Goal: Information Seeking & Learning: Learn about a topic

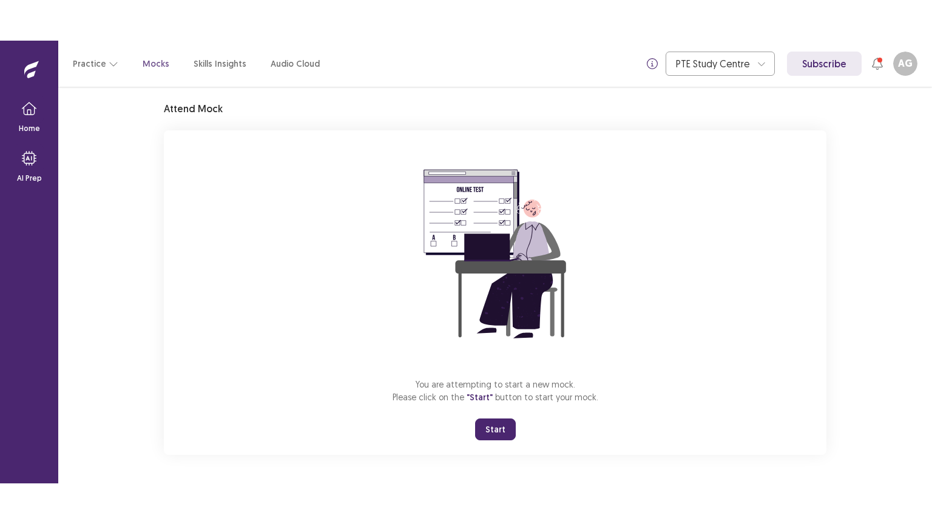
scroll to position [36, 0]
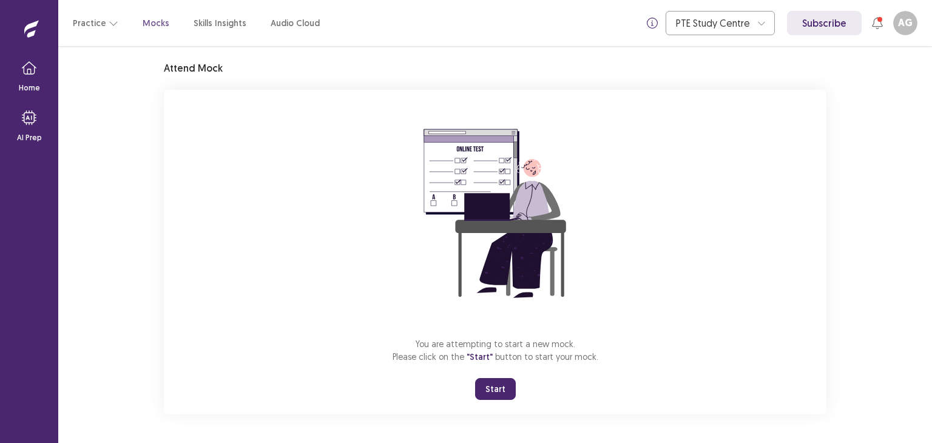
click at [502, 390] on button "Start" at bounding box center [495, 389] width 41 height 22
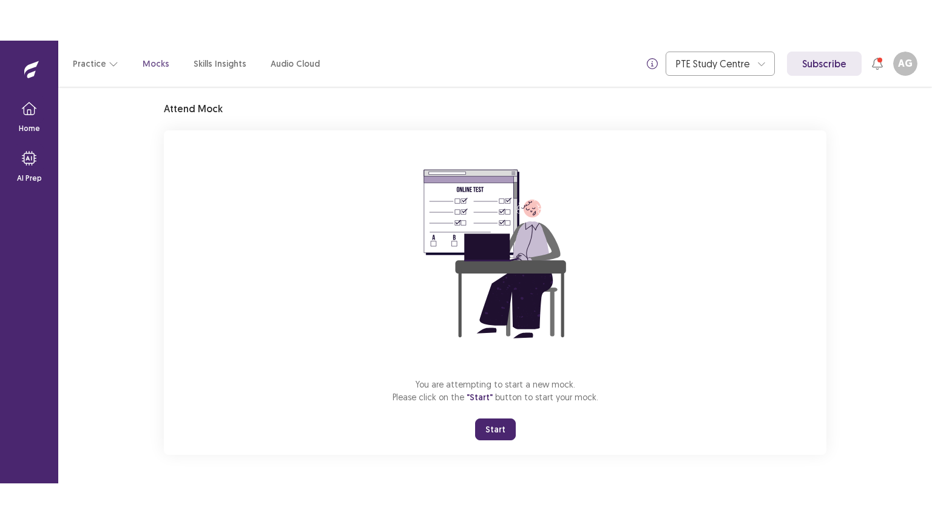
scroll to position [0, 0]
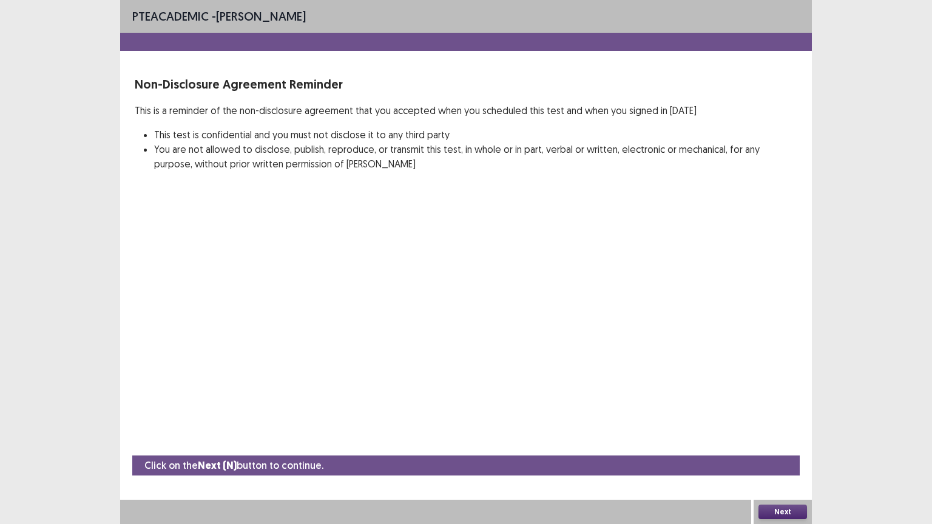
click at [796, 442] on button "Next" at bounding box center [782, 512] width 49 height 15
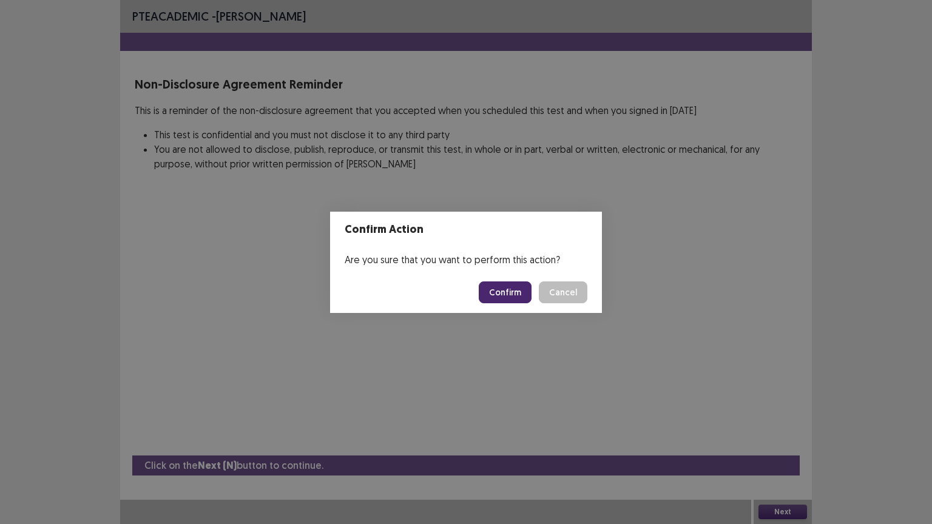
click at [514, 293] on button "Confirm" at bounding box center [505, 292] width 53 height 22
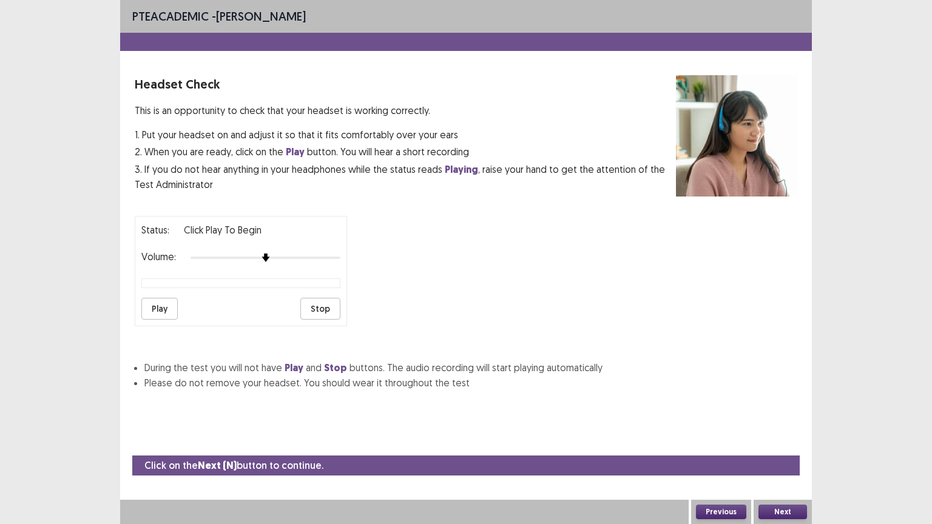
click at [163, 300] on button "Play" at bounding box center [159, 309] width 36 height 22
click at [774, 442] on button "Next" at bounding box center [782, 512] width 49 height 15
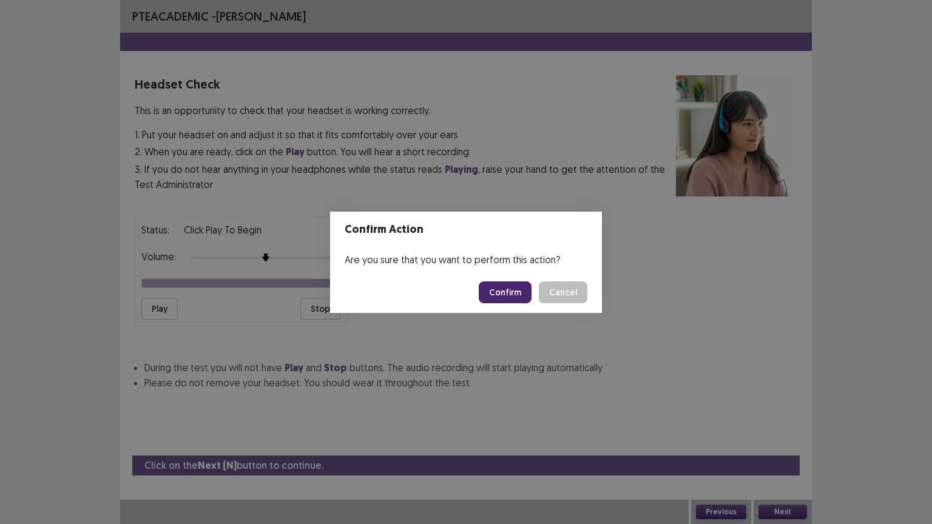
click at [518, 291] on button "Confirm" at bounding box center [505, 292] width 53 height 22
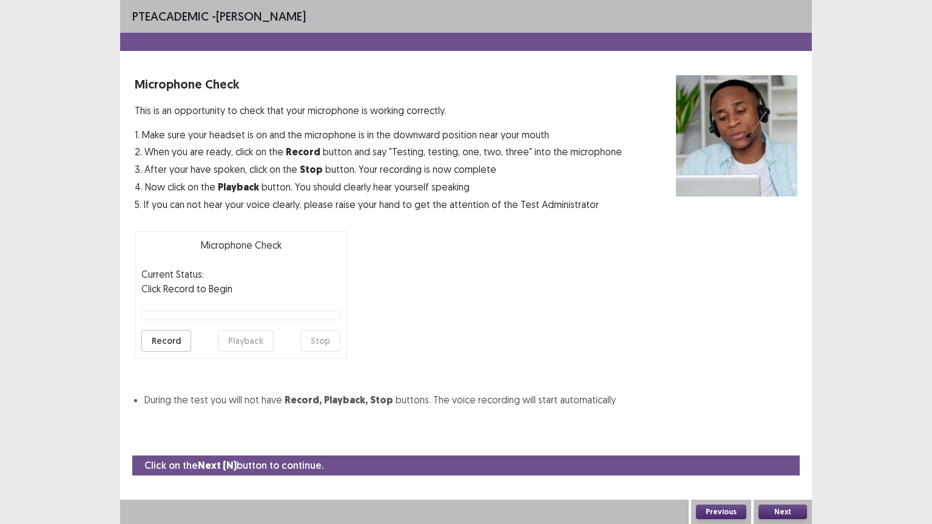
click at [164, 335] on button "Record" at bounding box center [166, 341] width 50 height 22
click at [331, 335] on button "Stop" at bounding box center [320, 341] width 40 height 22
click at [232, 335] on button "Playback" at bounding box center [246, 341] width 56 height 22
click at [237, 340] on button "Playback" at bounding box center [246, 341] width 56 height 22
click at [777, 442] on button "Next" at bounding box center [782, 512] width 49 height 15
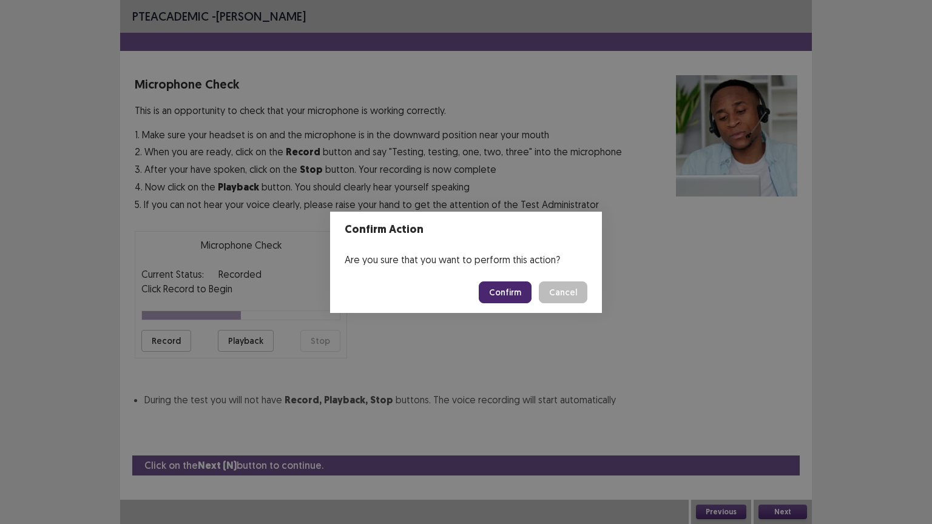
click at [519, 292] on button "Confirm" at bounding box center [505, 292] width 53 height 22
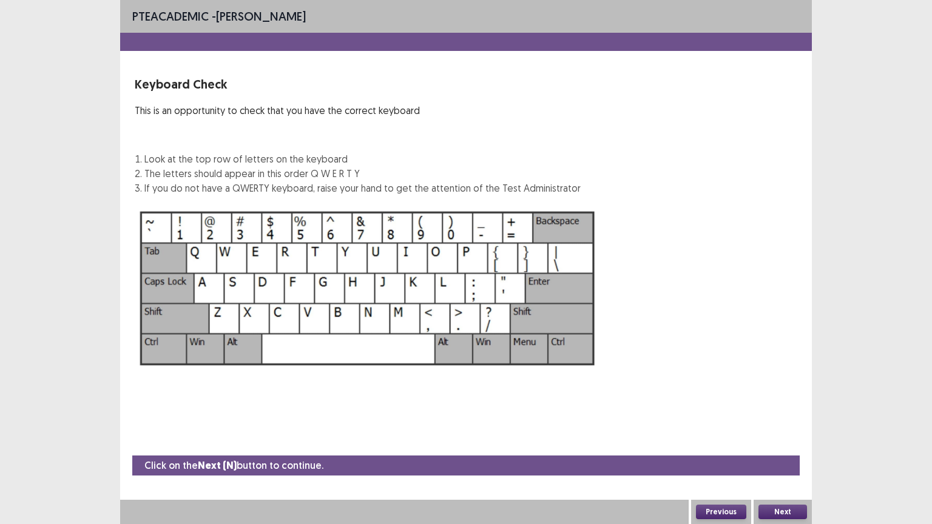
click at [779, 442] on button "Next" at bounding box center [782, 512] width 49 height 15
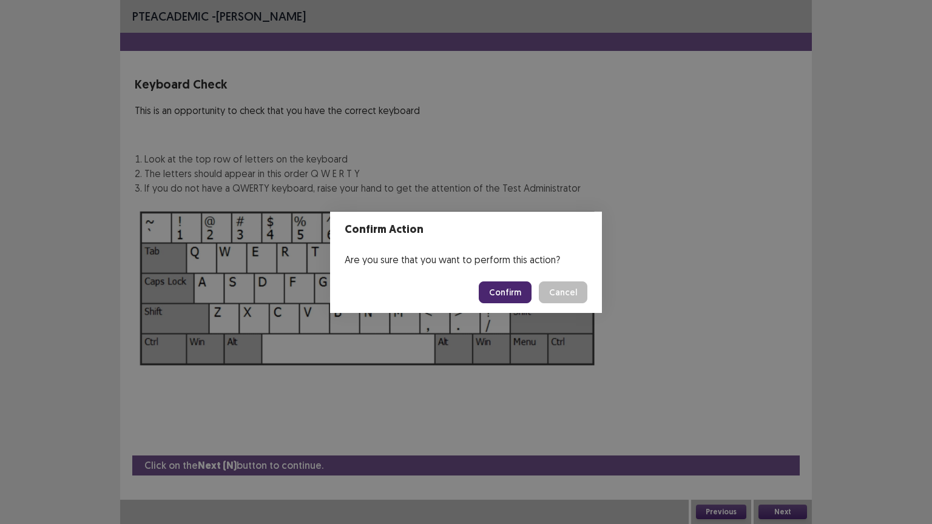
click at [512, 300] on button "Confirm" at bounding box center [505, 292] width 53 height 22
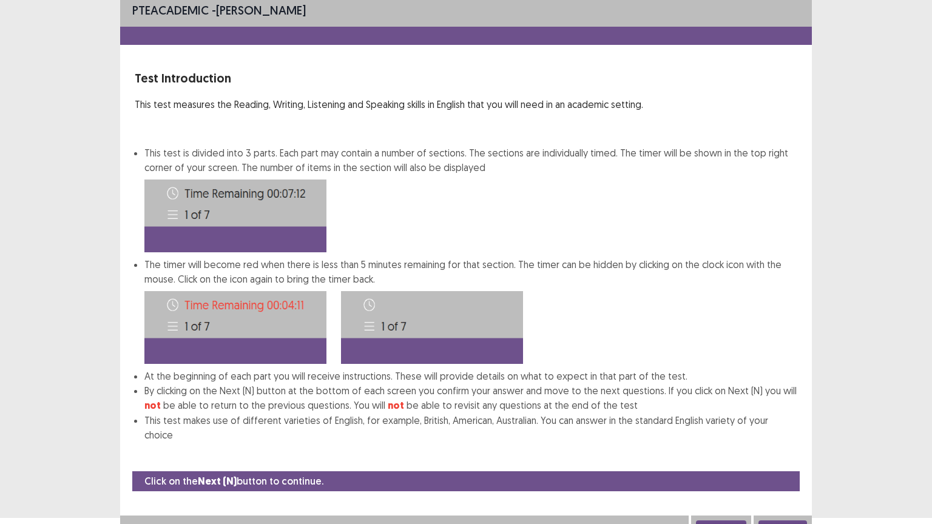
scroll to position [5, 0]
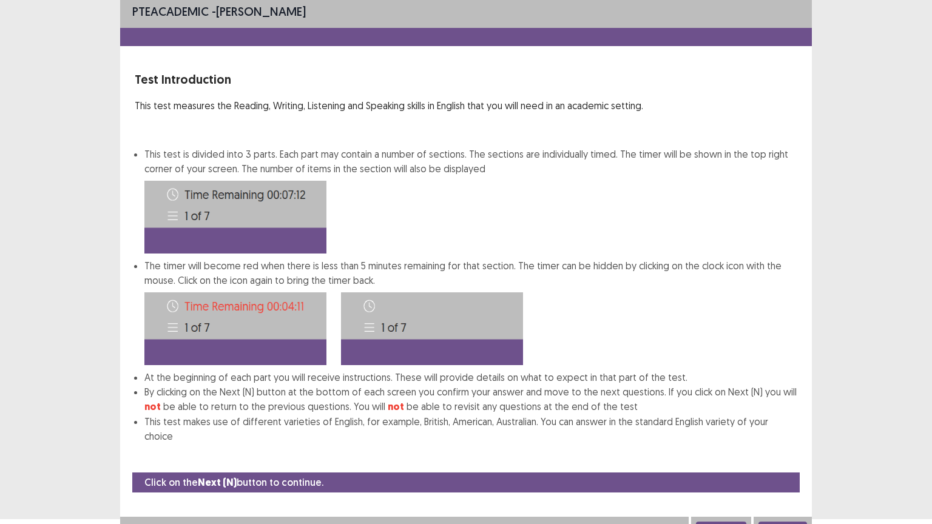
click at [774, 442] on button "Next" at bounding box center [782, 529] width 49 height 15
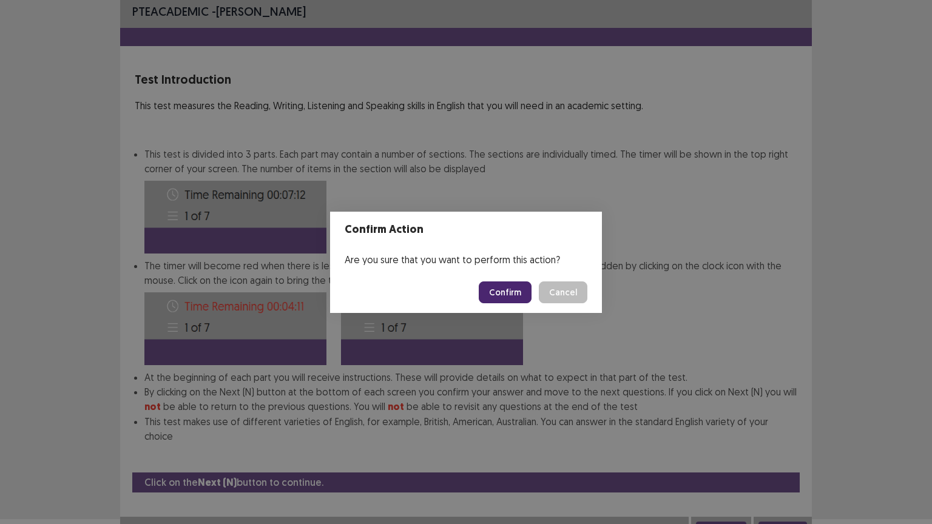
click at [517, 291] on button "Confirm" at bounding box center [505, 292] width 53 height 22
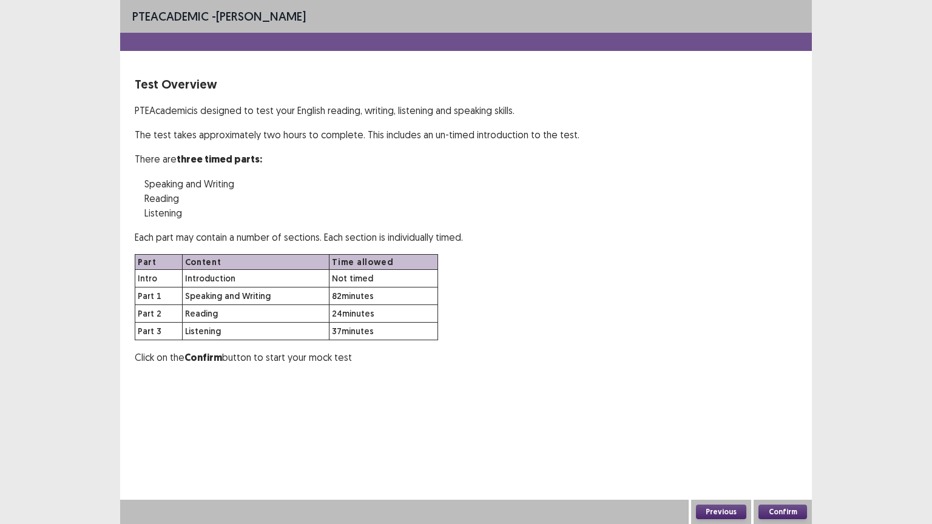
click at [781, 442] on button "Confirm" at bounding box center [782, 512] width 49 height 15
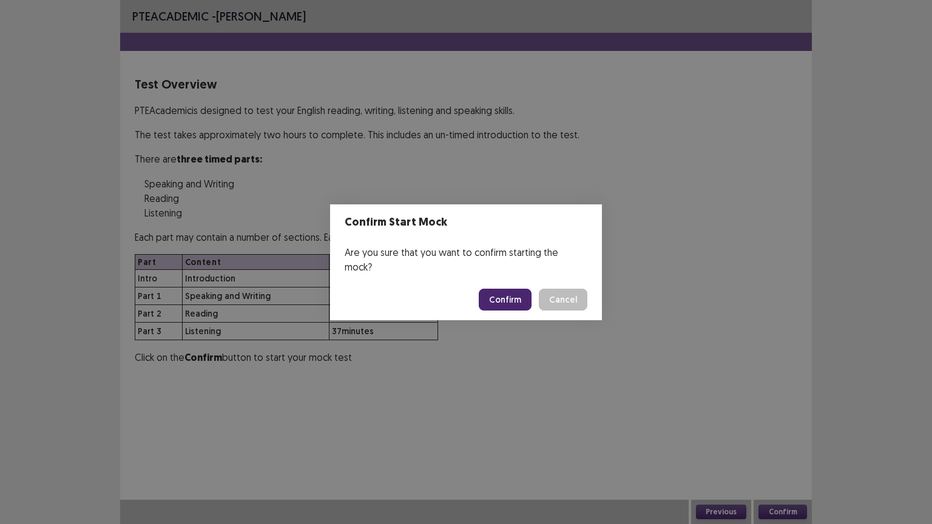
click at [502, 289] on button "Confirm" at bounding box center [505, 300] width 53 height 22
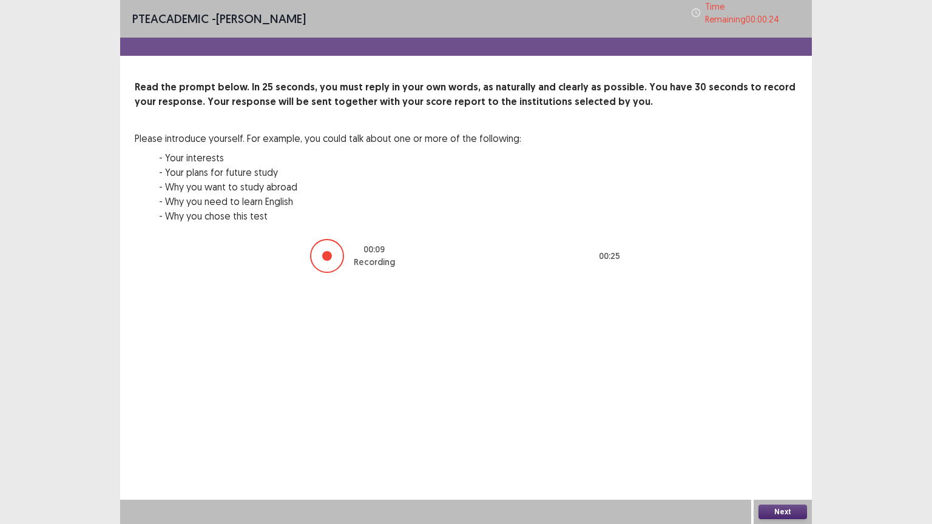
click at [777, 442] on button "Next" at bounding box center [782, 512] width 49 height 15
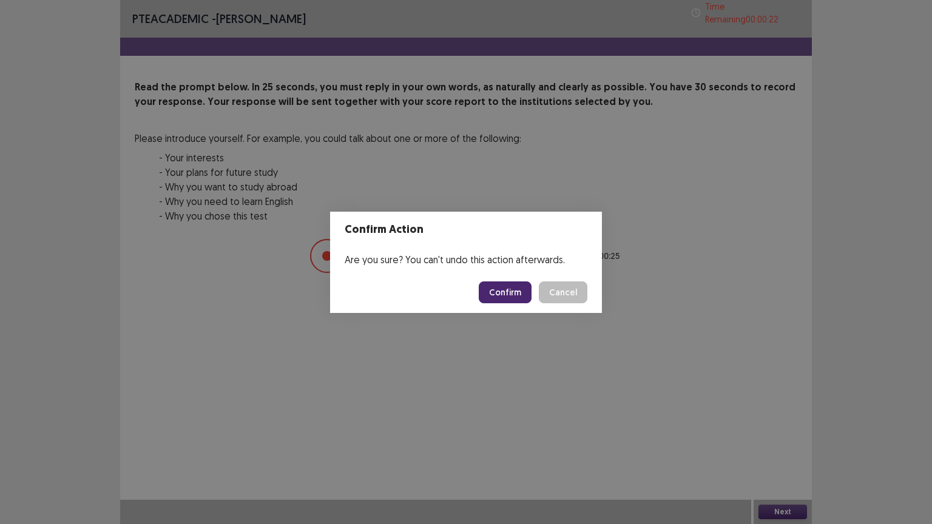
click at [505, 301] on button "Confirm" at bounding box center [505, 292] width 53 height 22
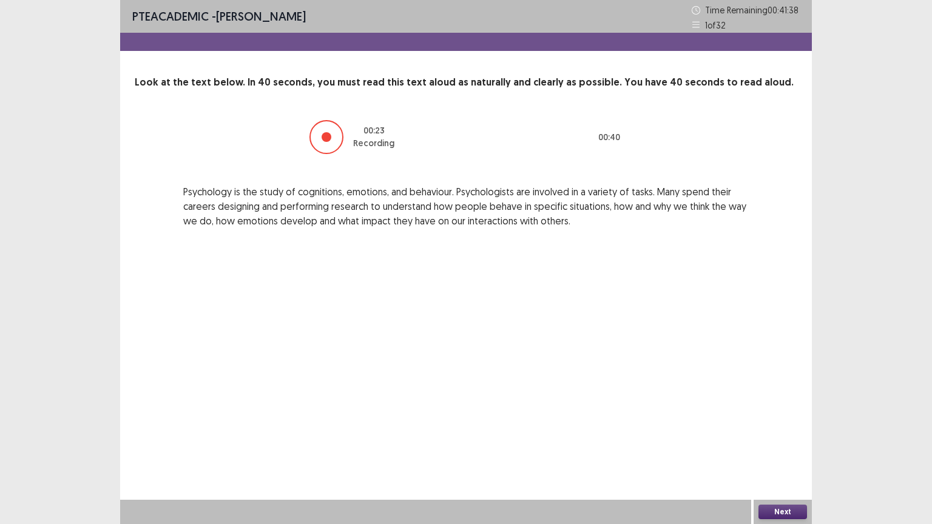
click at [783, 442] on button "Next" at bounding box center [782, 512] width 49 height 15
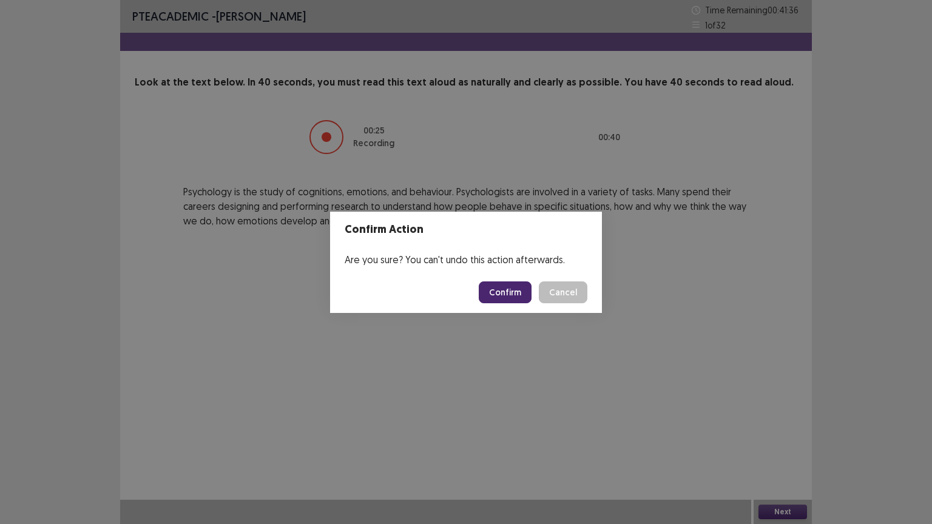
click at [515, 286] on button "Confirm" at bounding box center [505, 292] width 53 height 22
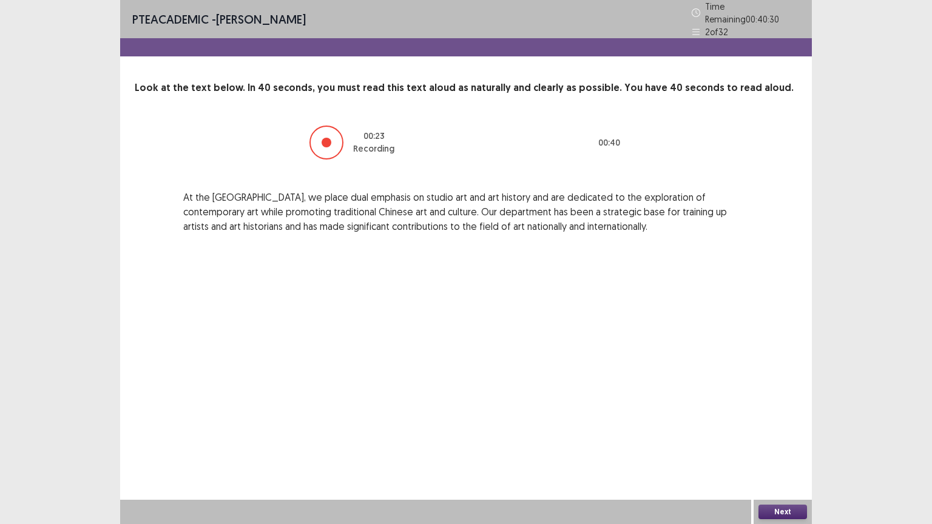
click at [796, 442] on button "Next" at bounding box center [782, 512] width 49 height 15
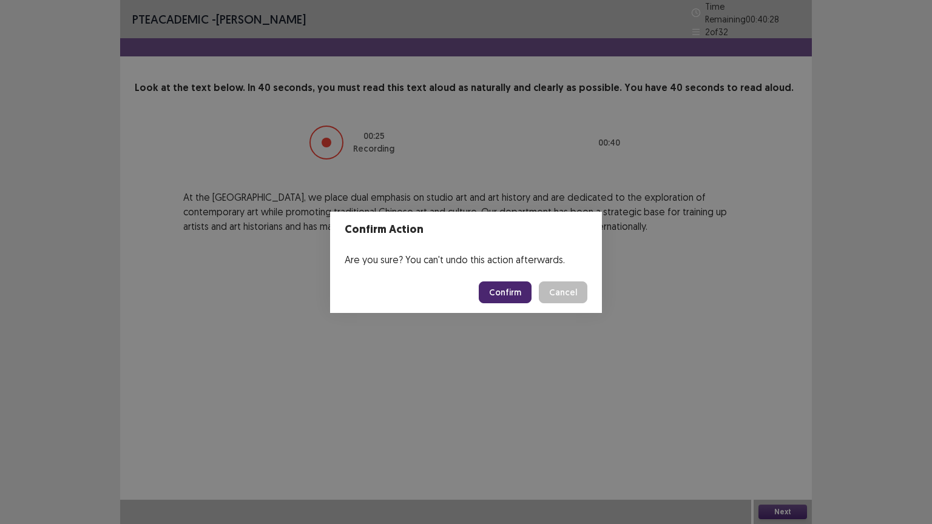
click at [522, 291] on button "Confirm" at bounding box center [505, 292] width 53 height 22
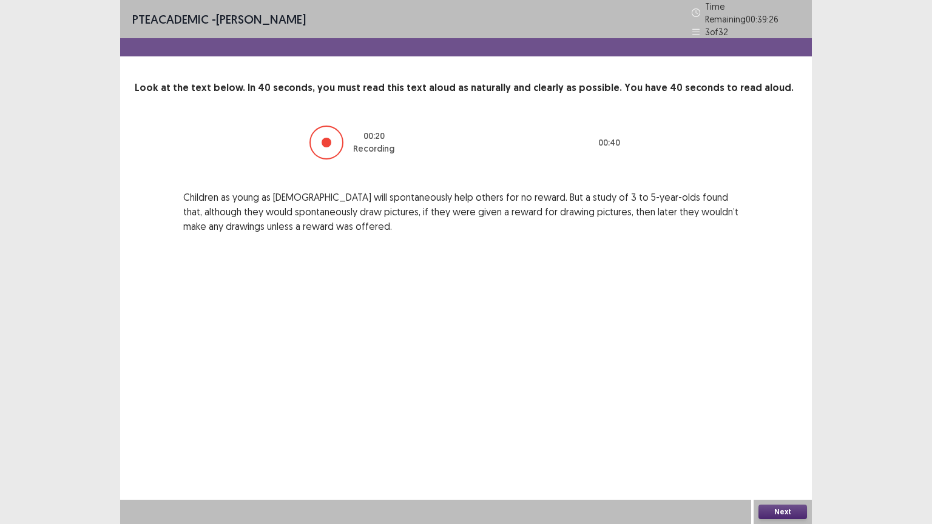
click at [778, 442] on button "Next" at bounding box center [782, 512] width 49 height 15
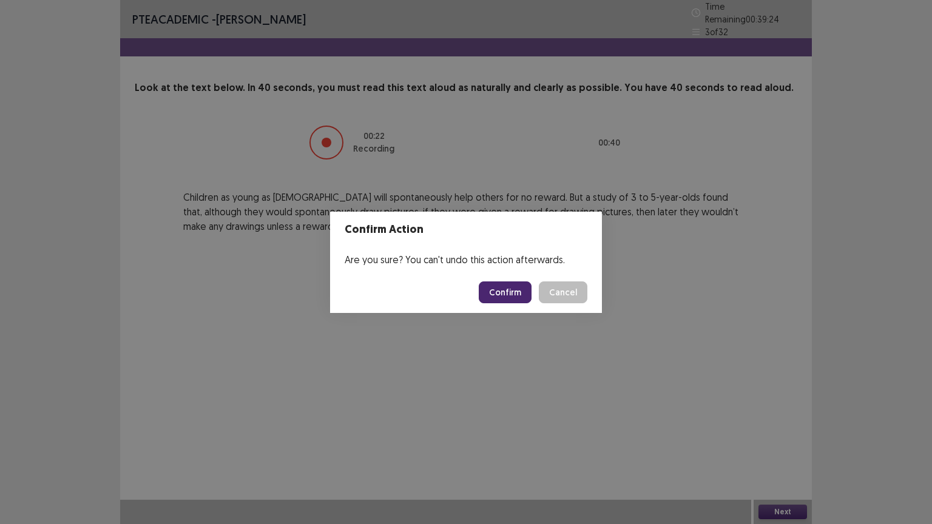
click at [505, 284] on button "Confirm" at bounding box center [505, 292] width 53 height 22
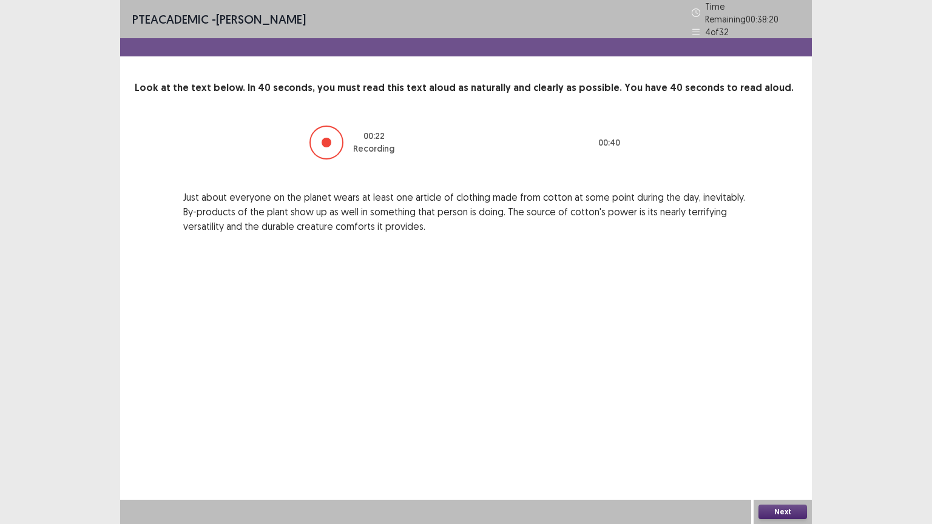
click at [772, 442] on button "Next" at bounding box center [782, 512] width 49 height 15
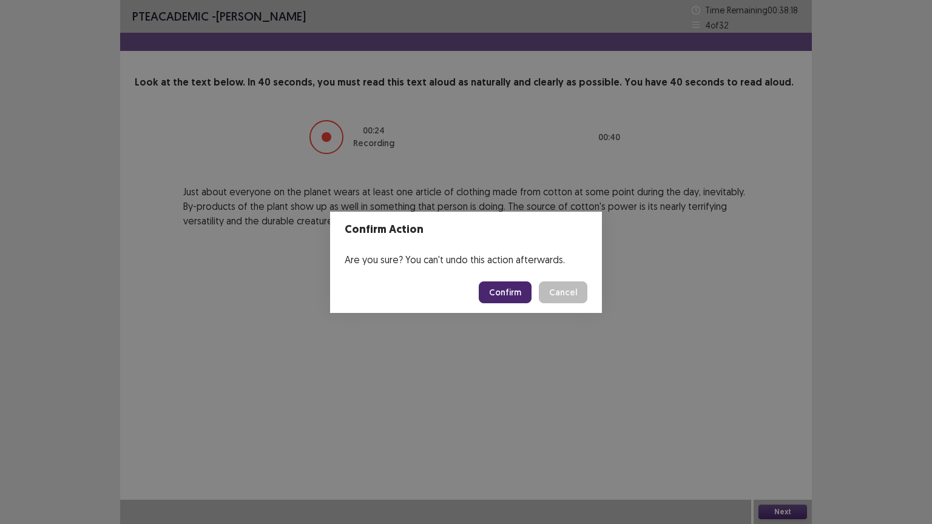
click at [525, 302] on button "Confirm" at bounding box center [505, 292] width 53 height 22
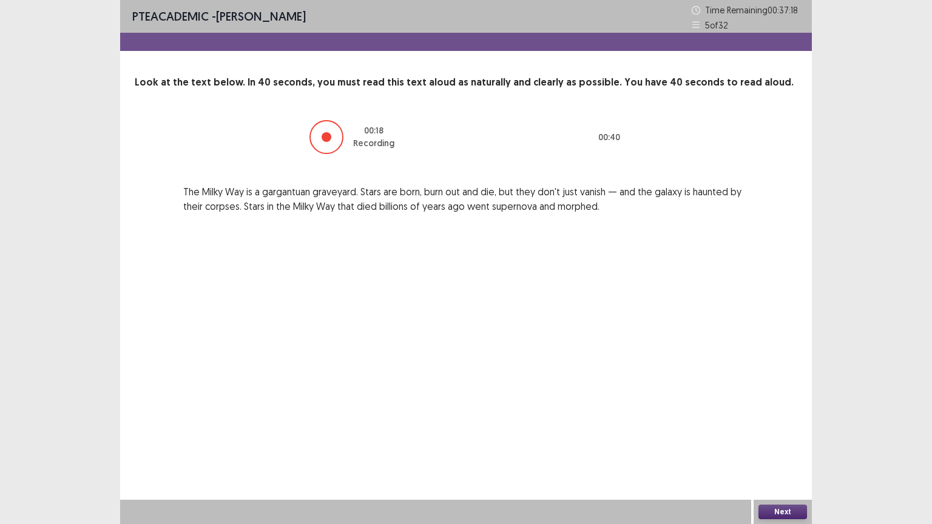
click at [786, 442] on button "Next" at bounding box center [782, 512] width 49 height 15
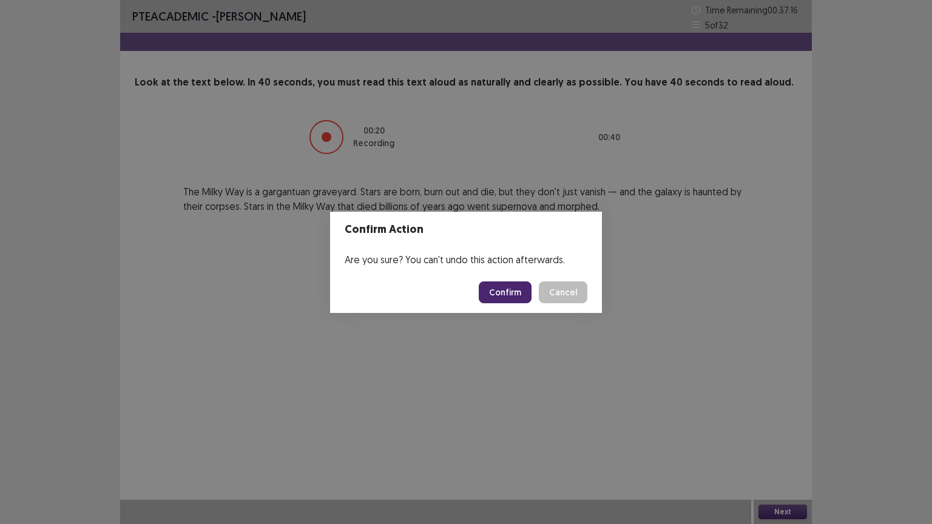
click at [505, 284] on button "Confirm" at bounding box center [505, 292] width 53 height 22
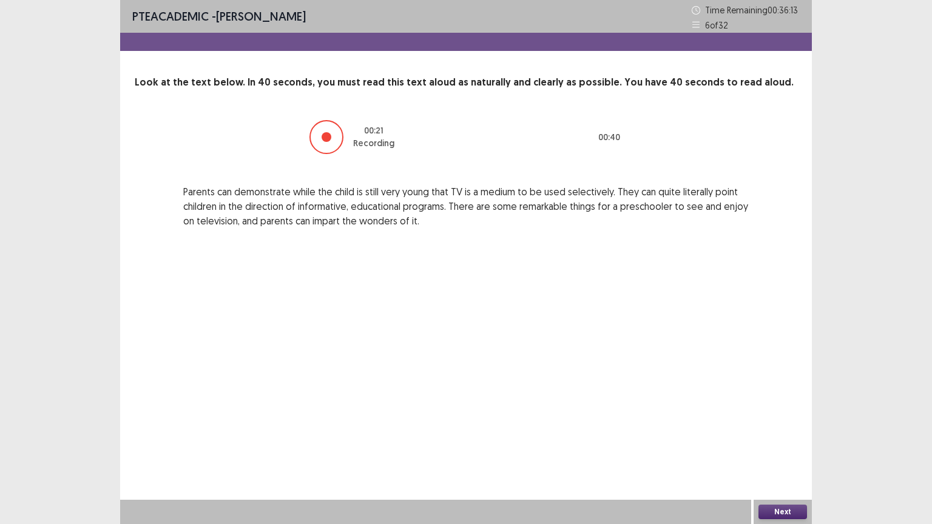
click at [780, 442] on button "Next" at bounding box center [782, 512] width 49 height 15
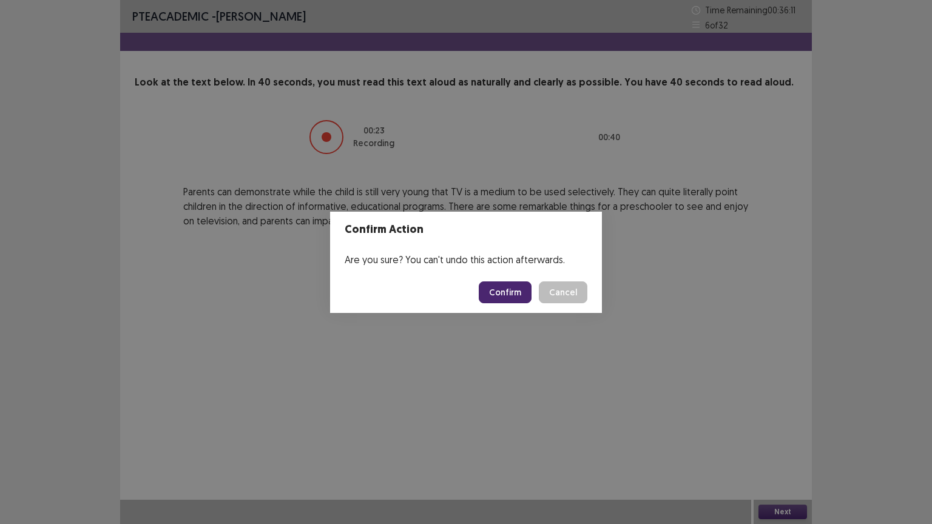
click at [510, 288] on button "Confirm" at bounding box center [505, 292] width 53 height 22
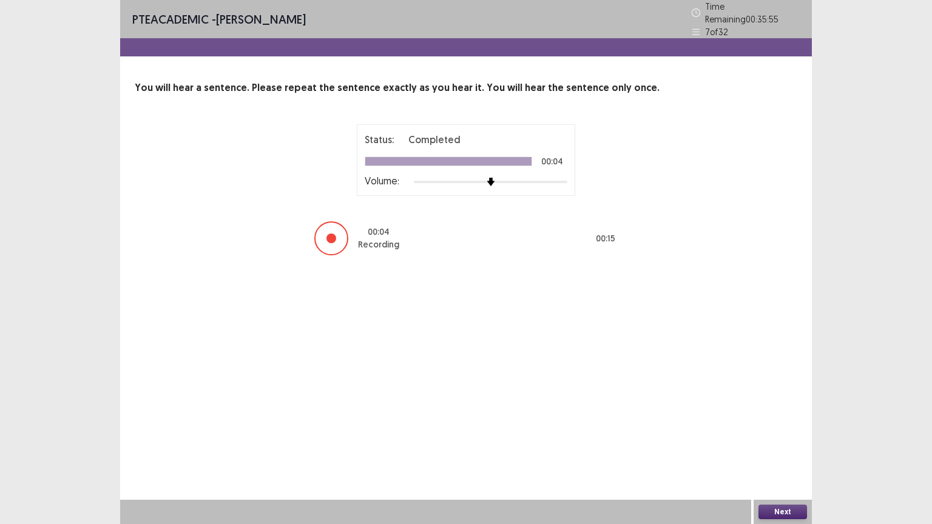
click at [777, 442] on button "Next" at bounding box center [782, 512] width 49 height 15
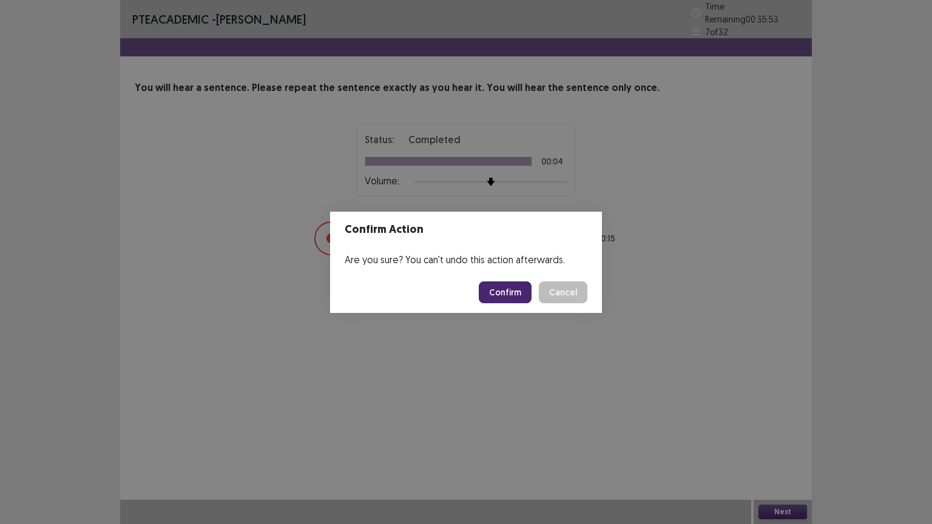
click at [512, 291] on button "Confirm" at bounding box center [505, 292] width 53 height 22
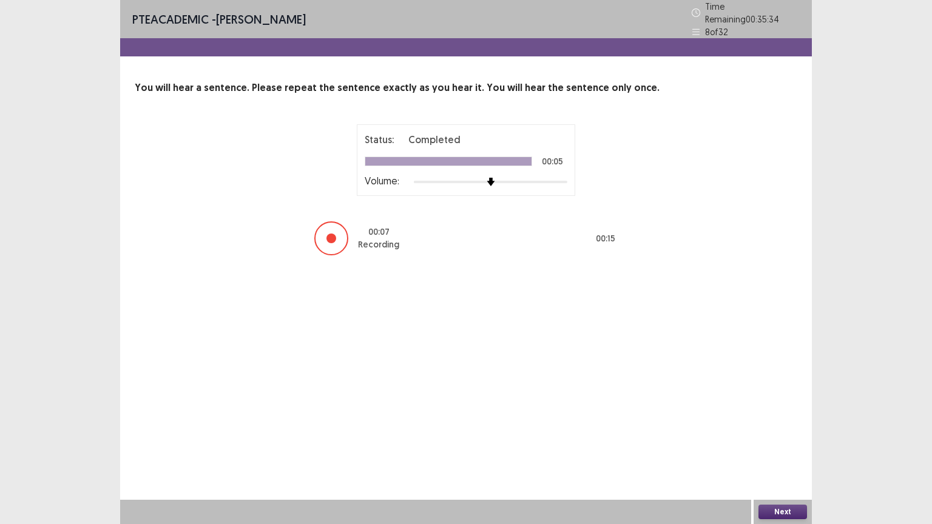
click at [774, 442] on button "Next" at bounding box center [782, 512] width 49 height 15
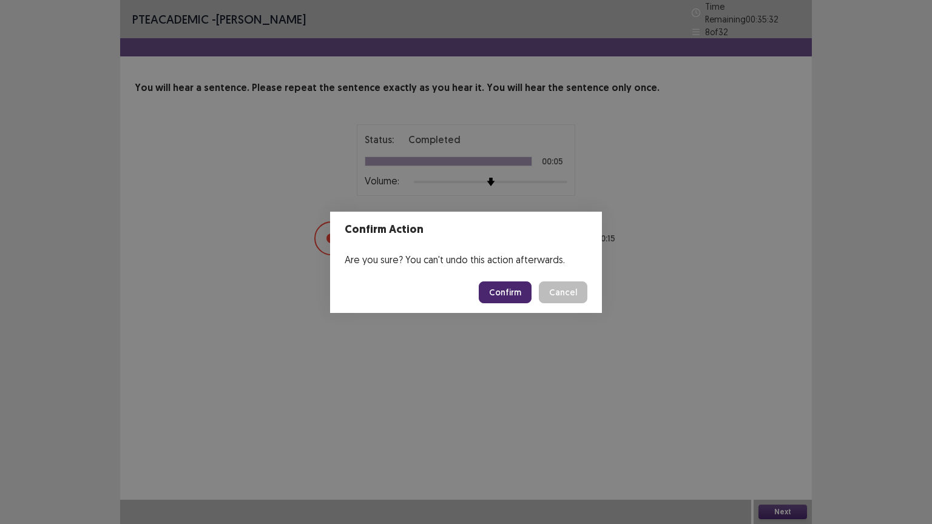
click at [510, 298] on button "Confirm" at bounding box center [505, 292] width 53 height 22
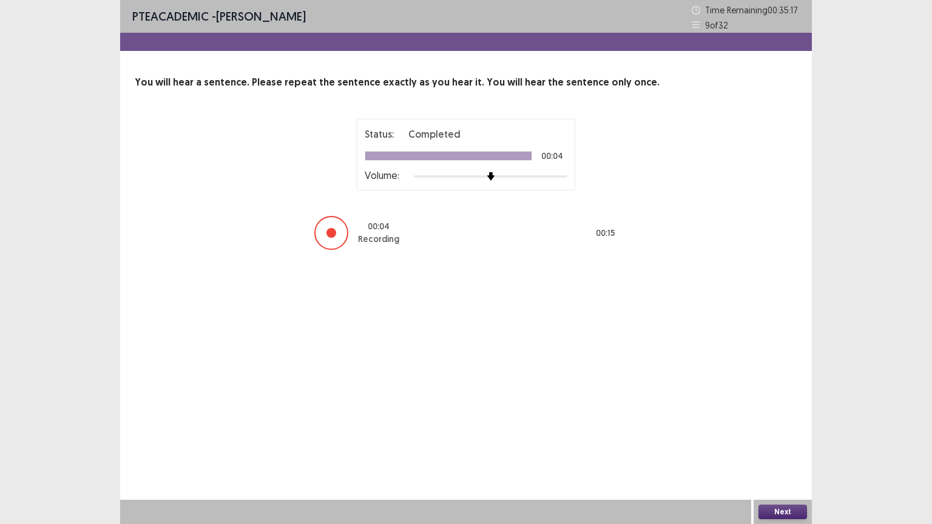
click at [786, 442] on button "Next" at bounding box center [782, 512] width 49 height 15
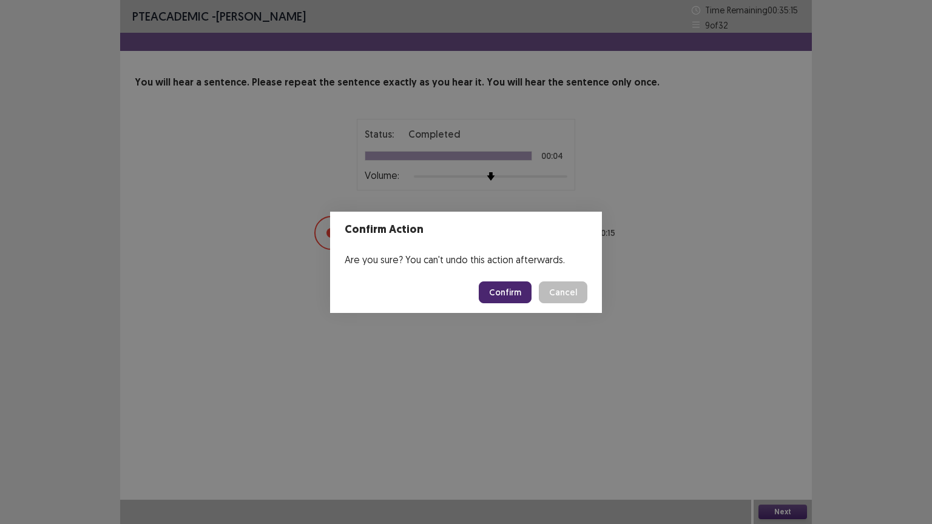
click at [521, 292] on button "Confirm" at bounding box center [505, 292] width 53 height 22
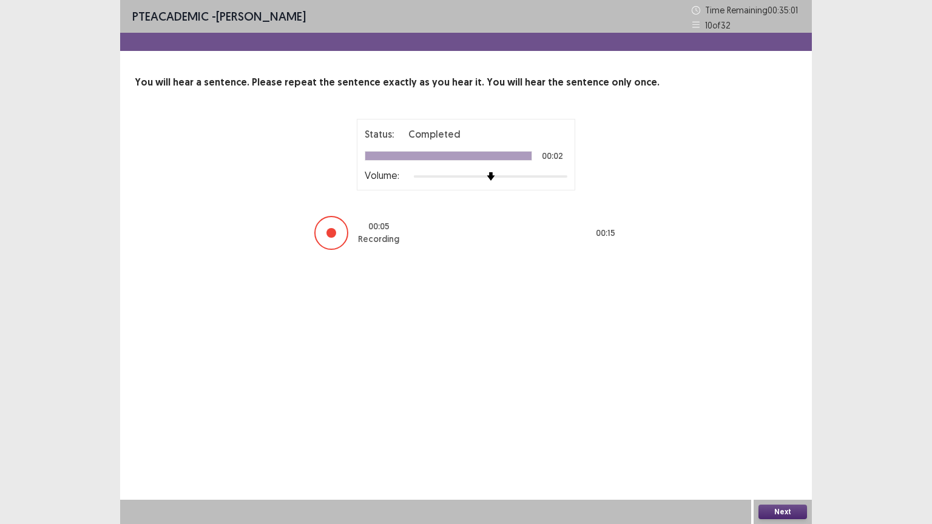
click at [798, 442] on button "Next" at bounding box center [782, 512] width 49 height 15
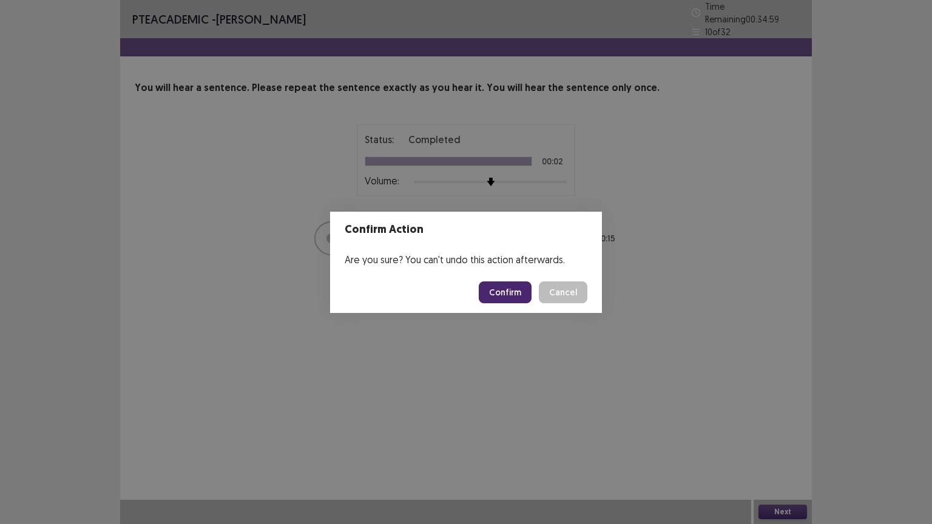
click at [506, 281] on button "Confirm" at bounding box center [505, 292] width 53 height 22
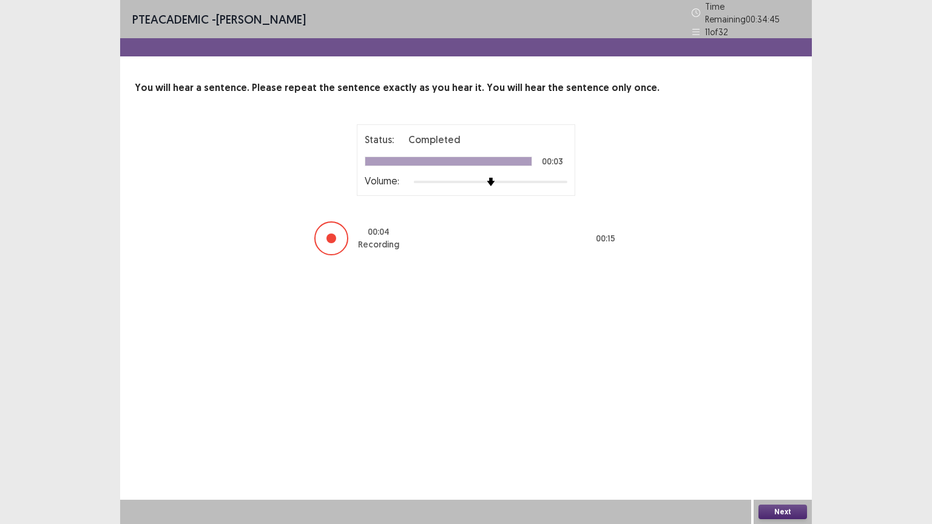
click at [792, 442] on button "Next" at bounding box center [782, 512] width 49 height 15
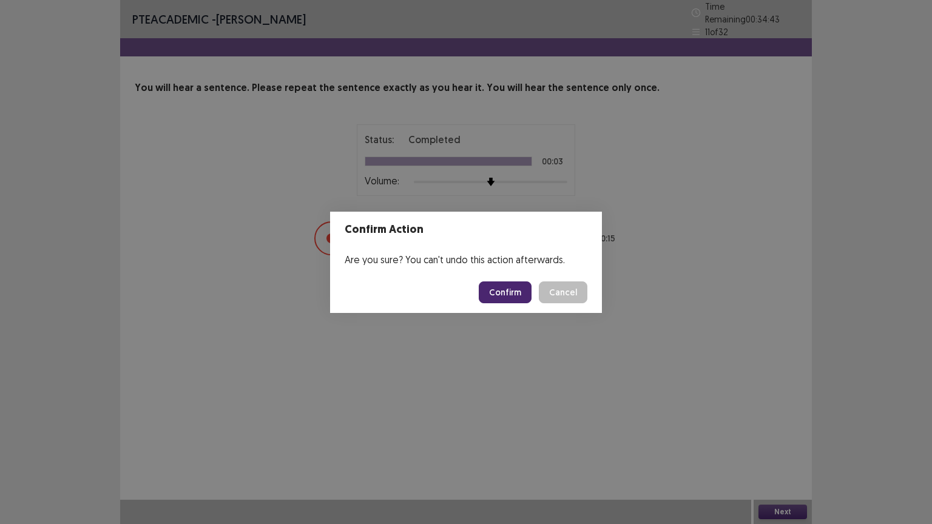
click at [495, 291] on button "Confirm" at bounding box center [505, 292] width 53 height 22
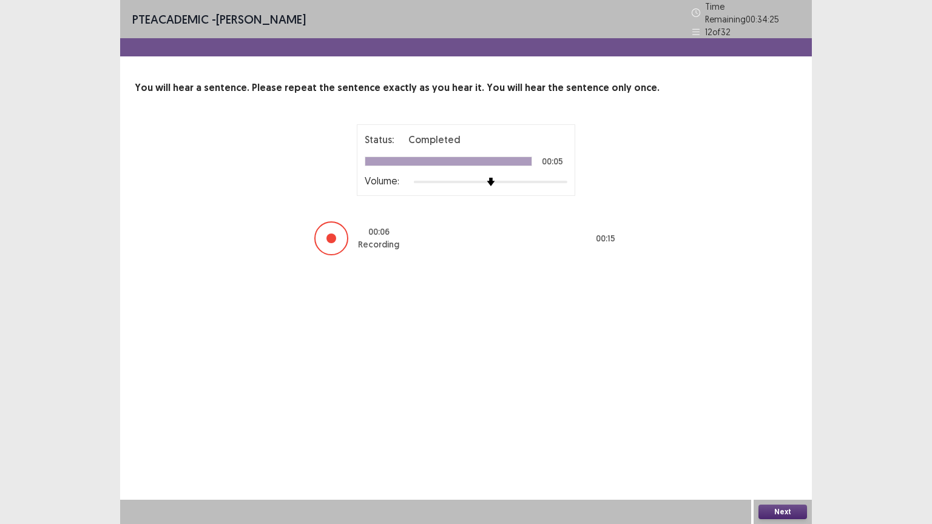
click at [772, 442] on button "Next" at bounding box center [782, 512] width 49 height 15
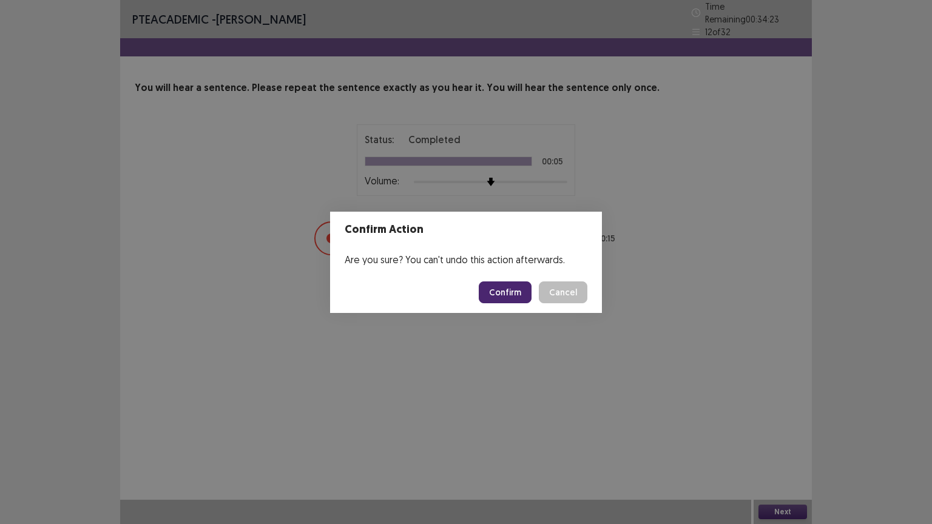
click at [511, 299] on button "Confirm" at bounding box center [505, 292] width 53 height 22
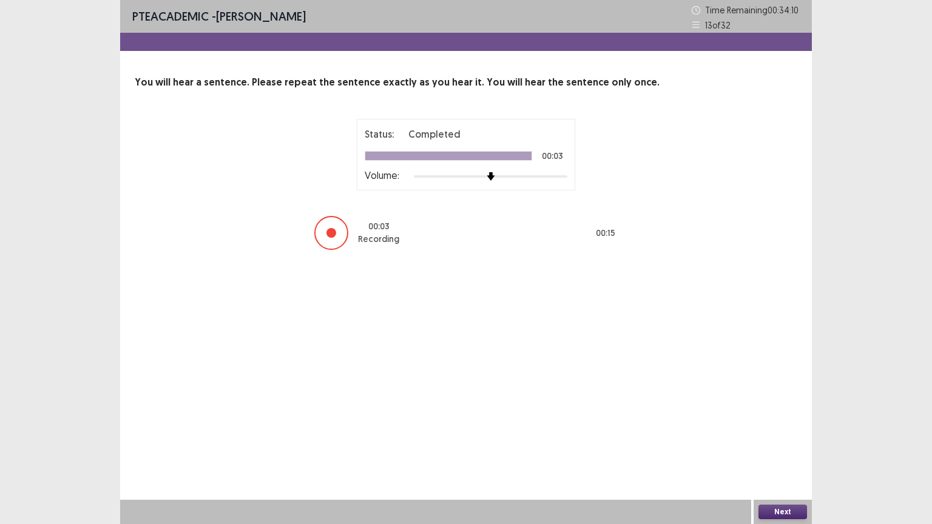
click at [780, 442] on button "Next" at bounding box center [782, 512] width 49 height 15
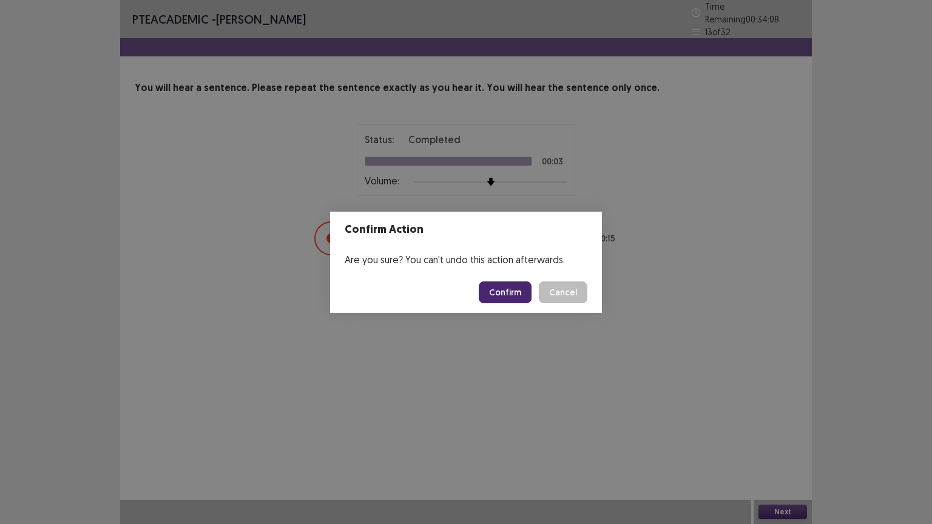
click at [517, 294] on button "Confirm" at bounding box center [505, 292] width 53 height 22
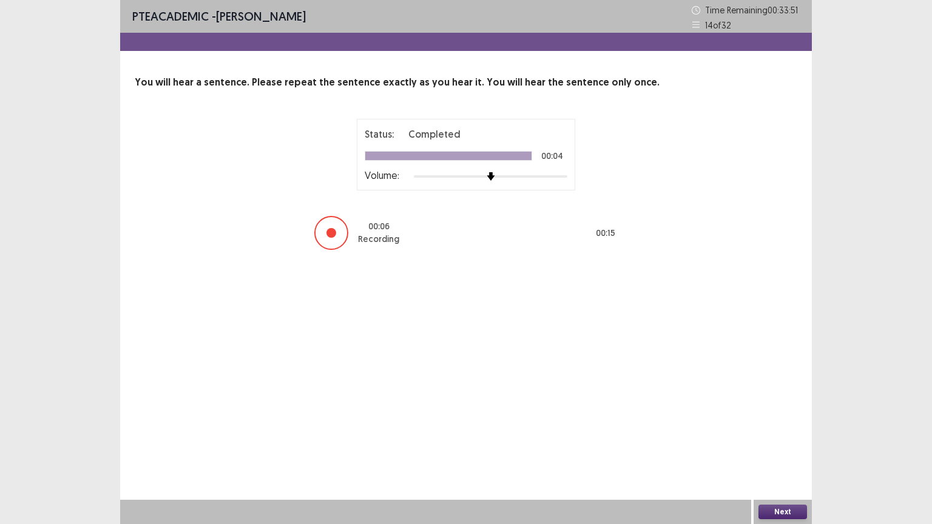
click at [794, 442] on button "Next" at bounding box center [782, 512] width 49 height 15
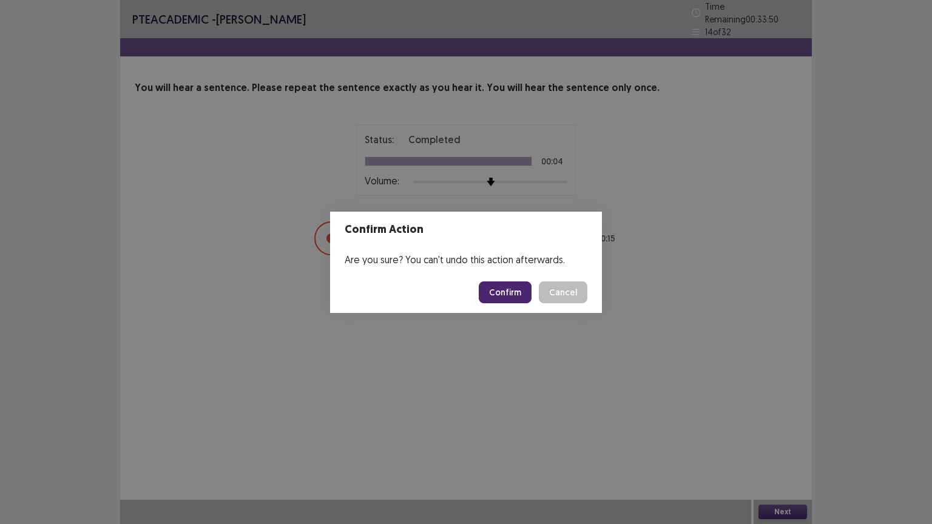
click at [514, 295] on button "Confirm" at bounding box center [505, 292] width 53 height 22
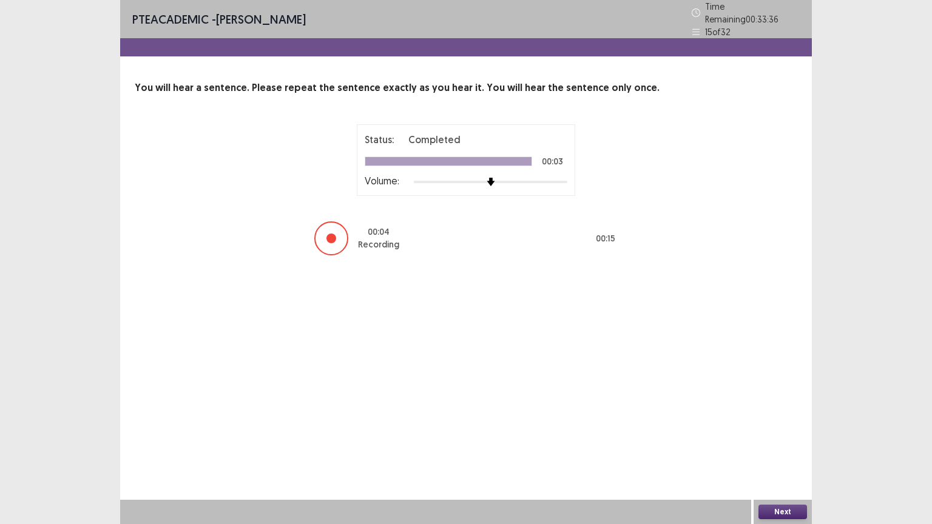
click at [777, 442] on button "Next" at bounding box center [782, 512] width 49 height 15
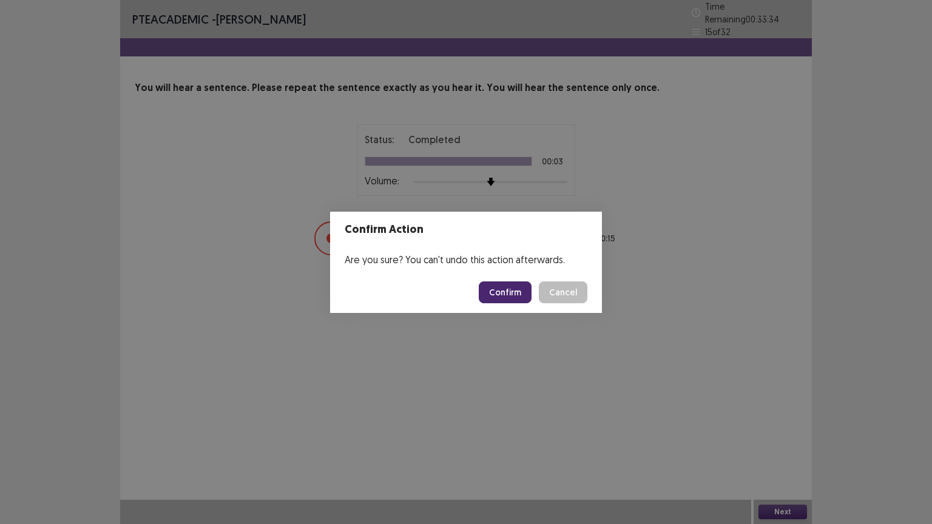
click at [528, 298] on button "Confirm" at bounding box center [505, 292] width 53 height 22
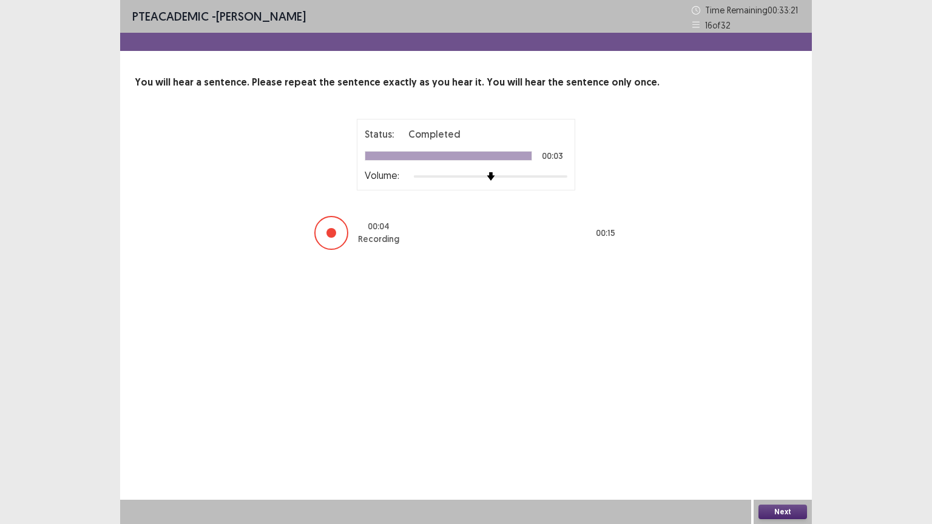
click at [787, 442] on button "Next" at bounding box center [782, 512] width 49 height 15
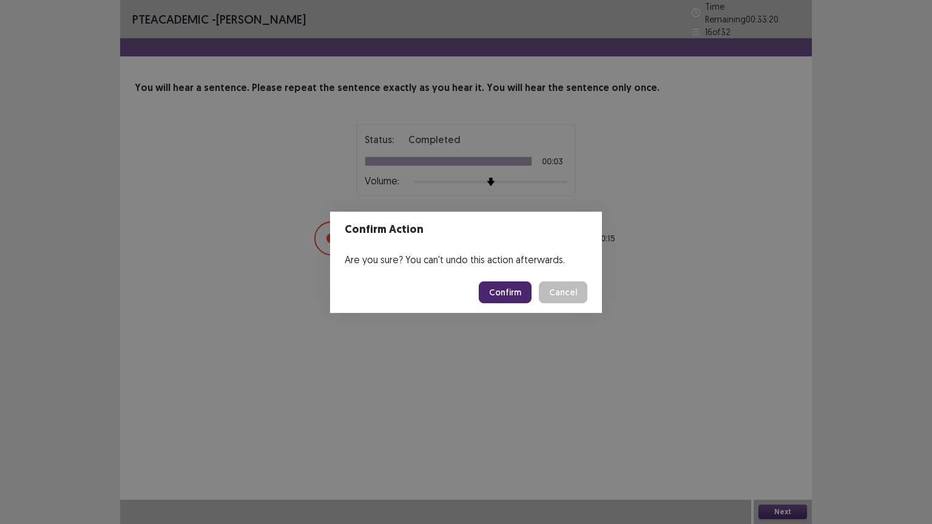
click at [520, 293] on button "Confirm" at bounding box center [505, 292] width 53 height 22
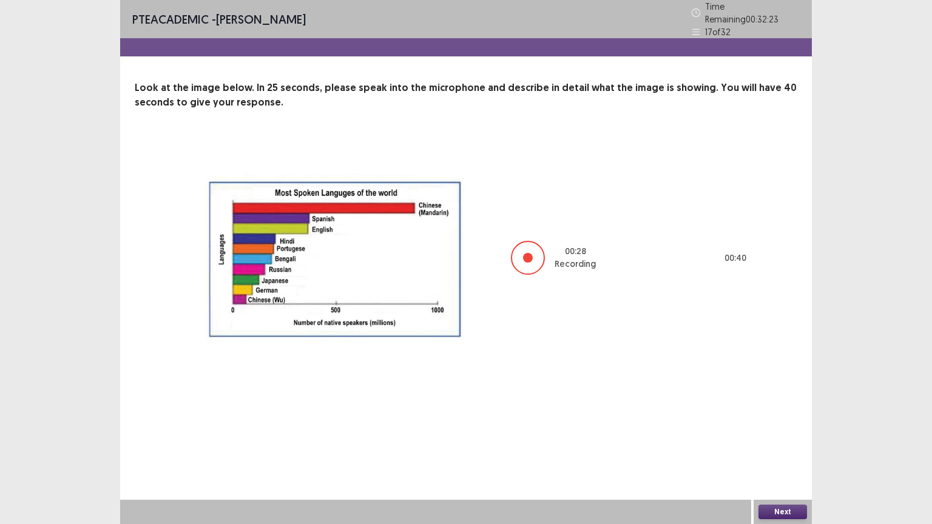
click at [764, 442] on button "Next" at bounding box center [782, 512] width 49 height 15
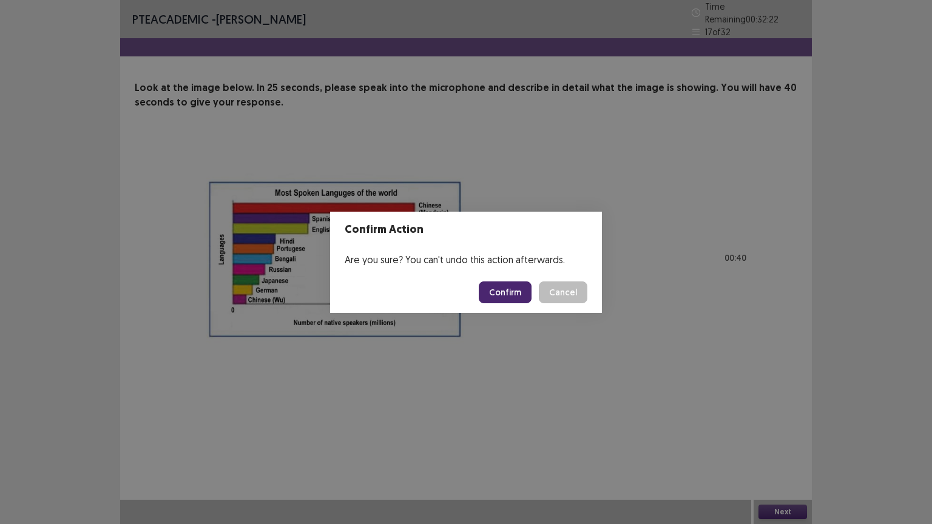
click at [516, 289] on button "Confirm" at bounding box center [505, 292] width 53 height 22
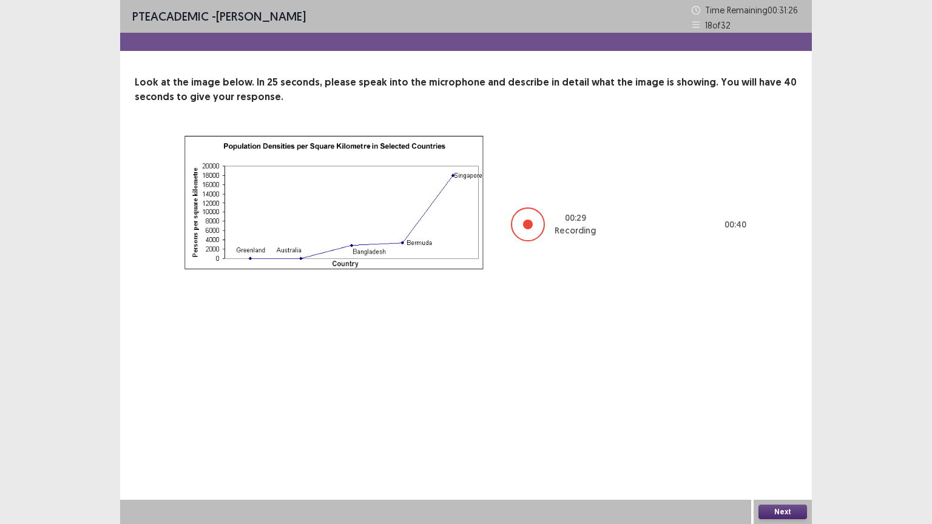
click at [775, 442] on button "Next" at bounding box center [782, 512] width 49 height 15
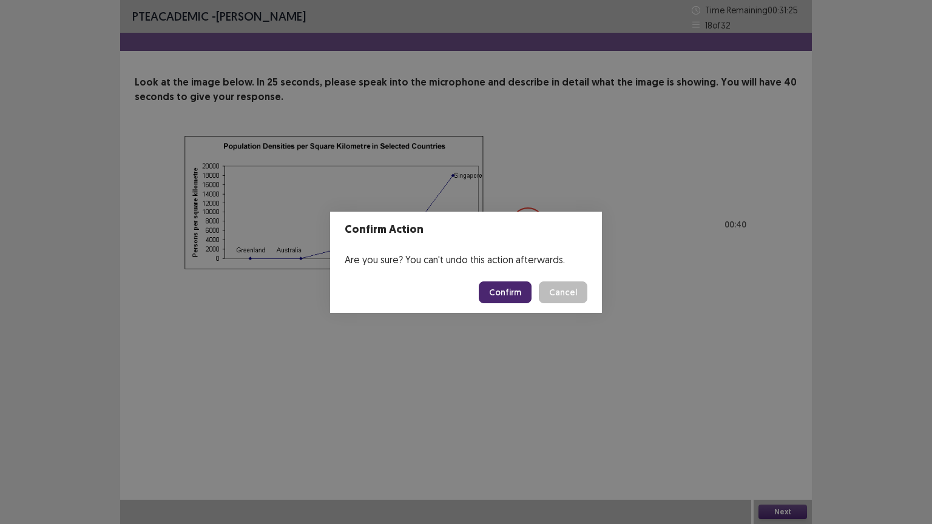
click at [516, 290] on button "Confirm" at bounding box center [505, 292] width 53 height 22
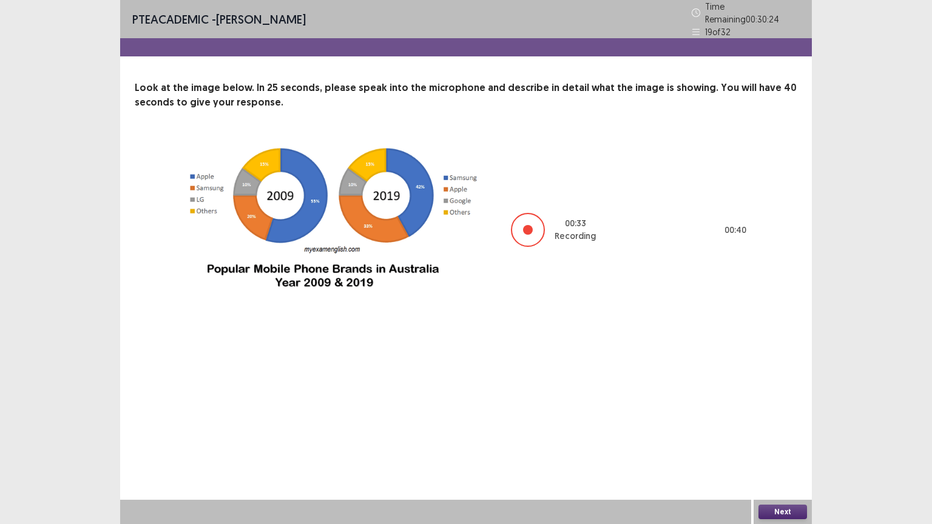
click at [776, 442] on button "Next" at bounding box center [782, 512] width 49 height 15
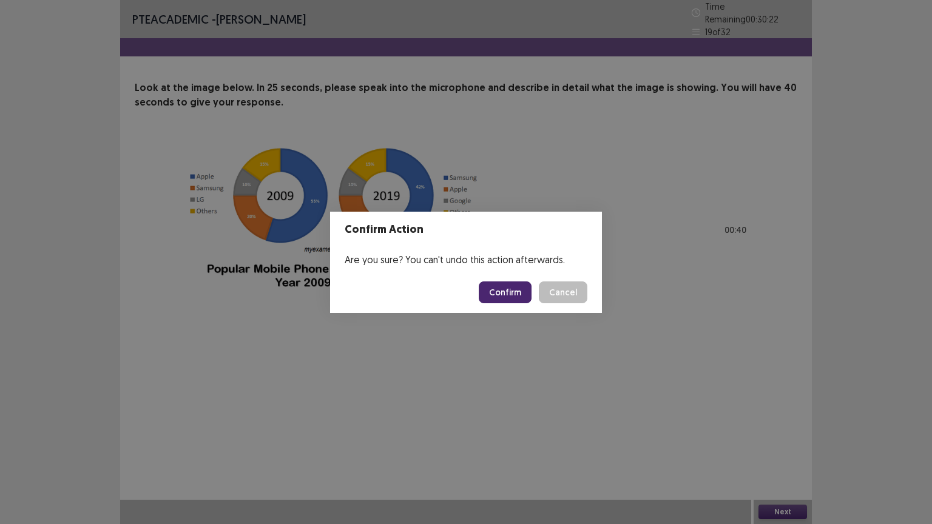
click at [517, 296] on button "Confirm" at bounding box center [505, 292] width 53 height 22
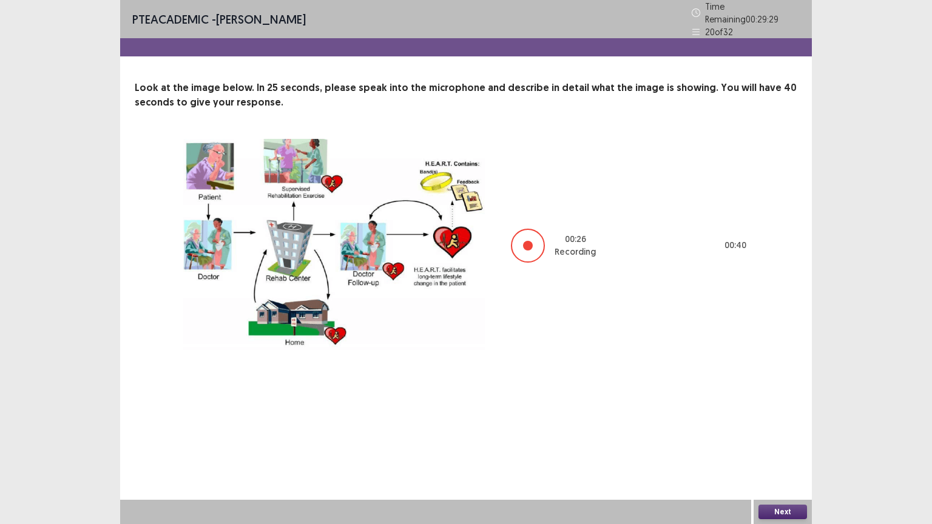
click at [774, 442] on button "Next" at bounding box center [782, 512] width 49 height 15
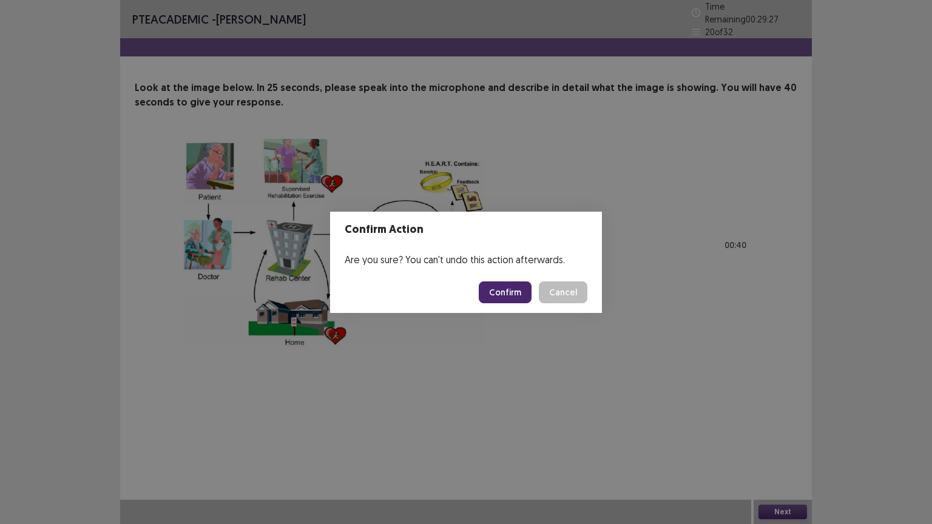
click at [516, 287] on button "Confirm" at bounding box center [505, 292] width 53 height 22
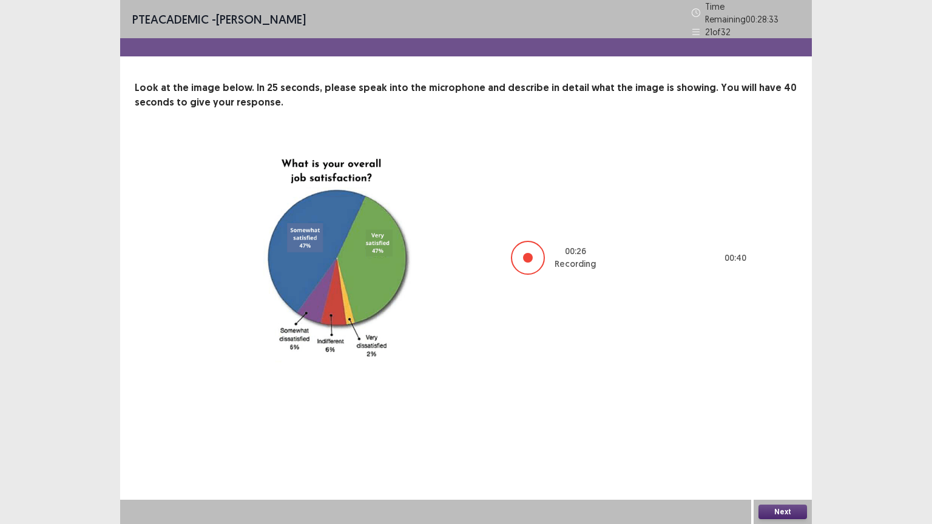
click at [774, 442] on button "Next" at bounding box center [782, 512] width 49 height 15
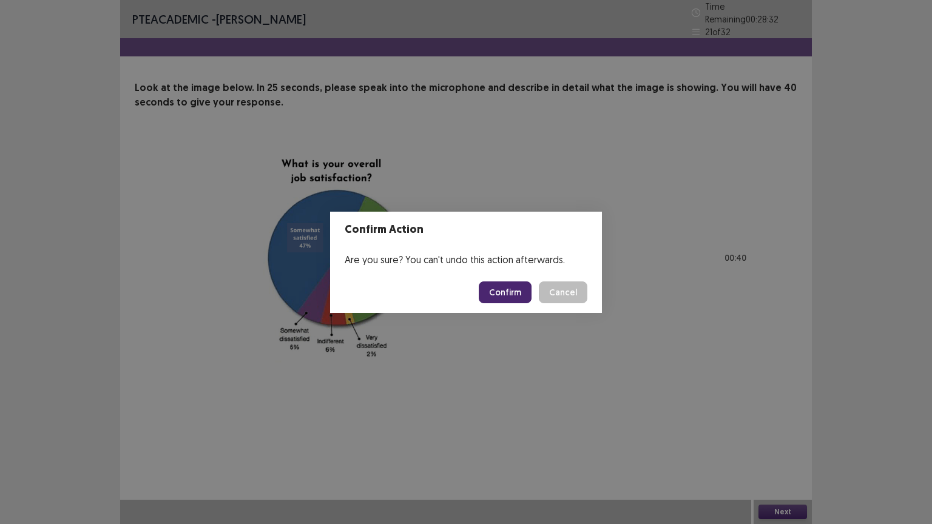
click at [507, 289] on button "Confirm" at bounding box center [505, 292] width 53 height 22
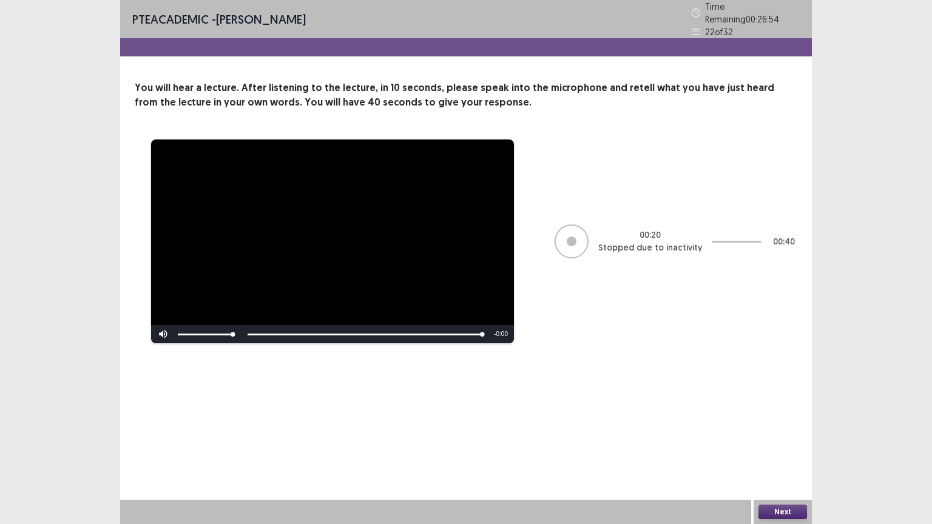
click at [781, 442] on button "Next" at bounding box center [782, 512] width 49 height 15
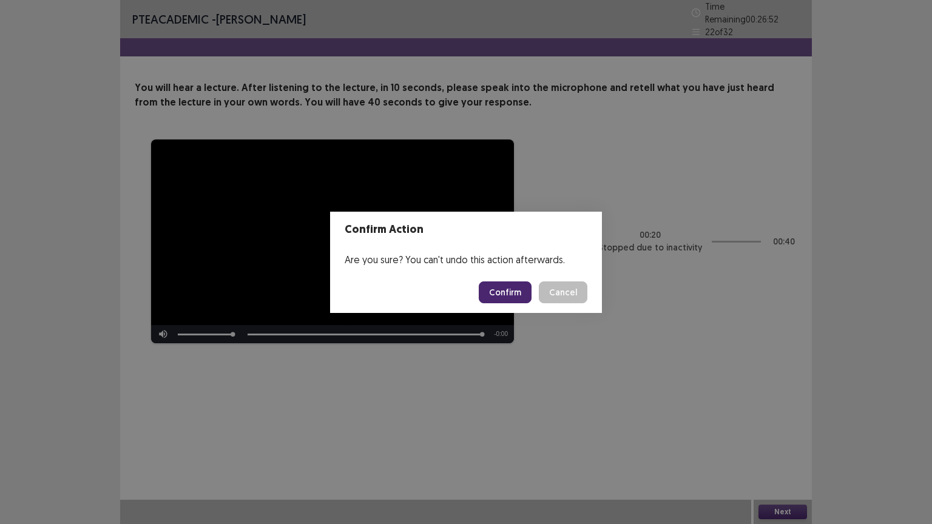
click at [507, 294] on button "Confirm" at bounding box center [505, 292] width 53 height 22
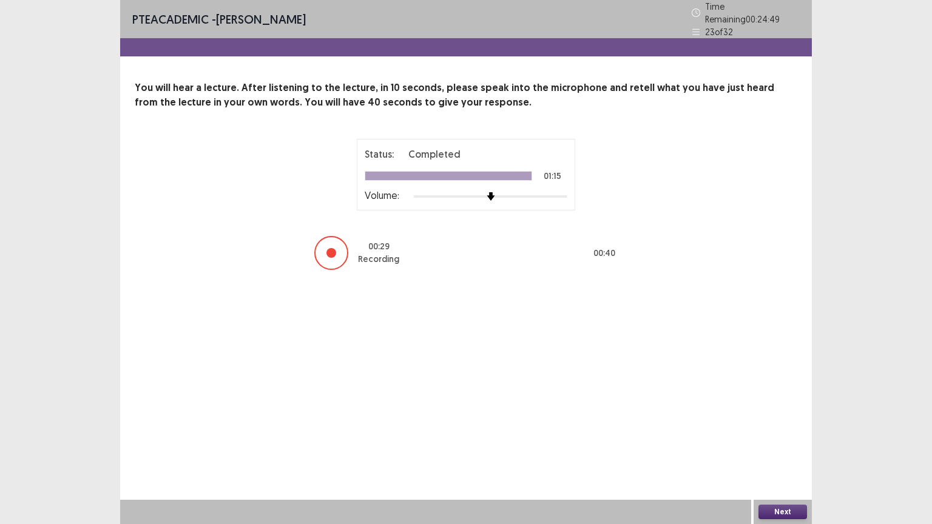
click at [778, 442] on button "Next" at bounding box center [782, 512] width 49 height 15
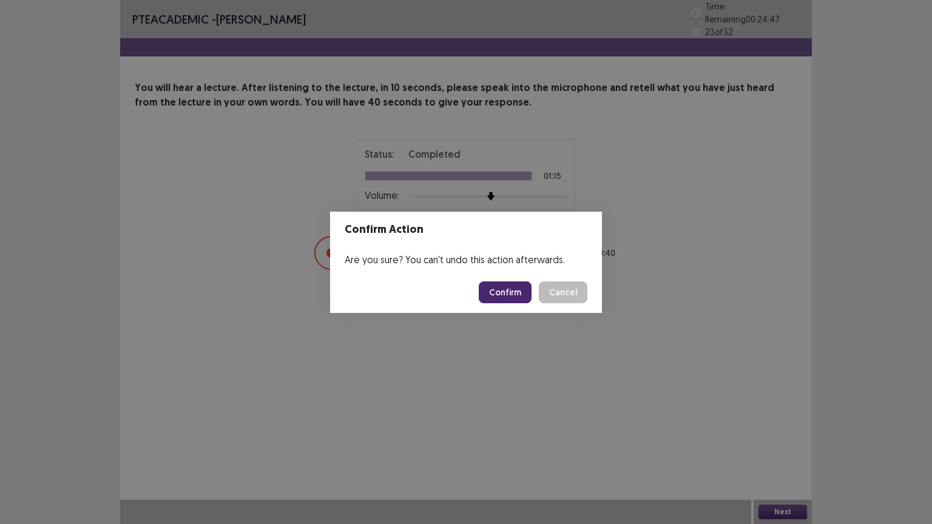
click at [514, 293] on button "Confirm" at bounding box center [505, 292] width 53 height 22
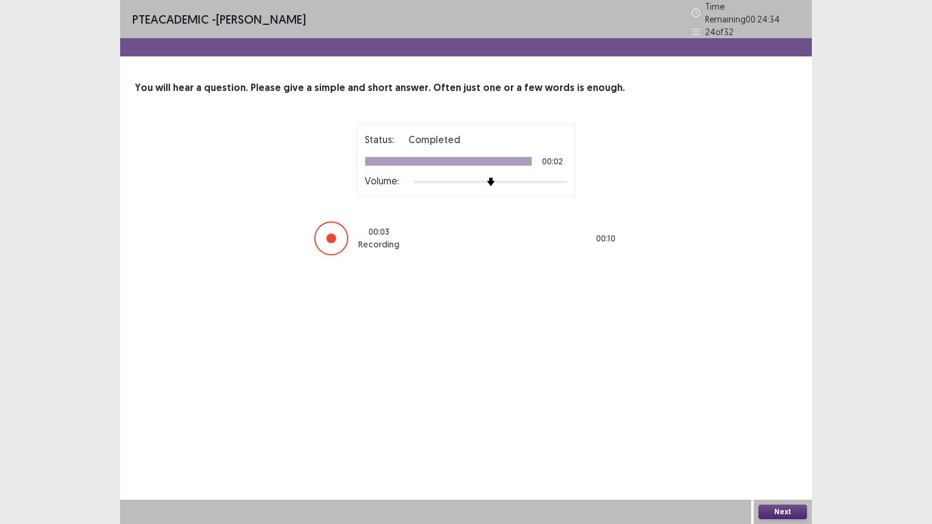
click at [762, 442] on button "Next" at bounding box center [782, 512] width 49 height 15
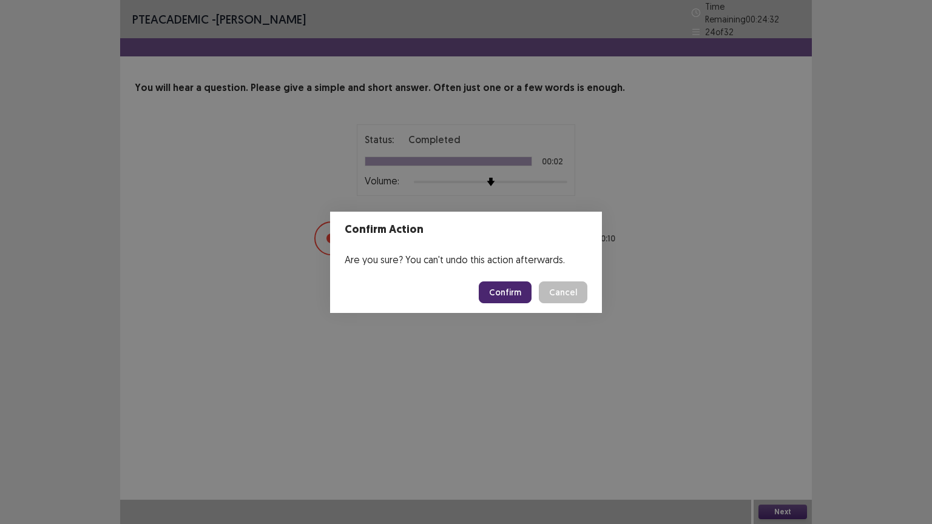
click at [517, 294] on button "Confirm" at bounding box center [505, 292] width 53 height 22
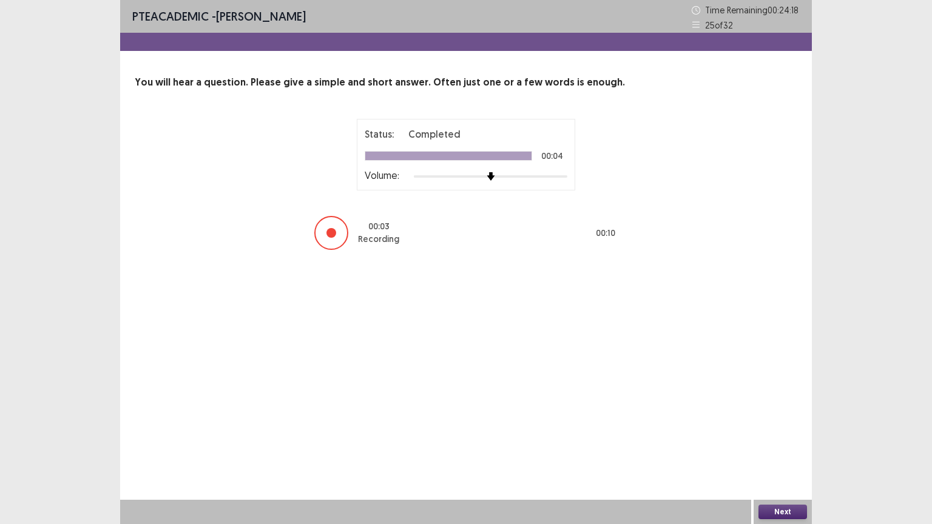
click at [786, 442] on button "Next" at bounding box center [782, 512] width 49 height 15
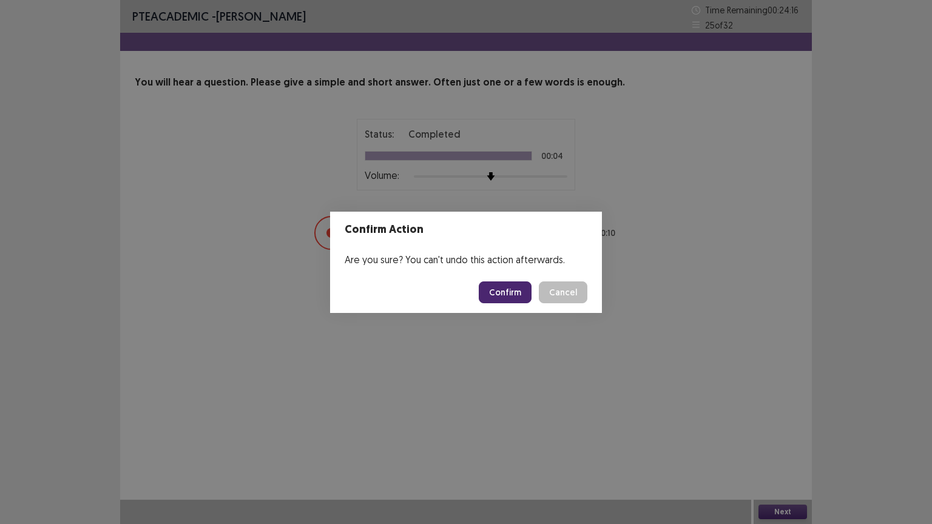
click at [504, 286] on button "Confirm" at bounding box center [505, 292] width 53 height 22
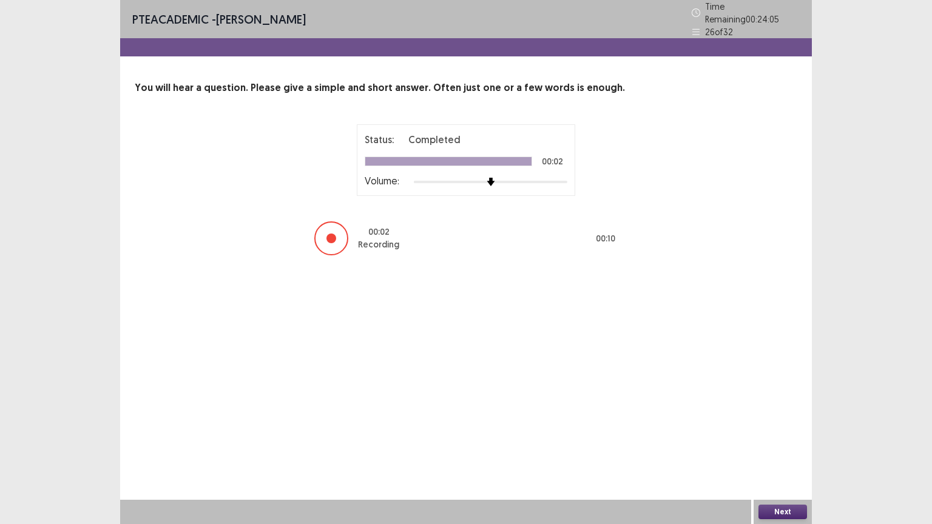
click at [781, 442] on button "Next" at bounding box center [782, 512] width 49 height 15
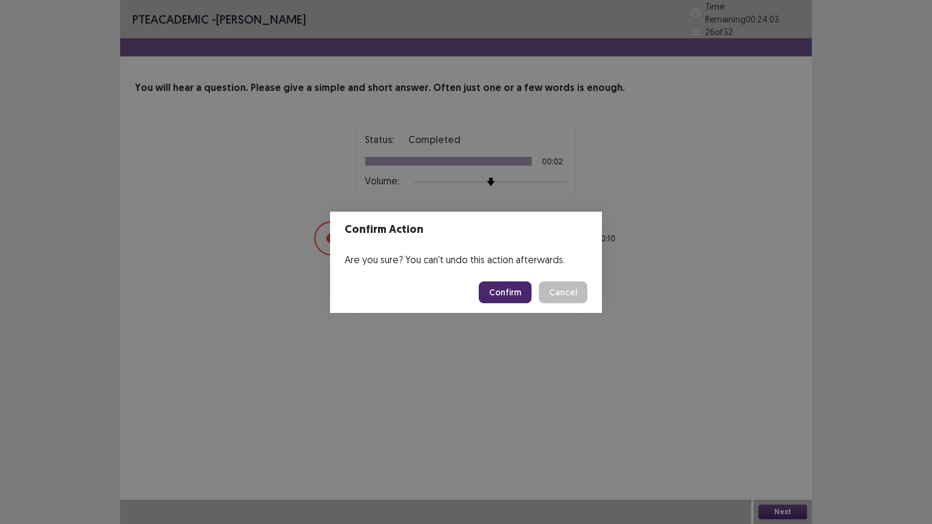
click at [515, 292] on button "Confirm" at bounding box center [505, 292] width 53 height 22
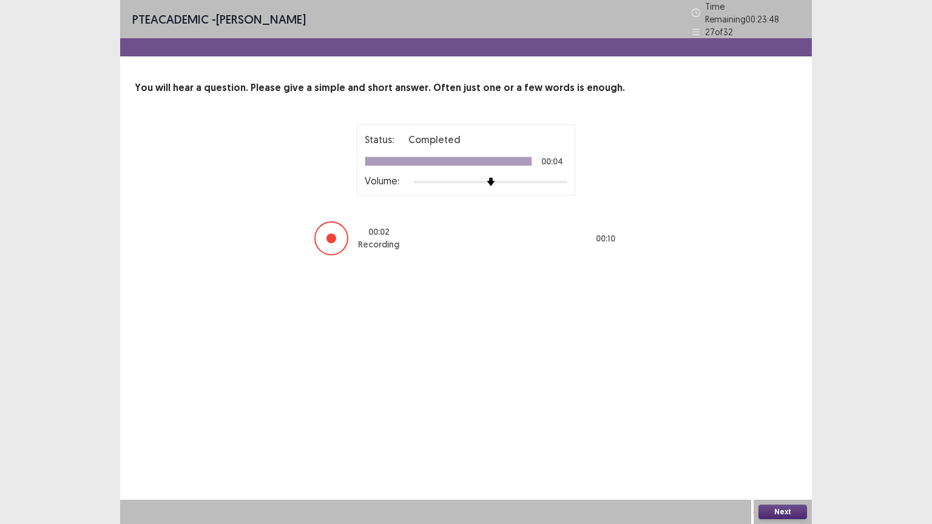
click at [777, 442] on button "Next" at bounding box center [782, 512] width 49 height 15
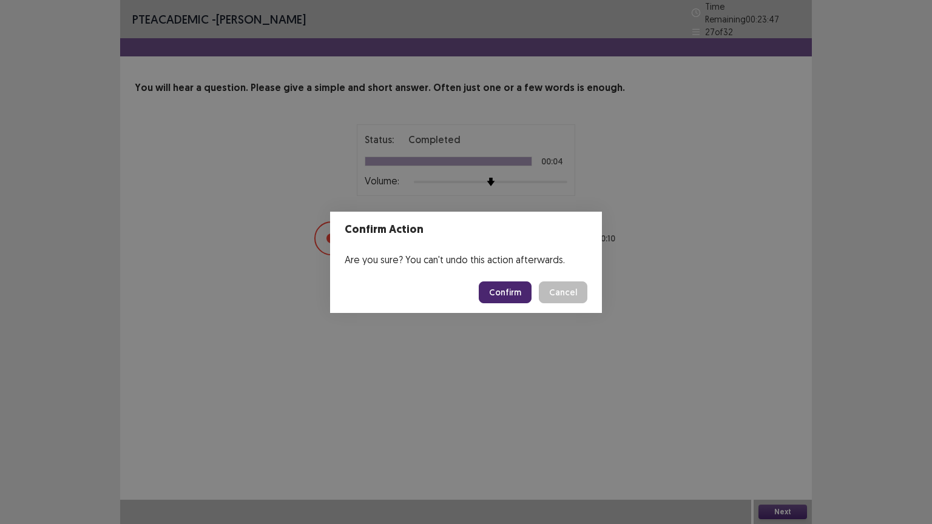
click at [513, 291] on button "Confirm" at bounding box center [505, 292] width 53 height 22
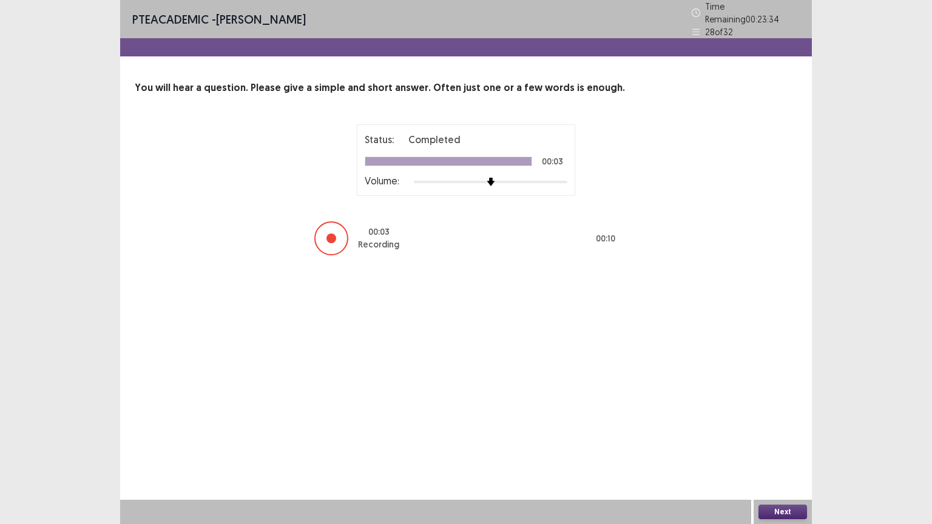
click at [798, 442] on button "Next" at bounding box center [782, 512] width 49 height 15
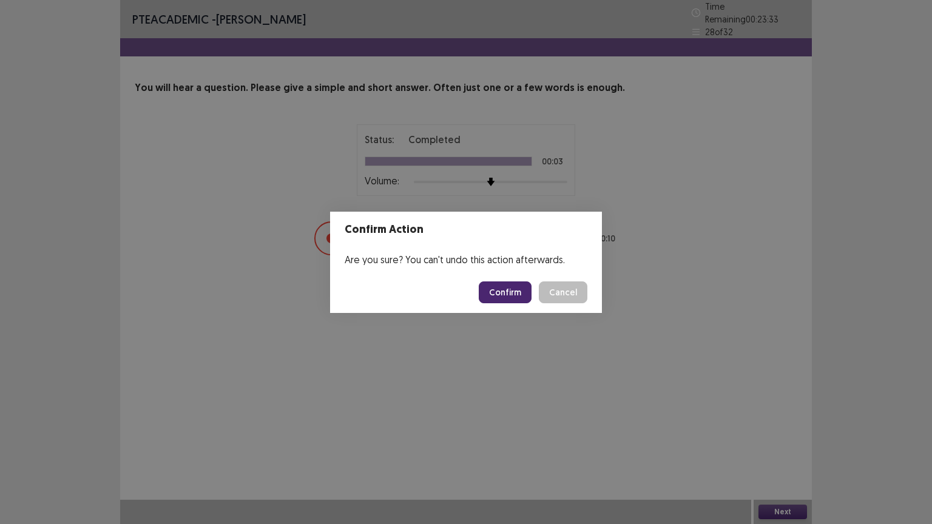
click at [520, 287] on button "Confirm" at bounding box center [505, 292] width 53 height 22
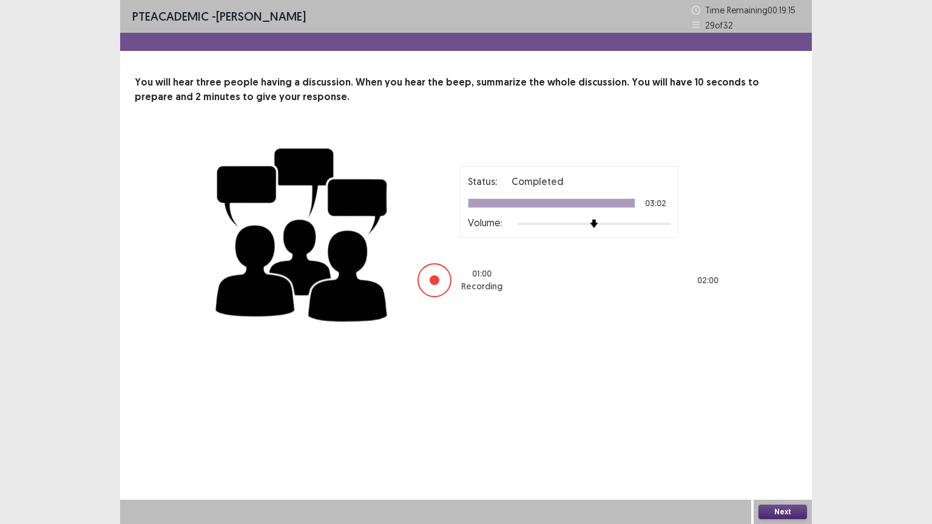
click at [772, 442] on button "Next" at bounding box center [782, 512] width 49 height 15
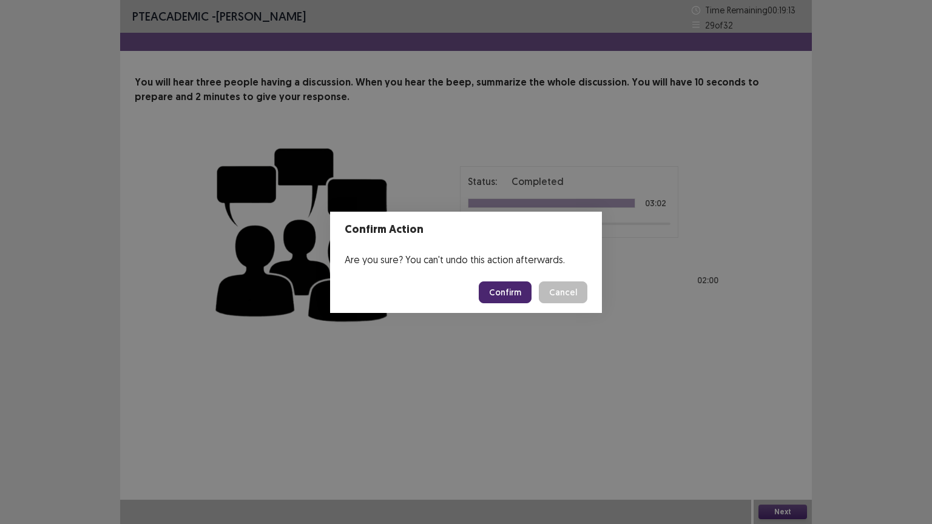
click at [509, 294] on button "Confirm" at bounding box center [505, 292] width 53 height 22
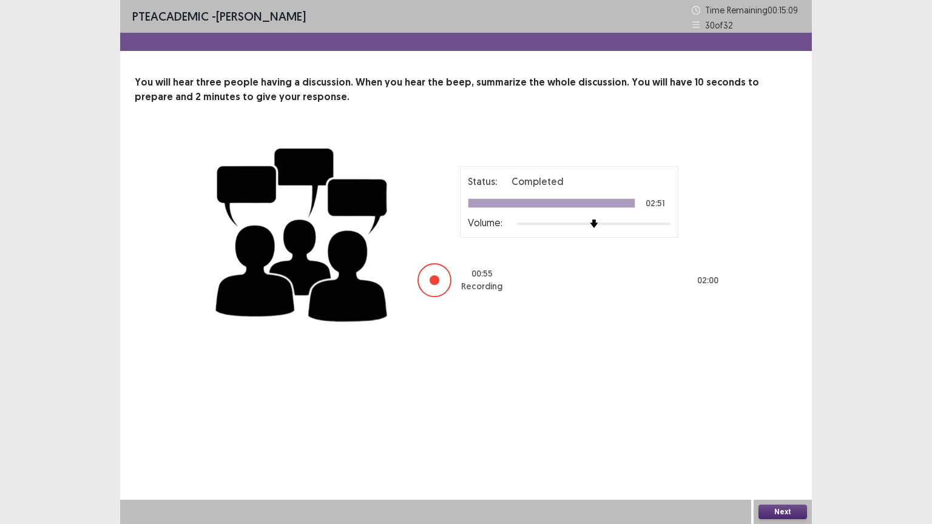
click at [772, 442] on button "Next" at bounding box center [782, 512] width 49 height 15
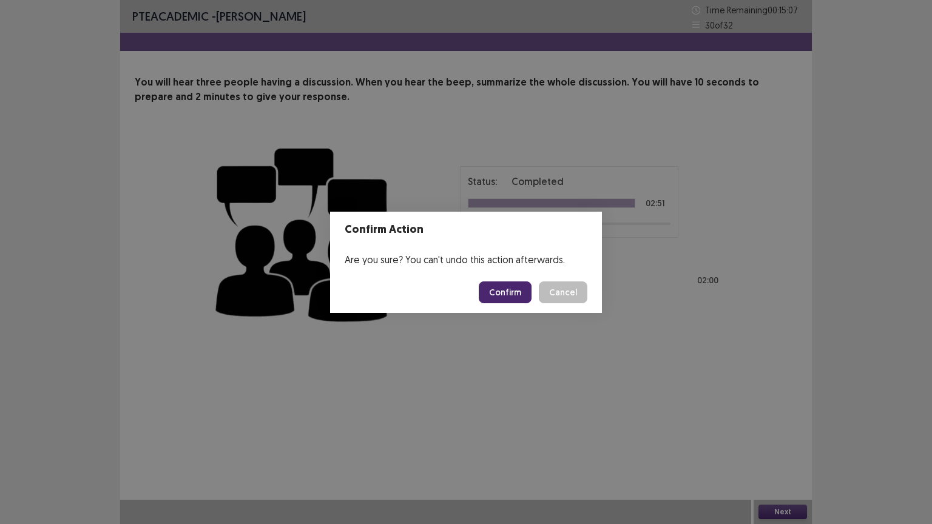
click at [505, 295] on button "Confirm" at bounding box center [505, 292] width 53 height 22
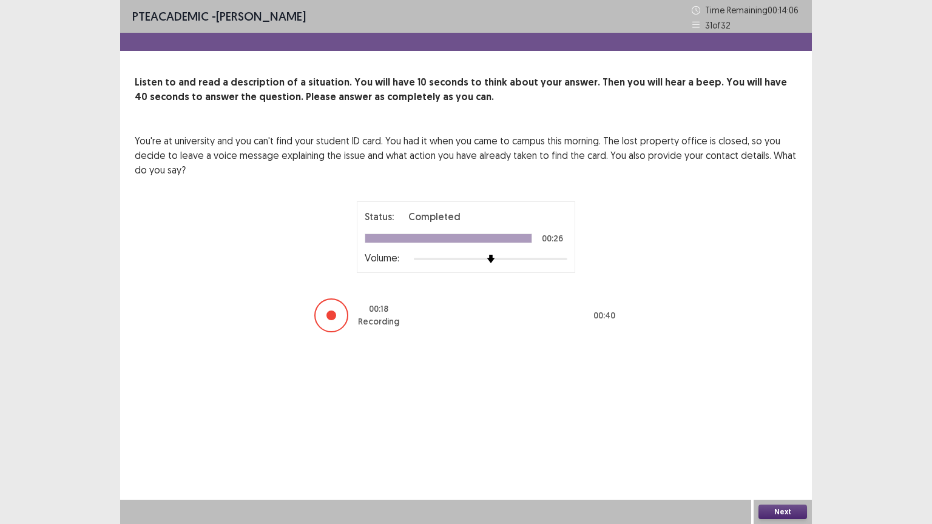
click at [778, 442] on button "Next" at bounding box center [782, 512] width 49 height 15
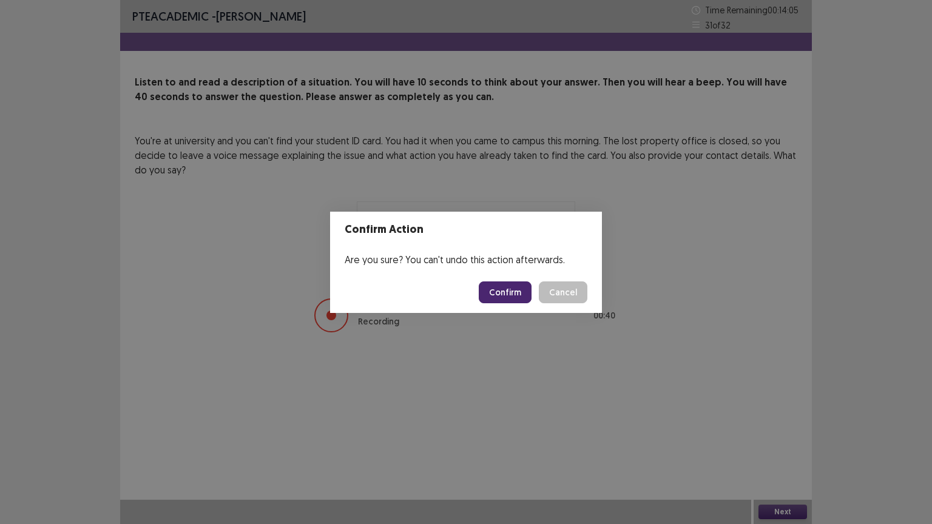
click at [522, 288] on button "Confirm" at bounding box center [505, 292] width 53 height 22
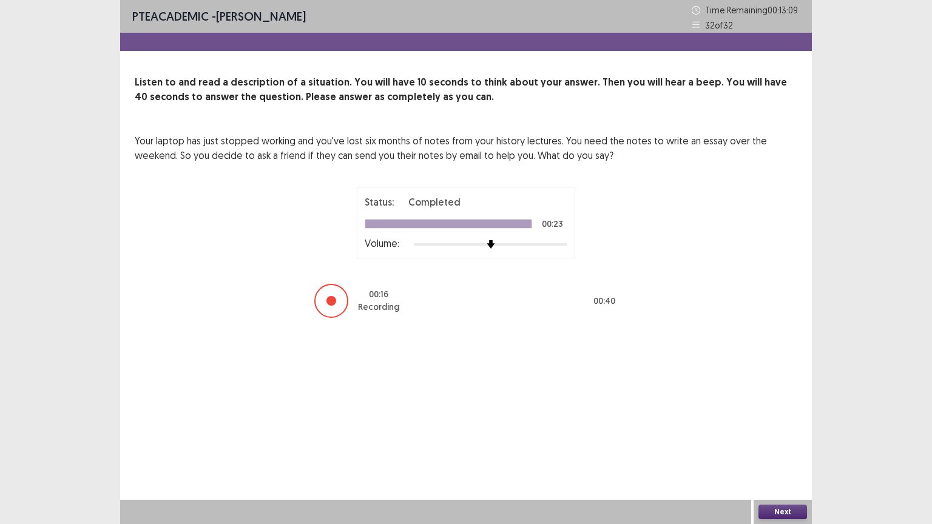
click at [769, 442] on button "Next" at bounding box center [782, 512] width 49 height 15
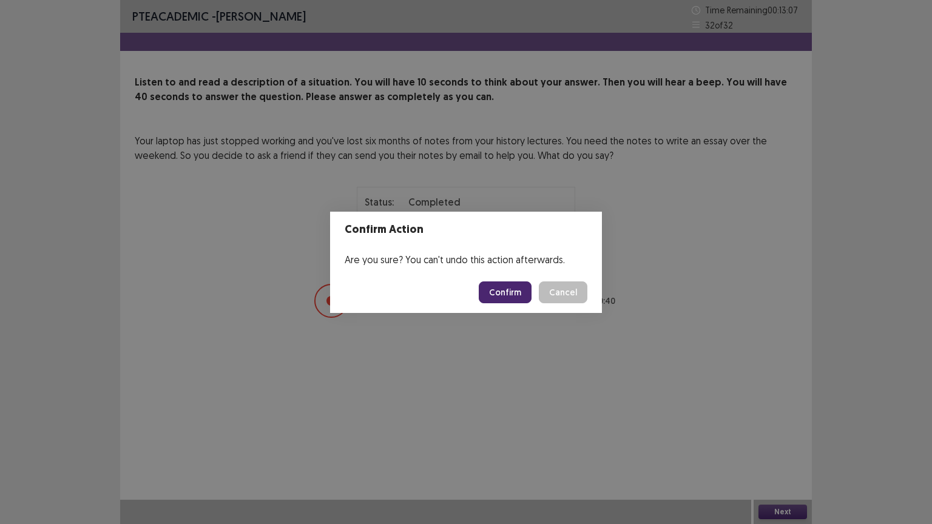
click at [517, 287] on button "Confirm" at bounding box center [505, 292] width 53 height 22
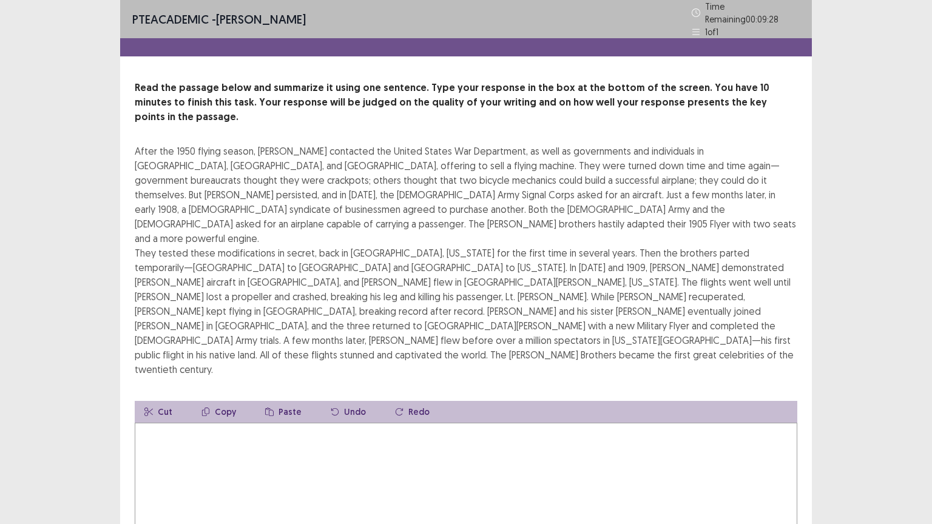
click at [155, 423] on textarea at bounding box center [466, 489] width 662 height 133
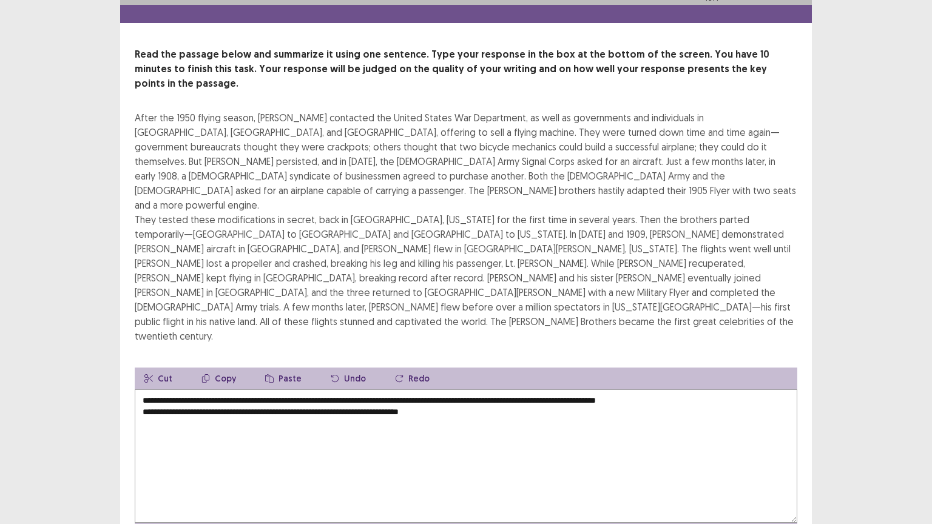
scroll to position [29, 0]
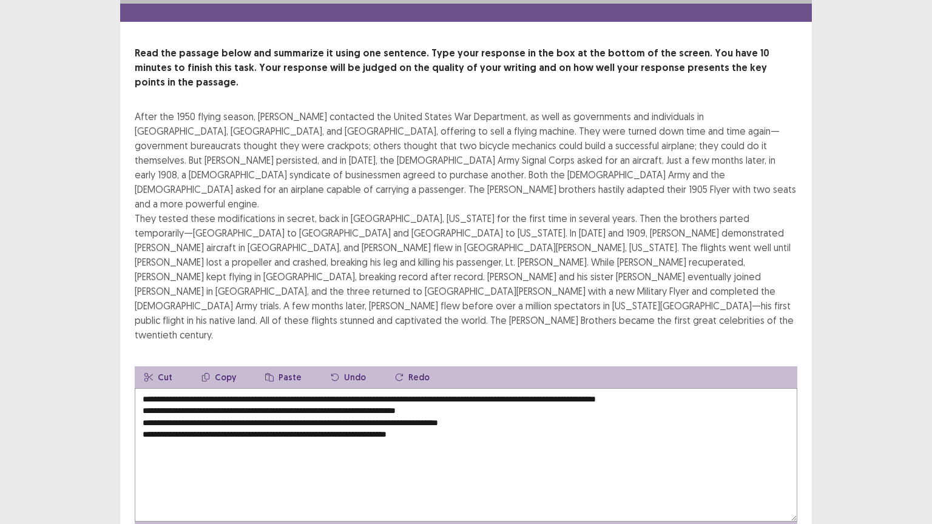
click at [713, 388] on textarea "**********" at bounding box center [466, 454] width 662 height 133
click at [141, 388] on textarea "**********" at bounding box center [466, 454] width 662 height 133
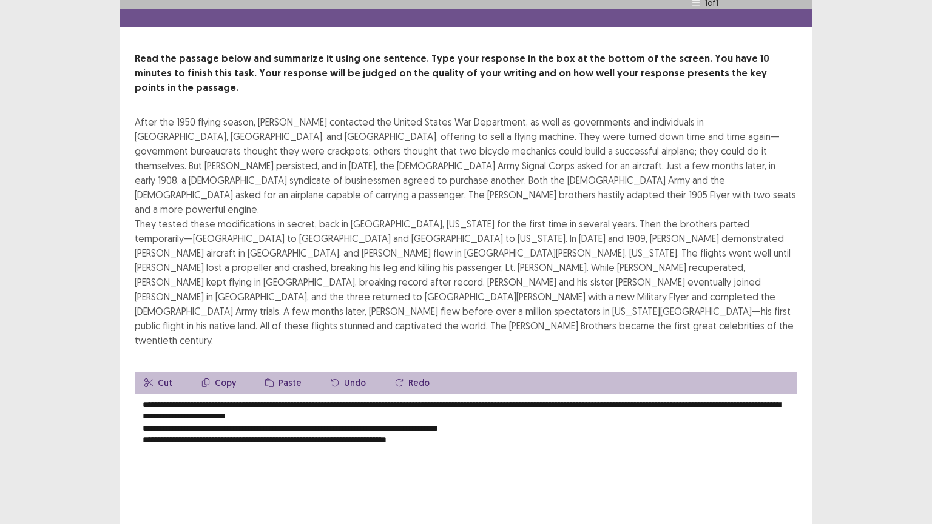
scroll to position [0, 0]
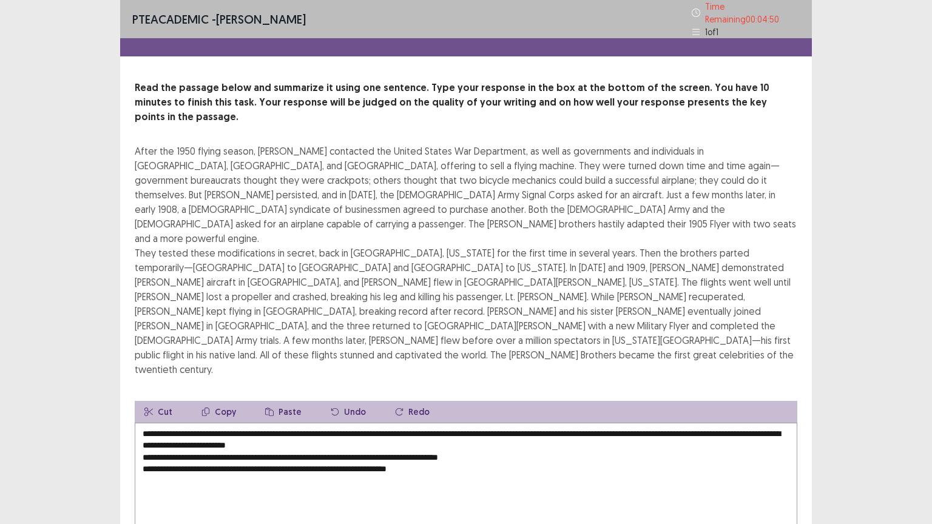
click at [417, 423] on textarea "**********" at bounding box center [466, 489] width 662 height 133
click at [139, 423] on textarea "**********" at bounding box center [466, 489] width 662 height 133
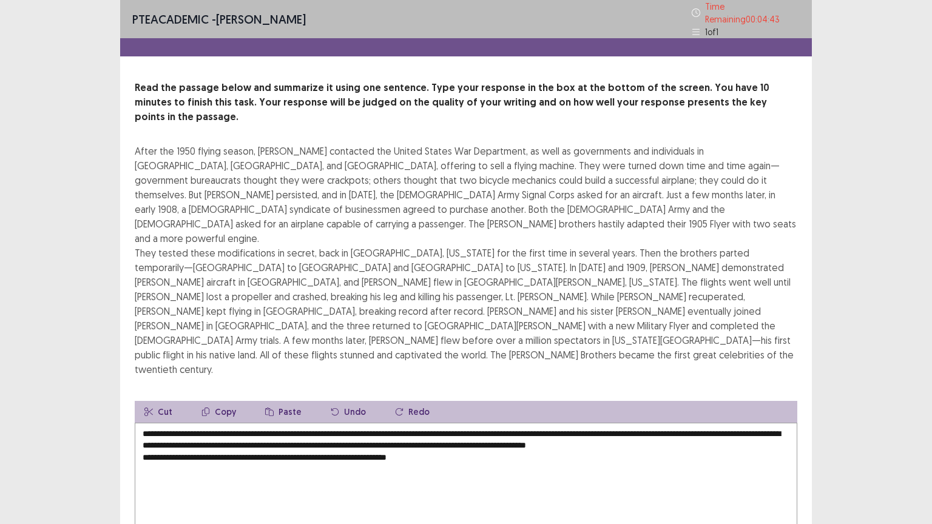
click at [472, 423] on textarea "**********" at bounding box center [466, 489] width 662 height 133
click at [760, 423] on textarea "**********" at bounding box center [466, 489] width 662 height 133
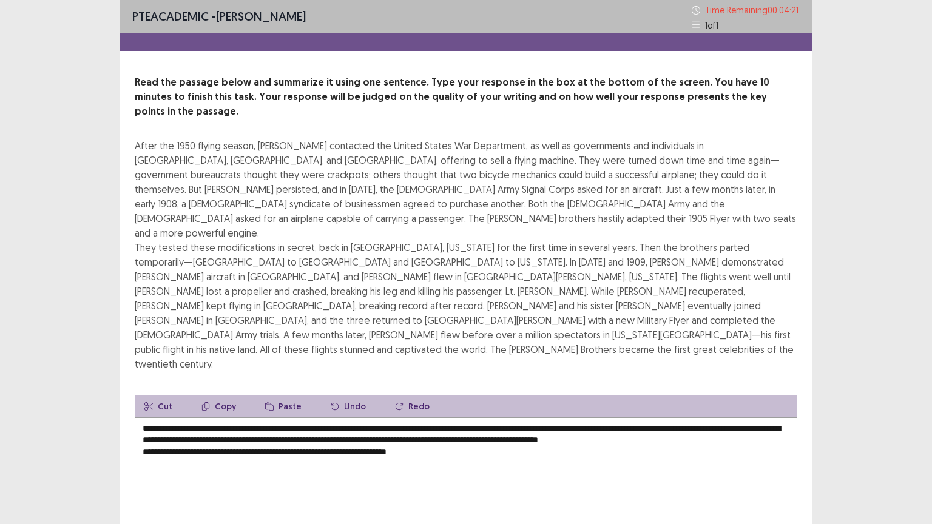
click at [265, 417] on textarea "**********" at bounding box center [466, 483] width 662 height 133
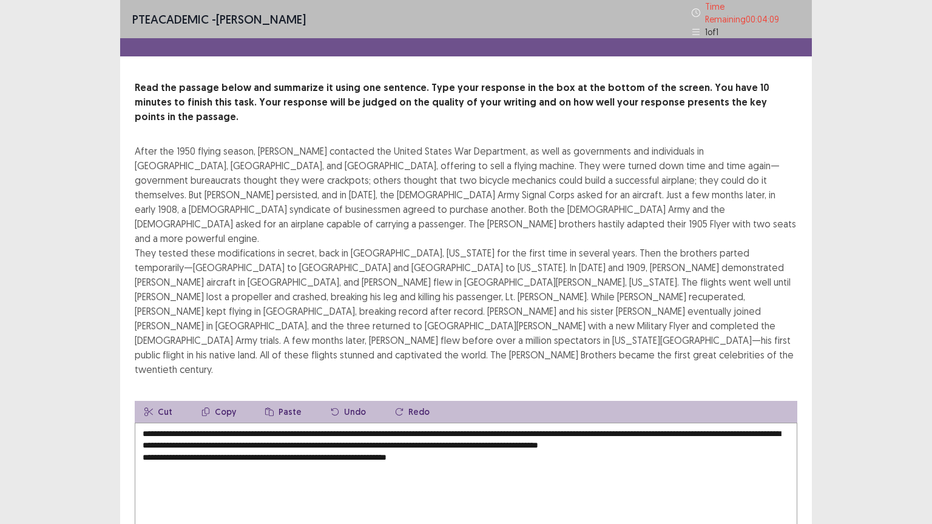
click at [481, 423] on textarea "**********" at bounding box center [466, 489] width 662 height 133
click at [609, 423] on textarea "**********" at bounding box center [466, 489] width 662 height 133
click at [638, 423] on textarea "**********" at bounding box center [466, 489] width 662 height 133
click at [222, 423] on textarea "**********" at bounding box center [466, 489] width 662 height 133
click at [303, 423] on textarea "**********" at bounding box center [466, 489] width 662 height 133
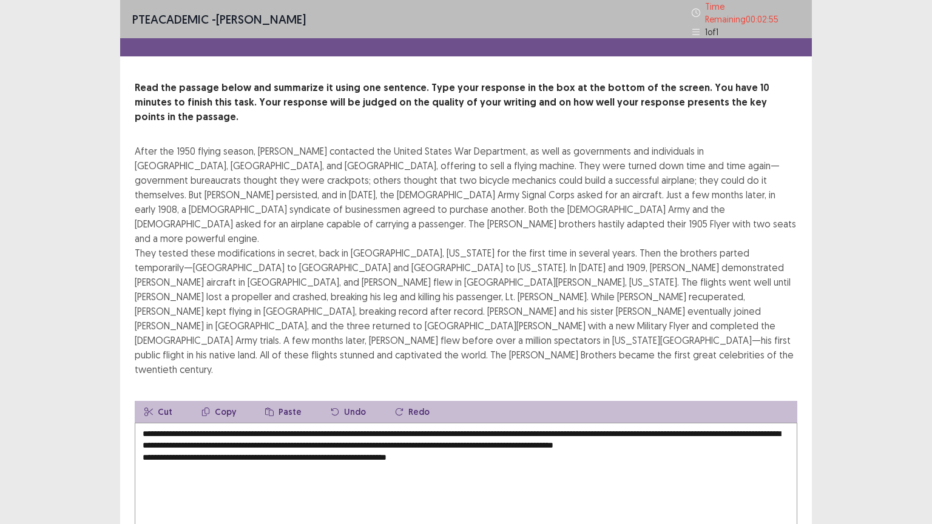
click at [374, 423] on textarea "**********" at bounding box center [466, 489] width 662 height 133
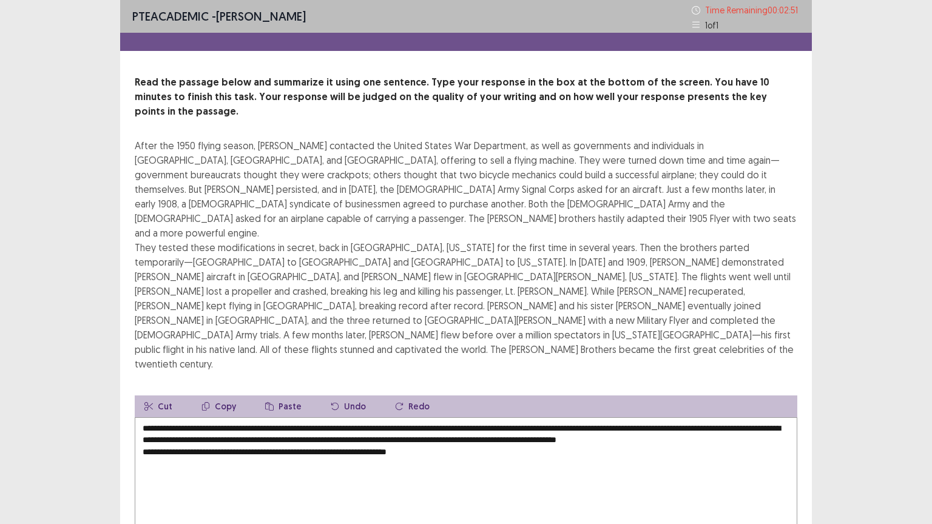
click at [395, 417] on textarea "**********" at bounding box center [466, 483] width 662 height 133
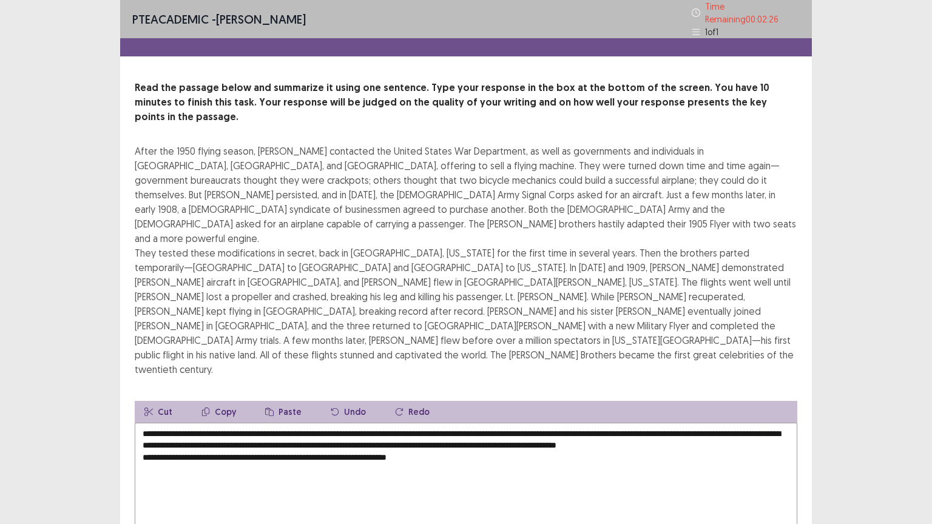
scroll to position [29, 0]
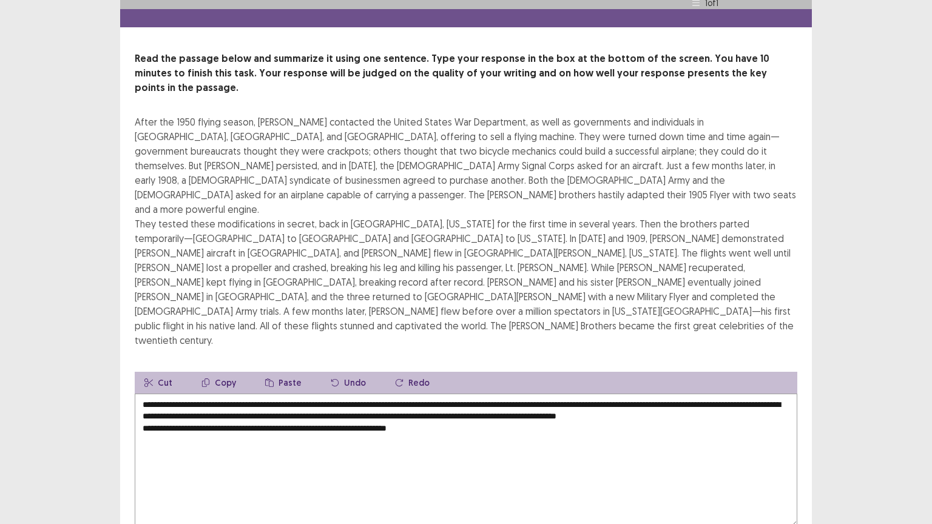
type textarea "**********"
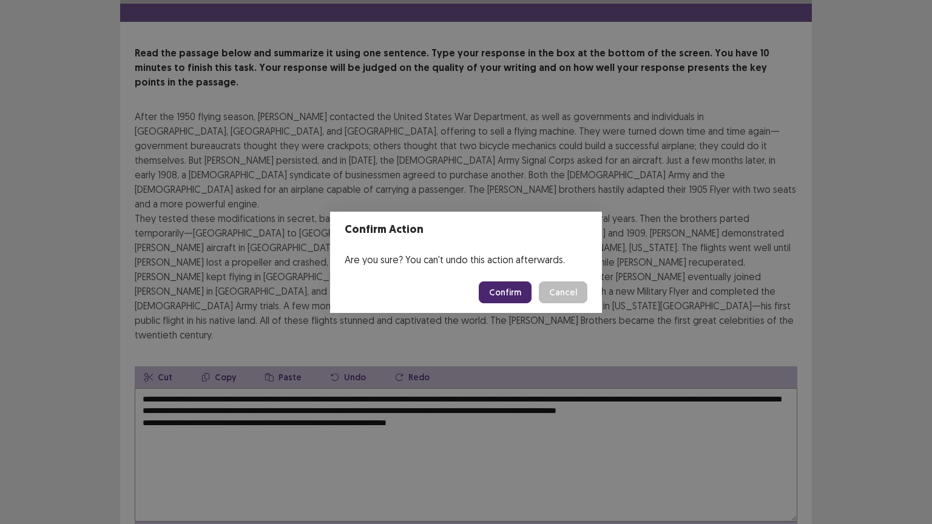
click at [506, 292] on button "Confirm" at bounding box center [505, 292] width 53 height 22
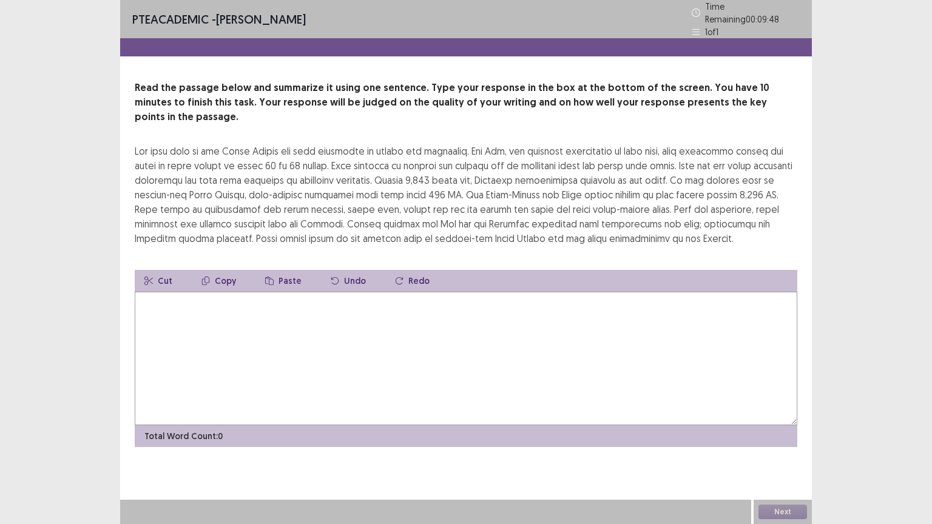
click at [220, 306] on textarea at bounding box center [466, 358] width 662 height 133
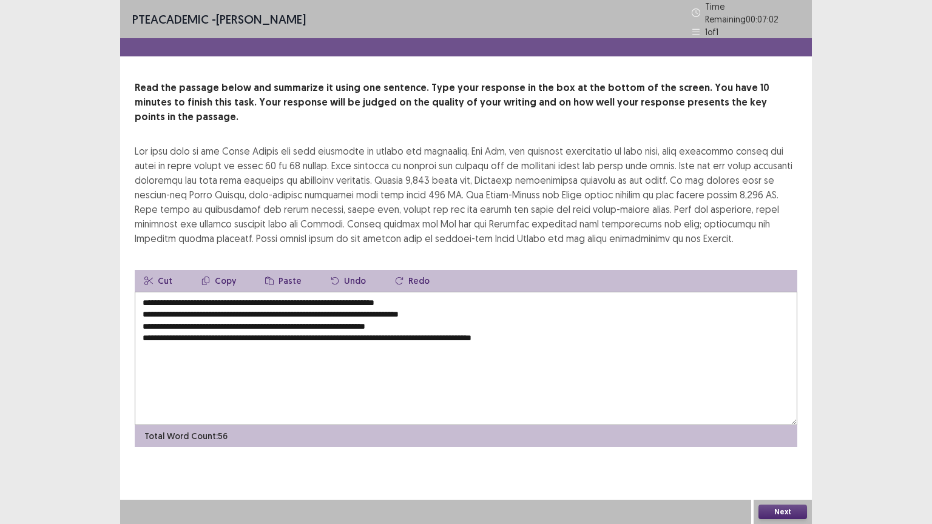
click at [430, 292] on textarea "**********" at bounding box center [466, 358] width 662 height 133
click at [141, 292] on textarea "**********" at bounding box center [466, 358] width 662 height 133
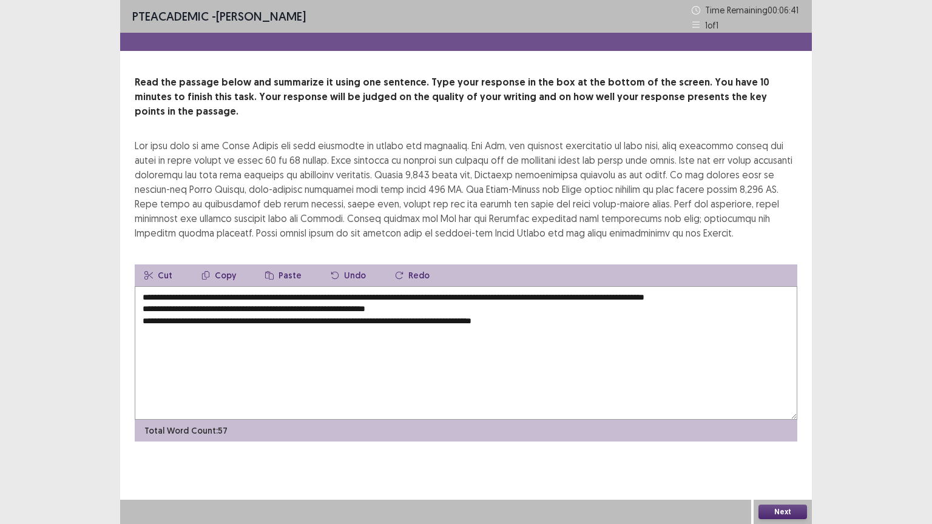
click at [772, 287] on textarea "**********" at bounding box center [466, 352] width 662 height 133
click at [141, 295] on textarea "**********" at bounding box center [466, 352] width 662 height 133
click at [409, 295] on textarea "**********" at bounding box center [466, 352] width 662 height 133
click at [142, 308] on textarea "**********" at bounding box center [466, 352] width 662 height 133
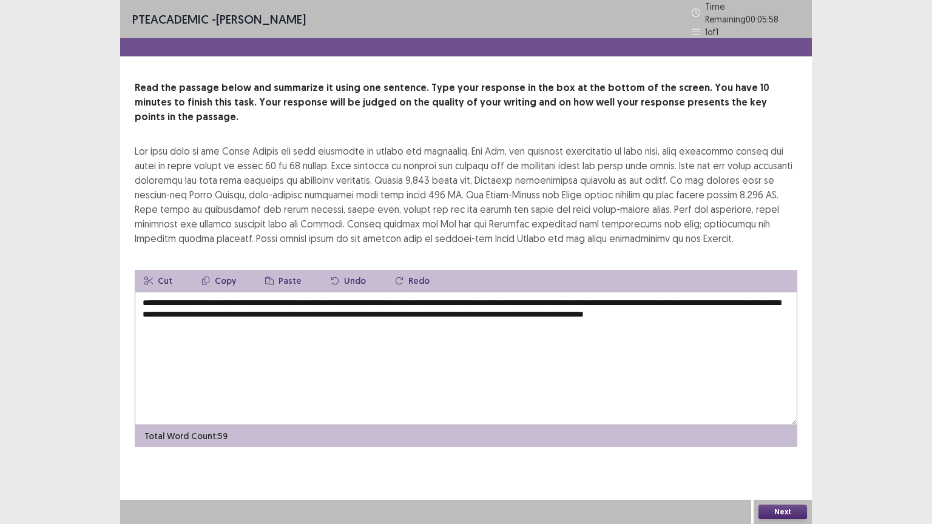
click at [187, 308] on textarea "**********" at bounding box center [466, 358] width 662 height 133
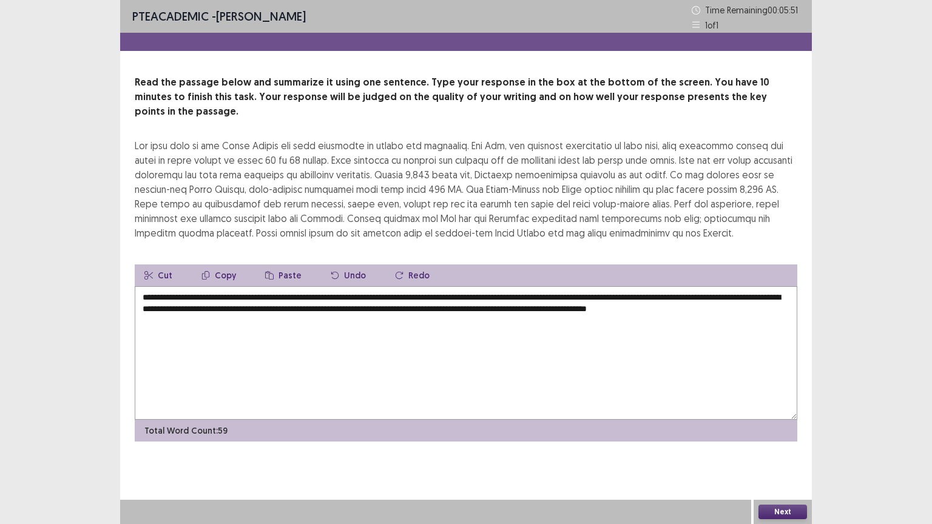
type textarea "**********"
click at [769, 442] on button "Next" at bounding box center [782, 512] width 49 height 15
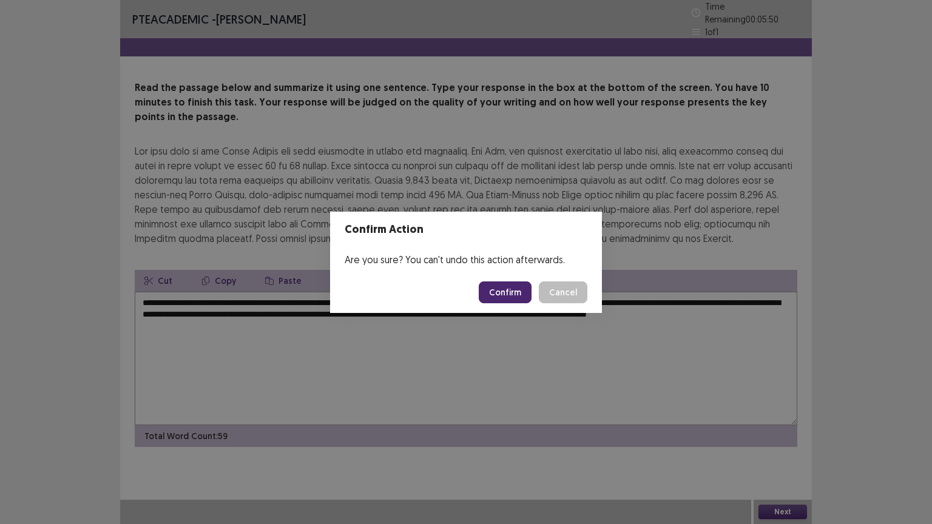
click at [514, 288] on button "Confirm" at bounding box center [505, 292] width 53 height 22
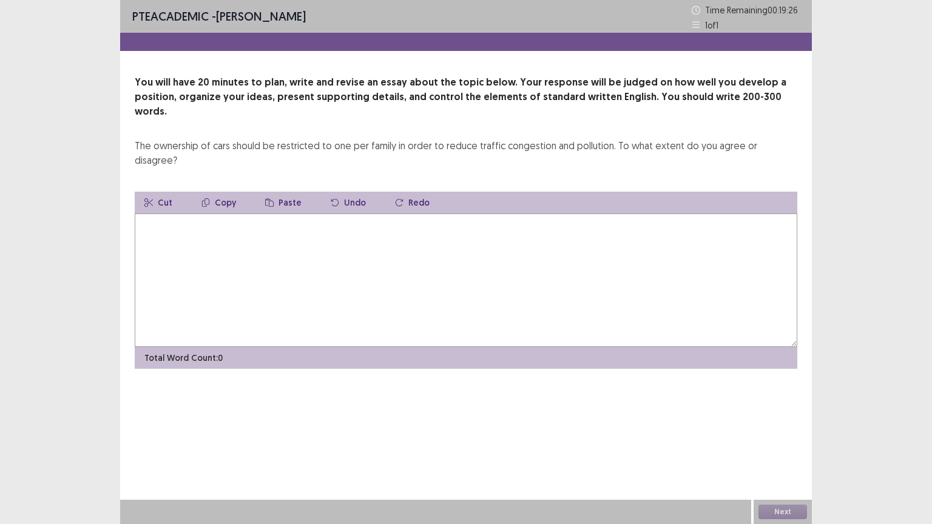
click at [157, 240] on textarea at bounding box center [466, 280] width 662 height 133
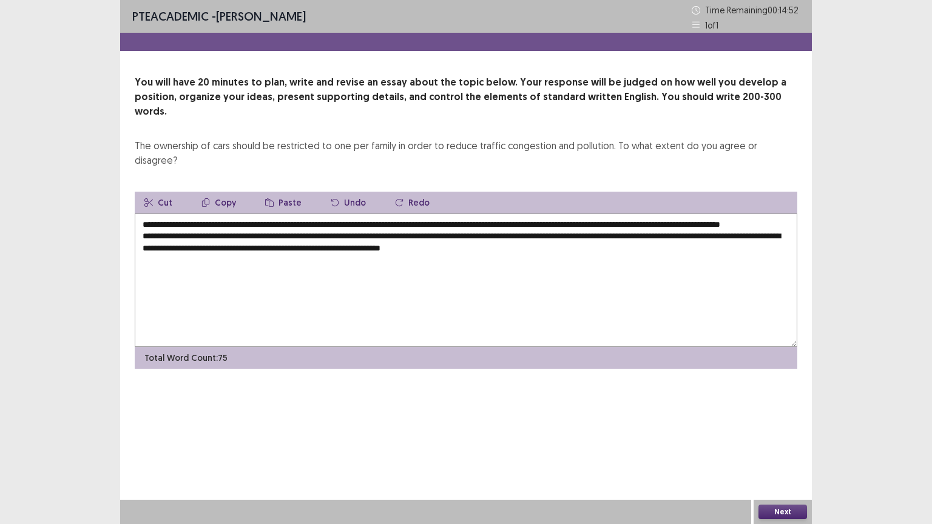
click at [475, 234] on textarea "**********" at bounding box center [466, 280] width 662 height 133
click at [519, 231] on textarea "**********" at bounding box center [466, 280] width 662 height 133
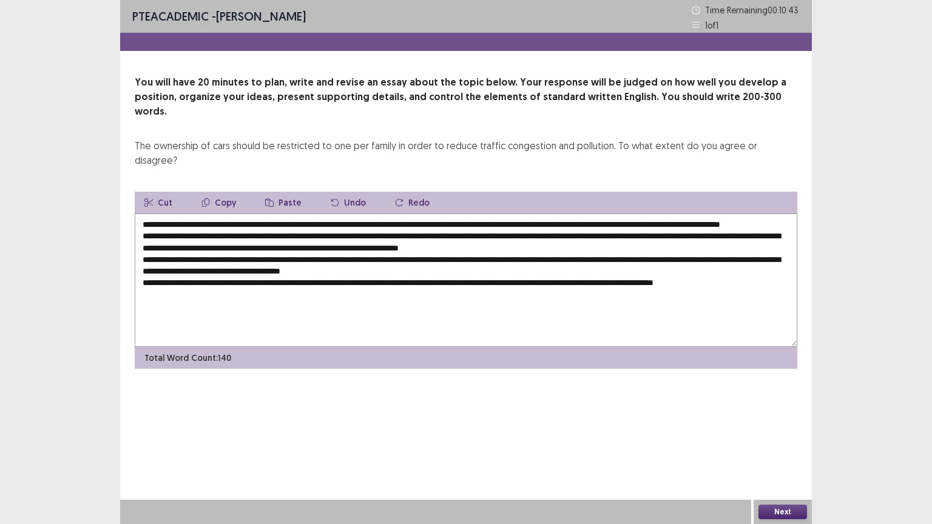
click at [212, 214] on textarea "**********" at bounding box center [466, 280] width 662 height 133
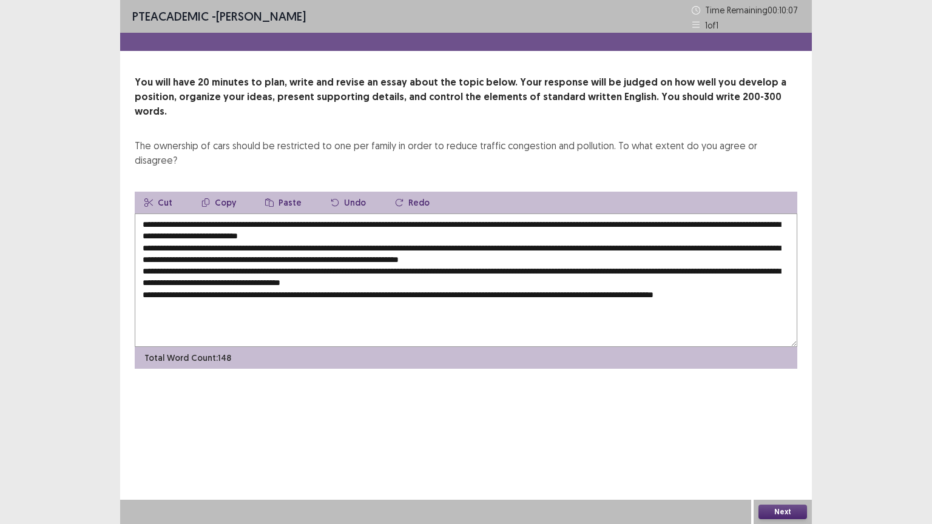
click at [218, 214] on textarea "**********" at bounding box center [466, 280] width 662 height 133
click at [405, 214] on textarea "**********" at bounding box center [466, 280] width 662 height 133
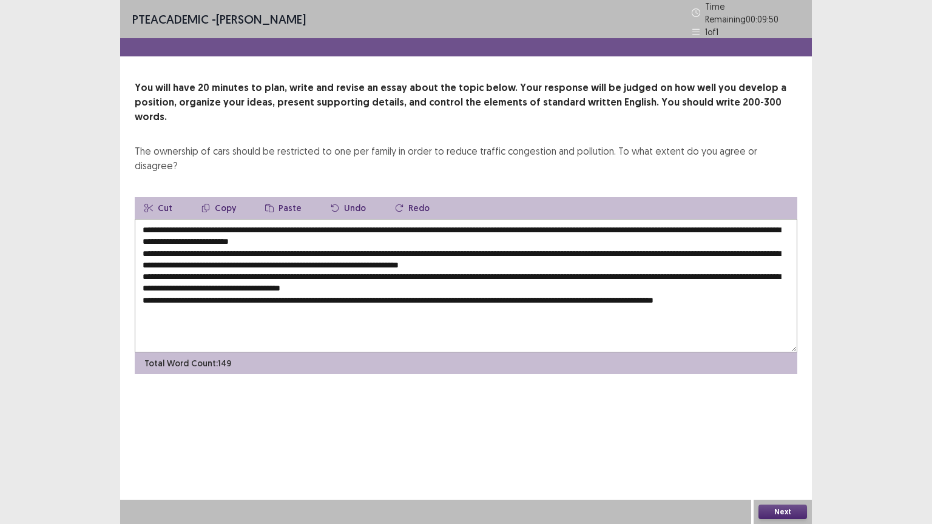
click at [317, 220] on textarea "**********" at bounding box center [466, 285] width 662 height 133
click at [315, 221] on textarea "**********" at bounding box center [466, 285] width 662 height 133
drag, startPoint x: 212, startPoint y: 194, endPoint x: 400, endPoint y: 192, distance: 188.1
click at [400, 219] on textarea "**********" at bounding box center [466, 285] width 662 height 133
click at [311, 219] on textarea "**********" at bounding box center [466, 285] width 662 height 133
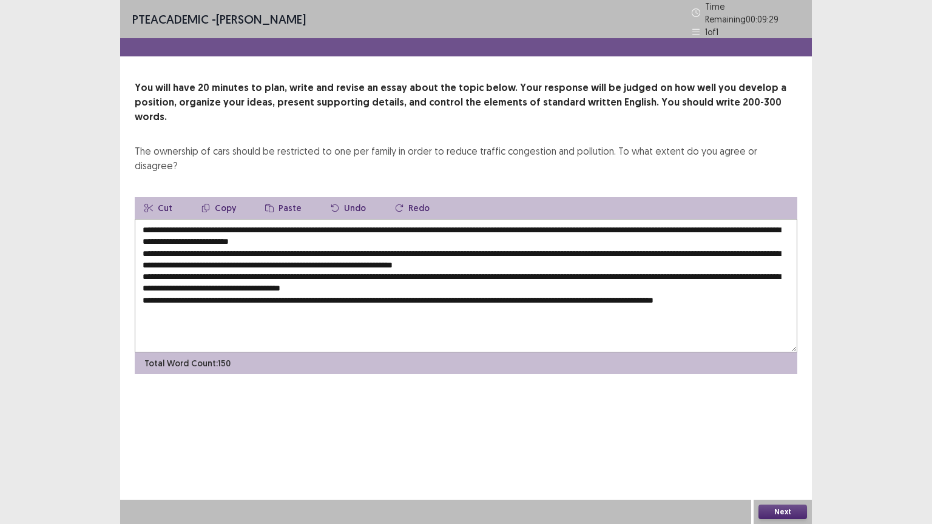
drag, startPoint x: 232, startPoint y: 196, endPoint x: 399, endPoint y: 195, distance: 167.4
click at [399, 219] on textarea "**********" at bounding box center [466, 285] width 662 height 133
drag, startPoint x: 399, startPoint y: 195, endPoint x: 316, endPoint y: 289, distance: 125.0
click at [316, 289] on textarea "**********" at bounding box center [466, 285] width 662 height 133
drag, startPoint x: 226, startPoint y: 193, endPoint x: 399, endPoint y: 199, distance: 173.6
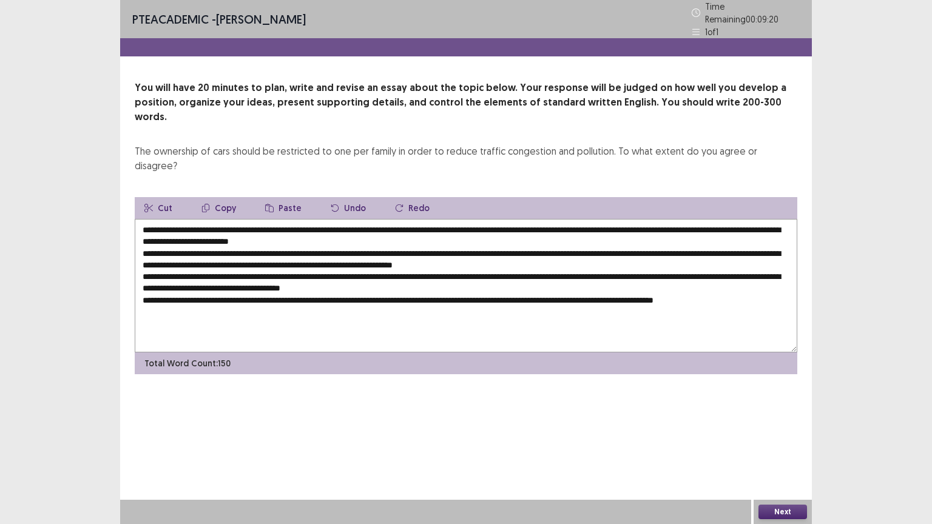
click at [399, 219] on textarea "**********" at bounding box center [466, 285] width 662 height 133
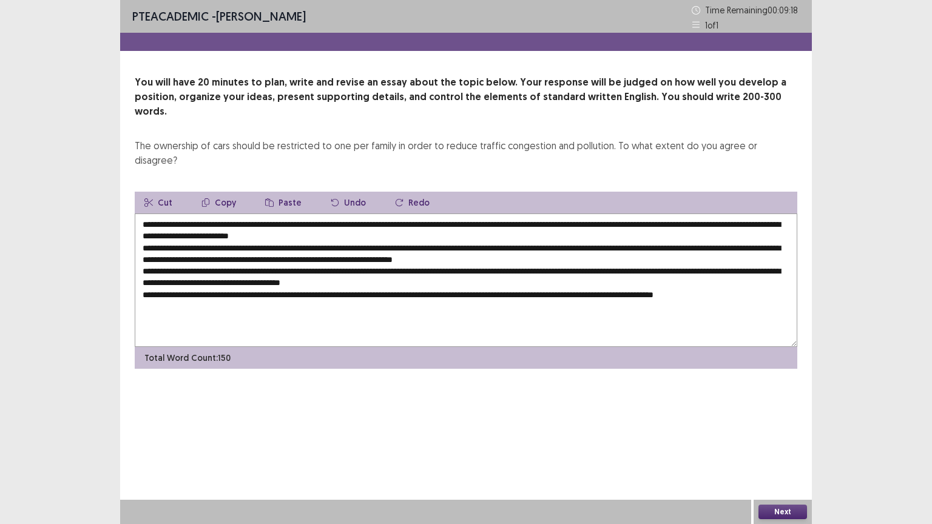
click at [227, 192] on button "Copy" at bounding box center [219, 203] width 54 height 22
click at [312, 218] on textarea "**********" at bounding box center [466, 280] width 662 height 133
click at [289, 192] on button "Paste" at bounding box center [283, 203] width 56 height 22
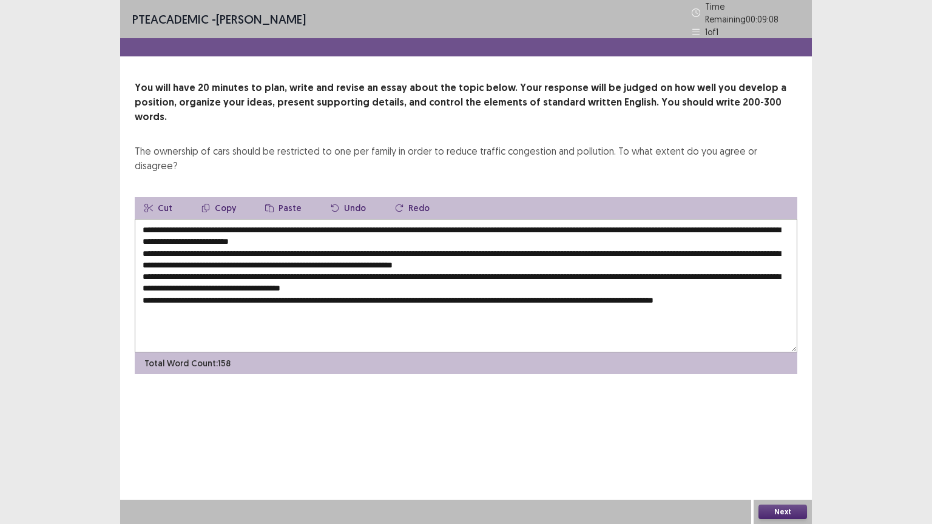
click at [311, 221] on textarea "**********" at bounding box center [466, 285] width 662 height 133
click at [504, 219] on textarea "**********" at bounding box center [466, 285] width 662 height 133
click at [770, 221] on textarea "**********" at bounding box center [466, 285] width 662 height 133
click at [265, 231] on textarea at bounding box center [466, 285] width 662 height 133
click at [311, 231] on textarea at bounding box center [466, 285] width 662 height 133
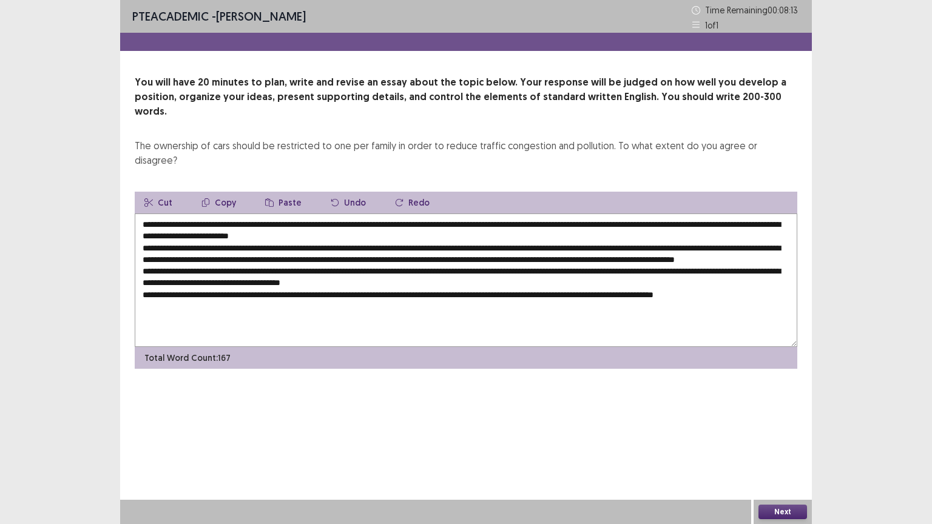
click at [443, 230] on textarea at bounding box center [466, 280] width 662 height 133
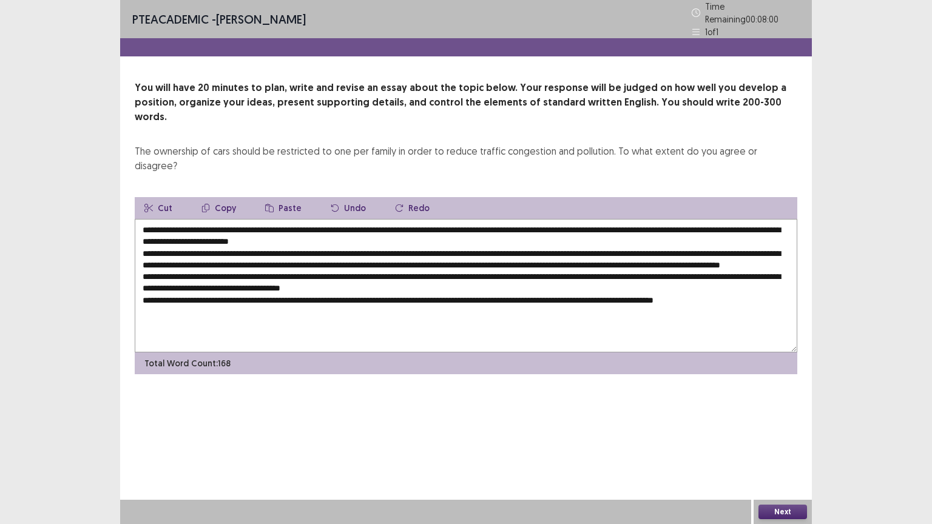
click at [518, 231] on textarea at bounding box center [466, 285] width 662 height 133
click at [713, 231] on textarea at bounding box center [466, 285] width 662 height 133
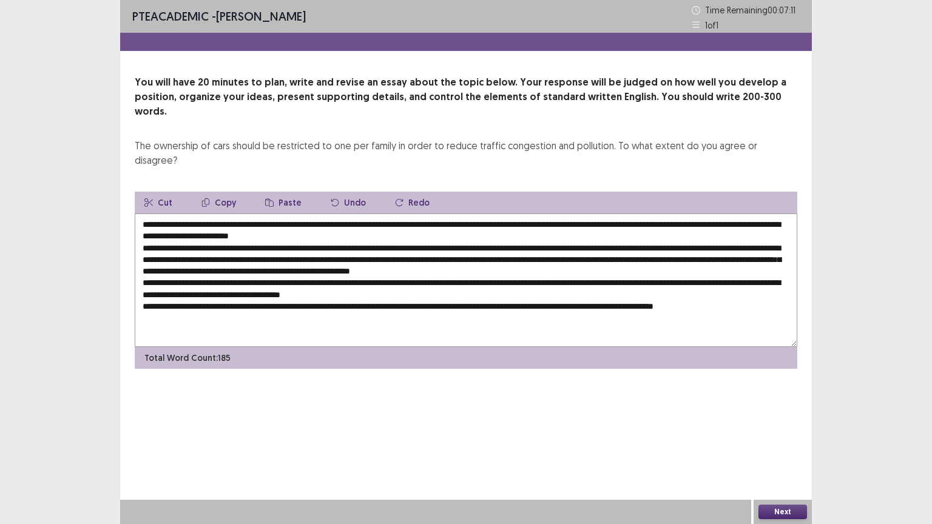
click at [444, 245] on textarea at bounding box center [466, 280] width 662 height 133
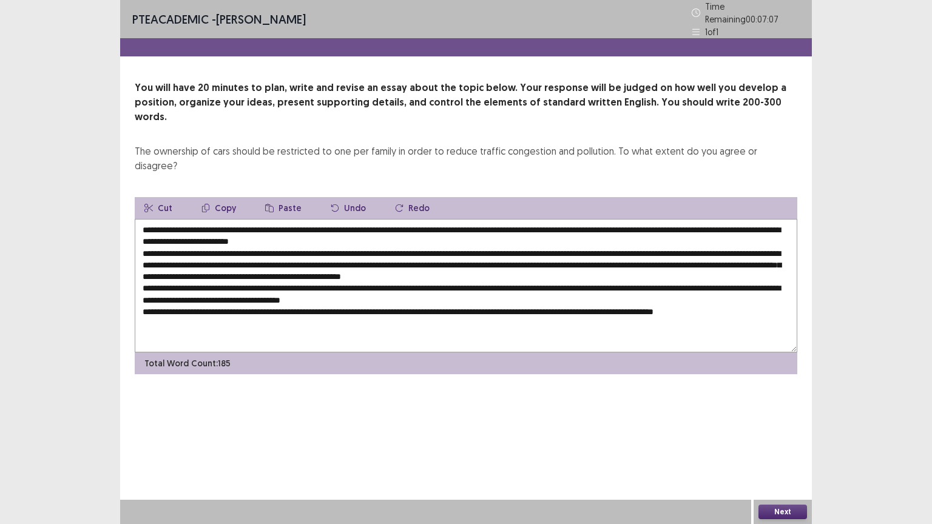
click at [440, 243] on textarea at bounding box center [466, 285] width 662 height 133
drag, startPoint x: 312, startPoint y: 218, endPoint x: 499, endPoint y: 220, distance: 187.5
click at [499, 220] on textarea at bounding box center [466, 285] width 662 height 133
click at [228, 197] on button "Copy" at bounding box center [219, 208] width 54 height 22
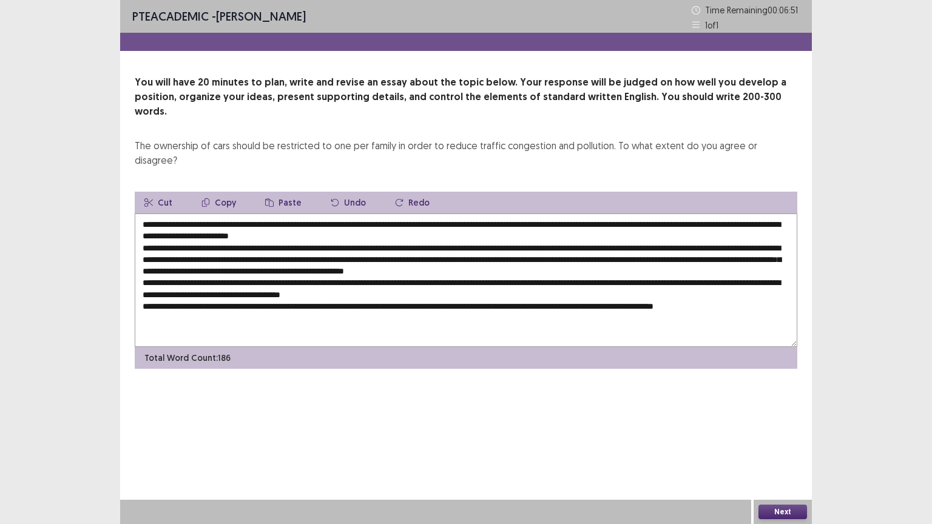
click at [595, 241] on textarea at bounding box center [466, 280] width 662 height 133
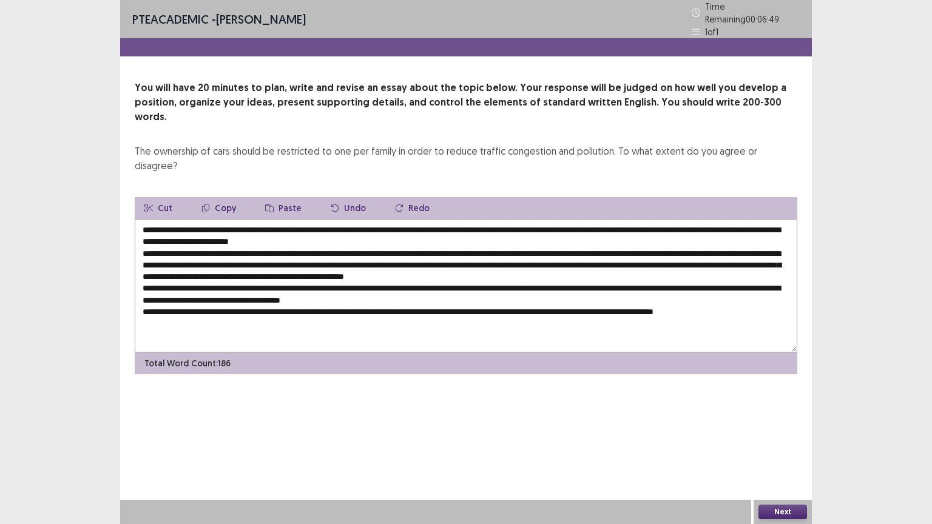
click at [285, 197] on button "Paste" at bounding box center [283, 208] width 56 height 22
click at [148, 254] on textarea at bounding box center [466, 285] width 662 height 133
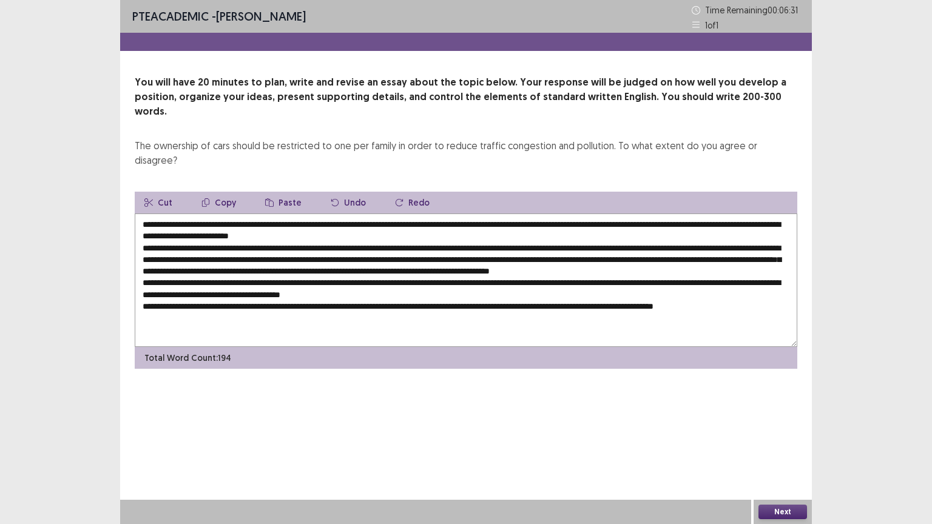
click at [416, 265] on textarea at bounding box center [466, 280] width 662 height 133
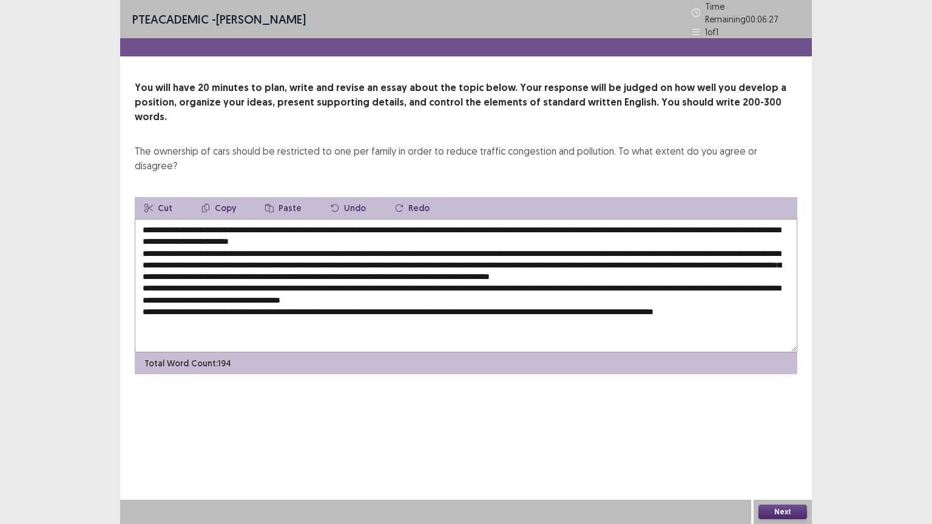
drag, startPoint x: 214, startPoint y: 192, endPoint x: 399, endPoint y: 190, distance: 185.6
click at [399, 219] on textarea at bounding box center [466, 285] width 662 height 133
click at [221, 197] on button "Copy" at bounding box center [219, 208] width 54 height 22
click at [414, 267] on textarea at bounding box center [466, 285] width 662 height 133
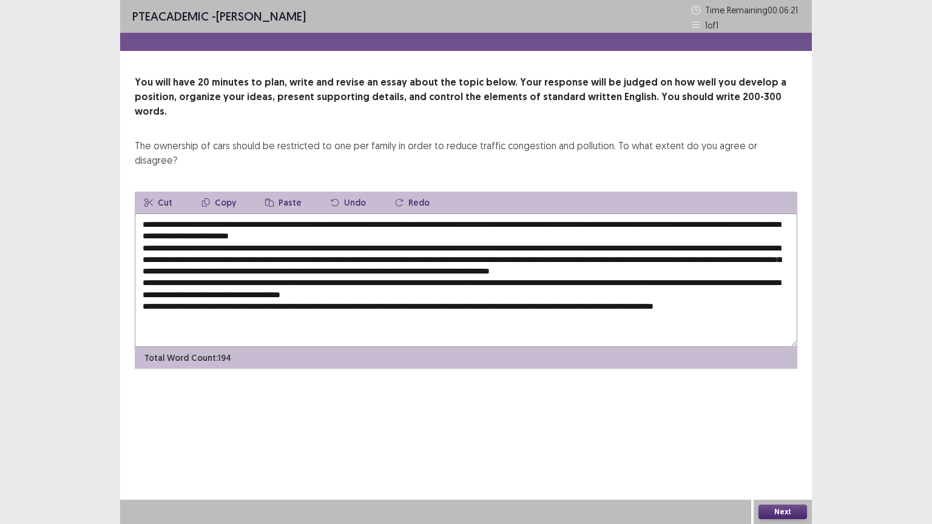
click at [286, 192] on button "Paste" at bounding box center [283, 203] width 56 height 22
click at [415, 264] on textarea at bounding box center [466, 280] width 662 height 133
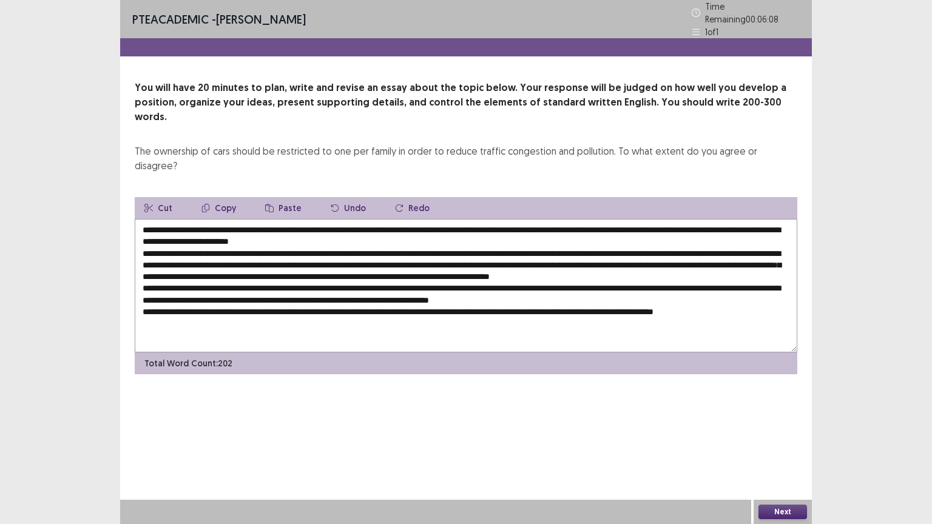
click at [602, 267] on textarea at bounding box center [466, 285] width 662 height 133
click at [679, 270] on textarea at bounding box center [466, 285] width 662 height 133
click at [518, 276] on textarea at bounding box center [466, 285] width 662 height 133
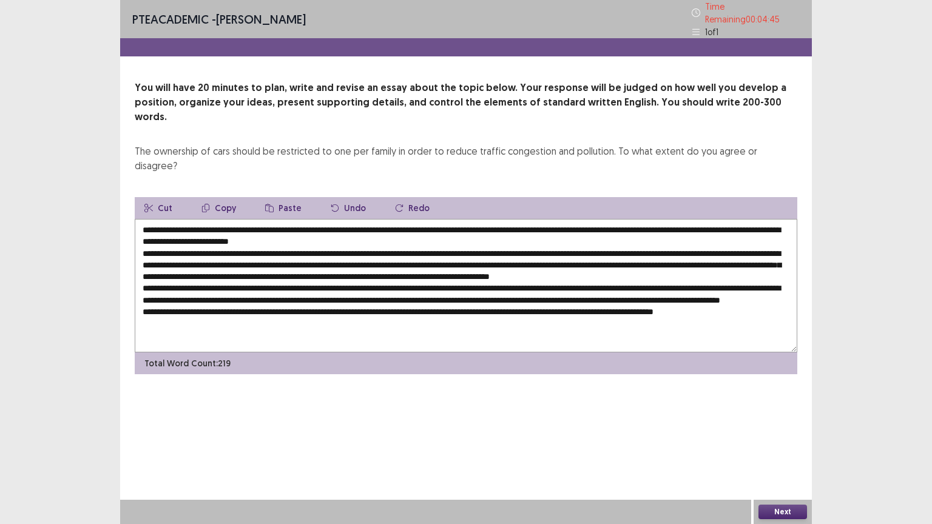
click at [155, 291] on textarea at bounding box center [466, 285] width 662 height 133
click at [431, 303] on textarea at bounding box center [466, 285] width 662 height 133
drag, startPoint x: 214, startPoint y: 192, endPoint x: 400, endPoint y: 189, distance: 186.9
click at [400, 219] on textarea at bounding box center [466, 285] width 662 height 133
click at [226, 197] on button "Copy" at bounding box center [219, 208] width 54 height 22
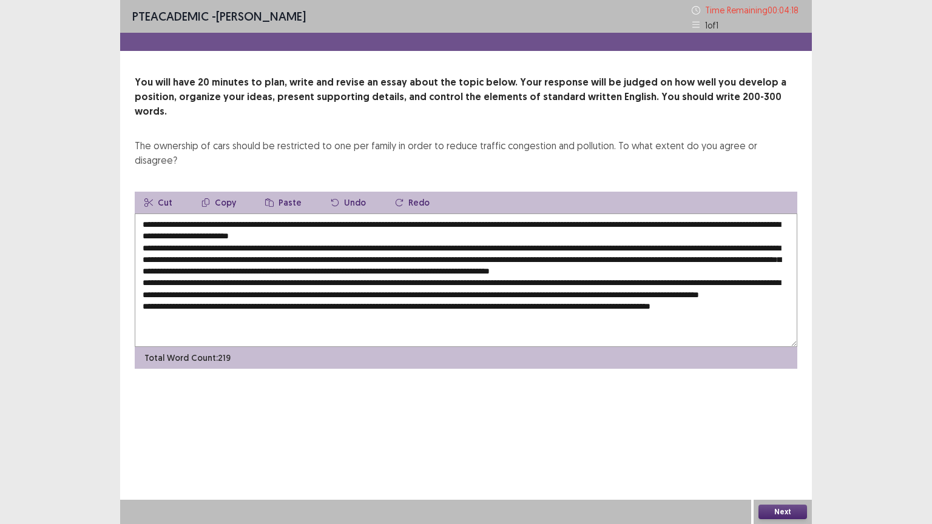
click at [423, 302] on textarea at bounding box center [466, 280] width 662 height 133
click at [279, 192] on button "Paste" at bounding box center [283, 203] width 56 height 22
click at [422, 301] on textarea at bounding box center [466, 280] width 662 height 133
click at [604, 303] on textarea at bounding box center [466, 280] width 662 height 133
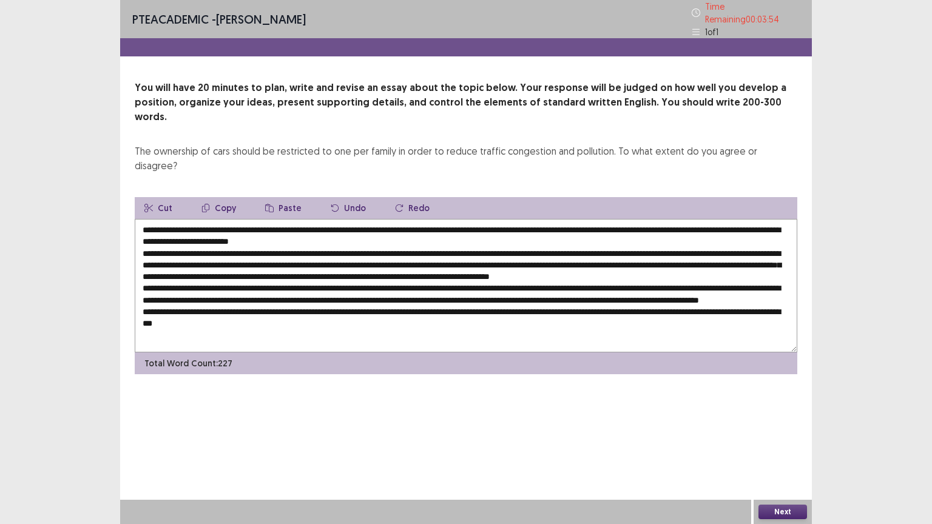
click at [165, 313] on textarea at bounding box center [466, 285] width 662 height 133
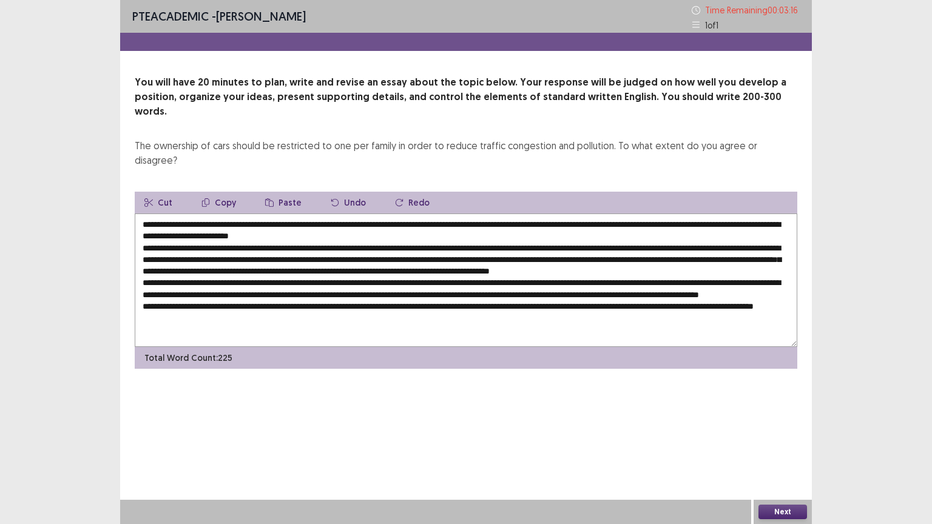
click at [196, 214] on textarea at bounding box center [466, 280] width 662 height 133
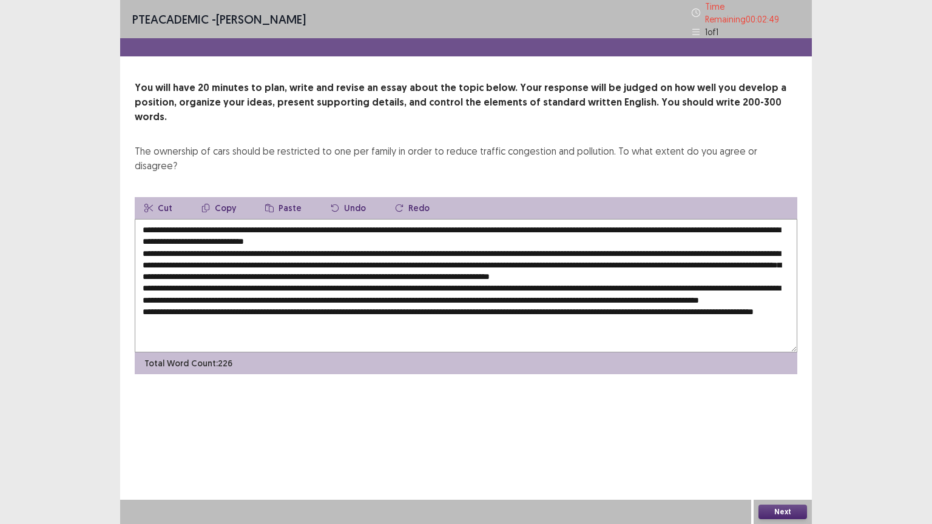
click at [210, 243] on textarea at bounding box center [466, 285] width 662 height 133
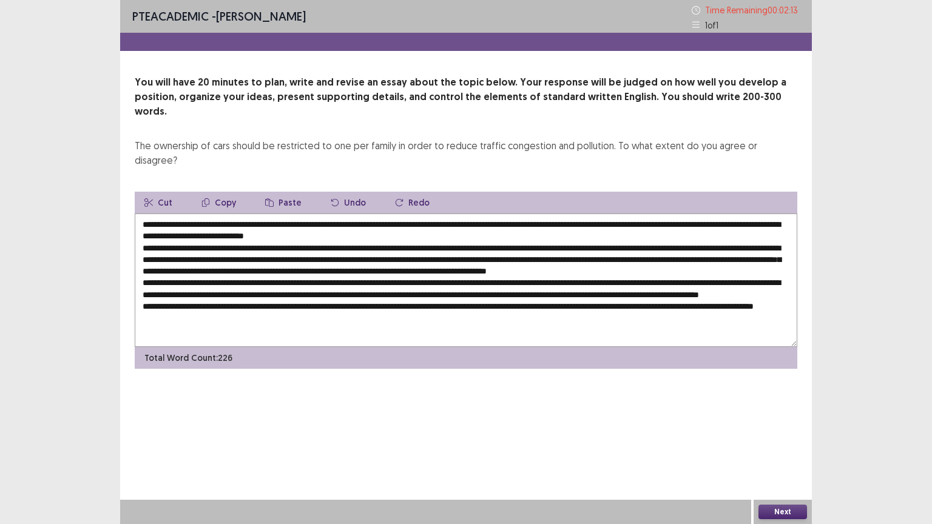
click at [232, 289] on textarea at bounding box center [466, 280] width 662 height 133
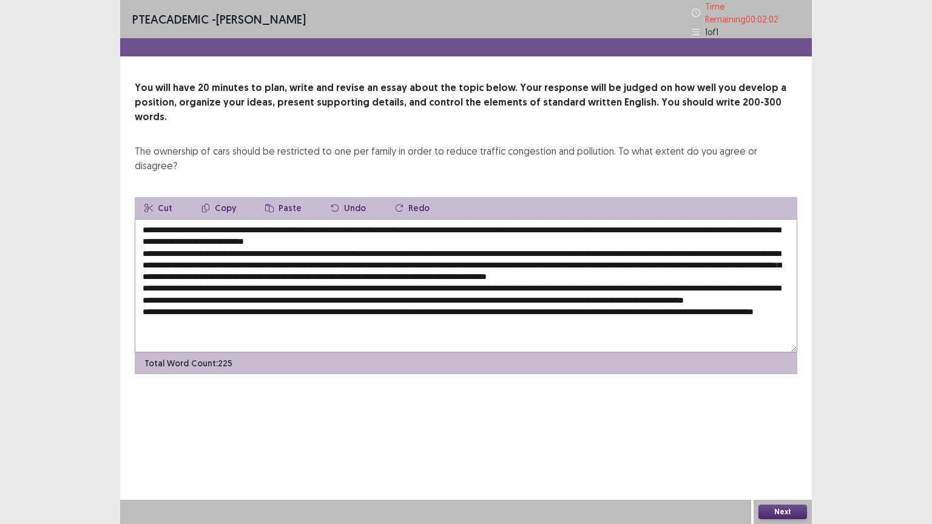
drag, startPoint x: 212, startPoint y: 195, endPoint x: 398, endPoint y: 190, distance: 185.7
click at [398, 219] on textarea at bounding box center [466, 285] width 662 height 133
click at [217, 197] on button "Copy" at bounding box center [219, 208] width 54 height 22
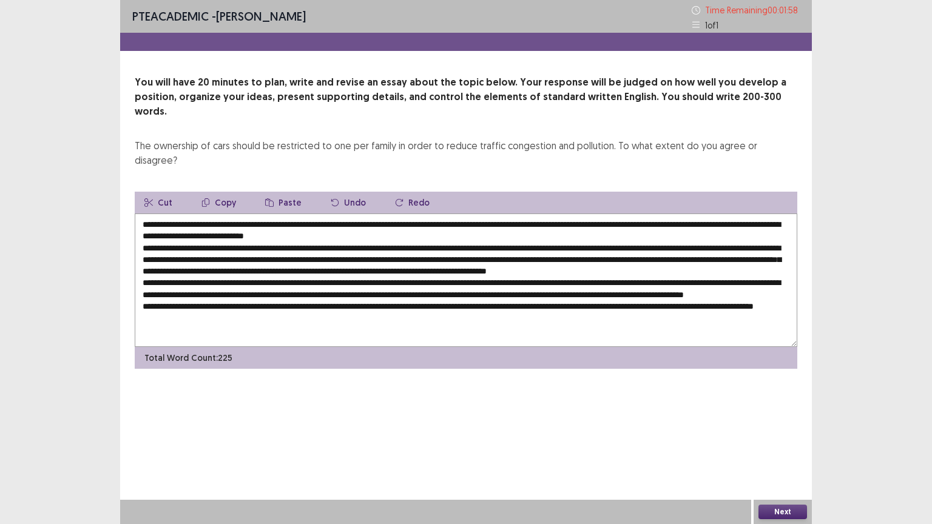
click at [210, 289] on textarea at bounding box center [466, 280] width 662 height 133
click at [273, 192] on button "Paste" at bounding box center [283, 203] width 56 height 22
click at [400, 289] on textarea at bounding box center [466, 280] width 662 height 133
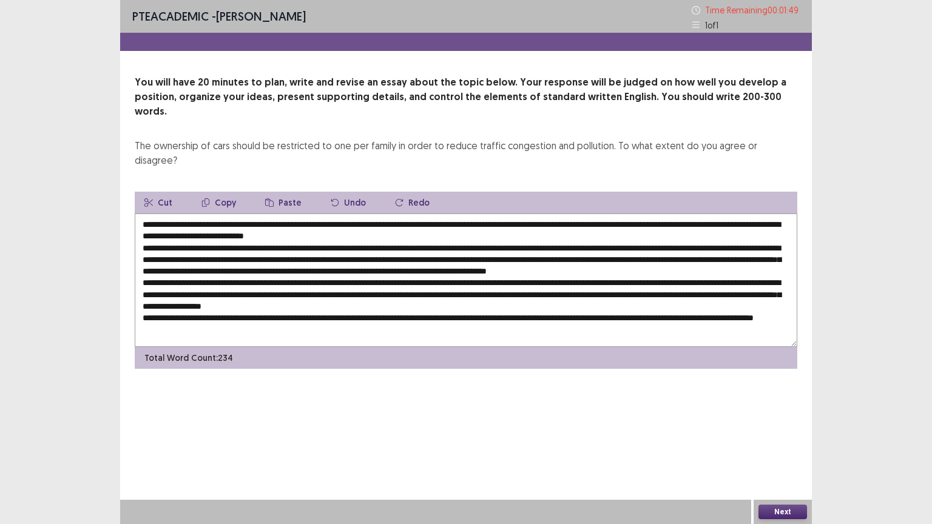
scroll to position [5, 0]
click at [784, 296] on textarea at bounding box center [466, 280] width 662 height 133
type textarea "**********"
click at [767, 442] on button "Next" at bounding box center [782, 512] width 49 height 15
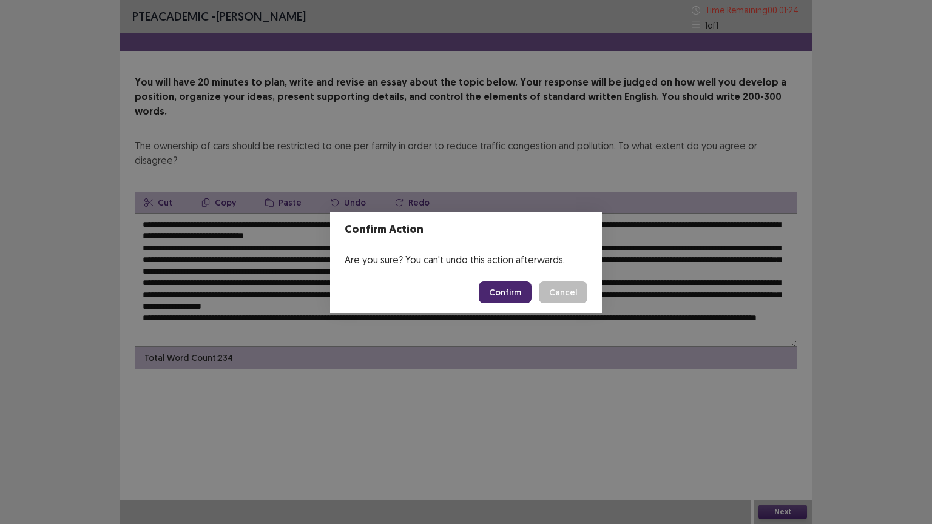
click at [502, 294] on button "Confirm" at bounding box center [505, 292] width 53 height 22
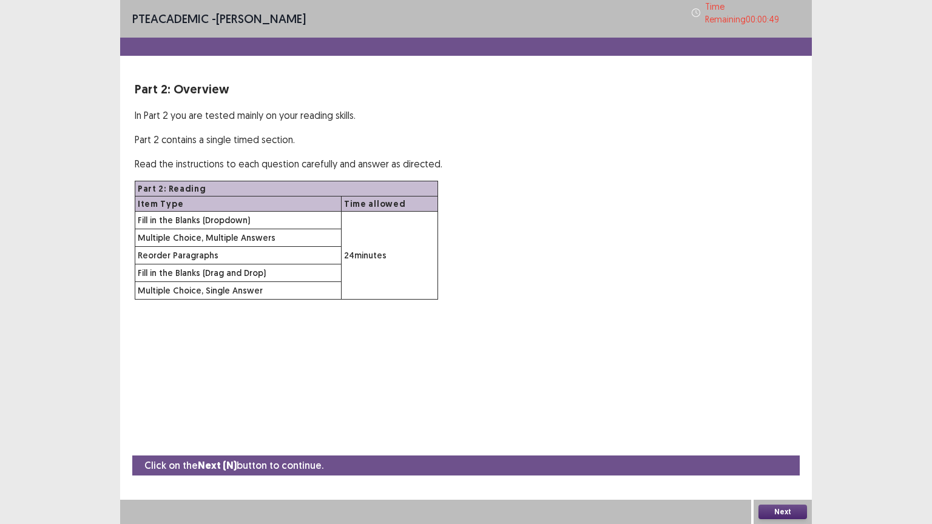
click at [781, 442] on button "Next" at bounding box center [782, 512] width 49 height 15
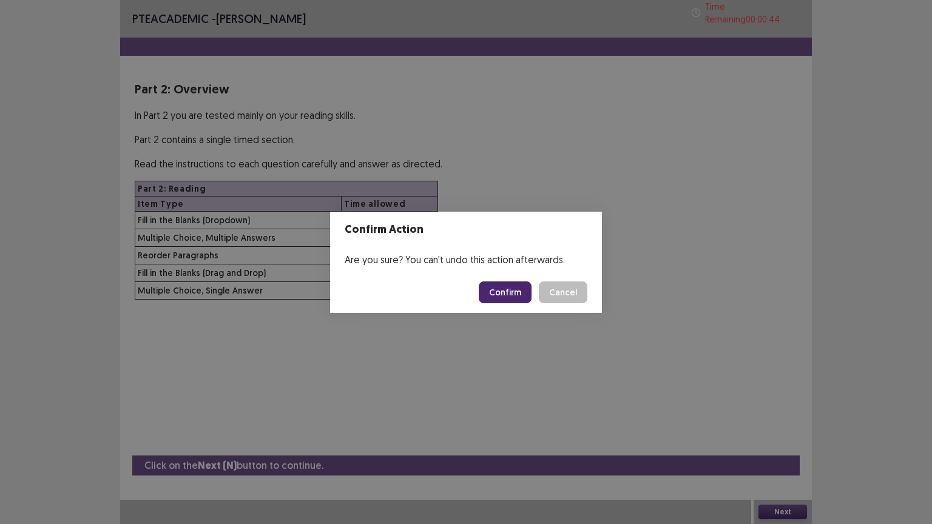
click at [504, 297] on button "Confirm" at bounding box center [505, 292] width 53 height 22
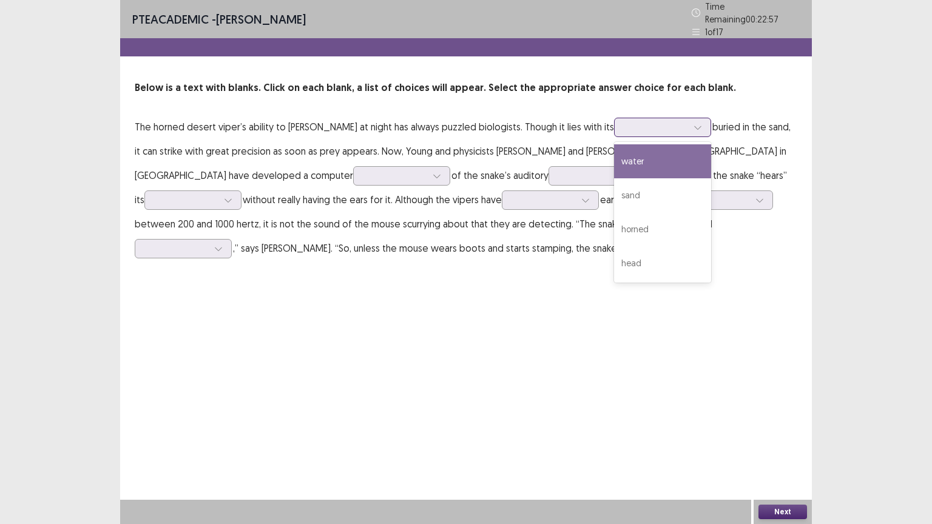
click at [633, 124] on div at bounding box center [655, 127] width 63 height 12
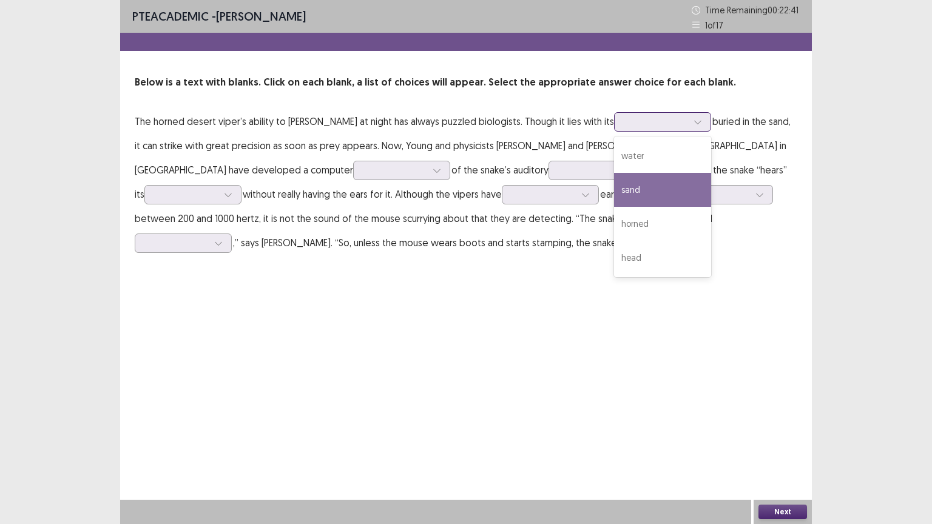
click at [614, 189] on div "sand" at bounding box center [662, 190] width 97 height 34
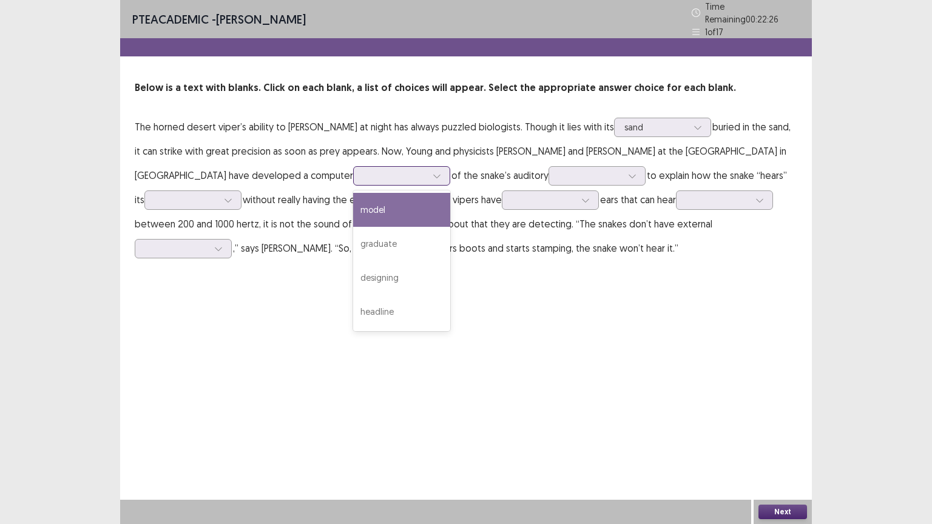
click at [433, 172] on icon at bounding box center [437, 176] width 8 height 8
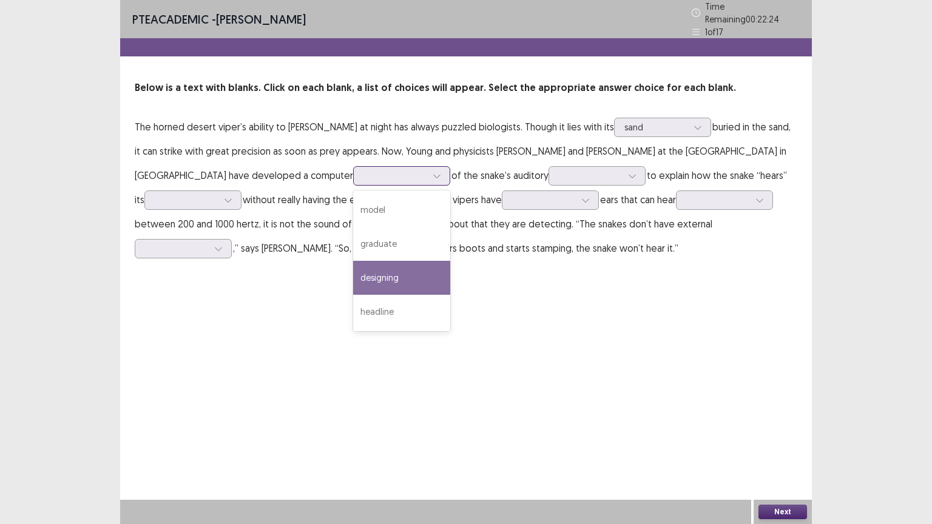
click at [353, 276] on div "designing" at bounding box center [401, 278] width 97 height 34
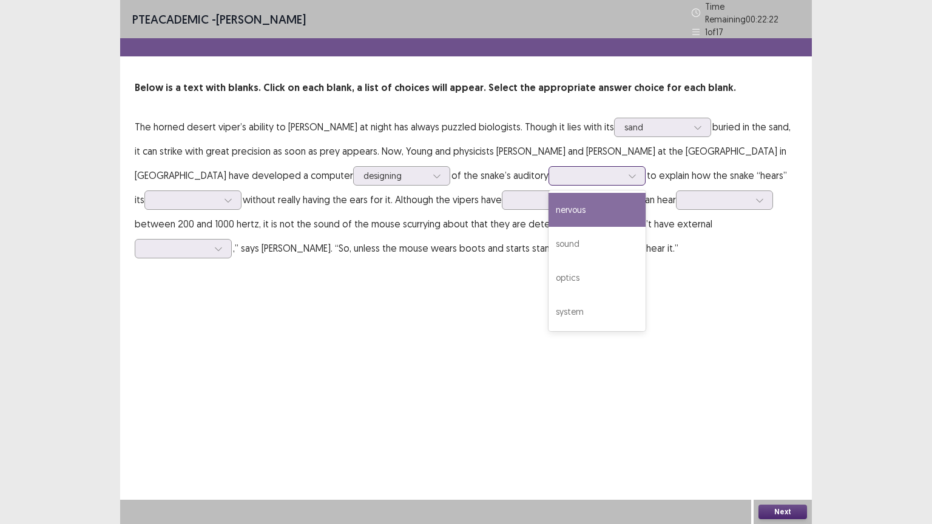
click at [562, 170] on div at bounding box center [590, 176] width 63 height 12
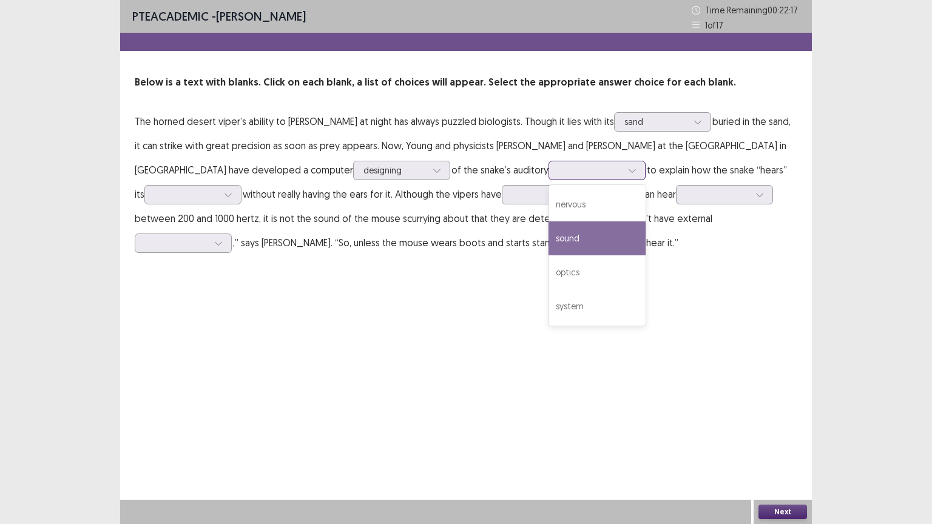
click at [548, 241] on div "sound" at bounding box center [596, 238] width 97 height 34
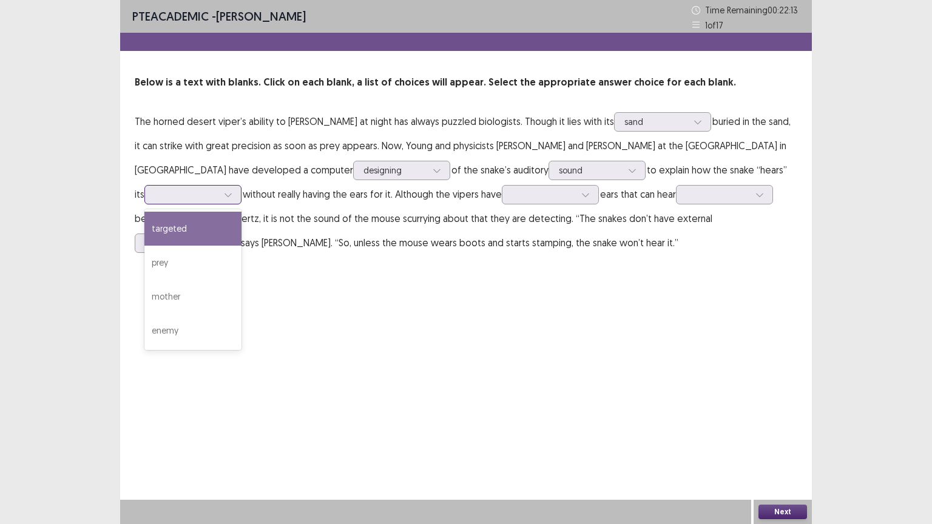
click at [219, 197] on div at bounding box center [228, 195] width 18 height 18
click at [163, 233] on div "targeted" at bounding box center [192, 229] width 97 height 34
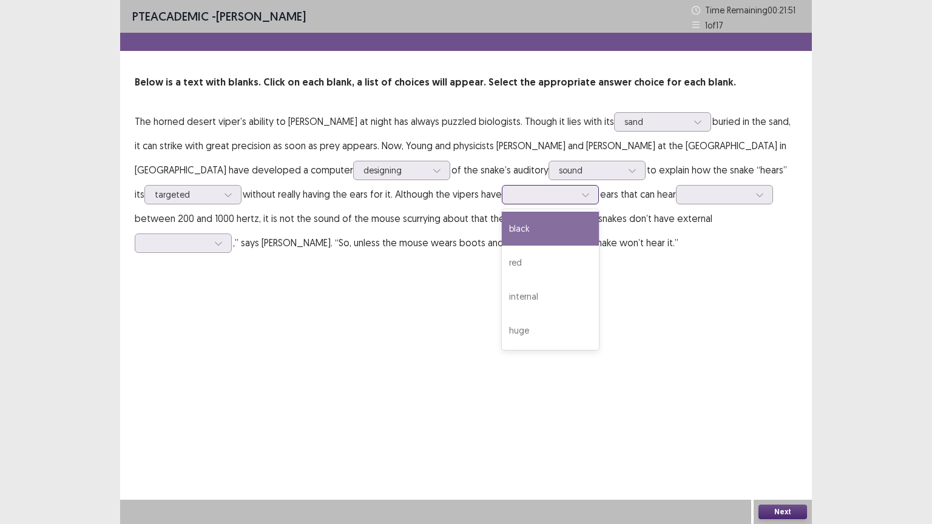
click at [581, 191] on icon at bounding box center [585, 194] width 8 height 8
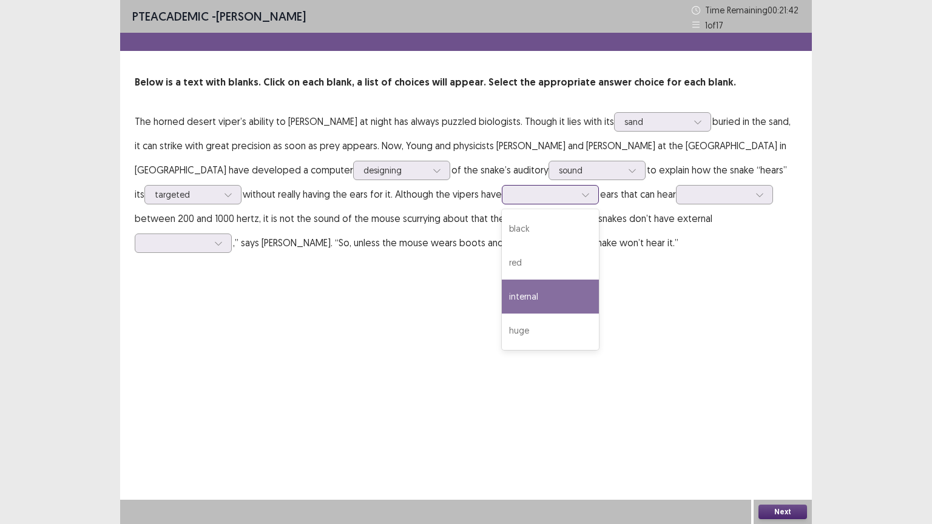
click at [517, 292] on div "internal" at bounding box center [550, 297] width 97 height 34
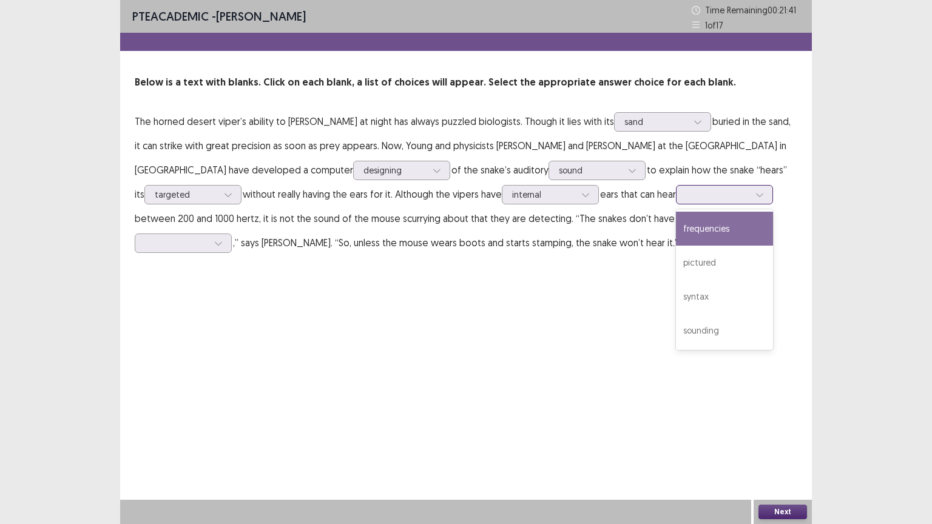
click at [713, 189] on div at bounding box center [717, 195] width 63 height 12
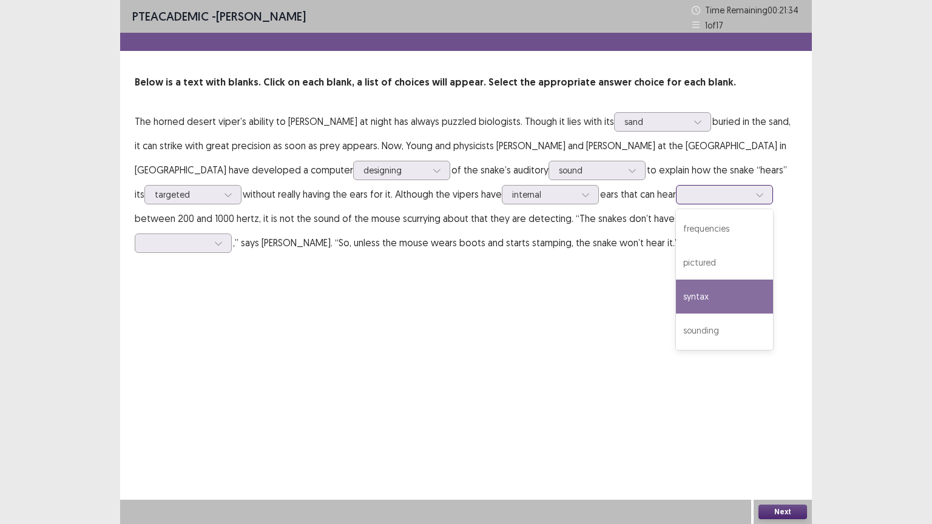
click at [684, 286] on div "syntax" at bounding box center [724, 297] width 97 height 34
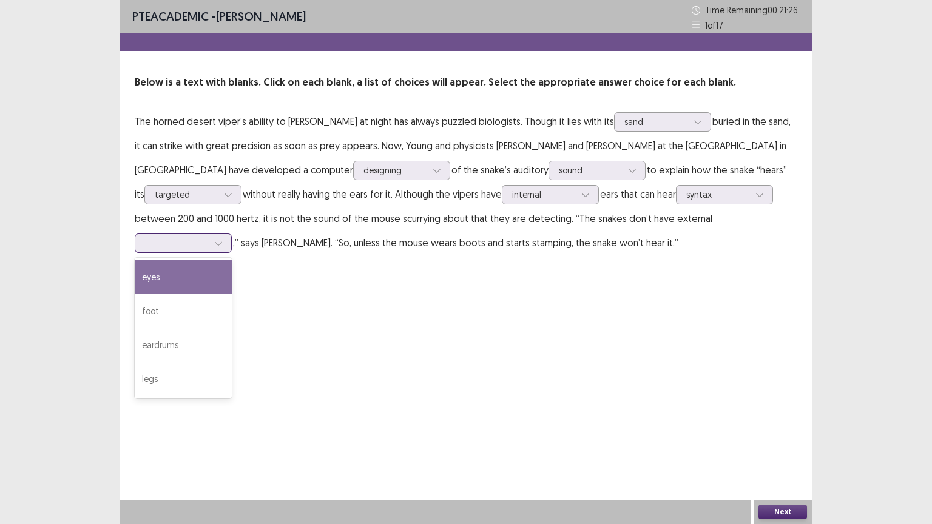
click at [218, 248] on div at bounding box center [218, 243] width 18 height 18
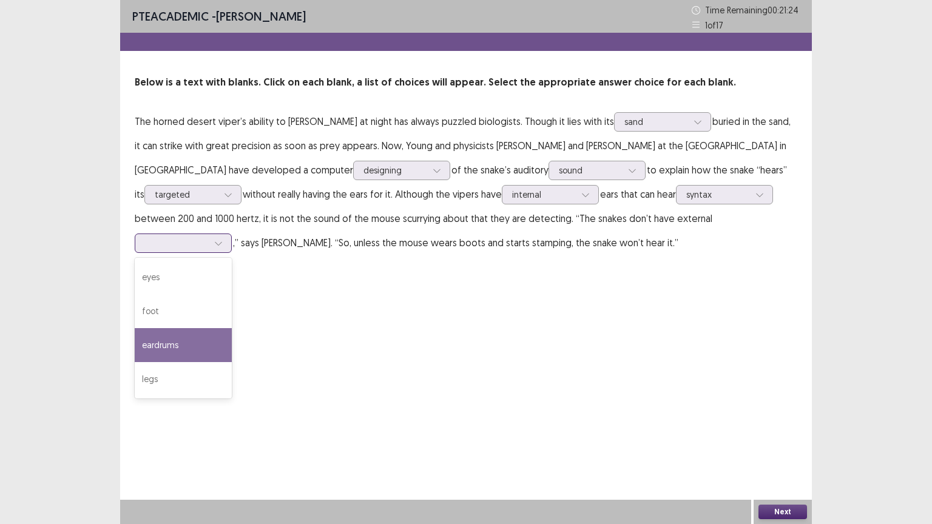
click at [160, 344] on div "eardrums" at bounding box center [183, 345] width 97 height 34
click at [766, 442] on button "Next" at bounding box center [782, 512] width 49 height 15
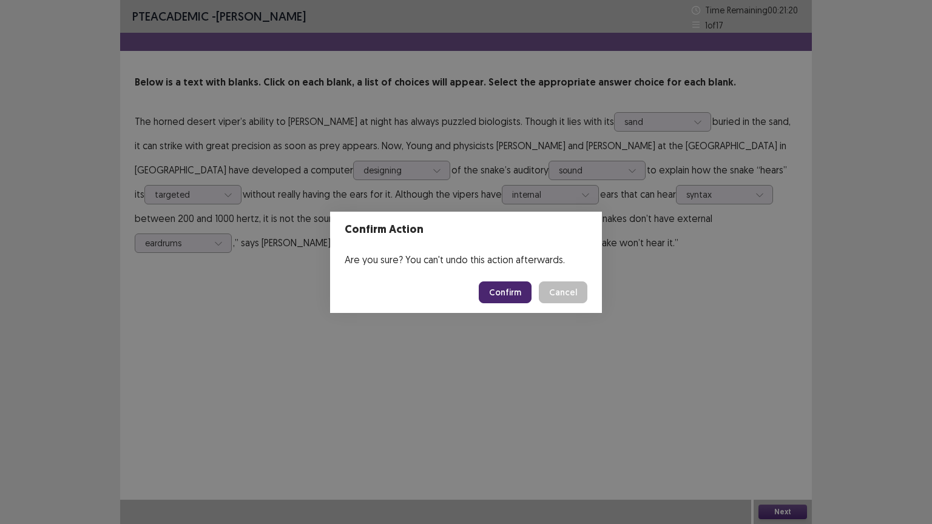
click at [512, 285] on button "Confirm" at bounding box center [505, 292] width 53 height 22
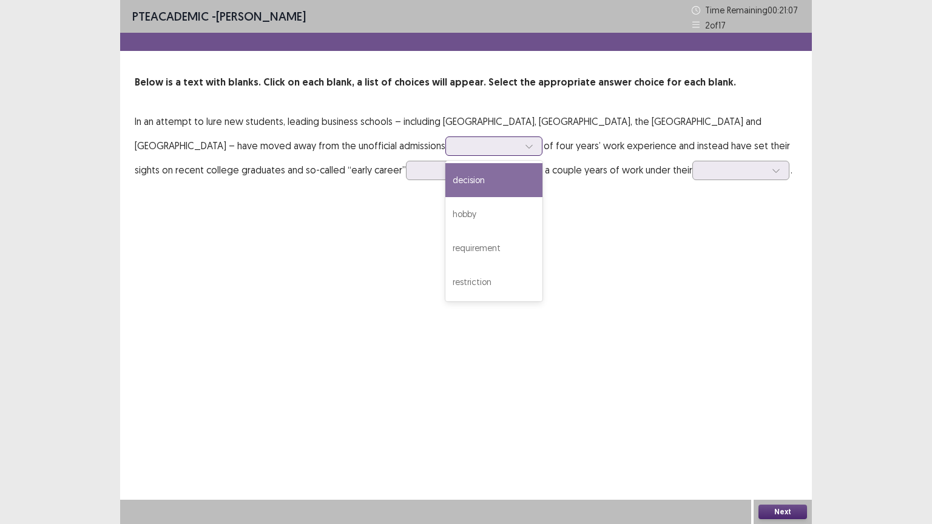
click at [525, 146] on icon at bounding box center [529, 146] width 8 height 8
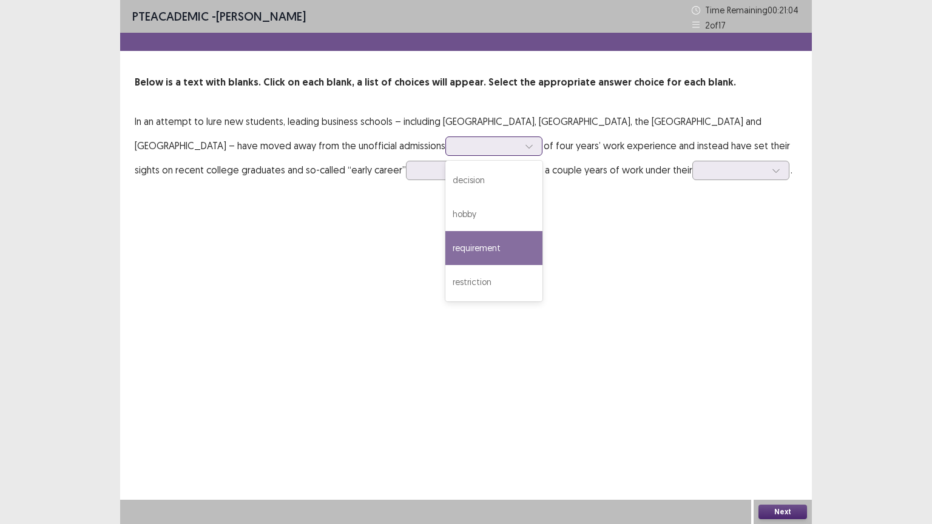
click at [445, 242] on div "requirement" at bounding box center [493, 248] width 97 height 34
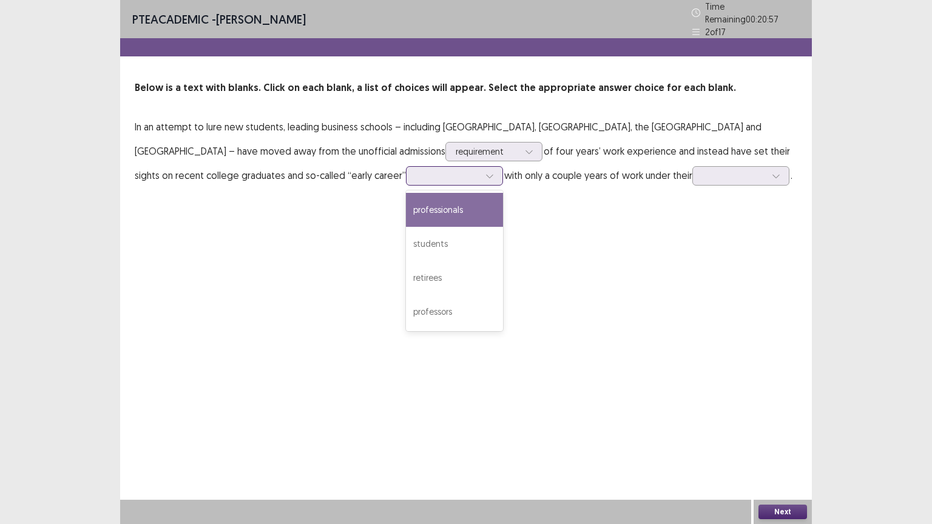
click at [416, 175] on div at bounding box center [447, 176] width 63 height 12
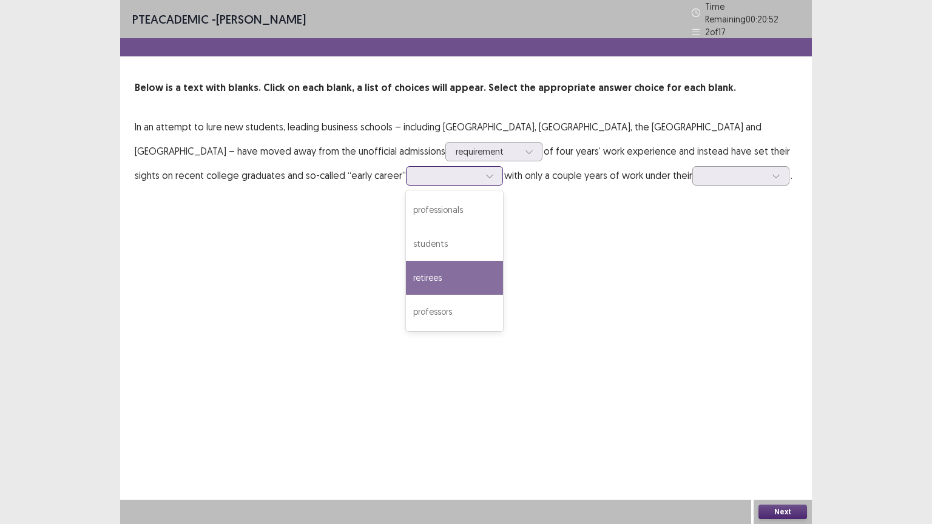
click at [406, 261] on div "retirees" at bounding box center [454, 278] width 97 height 34
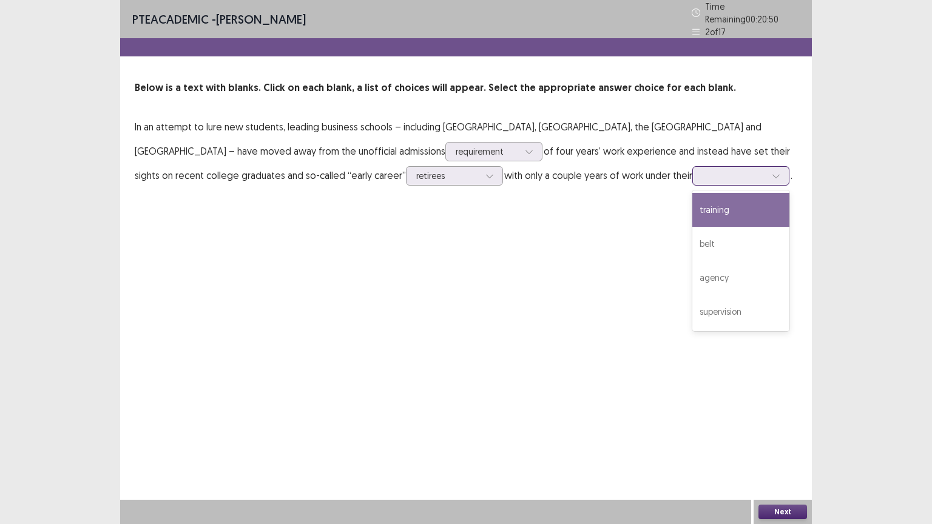
click at [702, 170] on div at bounding box center [733, 176] width 63 height 12
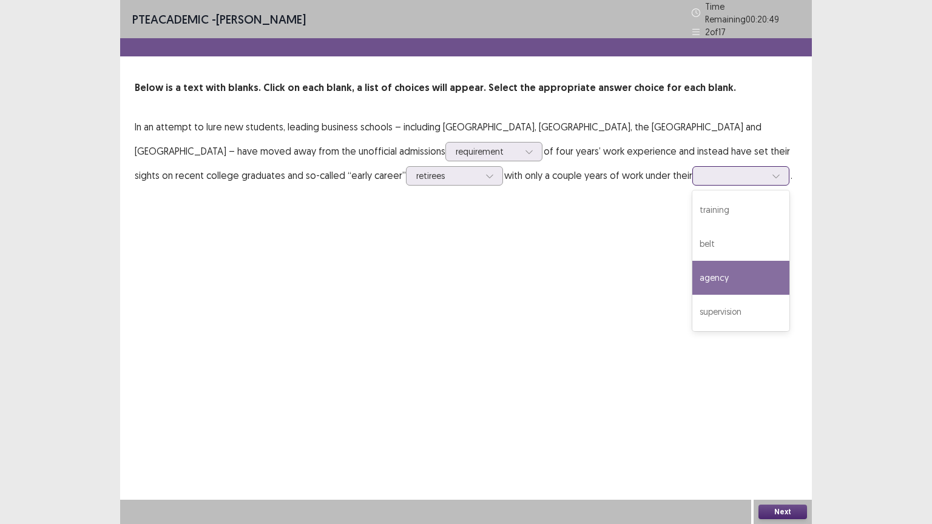
click at [692, 272] on div "agency" at bounding box center [740, 278] width 97 height 34
click at [772, 442] on button "Next" at bounding box center [782, 512] width 49 height 15
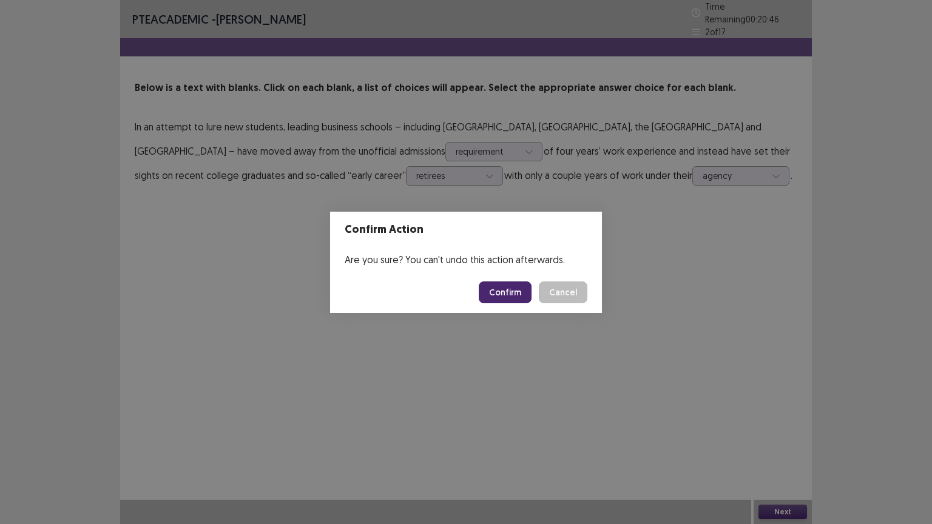
click at [514, 297] on button "Confirm" at bounding box center [505, 292] width 53 height 22
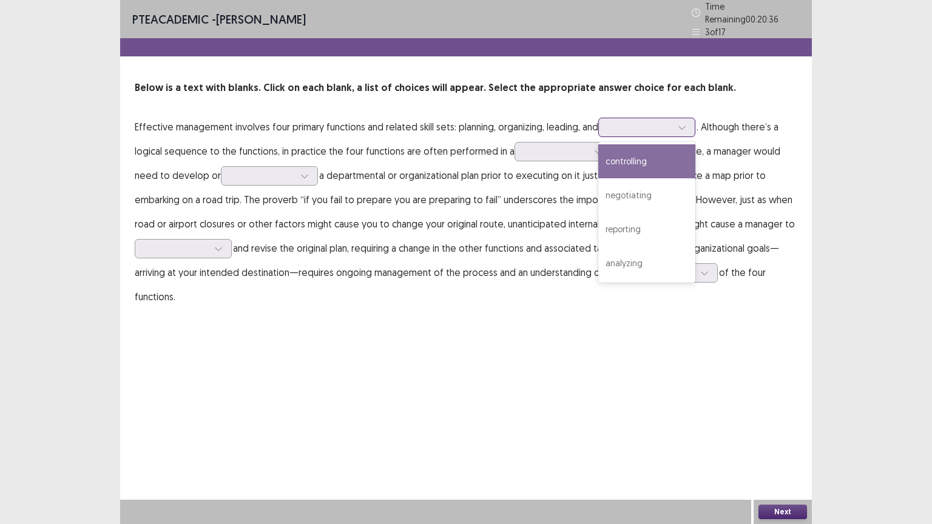
click at [655, 121] on div at bounding box center [639, 127] width 63 height 12
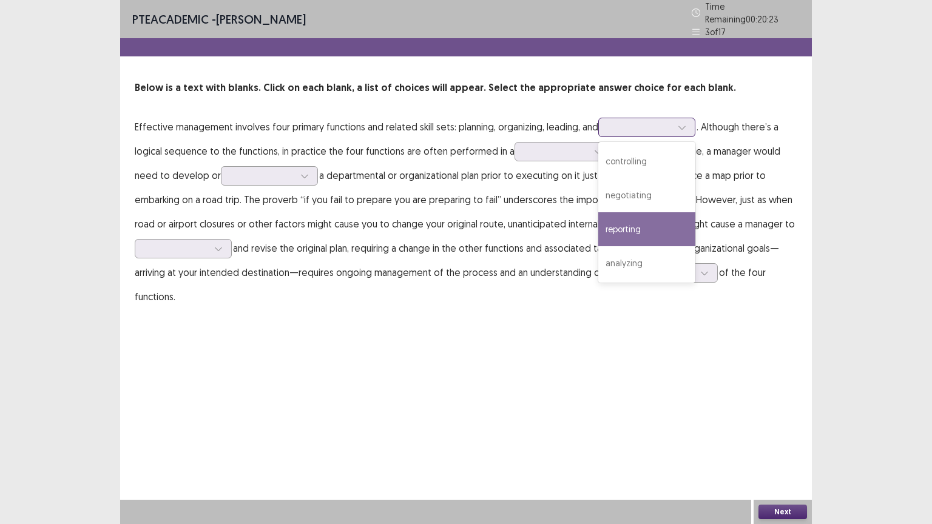
click at [633, 220] on div "reporting" at bounding box center [646, 229] width 97 height 34
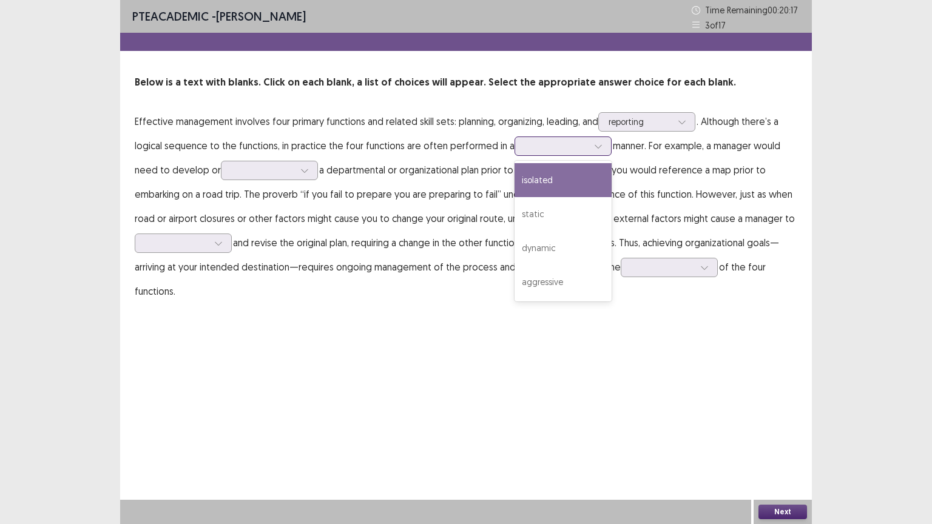
click at [561, 151] on div at bounding box center [556, 146] width 63 height 12
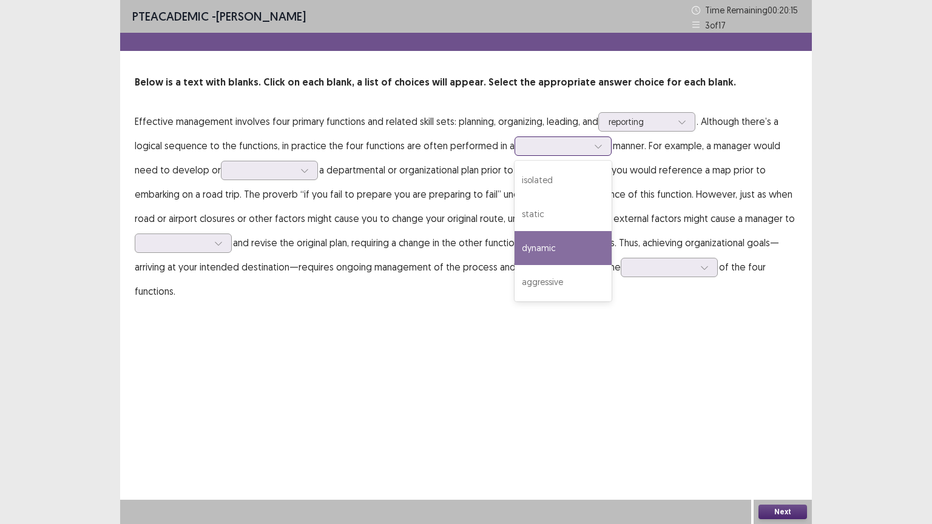
click at [553, 240] on div "dynamic" at bounding box center [562, 248] width 97 height 34
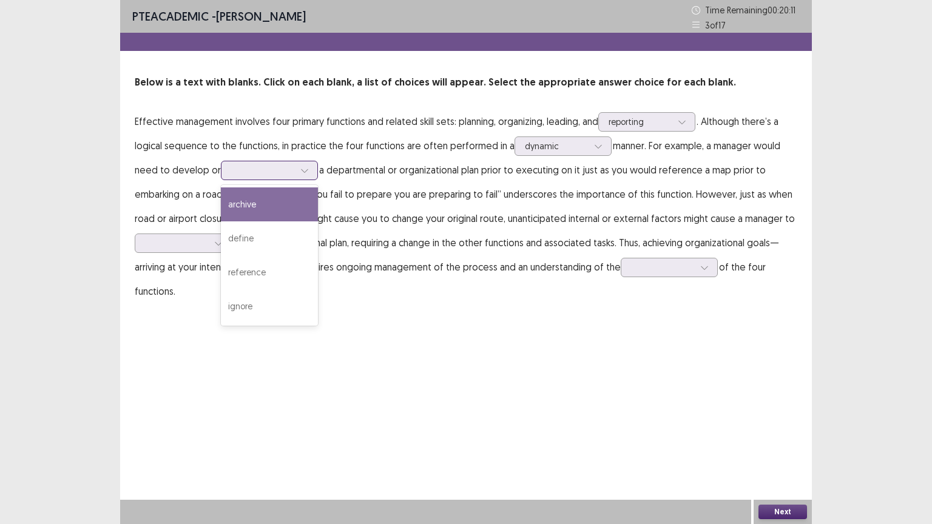
click at [286, 172] on div at bounding box center [262, 170] width 63 height 12
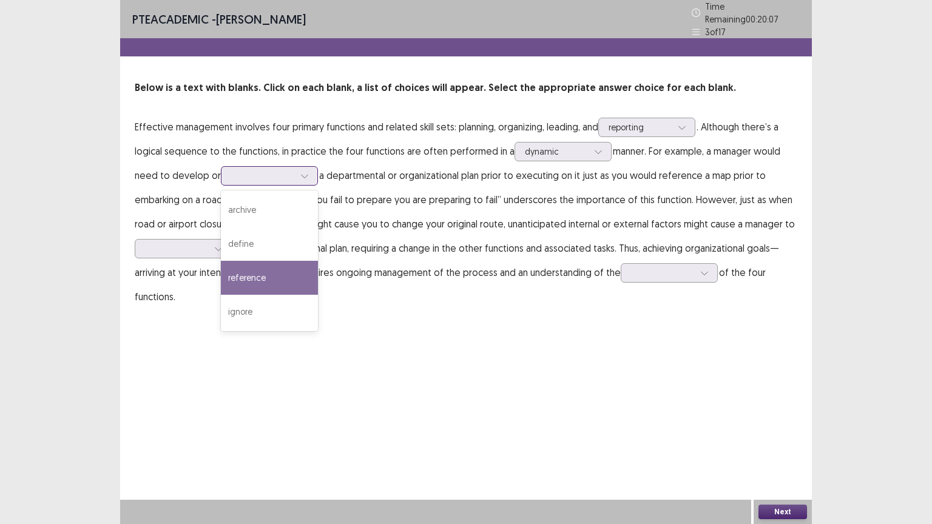
click at [236, 274] on div "reference" at bounding box center [269, 278] width 97 height 34
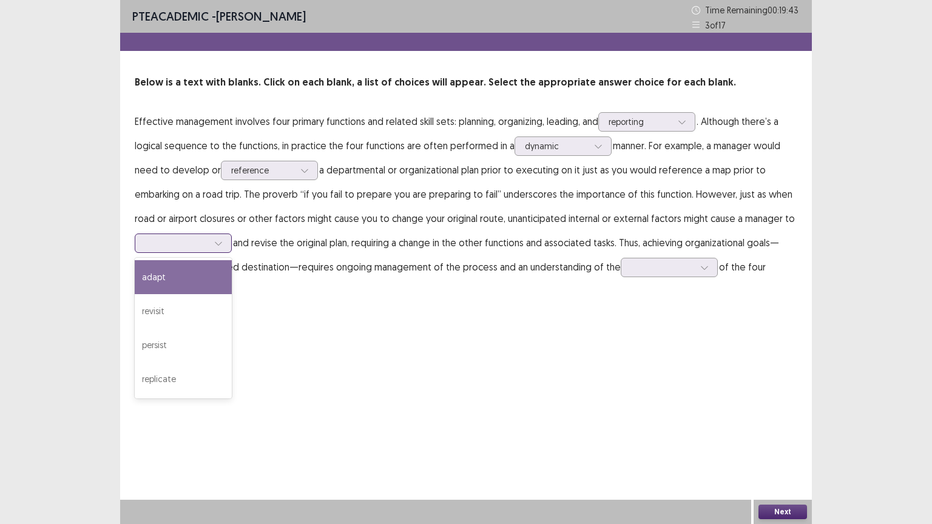
click at [220, 241] on icon at bounding box center [218, 243] width 8 height 8
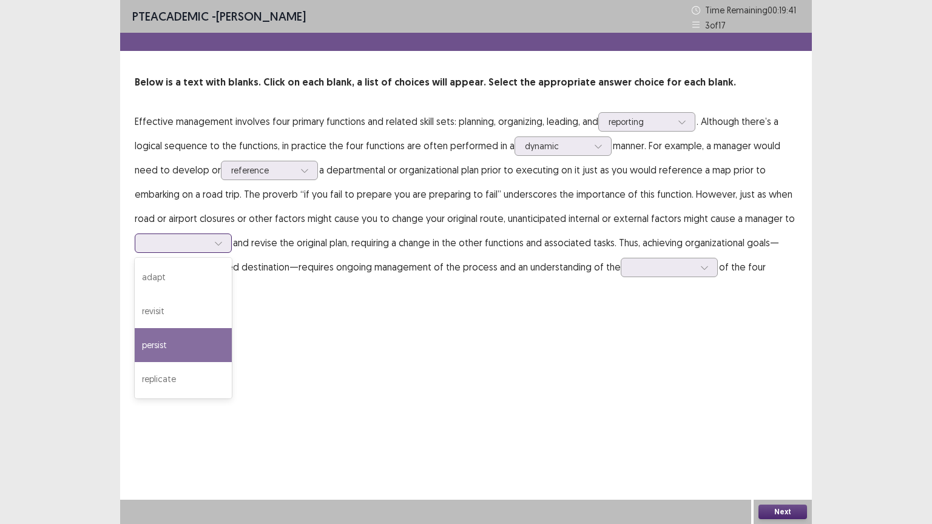
click at [167, 341] on div "persist" at bounding box center [183, 345] width 97 height 34
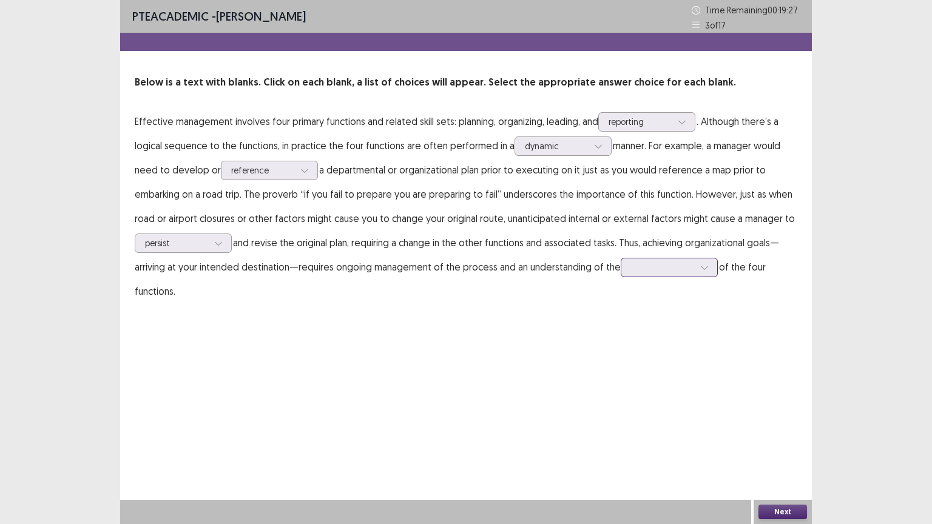
click at [699, 272] on div at bounding box center [704, 267] width 18 height 18
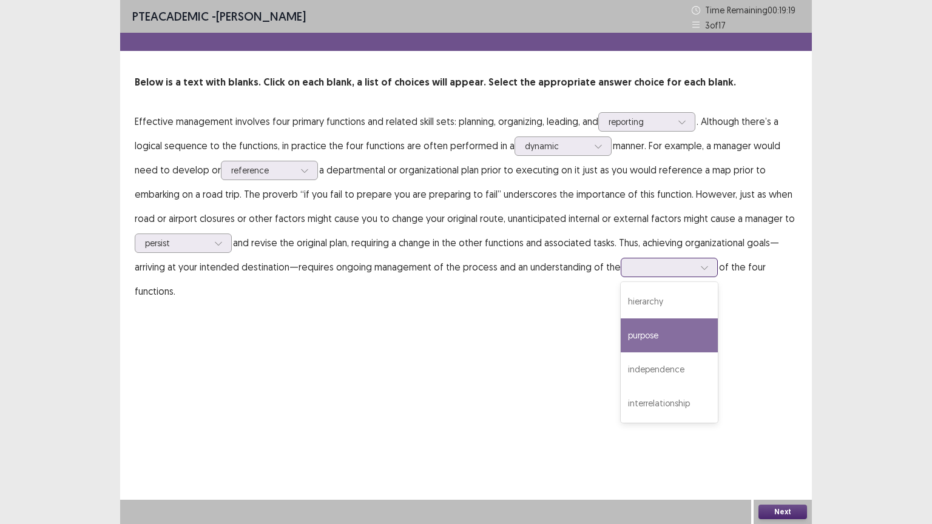
click at [670, 332] on div "purpose" at bounding box center [669, 335] width 97 height 34
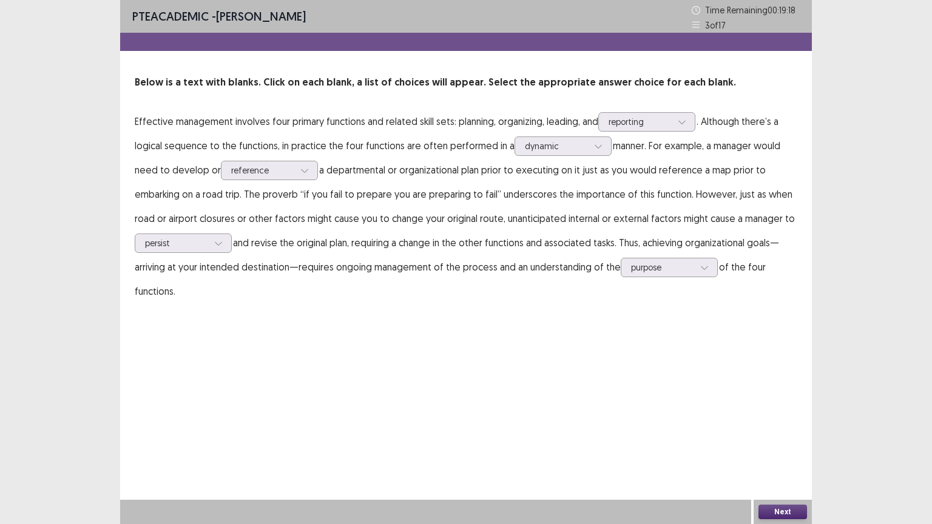
click at [780, 442] on button "Next" at bounding box center [782, 512] width 49 height 15
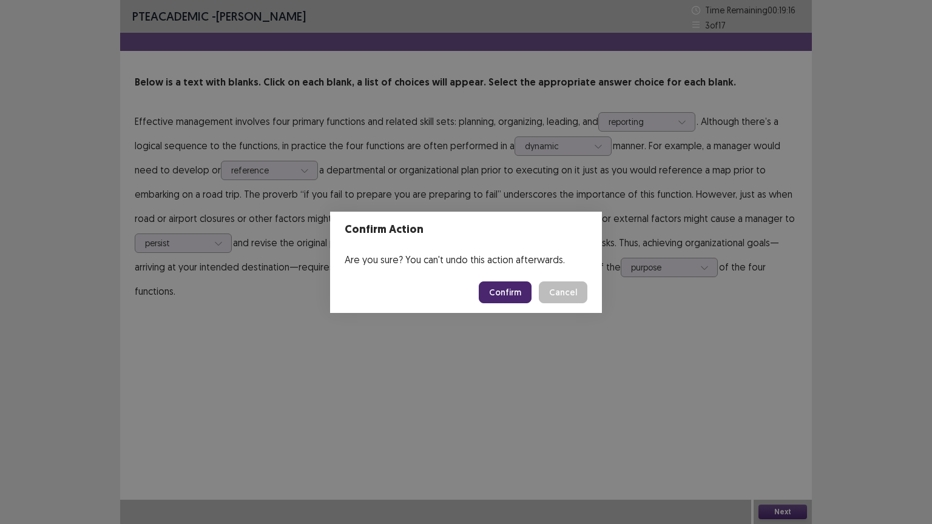
click at [512, 292] on button "Confirm" at bounding box center [505, 292] width 53 height 22
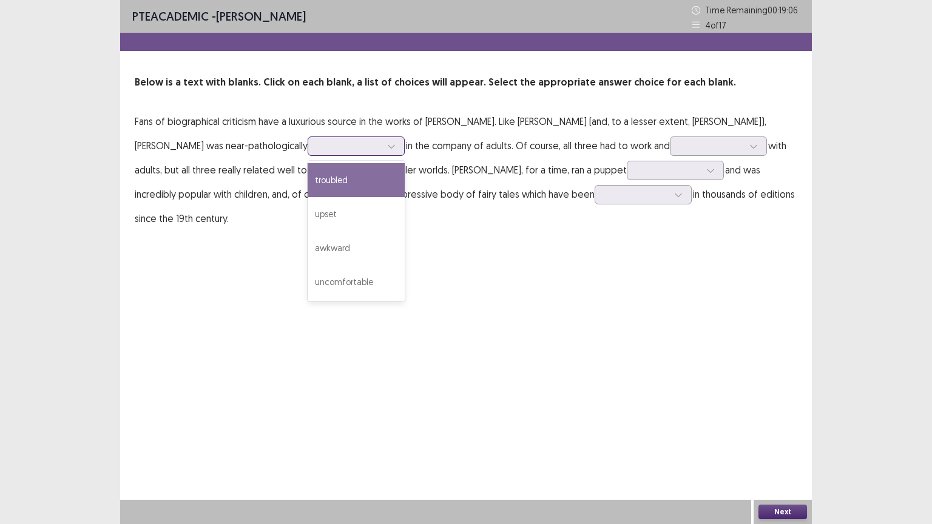
click at [387, 143] on icon at bounding box center [391, 146] width 8 height 8
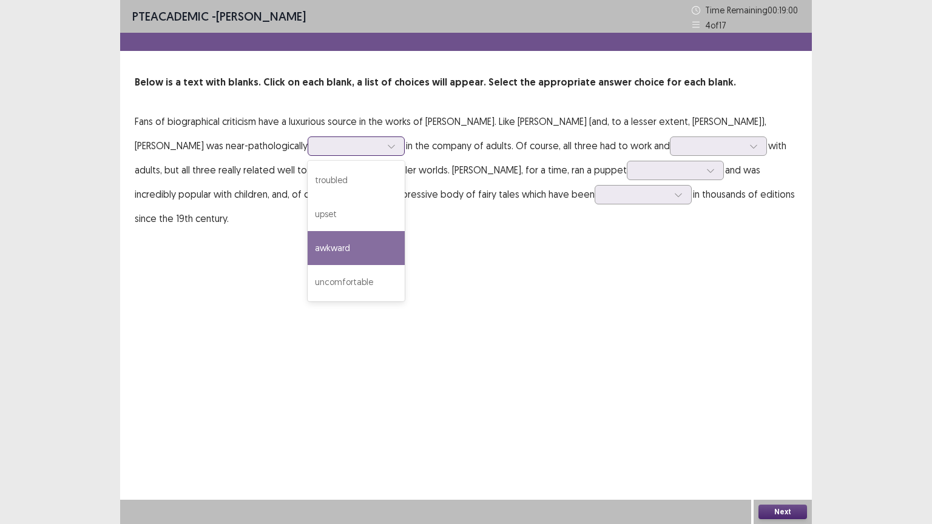
click at [330, 236] on div "awkward" at bounding box center [356, 248] width 97 height 34
click at [354, 148] on div at bounding box center [349, 146] width 63 height 12
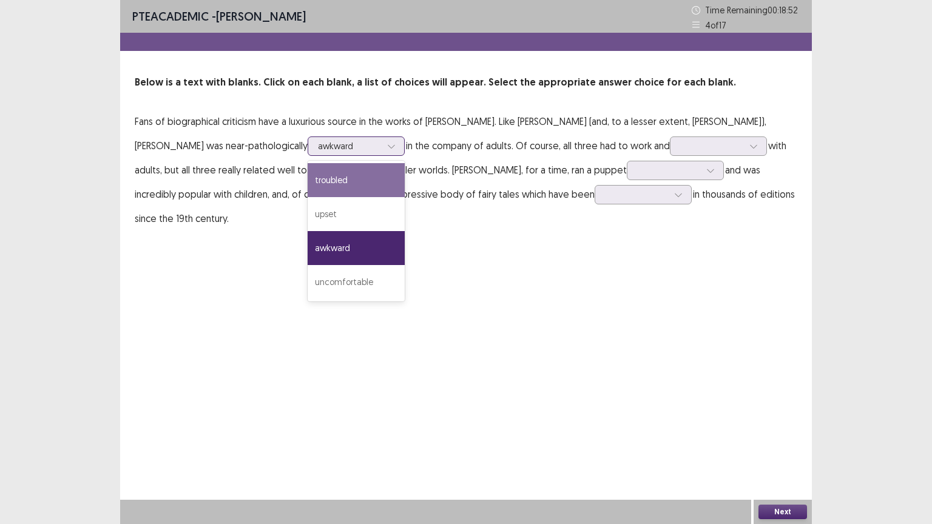
click at [343, 170] on div "troubled" at bounding box center [356, 180] width 97 height 34
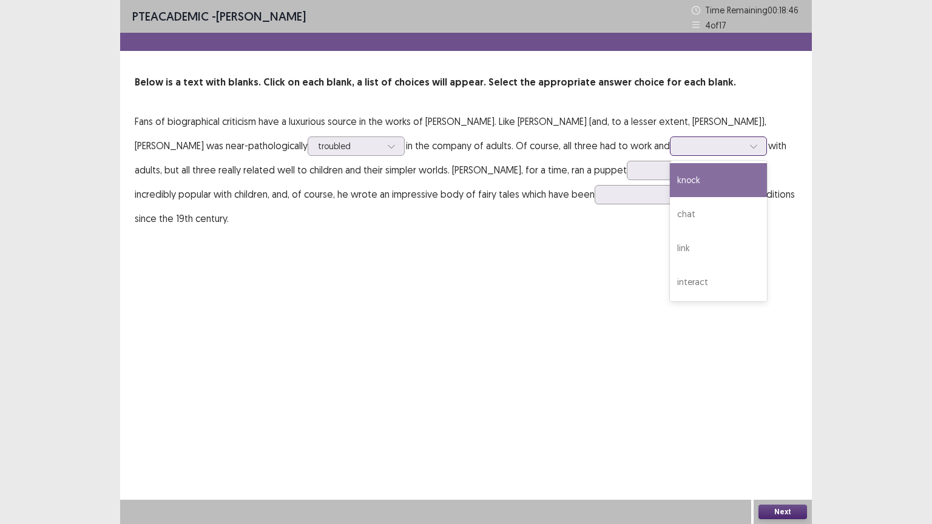
click at [710, 149] on div at bounding box center [711, 146] width 63 height 12
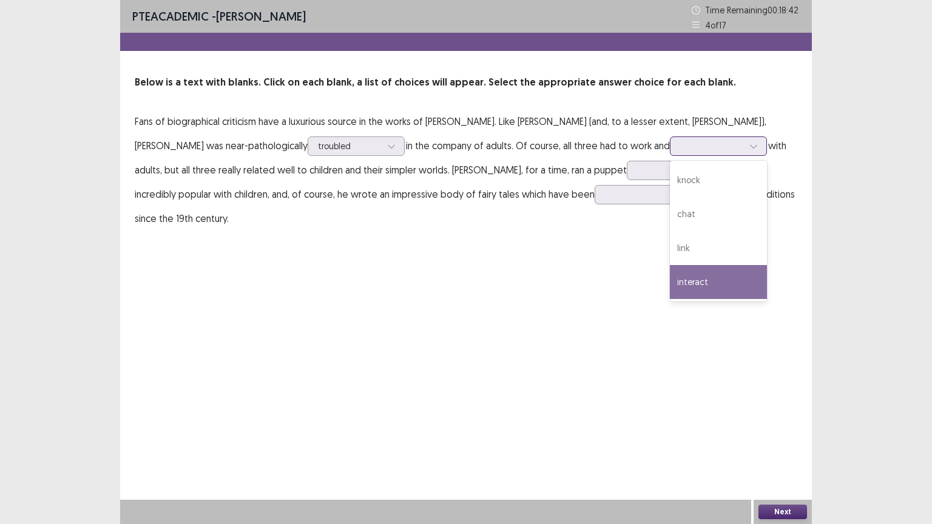
click at [676, 279] on div "interact" at bounding box center [718, 282] width 97 height 34
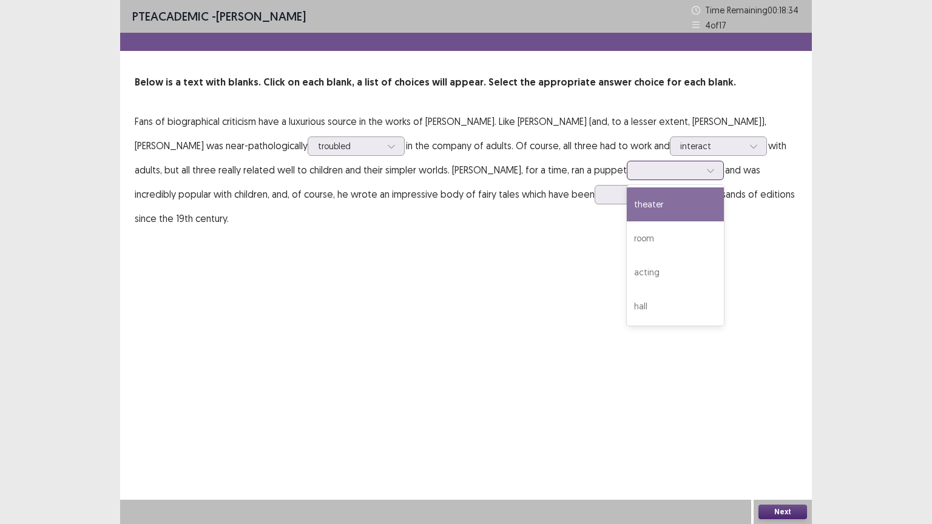
click at [637, 172] on div at bounding box center [668, 170] width 63 height 12
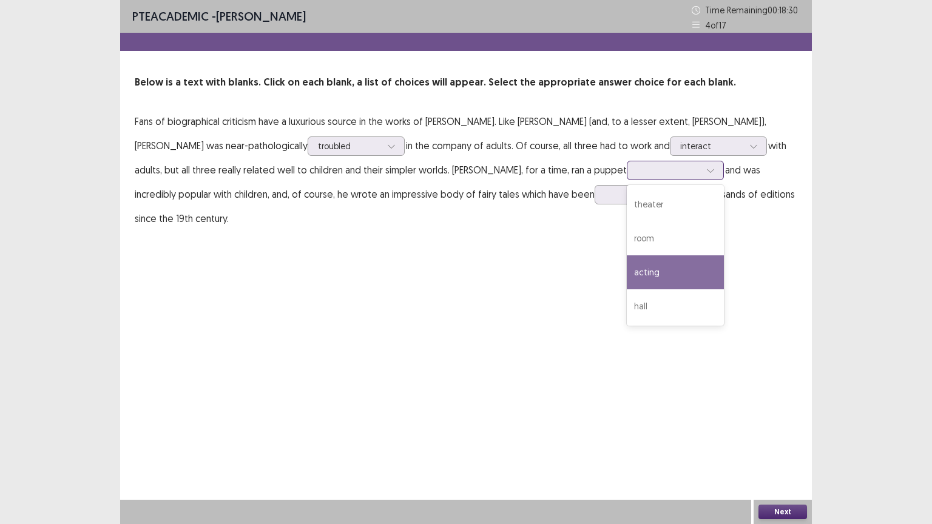
click at [627, 277] on div "acting" at bounding box center [675, 272] width 97 height 34
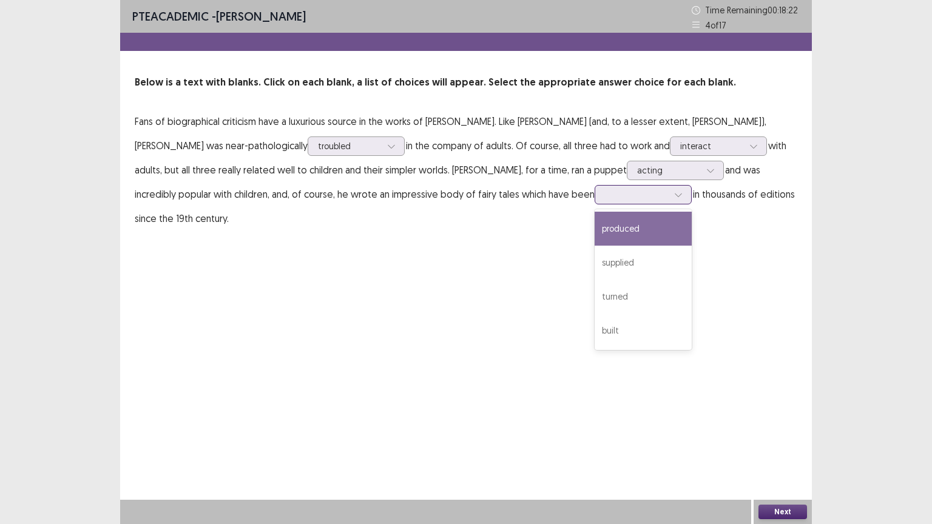
click at [605, 193] on div at bounding box center [636, 195] width 63 height 12
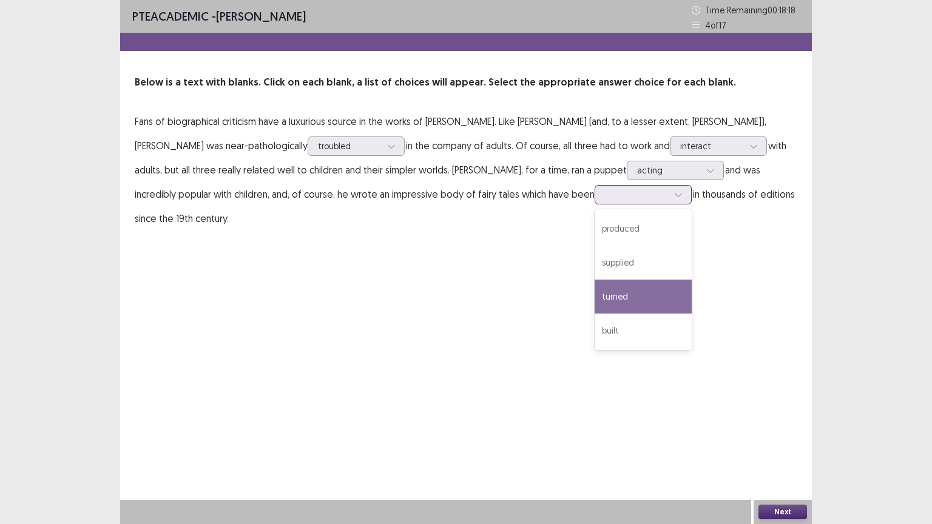
click at [595, 292] on div "turned" at bounding box center [643, 297] width 97 height 34
click at [768, 442] on button "Next" at bounding box center [782, 512] width 49 height 15
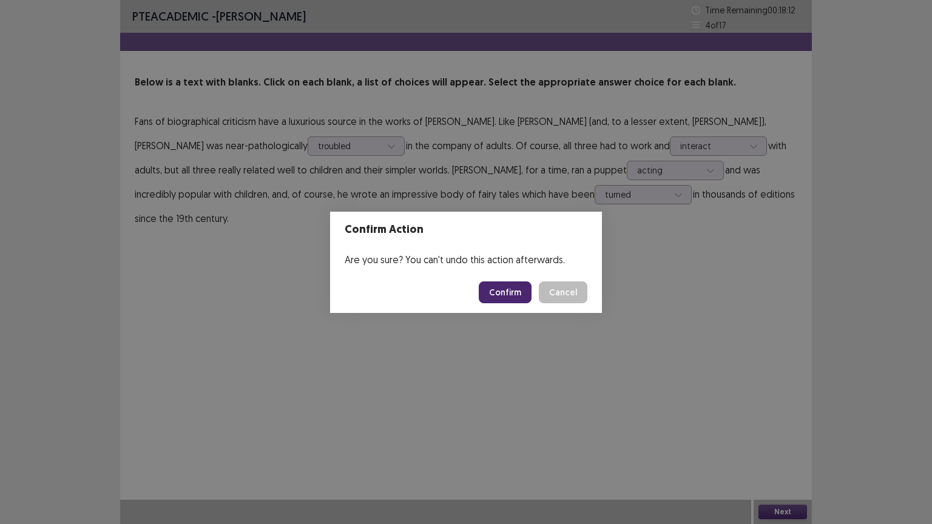
click at [505, 292] on button "Confirm" at bounding box center [505, 292] width 53 height 22
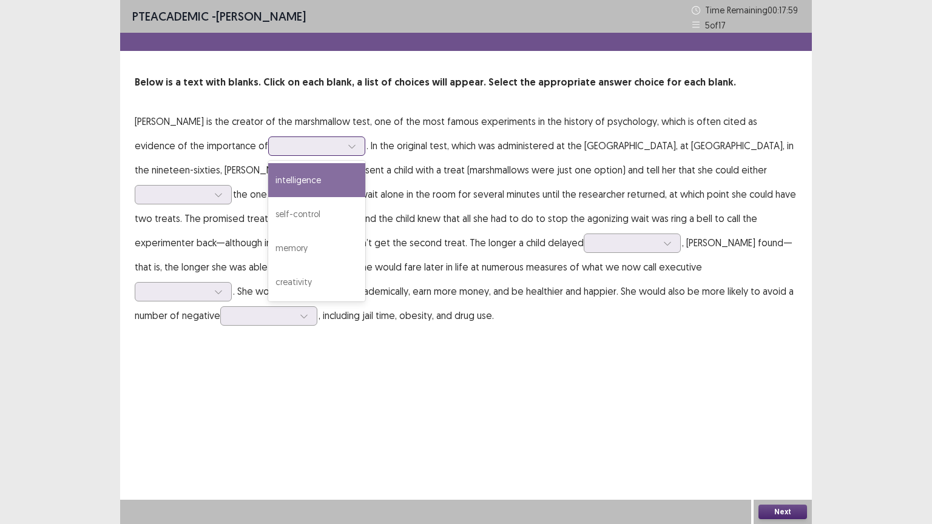
click at [278, 149] on div at bounding box center [309, 146] width 63 height 12
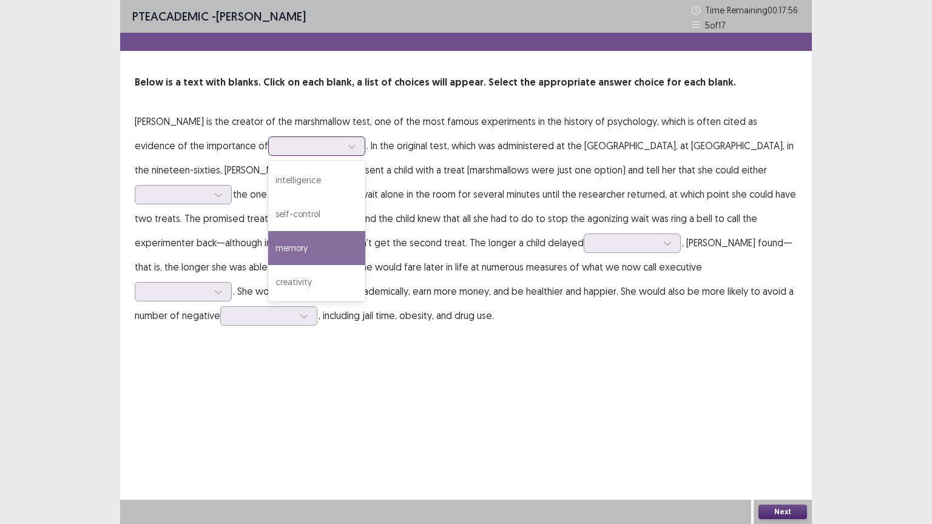
click at [268, 249] on div "memory" at bounding box center [316, 248] width 97 height 34
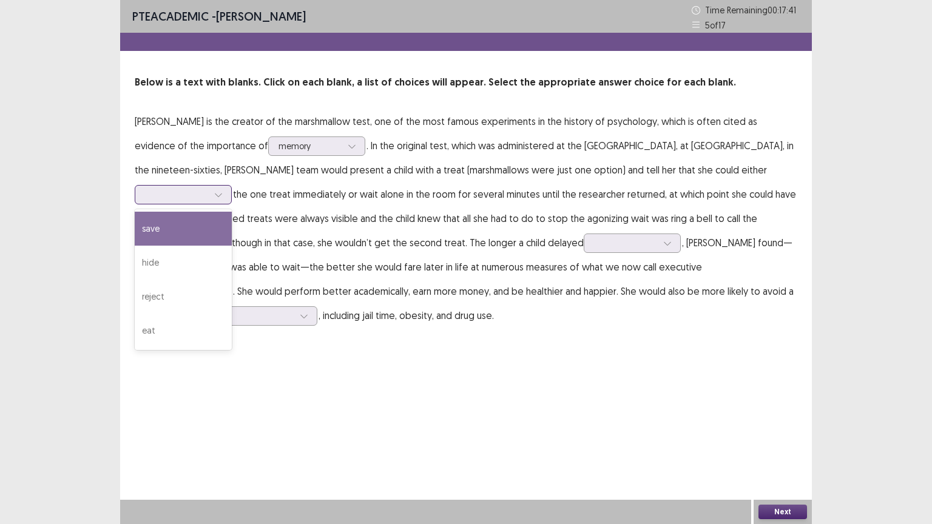
click at [227, 186] on div at bounding box center [218, 195] width 18 height 18
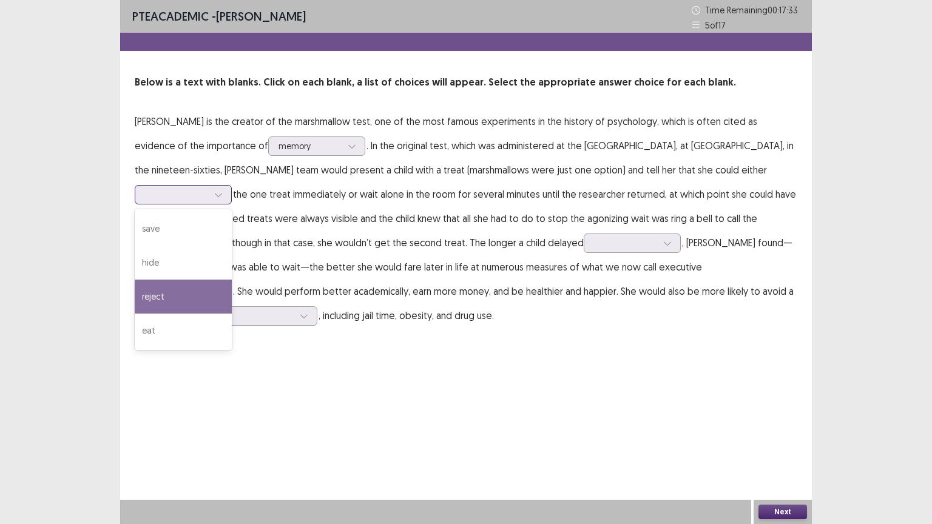
click at [232, 280] on div "reject" at bounding box center [183, 297] width 97 height 34
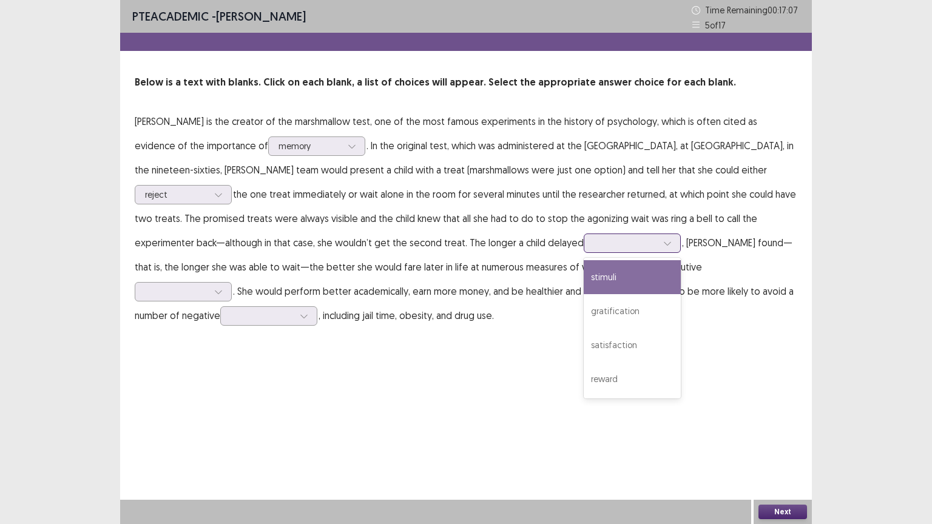
click at [594, 243] on div at bounding box center [625, 243] width 63 height 12
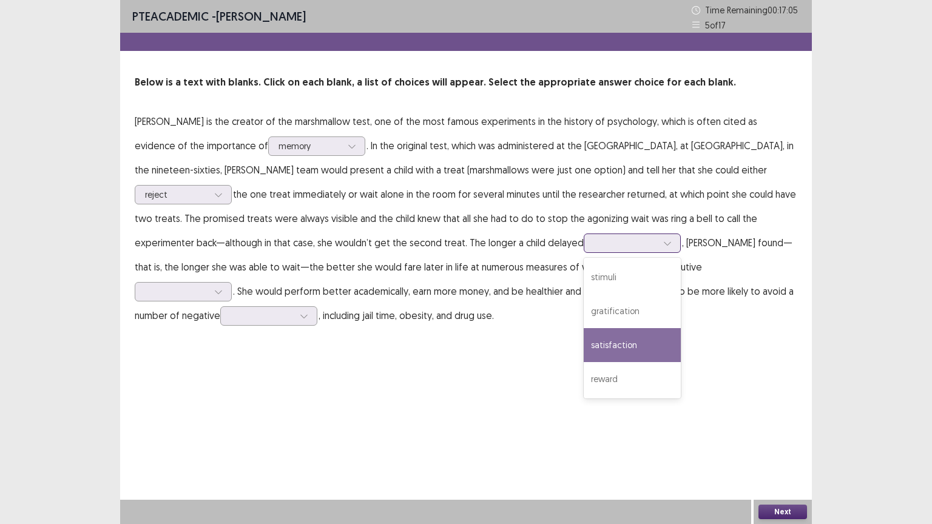
click at [584, 345] on div "satisfaction" at bounding box center [632, 345] width 97 height 34
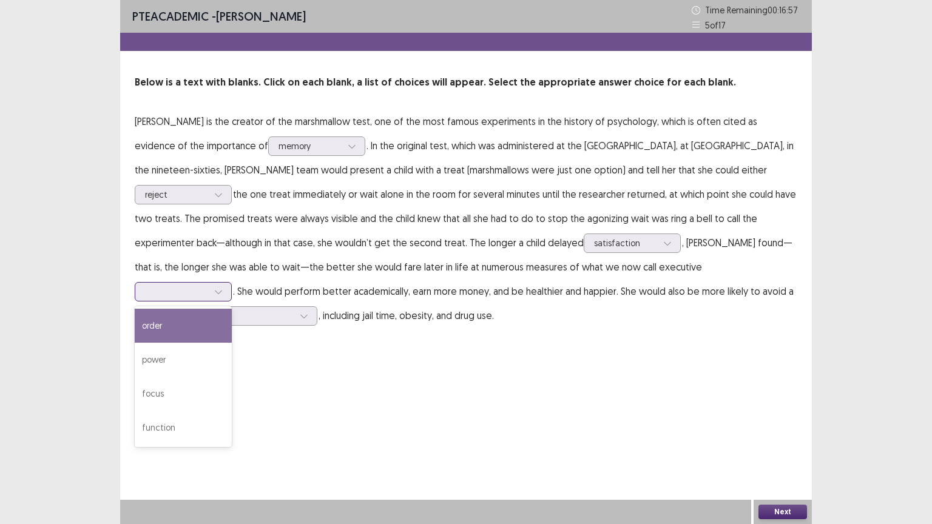
click at [208, 286] on div at bounding box center [176, 292] width 63 height 12
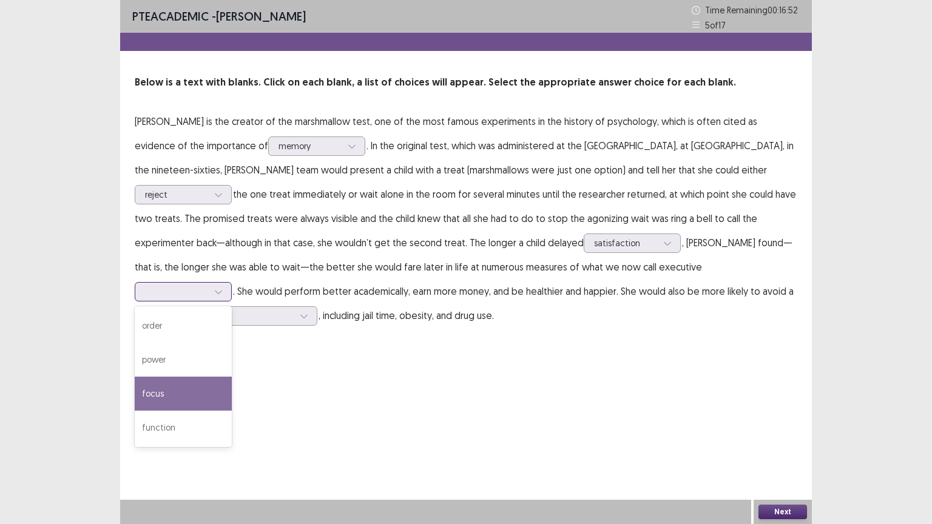
click at [232, 377] on div "focus" at bounding box center [183, 394] width 97 height 34
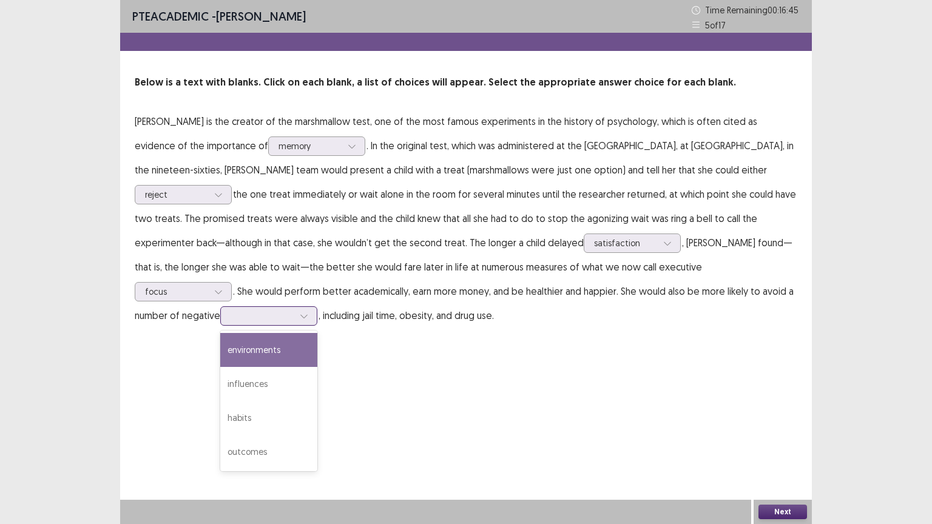
click at [308, 312] on icon at bounding box center [304, 316] width 8 height 8
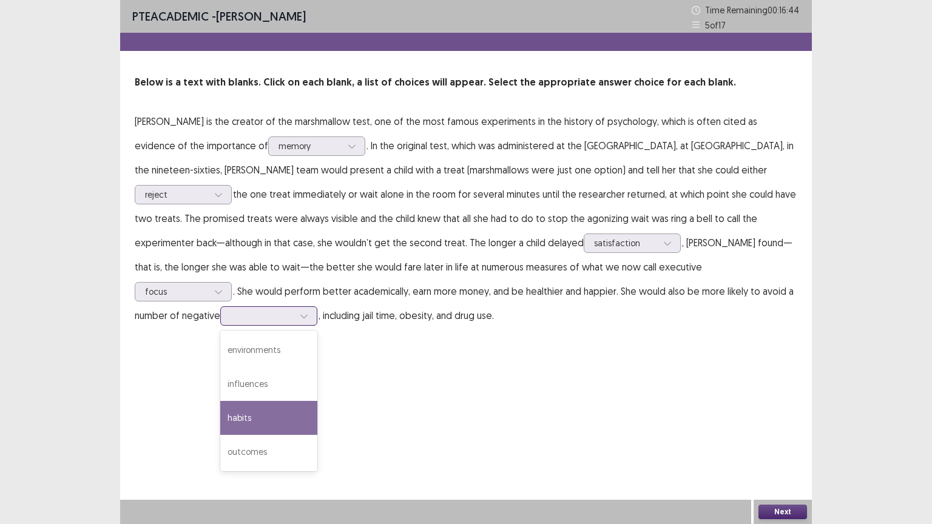
click at [317, 401] on div "habits" at bounding box center [268, 418] width 97 height 34
click at [294, 310] on div at bounding box center [262, 316] width 63 height 12
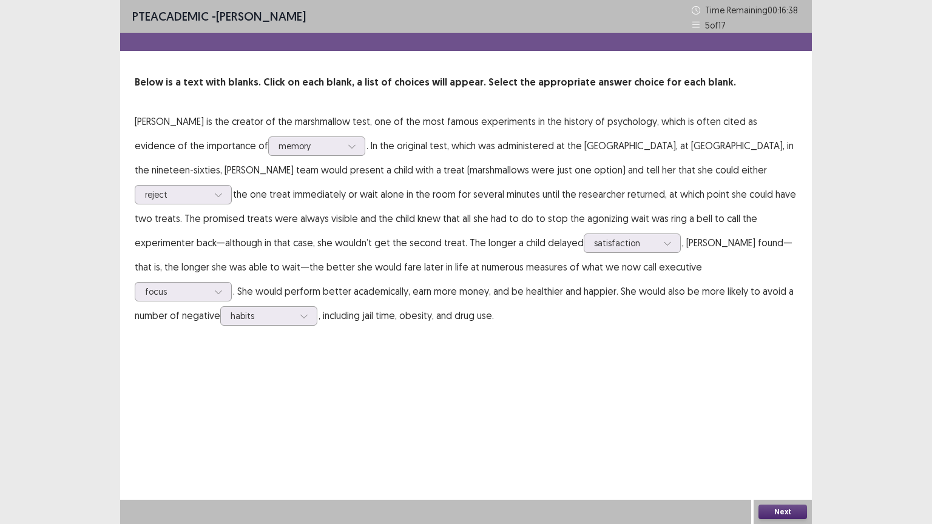
click at [693, 386] on div "PTE academic - [PERSON_NAME] Time Remaining 00 : 16 : 38 5 of 17 Below is a tex…" at bounding box center [466, 262] width 692 height 524
click at [794, 442] on button "Next" at bounding box center [782, 512] width 49 height 15
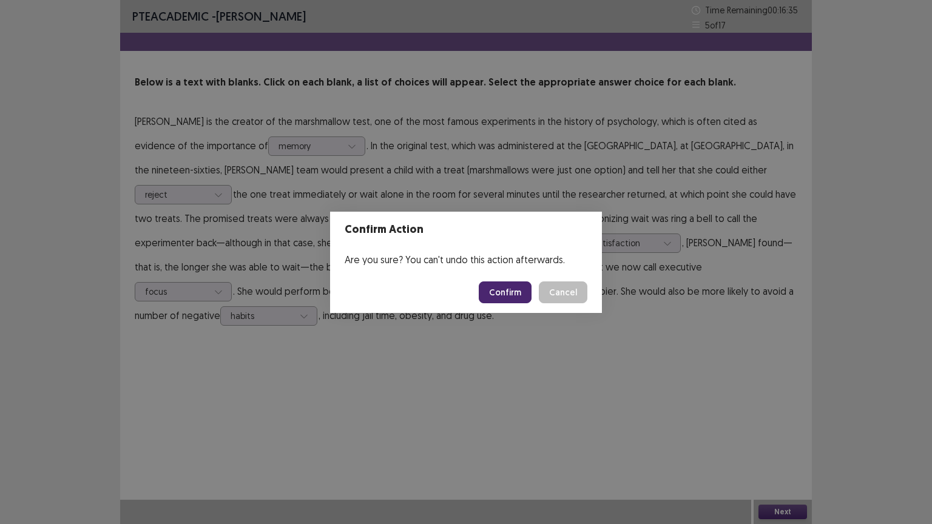
click at [502, 284] on button "Confirm" at bounding box center [505, 292] width 53 height 22
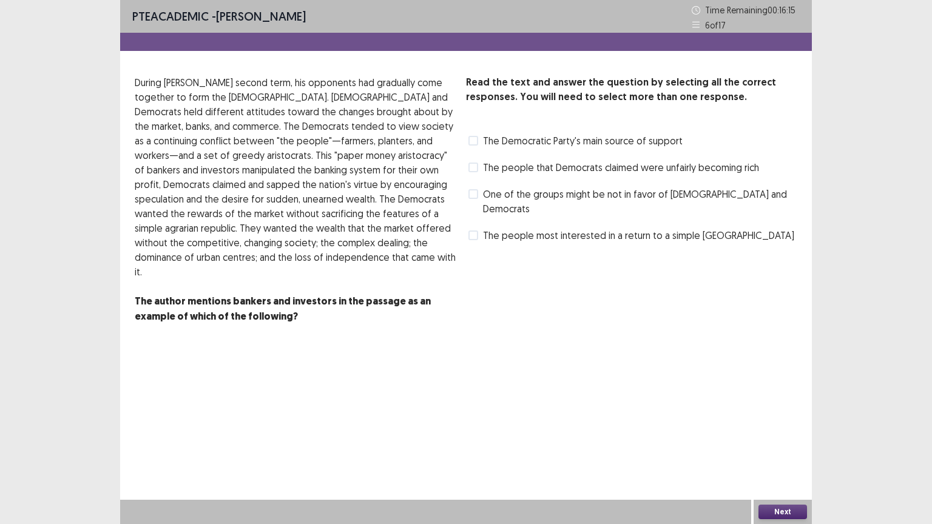
click at [473, 137] on span at bounding box center [473, 141] width 10 height 10
click at [476, 138] on polyline at bounding box center [473, 140] width 5 height 5
click at [471, 197] on span at bounding box center [473, 194] width 10 height 10
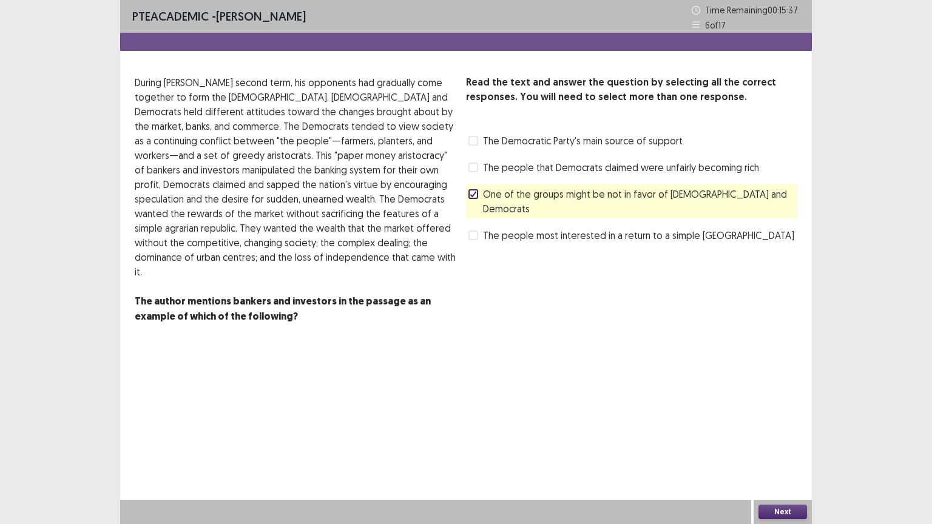
click at [781, 442] on button "Next" at bounding box center [782, 512] width 49 height 15
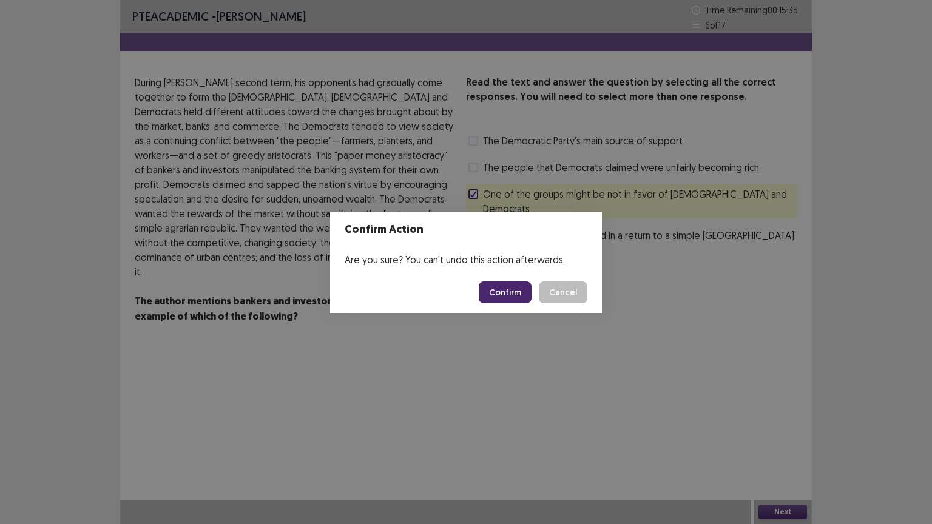
click at [526, 296] on button "Confirm" at bounding box center [505, 292] width 53 height 22
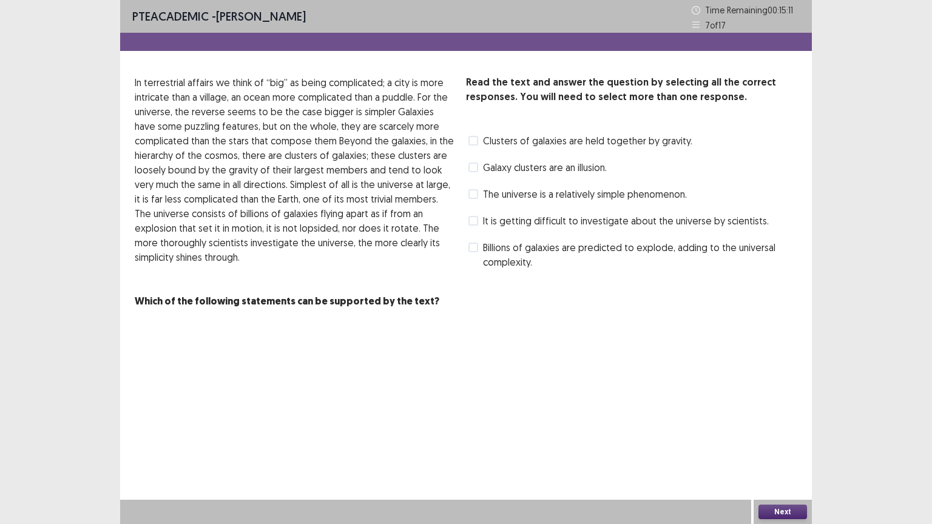
click at [476, 194] on span at bounding box center [473, 194] width 10 height 10
click at [470, 251] on span at bounding box center [473, 248] width 10 height 10
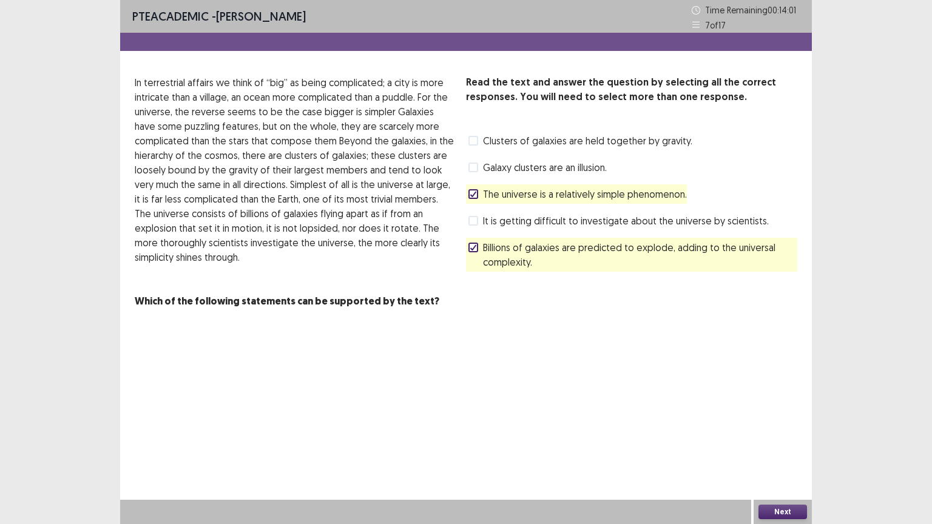
click at [770, 442] on button "Next" at bounding box center [782, 512] width 49 height 15
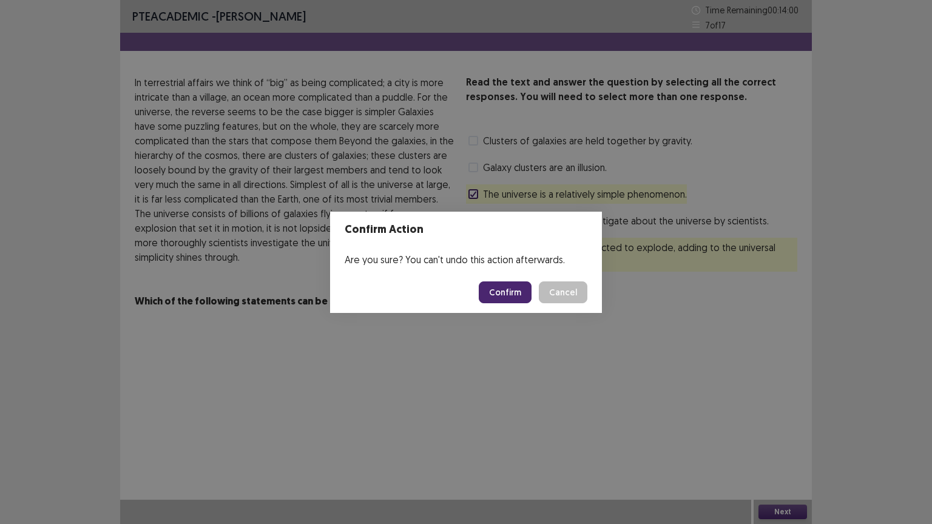
click at [498, 294] on button "Confirm" at bounding box center [505, 292] width 53 height 22
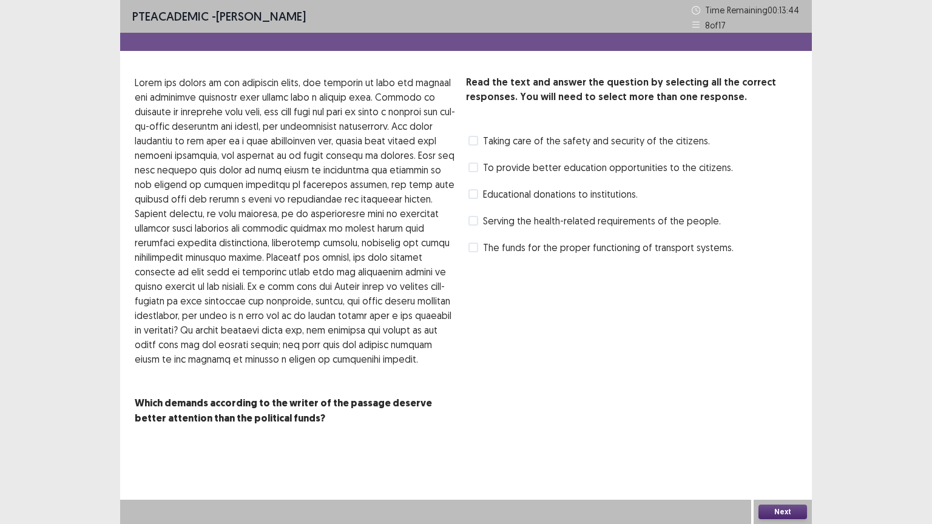
click at [473, 142] on span at bounding box center [473, 141] width 10 height 10
click at [471, 171] on span at bounding box center [473, 168] width 10 height 10
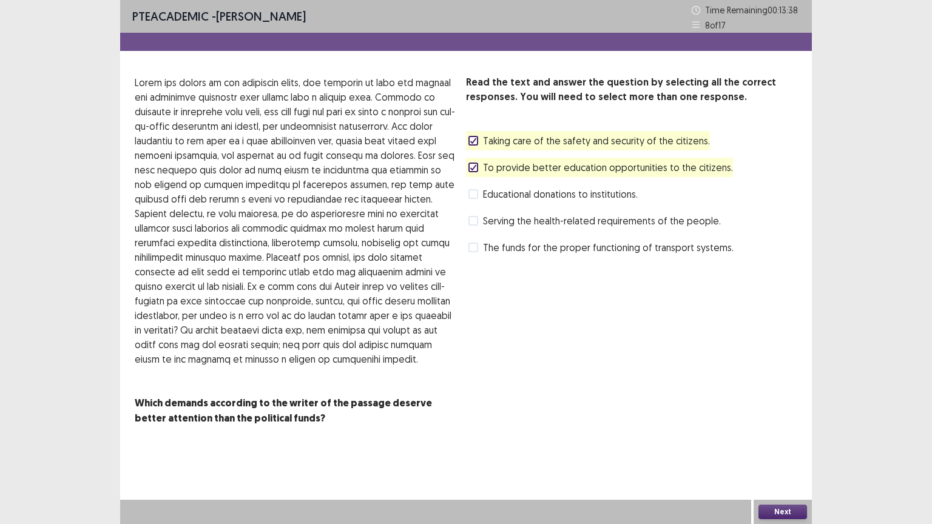
click at [770, 442] on button "Next" at bounding box center [782, 512] width 49 height 15
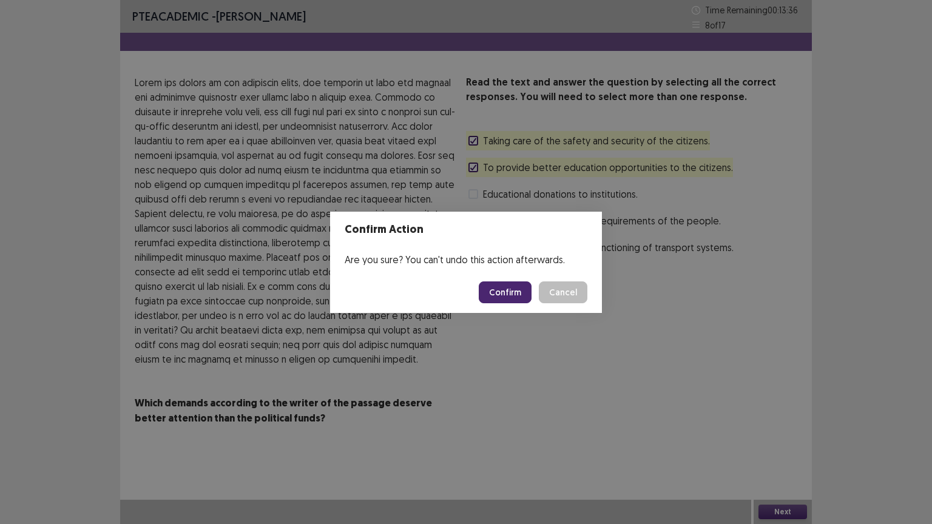
click at [522, 301] on button "Confirm" at bounding box center [505, 292] width 53 height 22
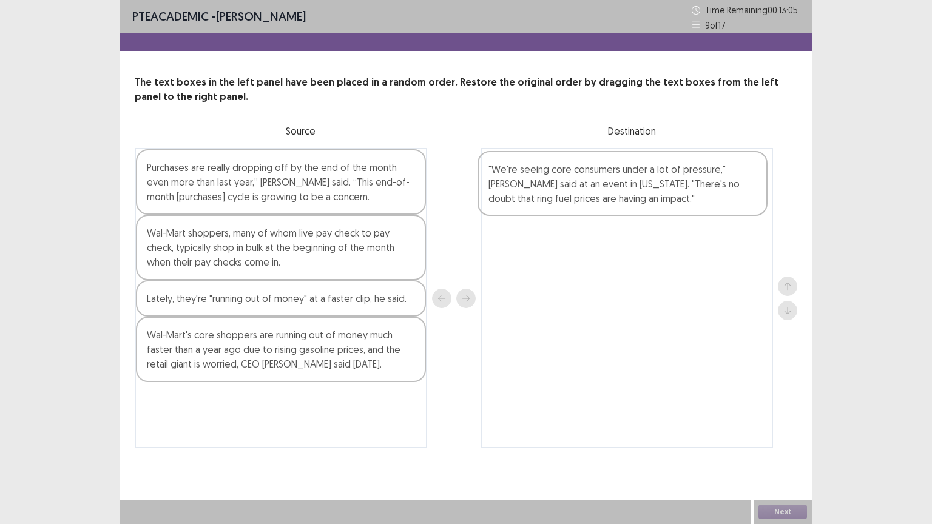
drag, startPoint x: 356, startPoint y: 267, endPoint x: 707, endPoint y: 201, distance: 357.3
click at [707, 201] on div "Purchases are really dropping off by the end of the month even more than last y…" at bounding box center [466, 298] width 662 height 300
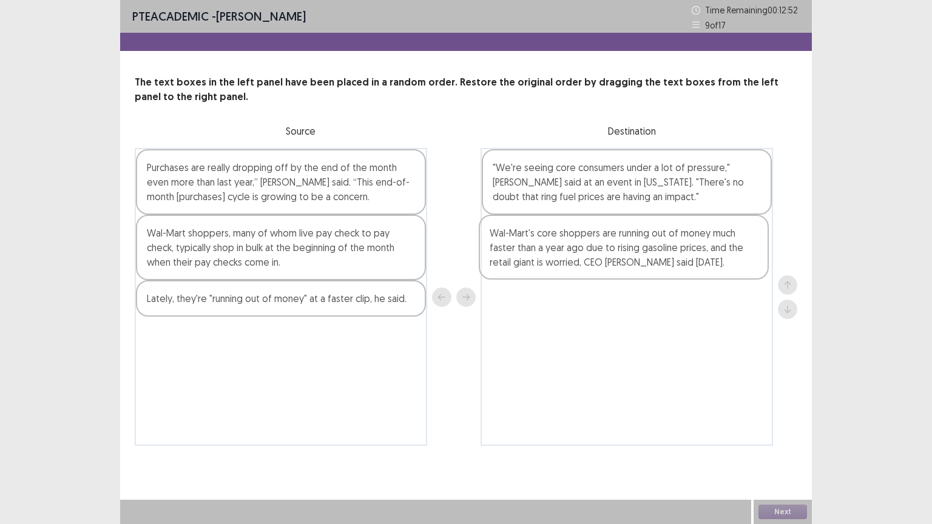
drag, startPoint x: 365, startPoint y: 356, endPoint x: 724, endPoint y: 255, distance: 372.6
click at [724, 255] on div "Purchases are really dropping off by the end of the month even more than last y…" at bounding box center [466, 297] width 662 height 298
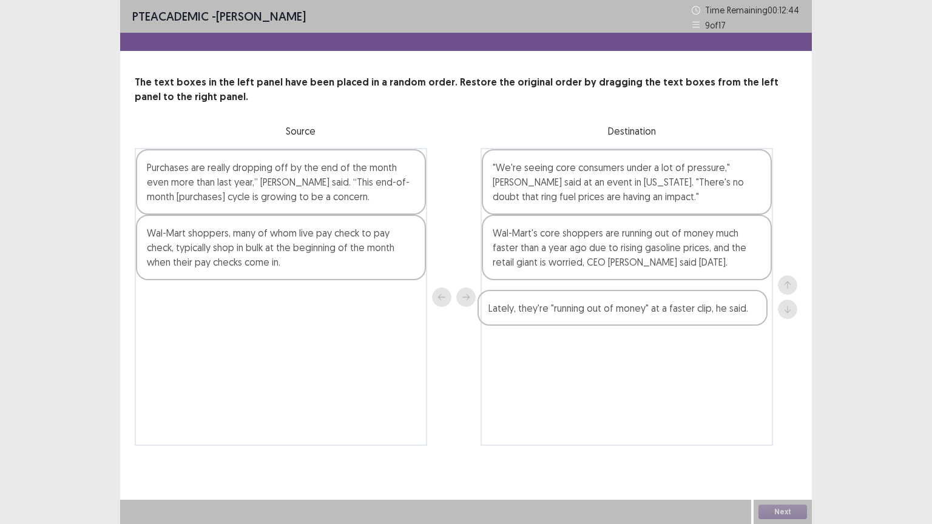
drag, startPoint x: 363, startPoint y: 311, endPoint x: 726, endPoint y: 318, distance: 362.8
click at [726, 318] on div "Purchases are really dropping off by the end of the month even more than last y…" at bounding box center [466, 297] width 662 height 298
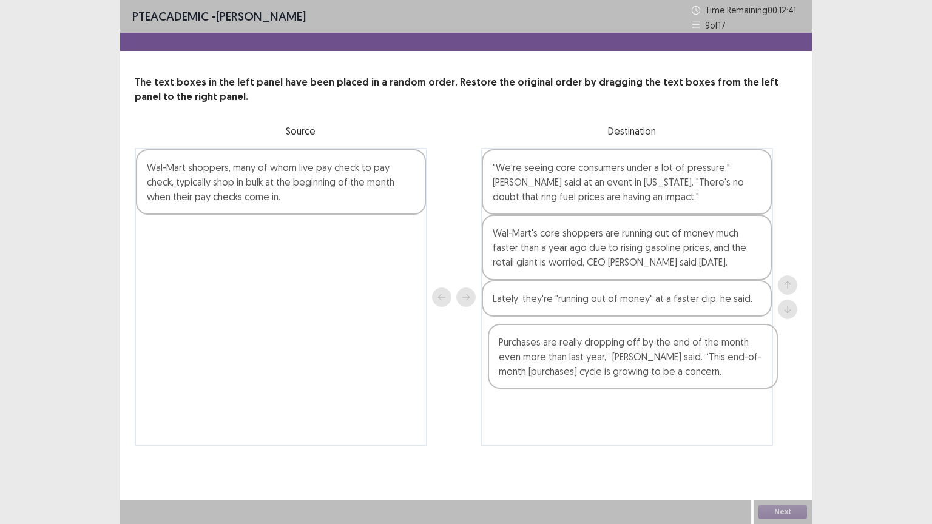
drag, startPoint x: 363, startPoint y: 192, endPoint x: 721, endPoint y: 376, distance: 402.1
click at [721, 376] on div "Purchases are really dropping off by the end of the month even more than last y…" at bounding box center [466, 297] width 662 height 298
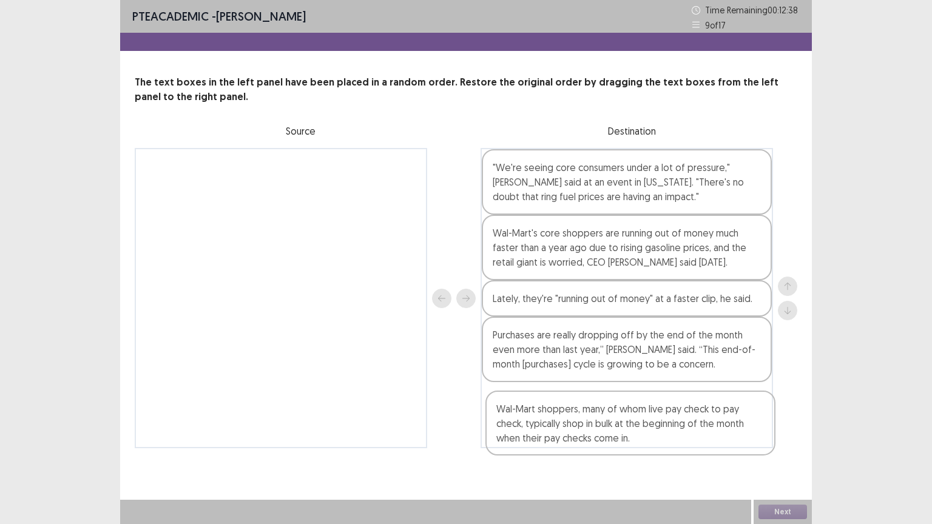
drag, startPoint x: 355, startPoint y: 197, endPoint x: 711, endPoint y: 446, distance: 434.6
click at [711, 442] on div "PTE academic - [PERSON_NAME] Time Remaining 00 : 12 : 38 9 of 17 The text boxes…" at bounding box center [466, 236] width 692 height 473
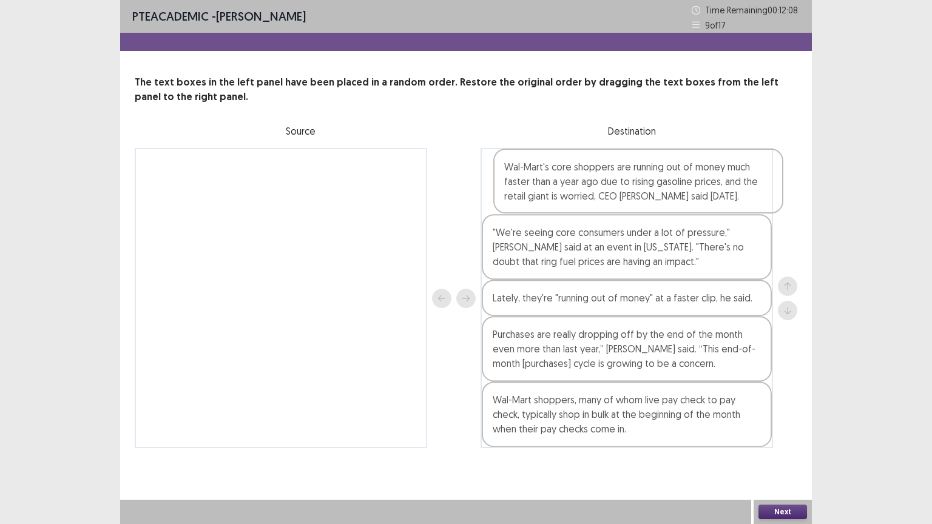
drag, startPoint x: 596, startPoint y: 259, endPoint x: 604, endPoint y: 191, distance: 68.3
click at [604, 191] on div ""We're seeing core consumers under a lot of pressure," [PERSON_NAME] said at an…" at bounding box center [626, 298] width 292 height 300
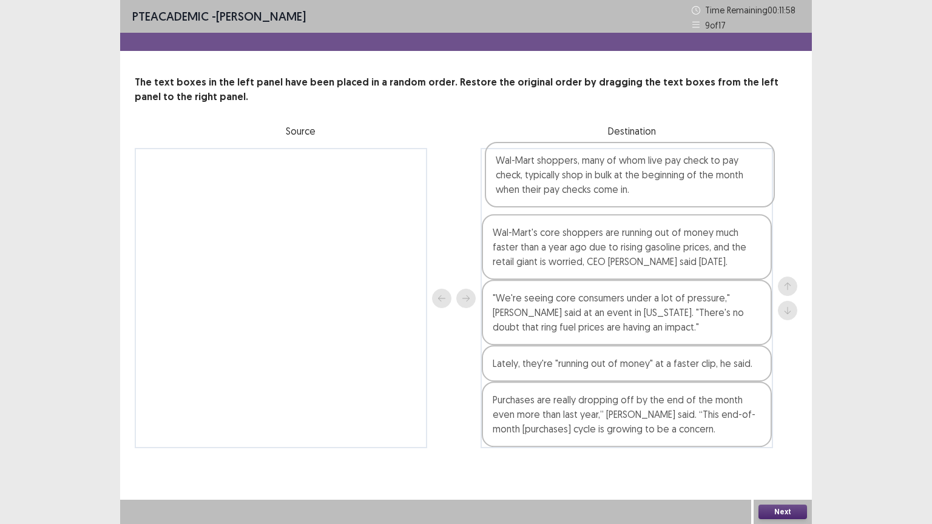
drag, startPoint x: 633, startPoint y: 420, endPoint x: 636, endPoint y: 178, distance: 241.5
click at [636, 178] on div "Wal-Mart's core shoppers are running out of money much faster than a year ago d…" at bounding box center [626, 298] width 292 height 300
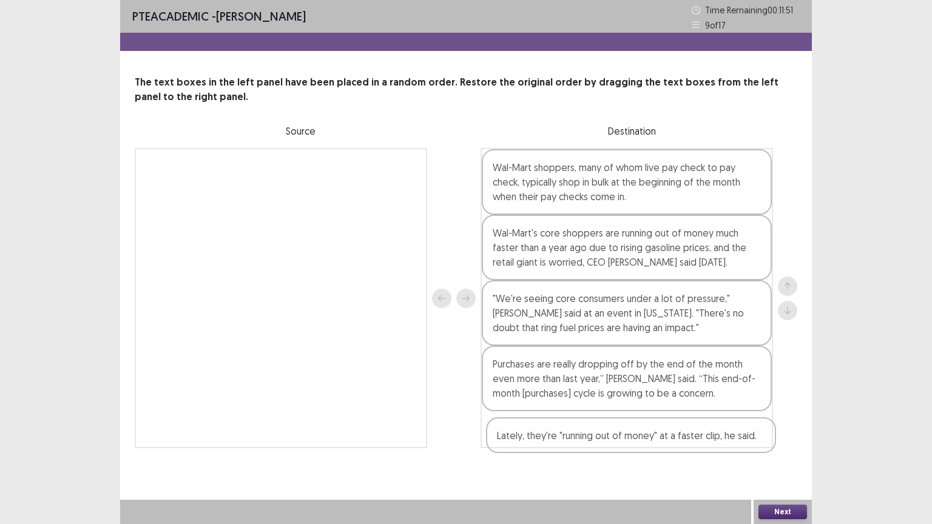
drag, startPoint x: 619, startPoint y: 372, endPoint x: 623, endPoint y: 449, distance: 77.2
click at [623, 442] on div "PTE academic - [PERSON_NAME] Time Remaining 00 : 11 : 51 9 of 17 The text boxes…" at bounding box center [466, 236] width 692 height 473
click at [769, 442] on button "Next" at bounding box center [782, 512] width 49 height 15
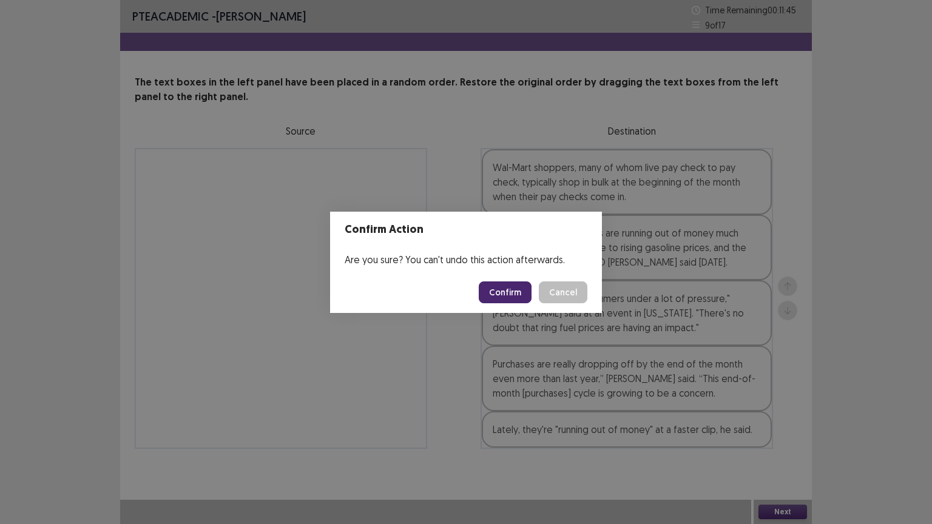
click at [528, 296] on button "Confirm" at bounding box center [505, 292] width 53 height 22
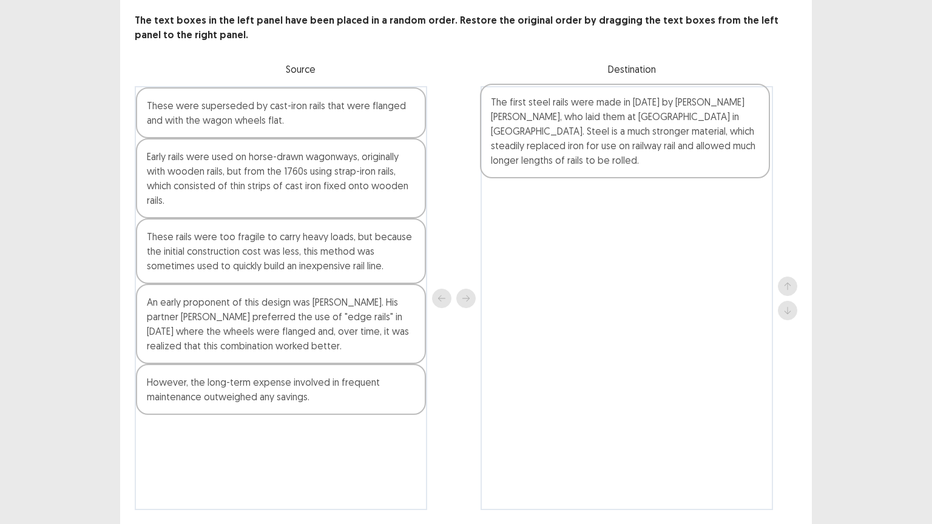
scroll to position [61, 0]
drag, startPoint x: 230, startPoint y: 80, endPoint x: 579, endPoint y: 99, distance: 350.0
click at [579, 99] on div "The first steel rails were made in [DATE] by [PERSON_NAME] [PERSON_NAME], who l…" at bounding box center [466, 299] width 662 height 424
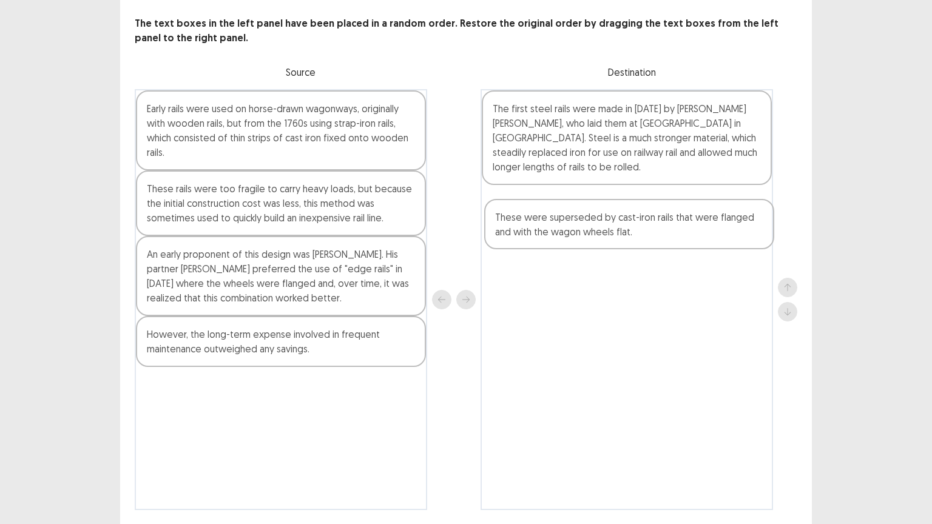
drag, startPoint x: 315, startPoint y: 99, endPoint x: 674, endPoint y: 215, distance: 376.8
click at [674, 215] on div "These were superseded by cast-iron rails that were flanged and with the wagon w…" at bounding box center [466, 299] width 662 height 421
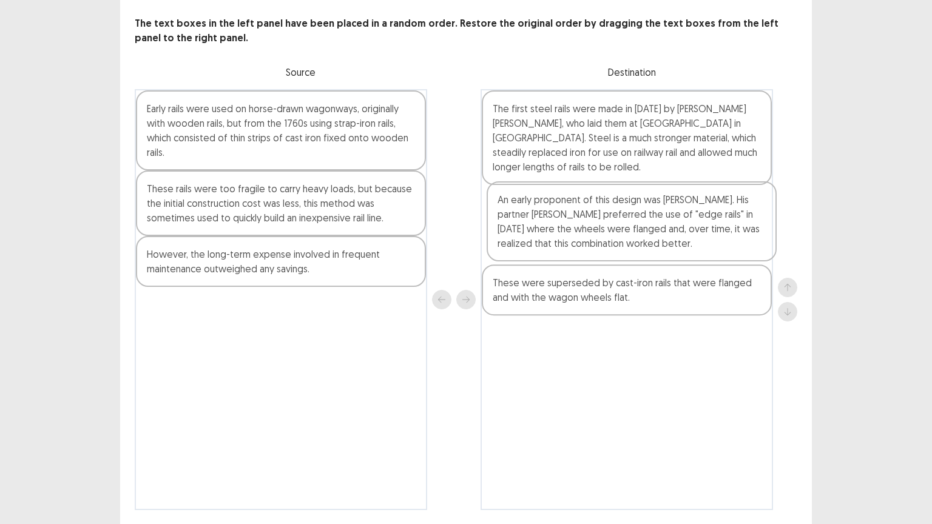
drag, startPoint x: 356, startPoint y: 252, endPoint x: 708, endPoint y: 200, distance: 355.7
click at [708, 200] on div "Early rails were used on horse-drawn wagonways, originally with wooden rails, b…" at bounding box center [466, 299] width 662 height 421
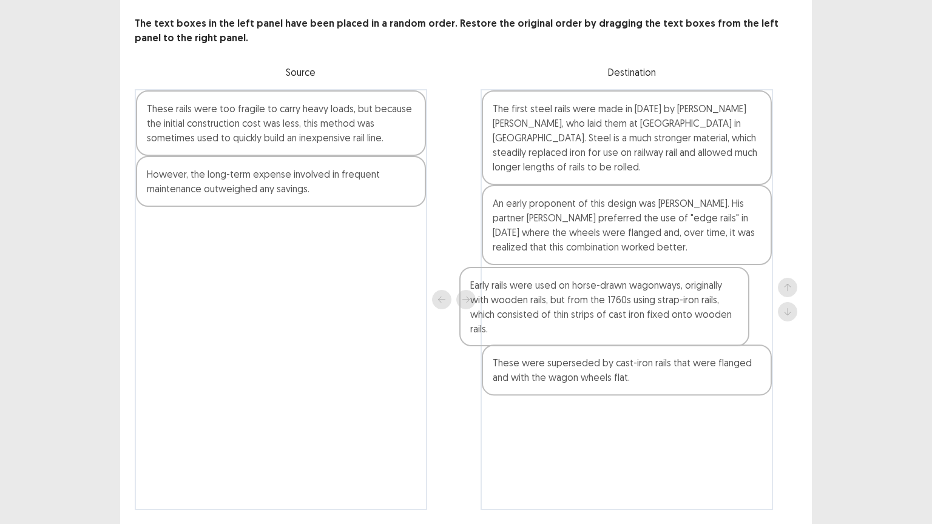
drag, startPoint x: 302, startPoint y: 133, endPoint x: 627, endPoint y: 316, distance: 373.5
click at [627, 316] on div "Early rails were used on horse-drawn wagonways, originally with wooden rails, b…" at bounding box center [466, 299] width 662 height 421
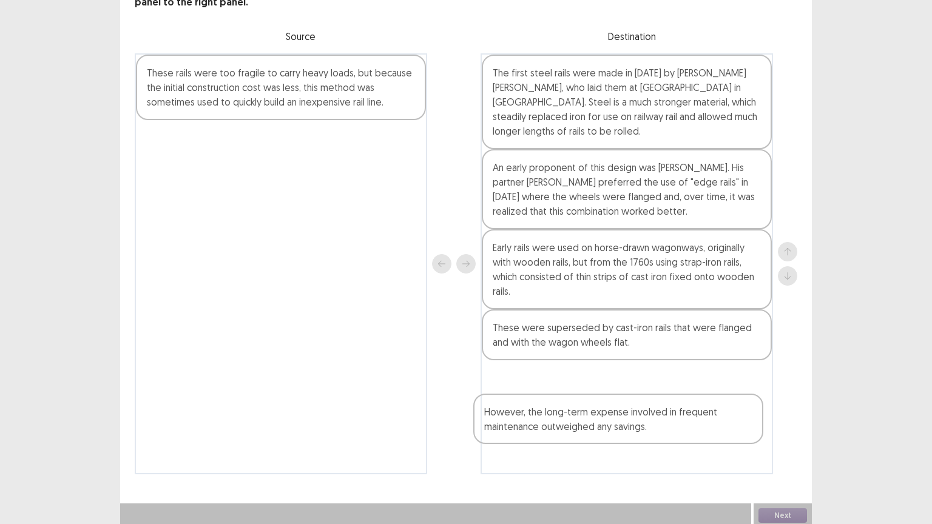
scroll to position [98, 0]
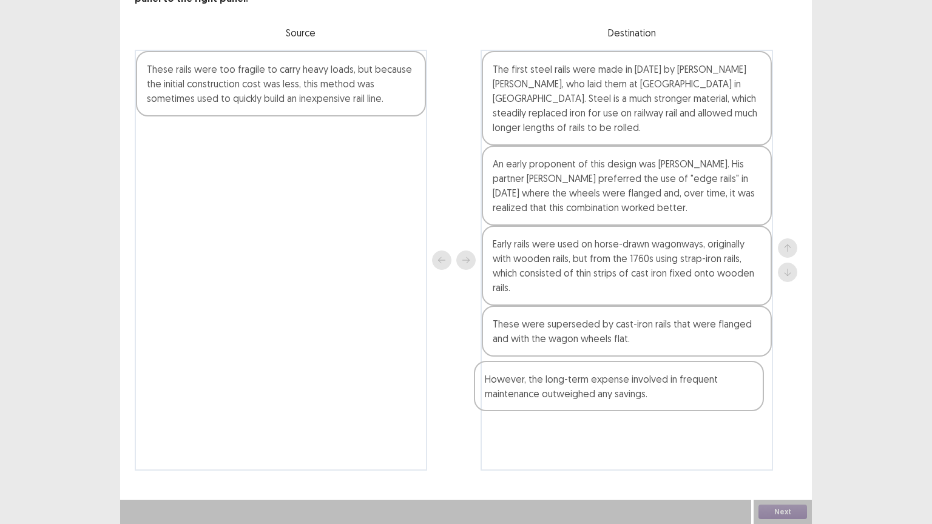
drag, startPoint x: 343, startPoint y: 195, endPoint x: 687, endPoint y: 414, distance: 407.3
click at [687, 414] on div "These rails were too fragile to carry heavy loads, but because the initial cons…" at bounding box center [466, 260] width 662 height 421
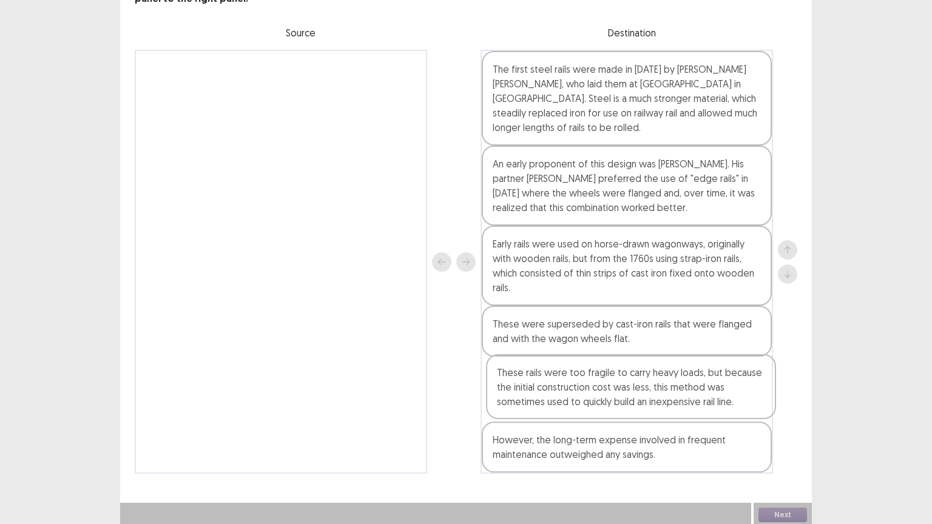
drag, startPoint x: 393, startPoint y: 75, endPoint x: 744, endPoint y: 389, distance: 470.9
click at [744, 389] on div "These rails were too fragile to carry heavy loads, but because the initial cons…" at bounding box center [466, 262] width 662 height 424
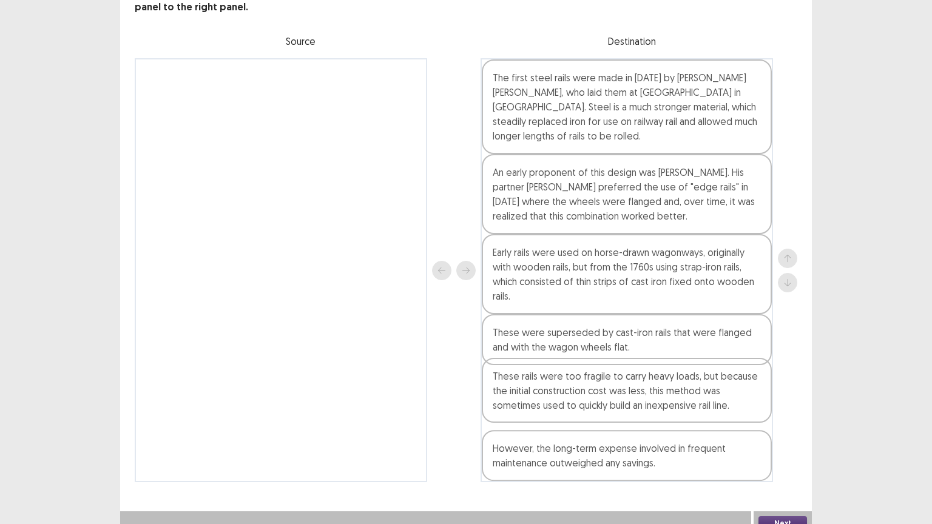
scroll to position [94, 0]
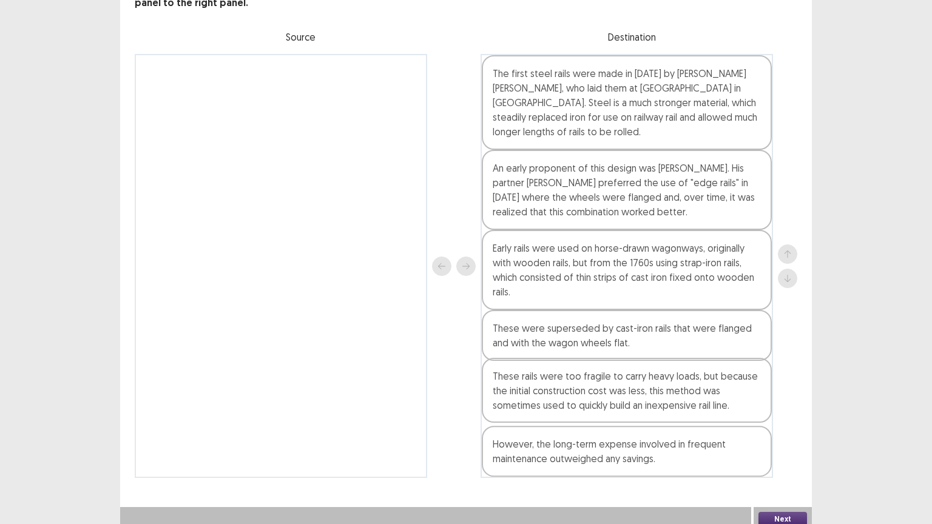
click at [721, 408] on div "The first steel rails were made in [DATE] by [PERSON_NAME] [PERSON_NAME], who l…" at bounding box center [626, 266] width 292 height 424
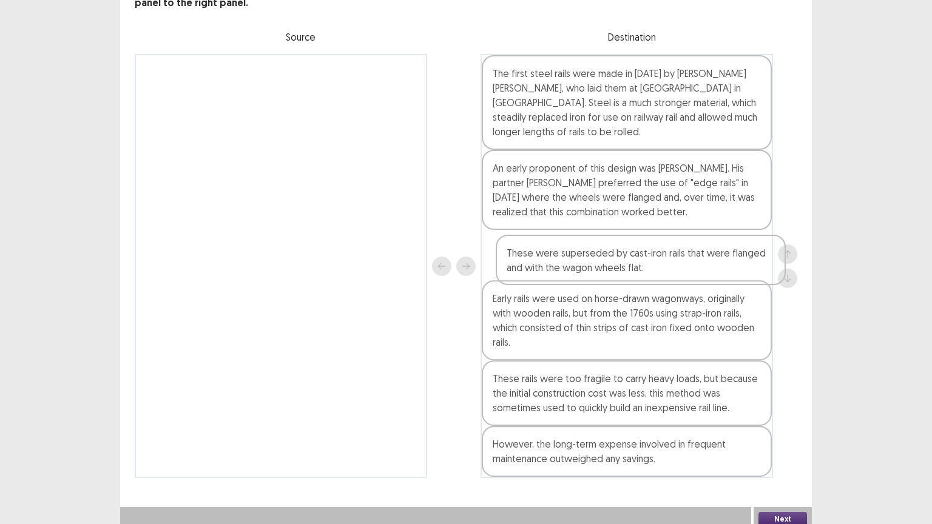
drag, startPoint x: 658, startPoint y: 349, endPoint x: 672, endPoint y: 266, distance: 83.7
click at [672, 266] on div "The first steel rails were made in [DATE] by [PERSON_NAME] [PERSON_NAME], who l…" at bounding box center [626, 266] width 292 height 424
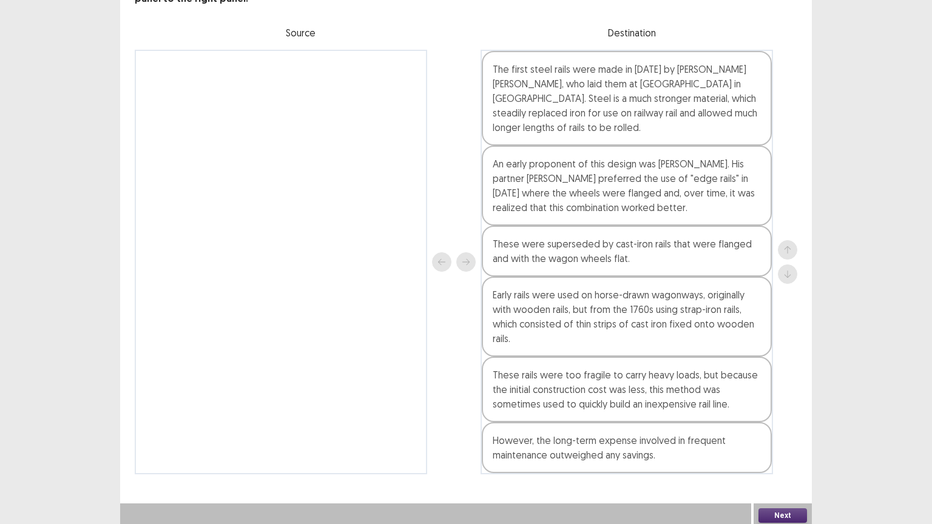
click at [798, 442] on button "Next" at bounding box center [782, 515] width 49 height 15
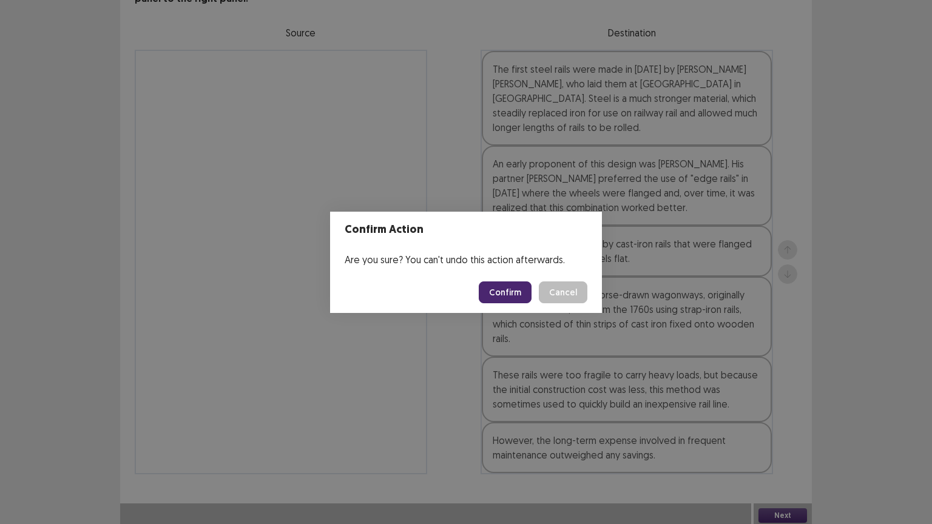
click at [507, 291] on button "Confirm" at bounding box center [505, 292] width 53 height 22
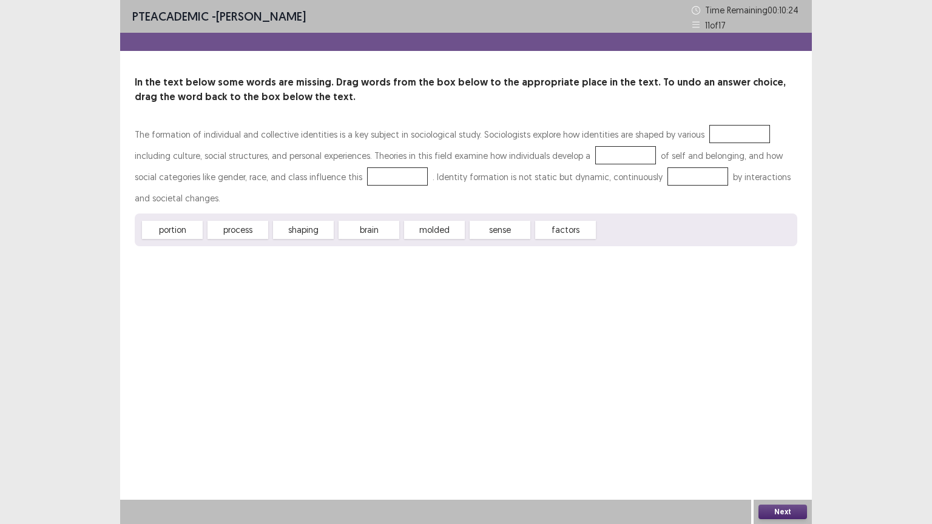
click at [718, 134] on div at bounding box center [739, 134] width 61 height 18
click at [255, 221] on span "process" at bounding box center [237, 231] width 67 height 20
drag, startPoint x: 447, startPoint y: 211, endPoint x: 733, endPoint y: 138, distance: 294.9
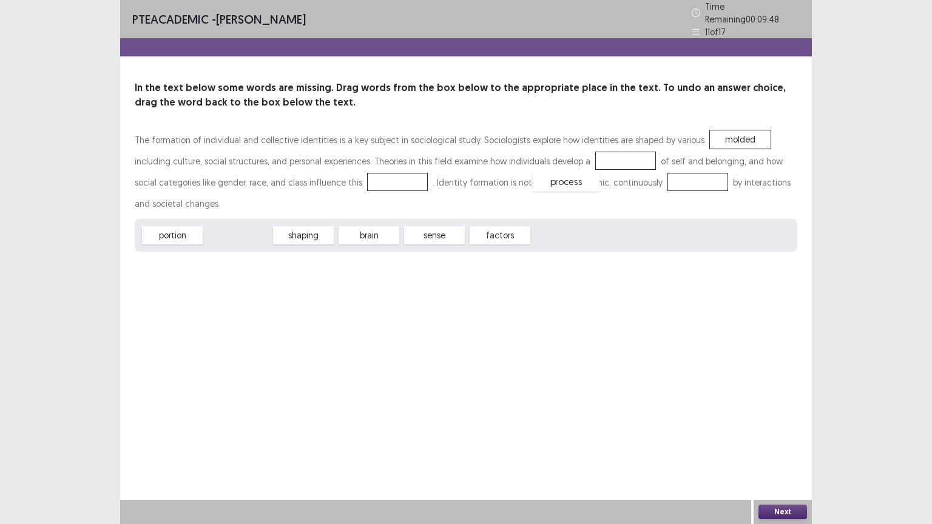
drag, startPoint x: 248, startPoint y: 213, endPoint x: 576, endPoint y: 159, distance: 332.0
drag, startPoint x: 417, startPoint y: 206, endPoint x: 312, endPoint y: 176, distance: 109.2
drag, startPoint x: 173, startPoint y: 209, endPoint x: 611, endPoint y: 180, distance: 439.0
click at [780, 442] on button "Next" at bounding box center [782, 512] width 49 height 15
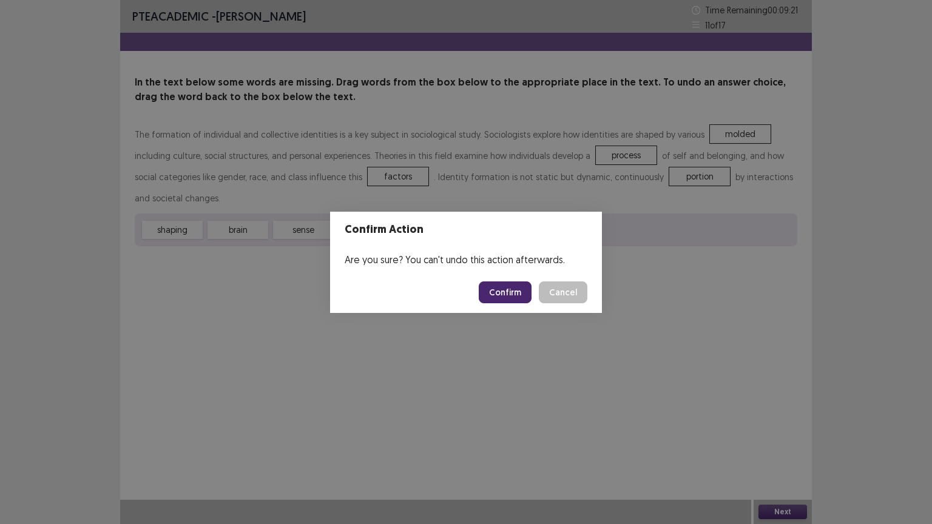
click at [525, 289] on button "Confirm" at bounding box center [505, 292] width 53 height 22
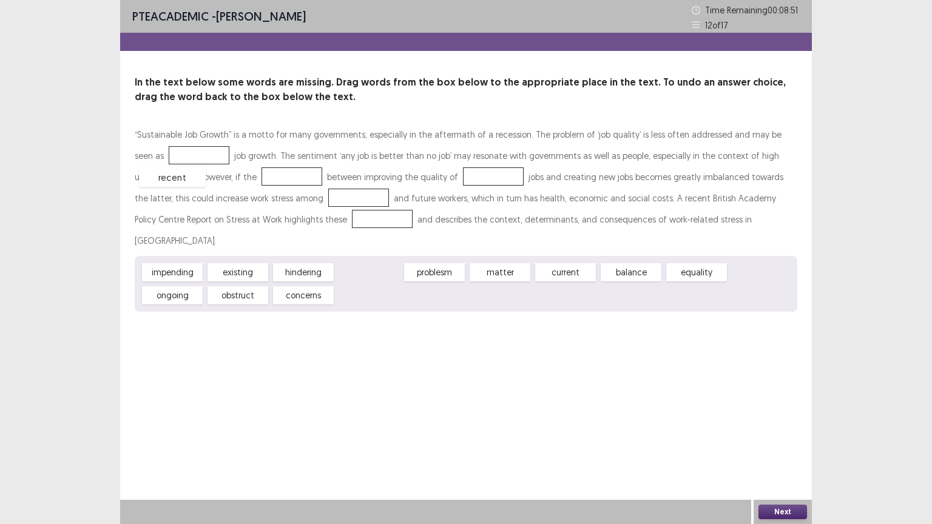
drag, startPoint x: 372, startPoint y: 252, endPoint x: 175, endPoint y: 156, distance: 219.2
drag, startPoint x: 359, startPoint y: 254, endPoint x: 232, endPoint y: 178, distance: 148.3
drag, startPoint x: 500, startPoint y: 255, endPoint x: 434, endPoint y: 182, distance: 97.9
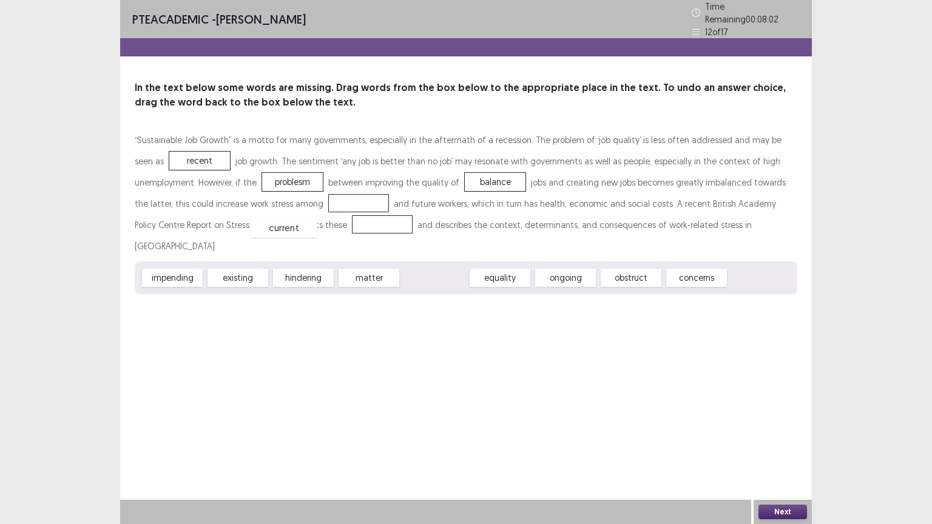
drag, startPoint x: 449, startPoint y: 250, endPoint x: 298, endPoint y: 199, distance: 159.4
drag, startPoint x: 373, startPoint y: 252, endPoint x: 257, endPoint y: 224, distance: 119.2
click at [769, 442] on button "Next" at bounding box center [782, 512] width 49 height 15
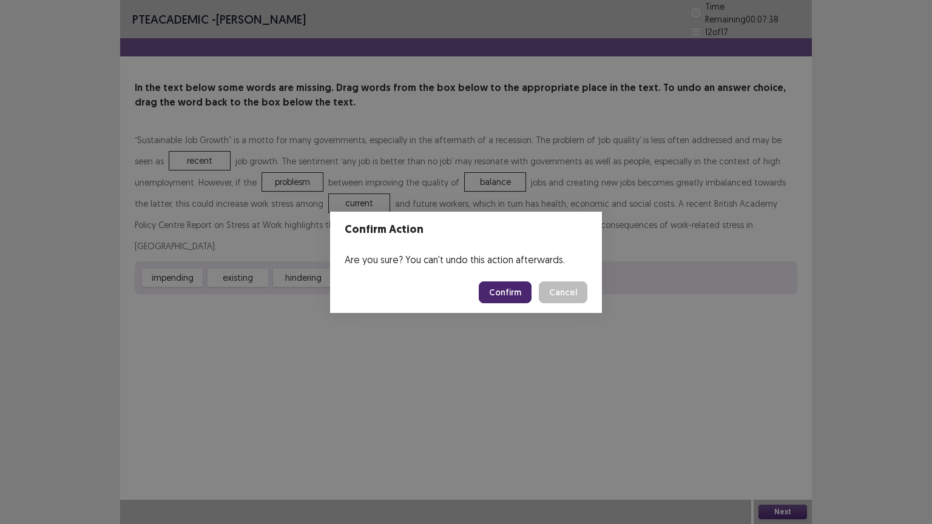
click at [508, 292] on button "Confirm" at bounding box center [505, 292] width 53 height 22
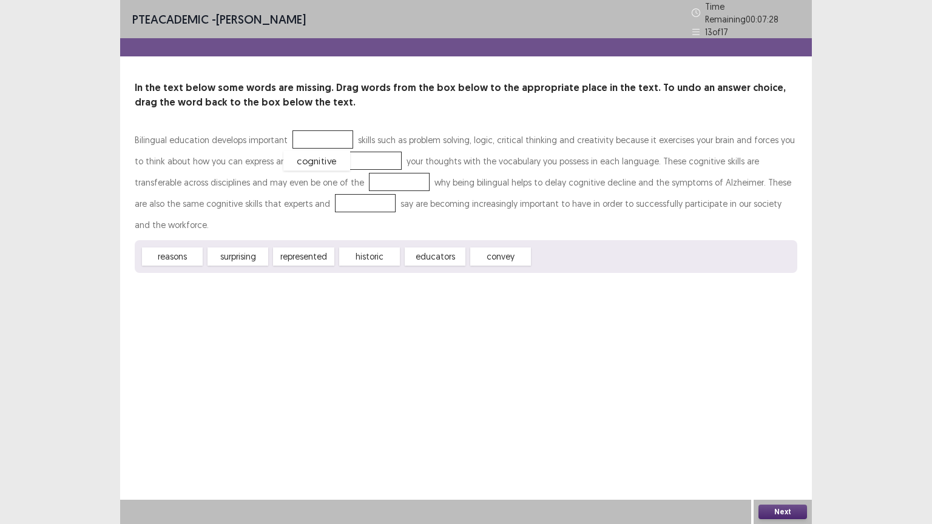
drag, startPoint x: 558, startPoint y: 229, endPoint x: 310, endPoint y: 133, distance: 265.8
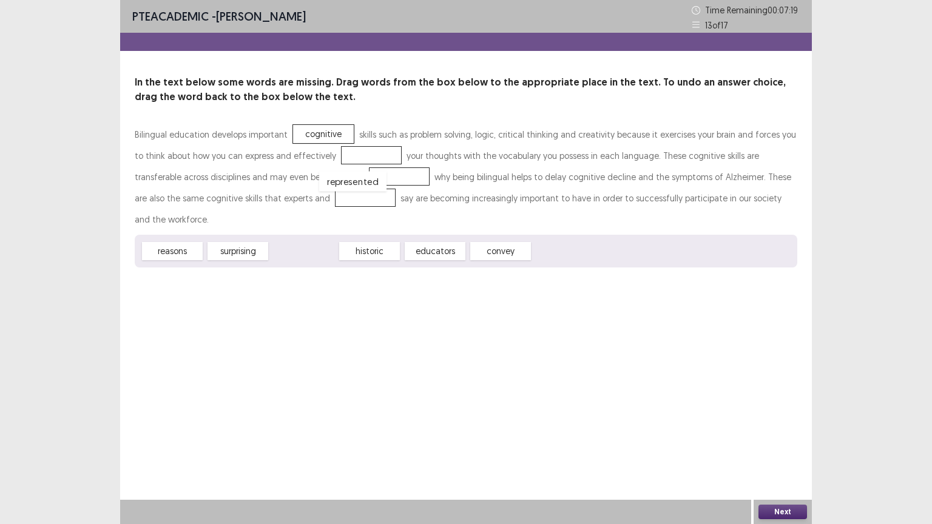
drag, startPoint x: 311, startPoint y: 230, endPoint x: 360, endPoint y: 160, distance: 85.3
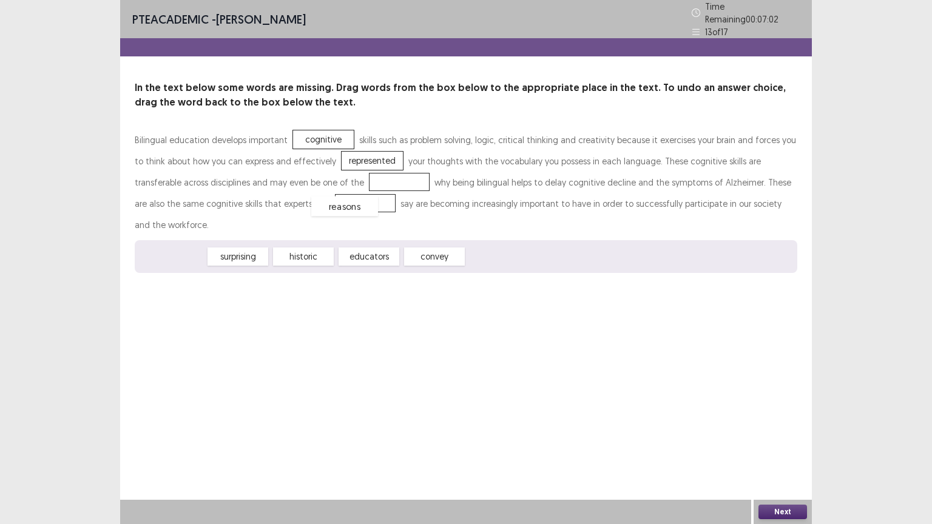
drag, startPoint x: 197, startPoint y: 229, endPoint x: 370, endPoint y: 178, distance: 180.8
drag, startPoint x: 294, startPoint y: 231, endPoint x: 283, endPoint y: 202, distance: 30.5
click at [767, 442] on button "Next" at bounding box center [782, 512] width 49 height 15
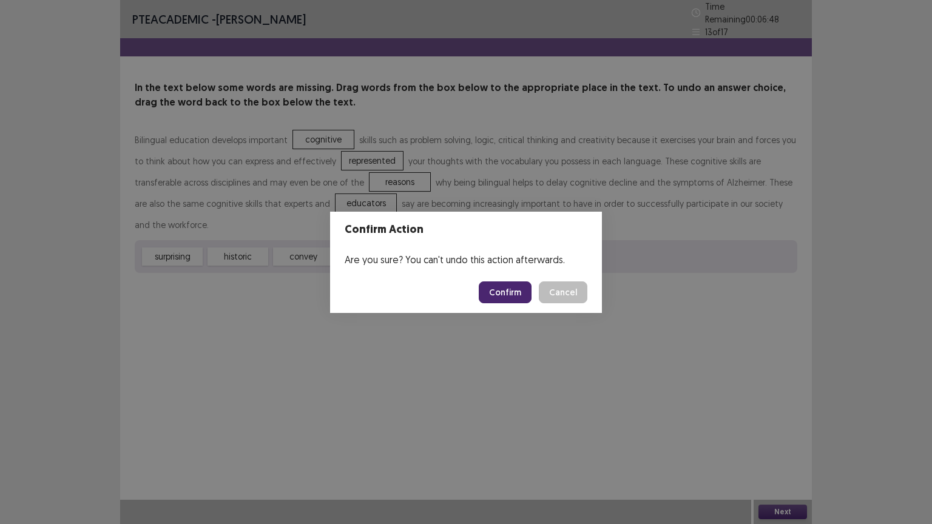
click at [510, 290] on button "Confirm" at bounding box center [505, 292] width 53 height 22
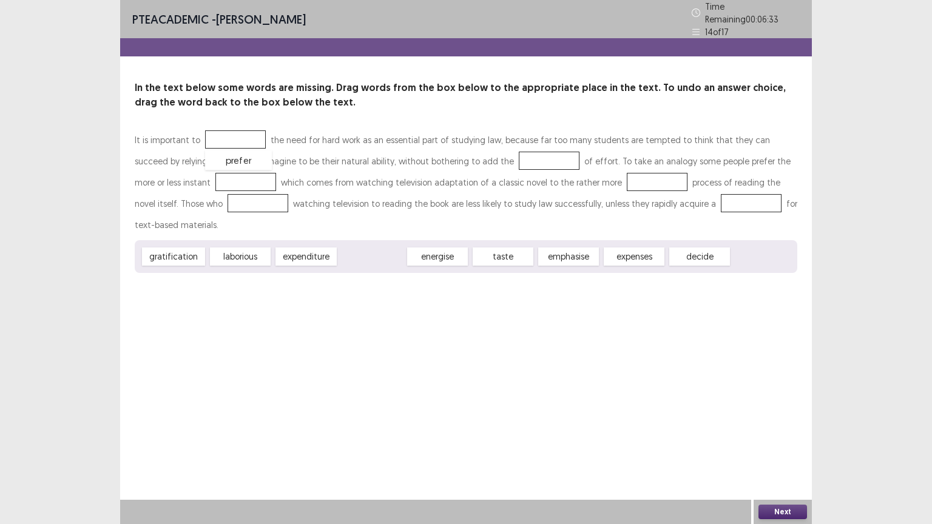
drag, startPoint x: 366, startPoint y: 237, endPoint x: 233, endPoint y: 141, distance: 164.3
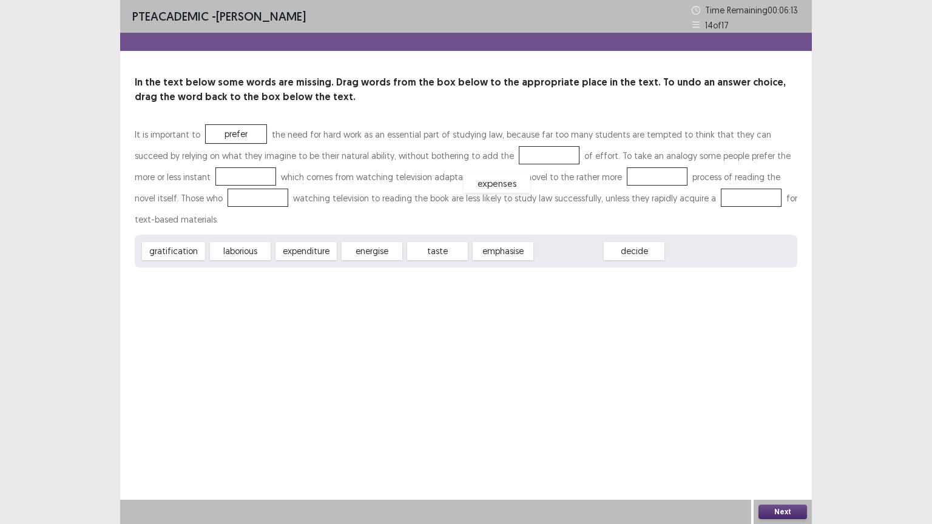
drag, startPoint x: 559, startPoint y: 231, endPoint x: 487, endPoint y: 163, distance: 98.7
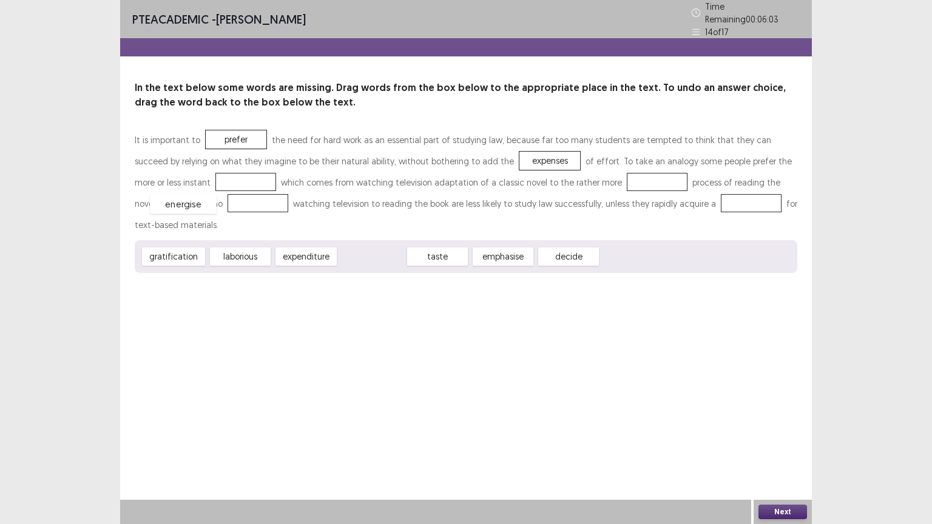
drag, startPoint x: 362, startPoint y: 229, endPoint x: 172, endPoint y: 176, distance: 196.7
drag, startPoint x: 497, startPoint y: 235, endPoint x: 560, endPoint y: 184, distance: 81.0
drag, startPoint x: 430, startPoint y: 250, endPoint x: 184, endPoint y: 202, distance: 249.7
click at [184, 202] on div "PTE academic - [PERSON_NAME] Time Remaining 00 : 05 : 42 14 of 17 In the text b…" at bounding box center [466, 148] width 692 height 297
drag, startPoint x: 433, startPoint y: 227, endPoint x: 160, endPoint y: 198, distance: 274.5
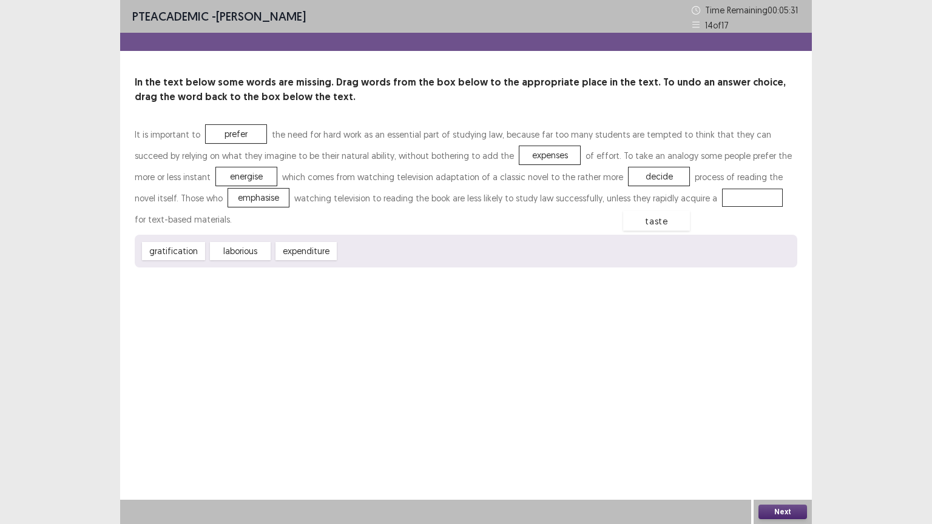
drag, startPoint x: 374, startPoint y: 229, endPoint x: 659, endPoint y: 198, distance: 286.1
drag, startPoint x: 170, startPoint y: 232, endPoint x: 649, endPoint y: 198, distance: 479.9
click at [782, 442] on button "Next" at bounding box center [782, 512] width 49 height 15
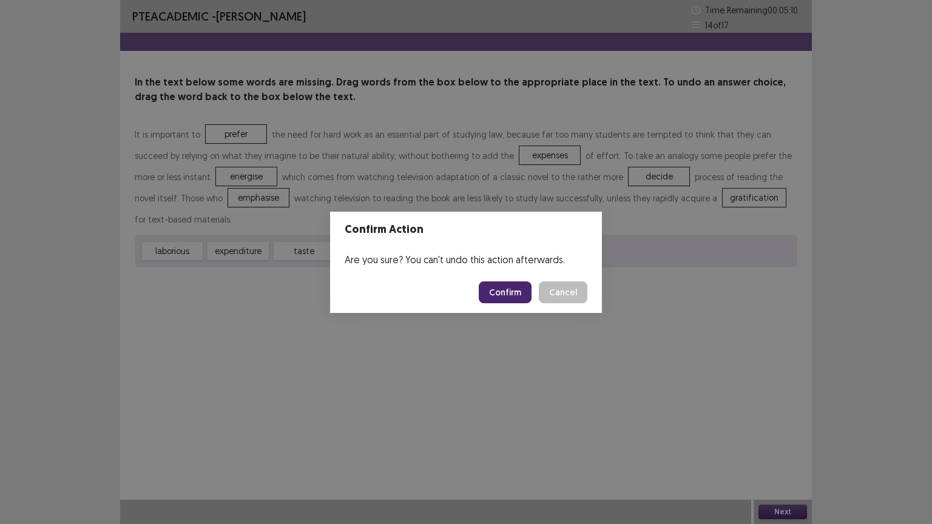
click at [499, 291] on button "Confirm" at bounding box center [505, 292] width 53 height 22
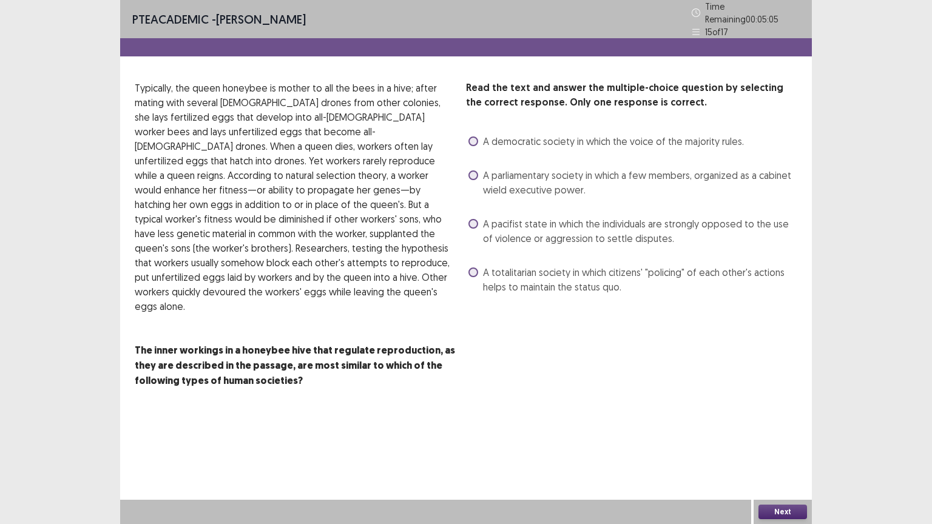
click at [474, 219] on span at bounding box center [473, 224] width 10 height 10
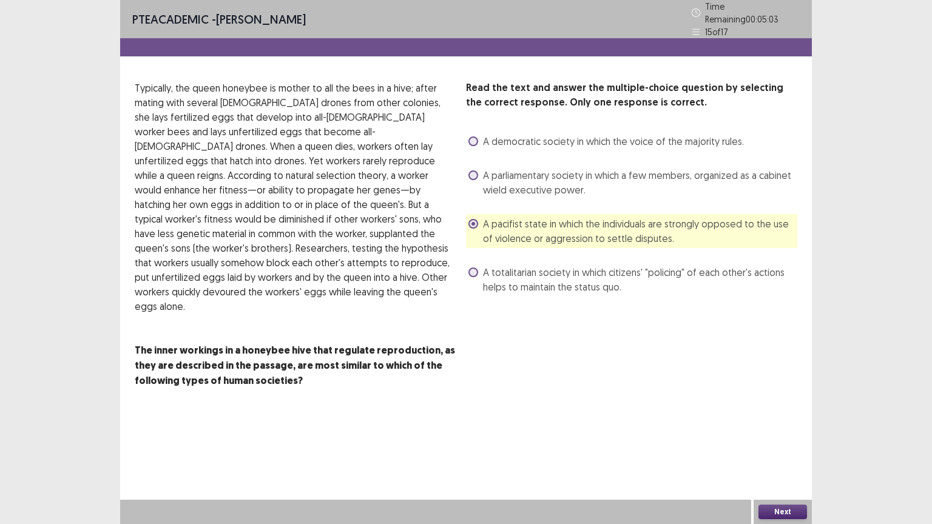
click at [777, 442] on button "Next" at bounding box center [782, 512] width 49 height 15
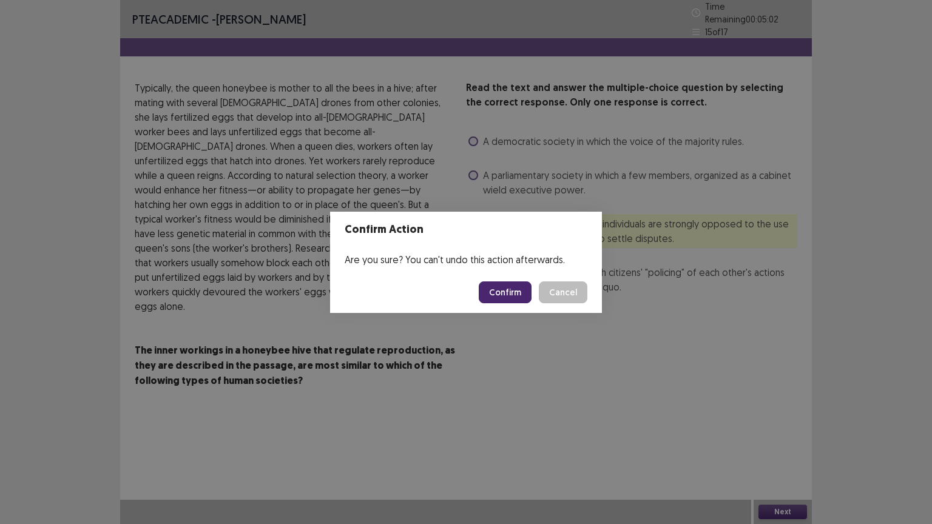
click at [503, 290] on button "Confirm" at bounding box center [505, 292] width 53 height 22
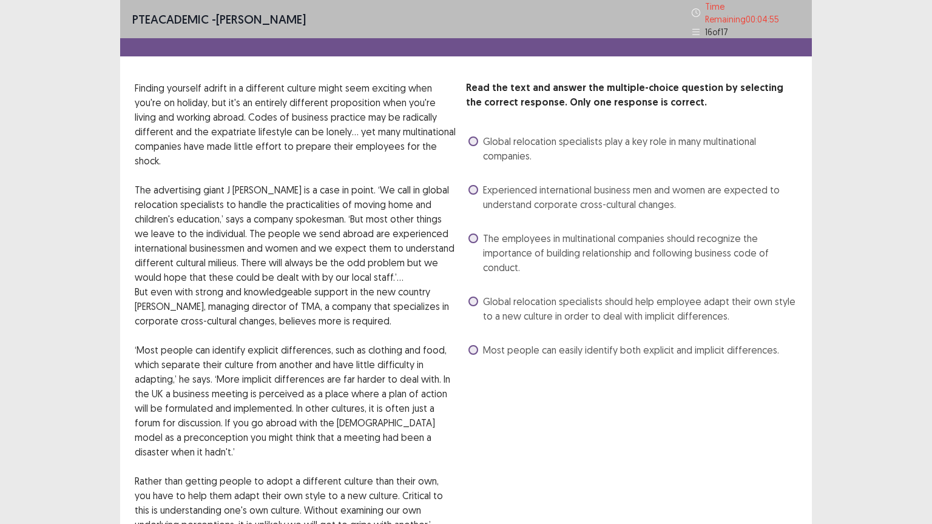
click at [469, 231] on label "The employees in multinational companies should recognize the importance of bui…" at bounding box center [632, 253] width 329 height 44
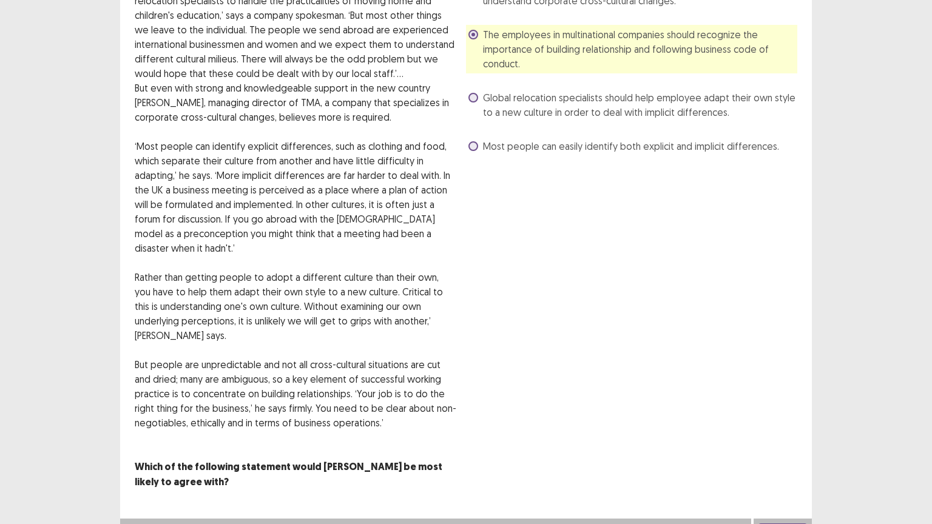
scroll to position [216, 0]
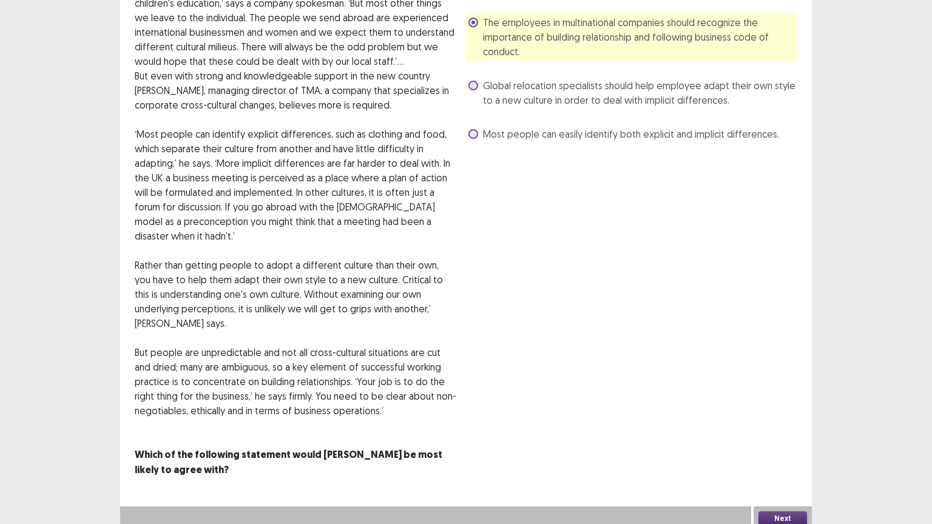
click at [782, 442] on button "Next" at bounding box center [782, 518] width 49 height 15
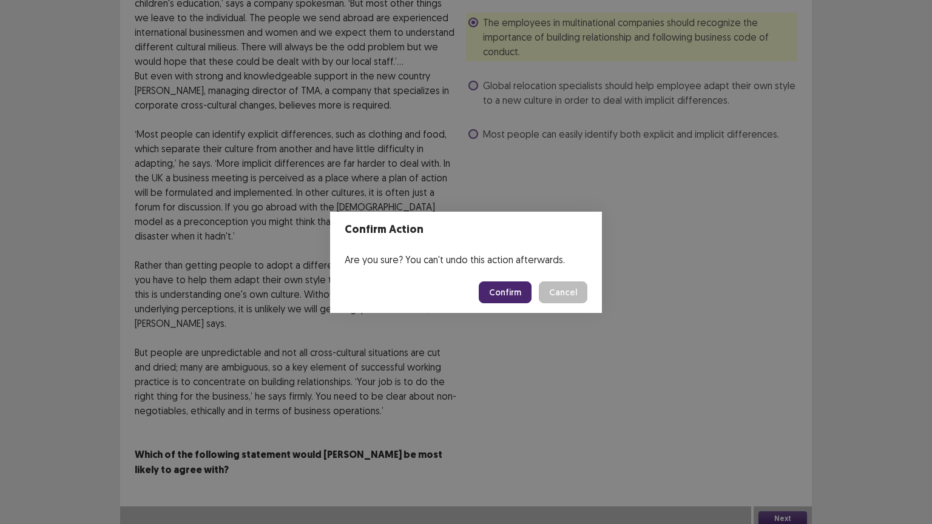
click at [510, 280] on footer "Confirm Cancel" at bounding box center [466, 292] width 272 height 41
click at [505, 294] on button "Confirm" at bounding box center [505, 292] width 53 height 22
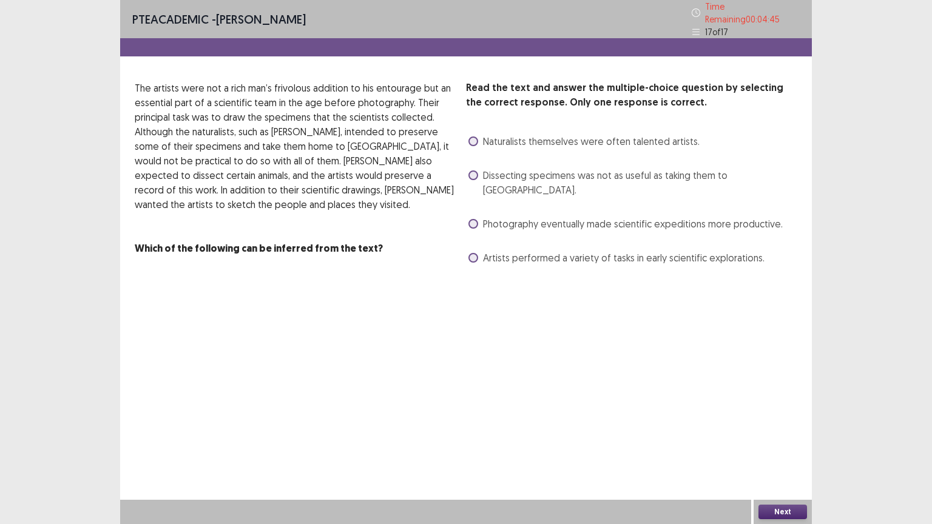
click at [473, 219] on span at bounding box center [473, 224] width 10 height 10
click at [781, 442] on button "Next" at bounding box center [782, 512] width 49 height 15
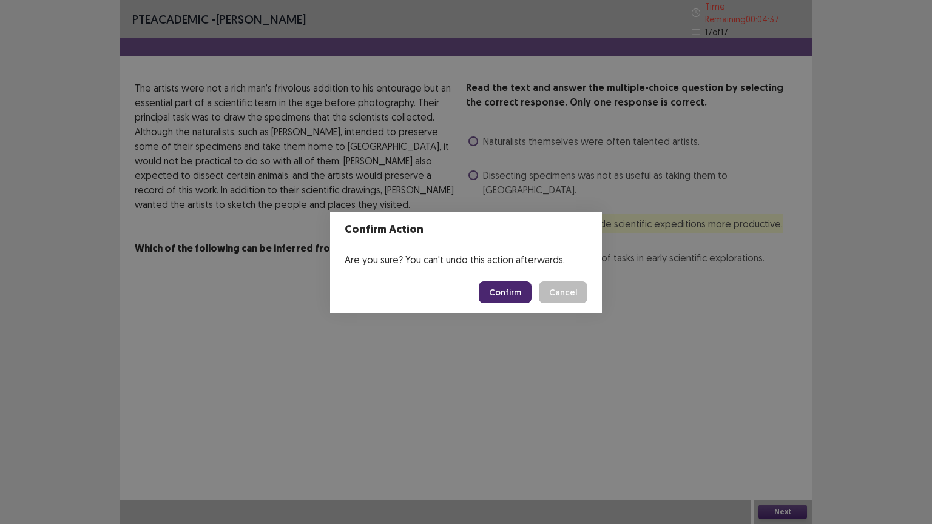
click at [513, 299] on button "Confirm" at bounding box center [505, 292] width 53 height 22
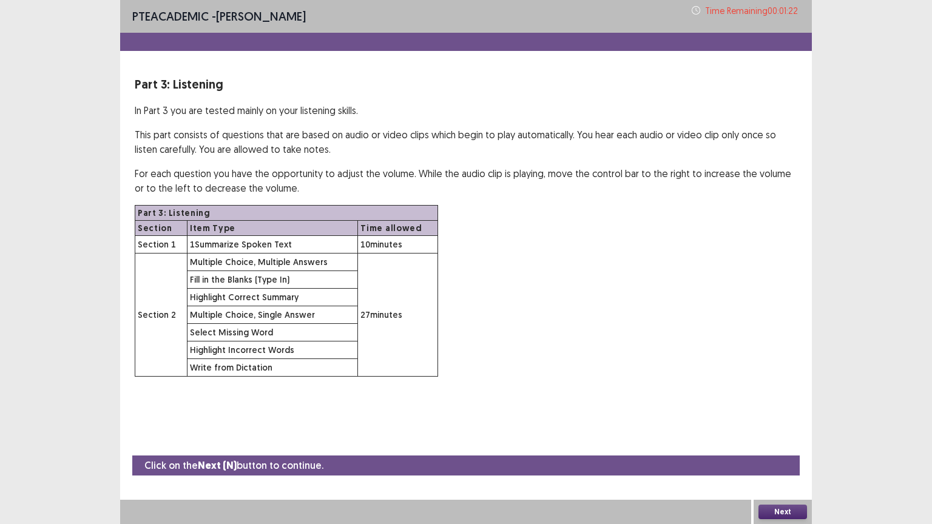
click at [772, 442] on button "Next" at bounding box center [782, 512] width 49 height 15
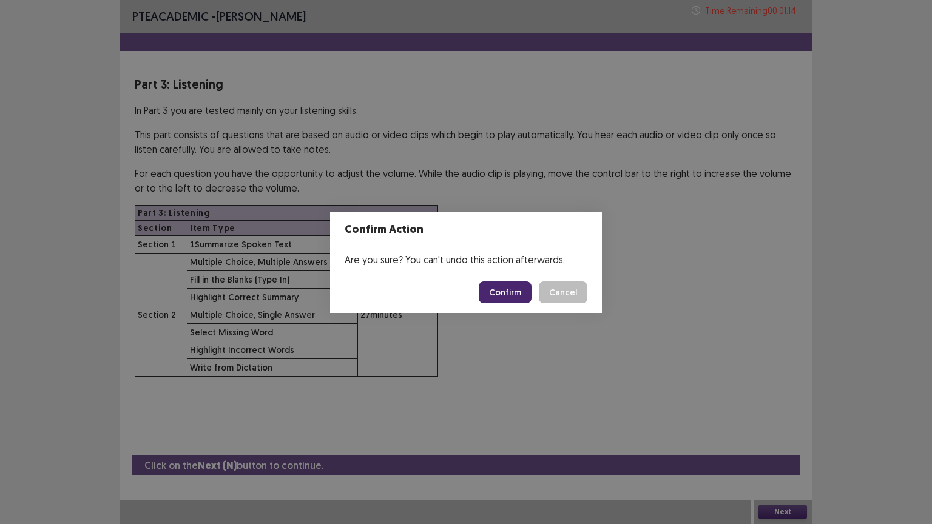
click at [503, 291] on button "Confirm" at bounding box center [505, 292] width 53 height 22
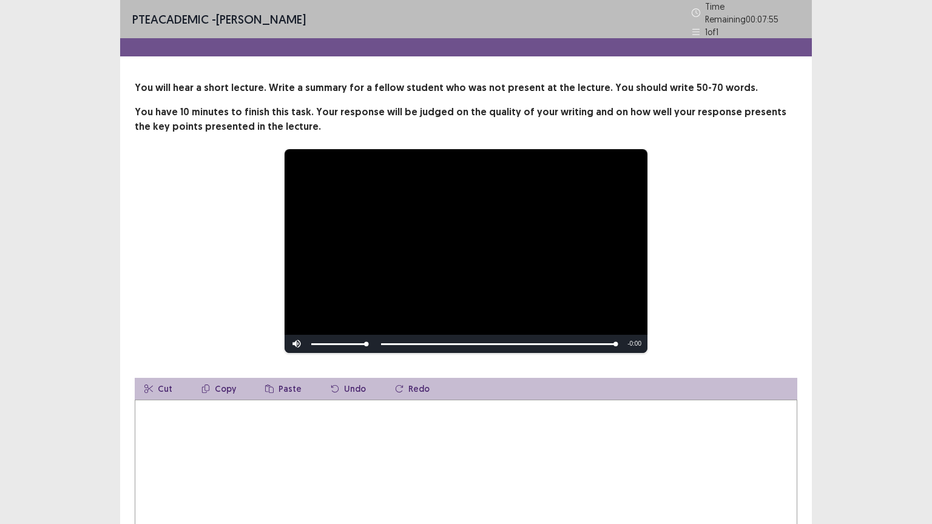
click at [178, 442] on textarea at bounding box center [466, 466] width 662 height 133
click at [343, 403] on textarea "**********" at bounding box center [466, 466] width 662 height 133
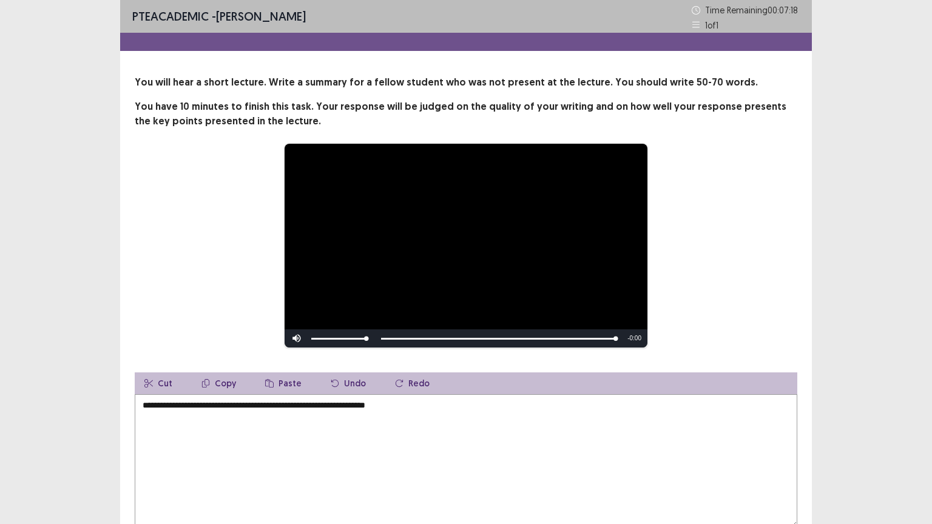
click at [417, 406] on textarea "**********" at bounding box center [466, 460] width 662 height 133
click at [423, 406] on textarea "**********" at bounding box center [466, 460] width 662 height 133
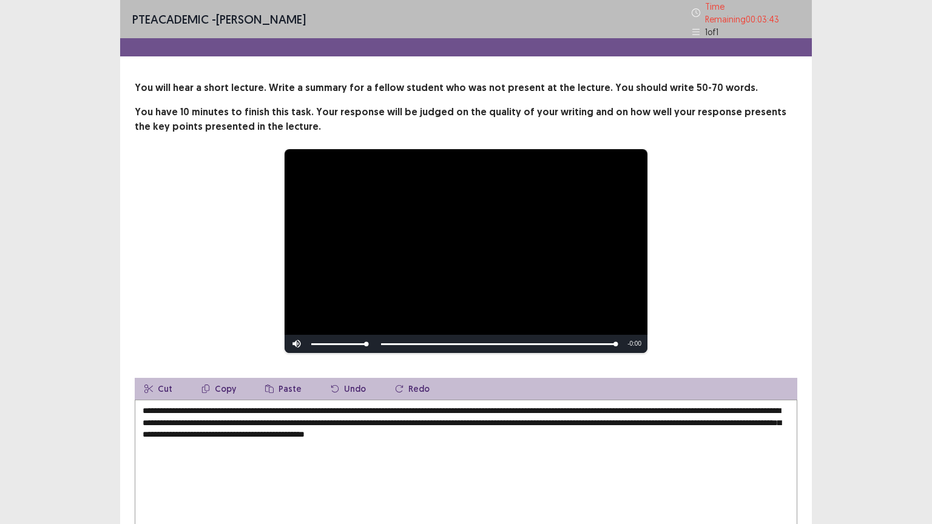
click at [527, 418] on textarea "**********" at bounding box center [466, 466] width 662 height 133
click at [721, 420] on textarea "**********" at bounding box center [466, 466] width 662 height 133
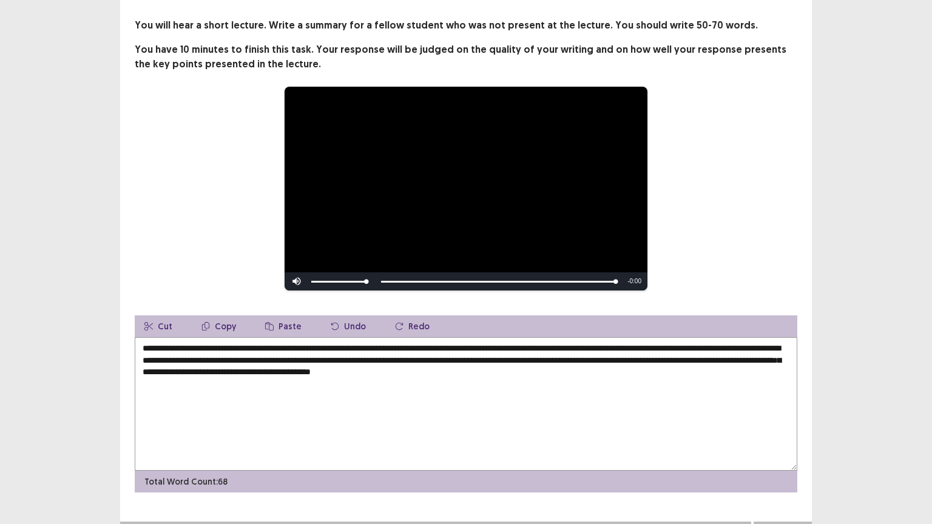
scroll to position [62, 0]
click at [184, 356] on textarea "**********" at bounding box center [466, 404] width 662 height 133
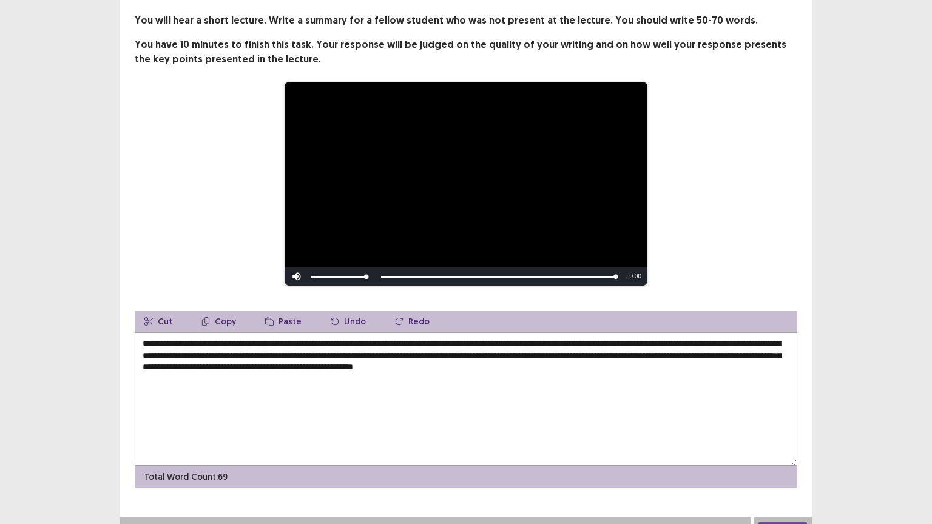
click at [233, 354] on textarea "**********" at bounding box center [466, 398] width 662 height 133
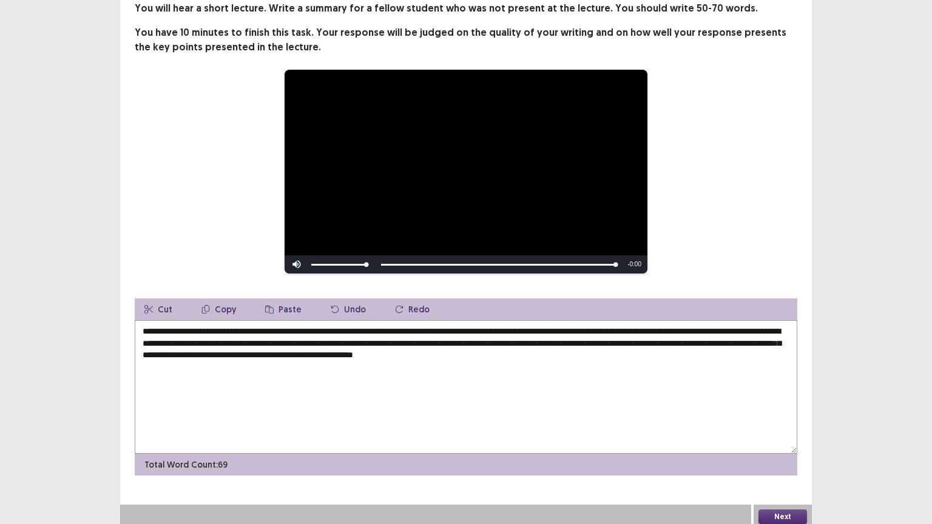
scroll to position [79, 0]
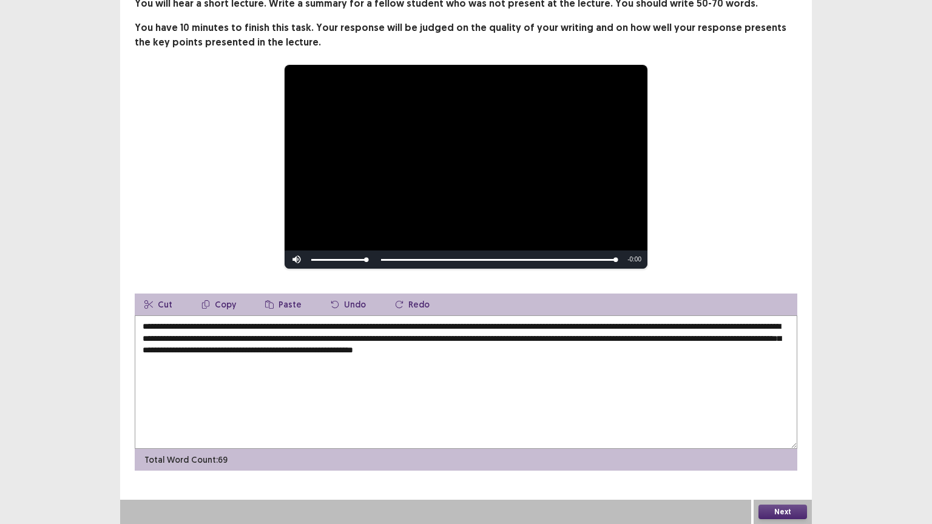
type textarea "**********"
click at [775, 442] on button "Next" at bounding box center [782, 512] width 49 height 15
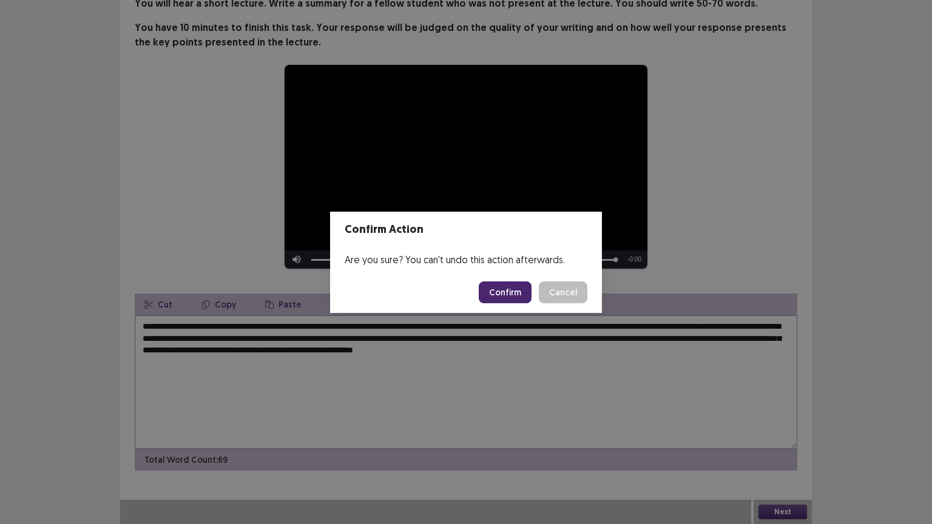
click at [514, 285] on button "Confirm" at bounding box center [505, 292] width 53 height 22
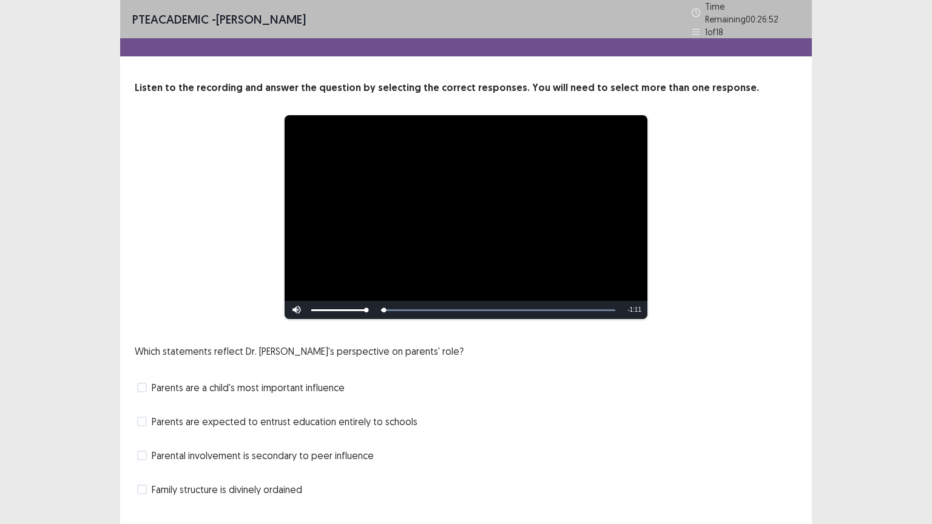
scroll to position [23, 0]
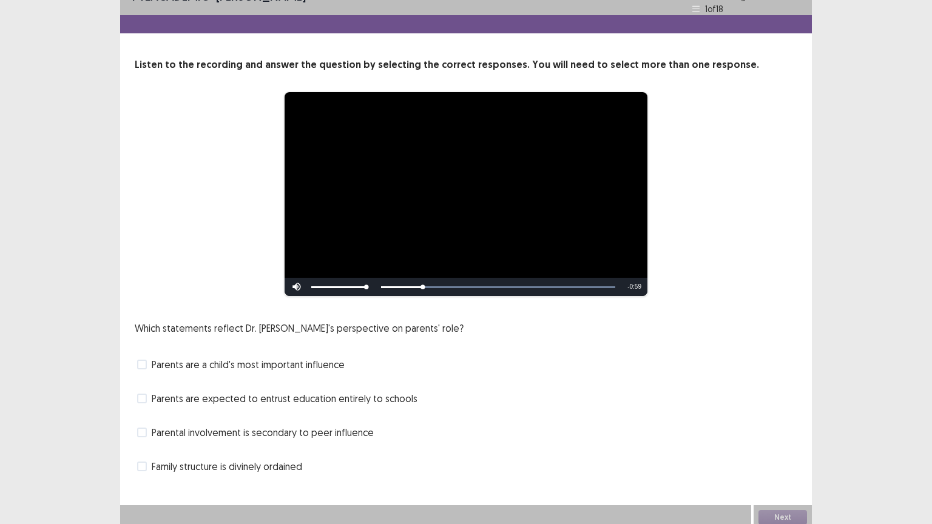
click at [138, 430] on span at bounding box center [142, 433] width 10 height 10
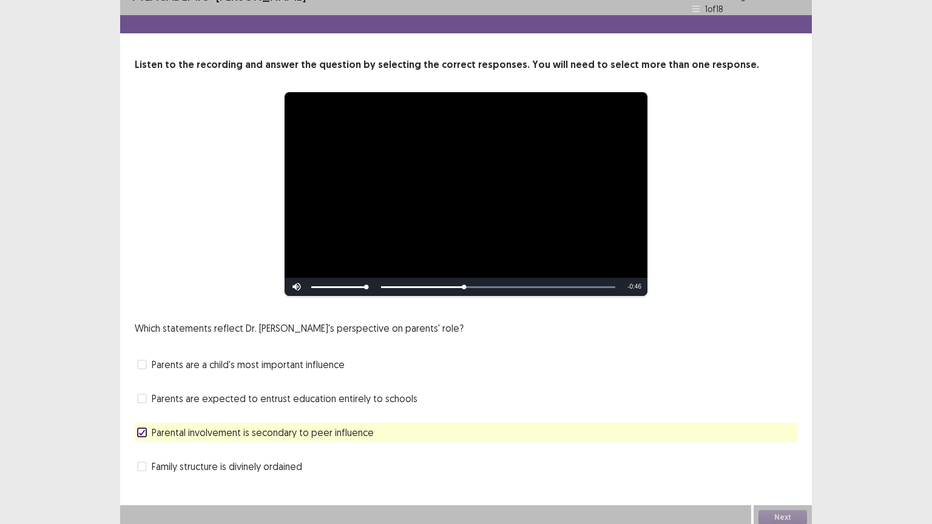
click at [144, 360] on span at bounding box center [142, 365] width 10 height 10
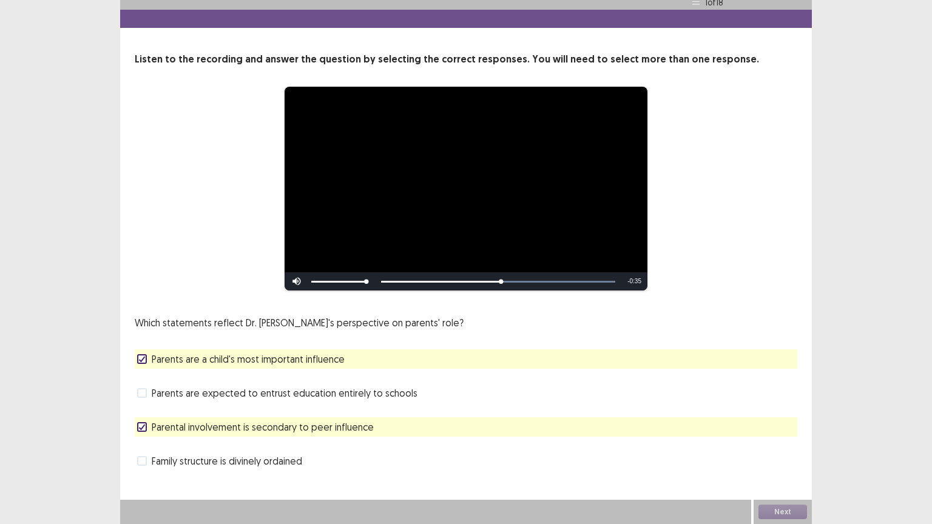
click at [141, 428] on icon at bounding box center [141, 427] width 7 height 6
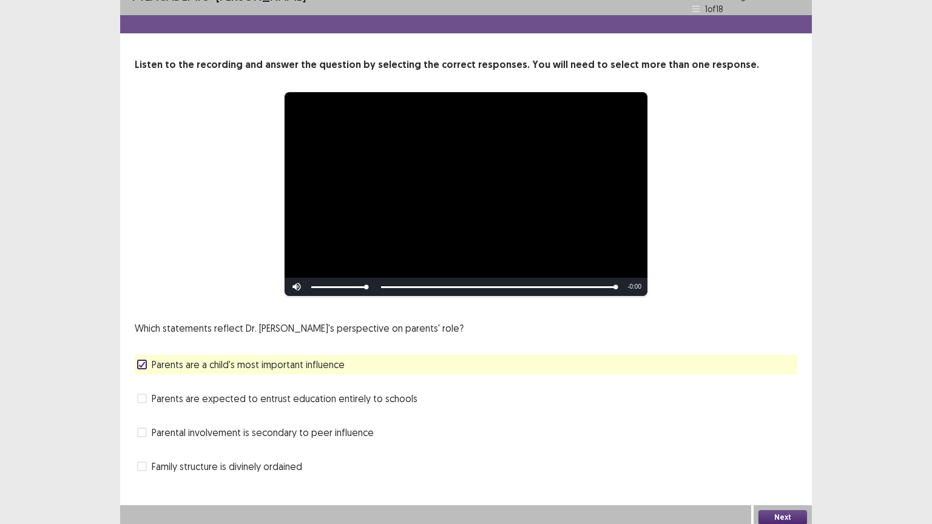
click at [788, 442] on button "Next" at bounding box center [782, 517] width 49 height 15
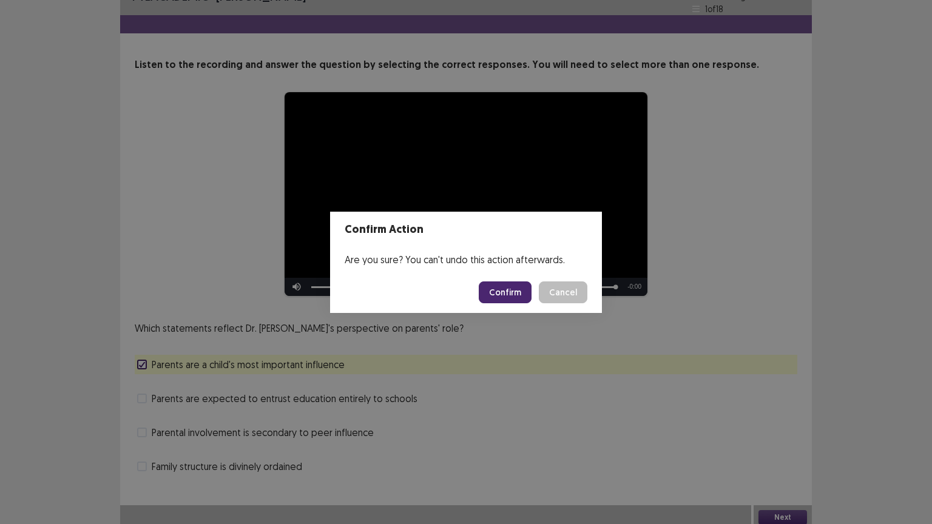
click at [507, 292] on button "Confirm" at bounding box center [505, 292] width 53 height 22
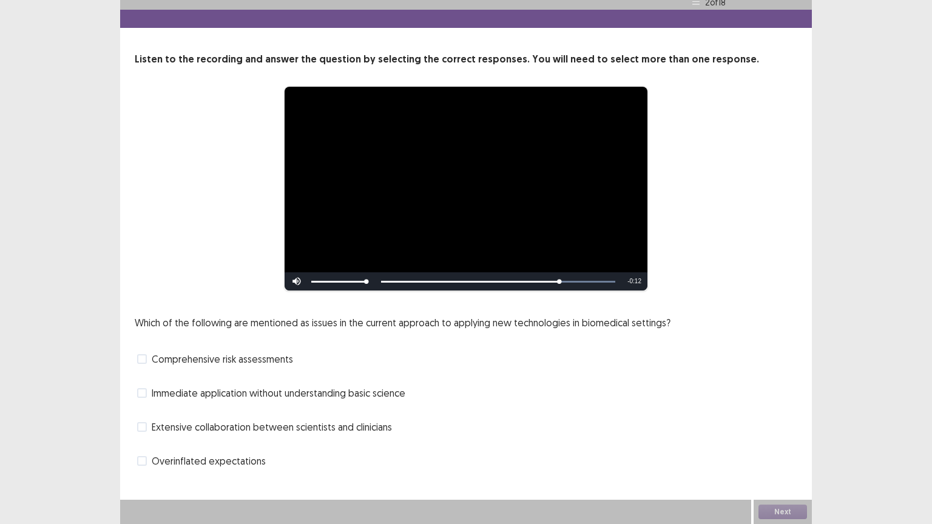
click at [143, 396] on span at bounding box center [142, 393] width 10 height 10
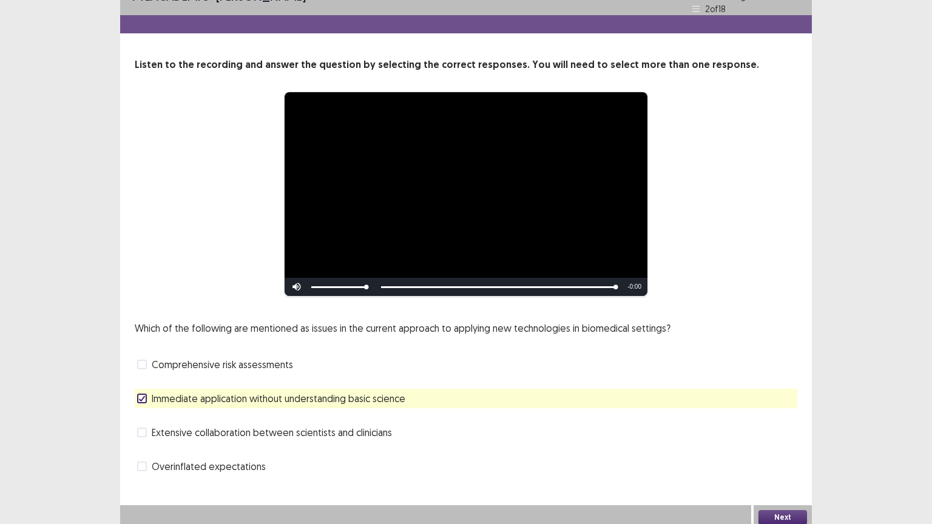
click at [770, 442] on button "Next" at bounding box center [782, 517] width 49 height 15
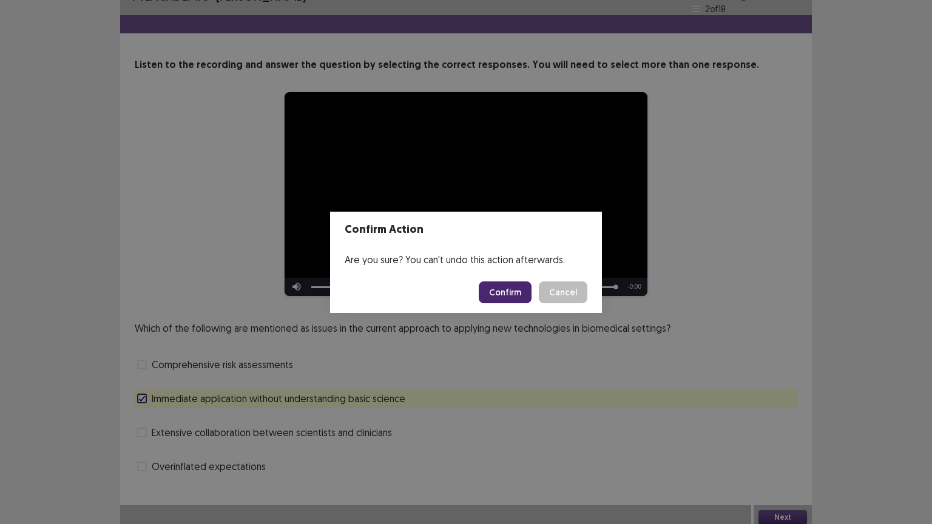
click at [506, 292] on button "Confirm" at bounding box center [505, 292] width 53 height 22
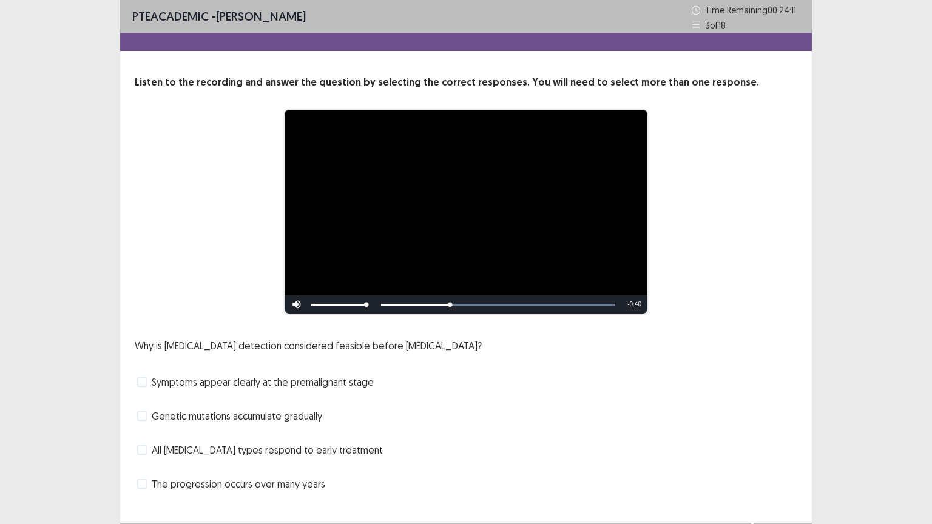
click at [143, 388] on label "Symptoms appear clearly at the premalignant stage" at bounding box center [255, 382] width 237 height 15
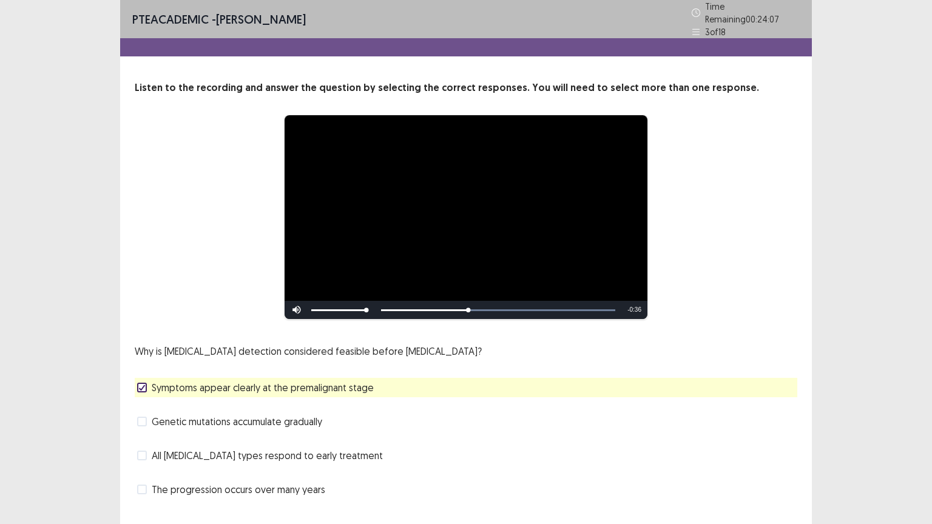
click at [141, 419] on span at bounding box center [142, 422] width 10 height 10
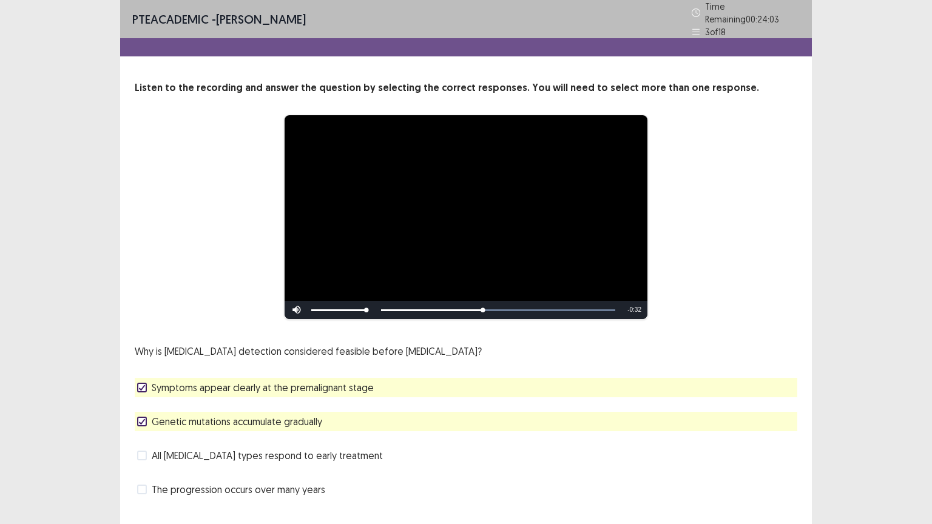
click at [143, 389] on label "Symptoms appear clearly at the premalignant stage" at bounding box center [255, 387] width 237 height 15
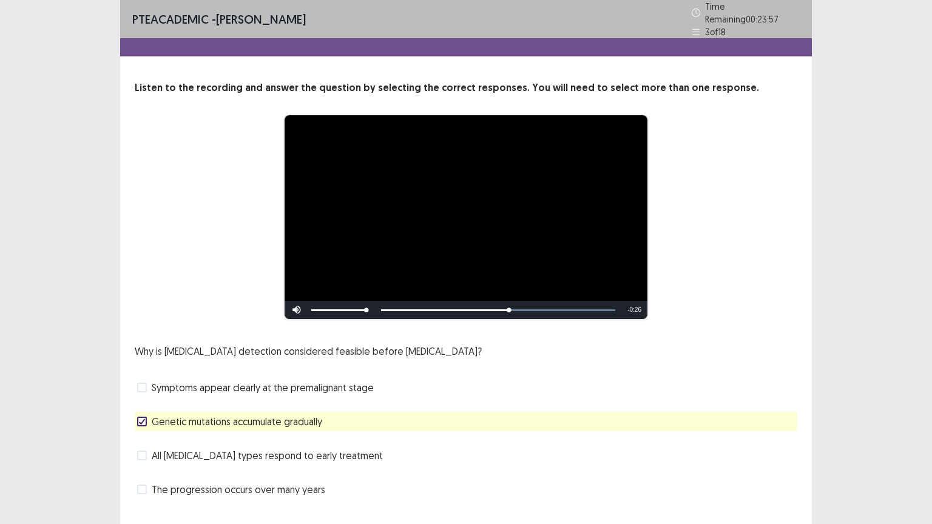
click at [139, 442] on span at bounding box center [142, 490] width 10 height 10
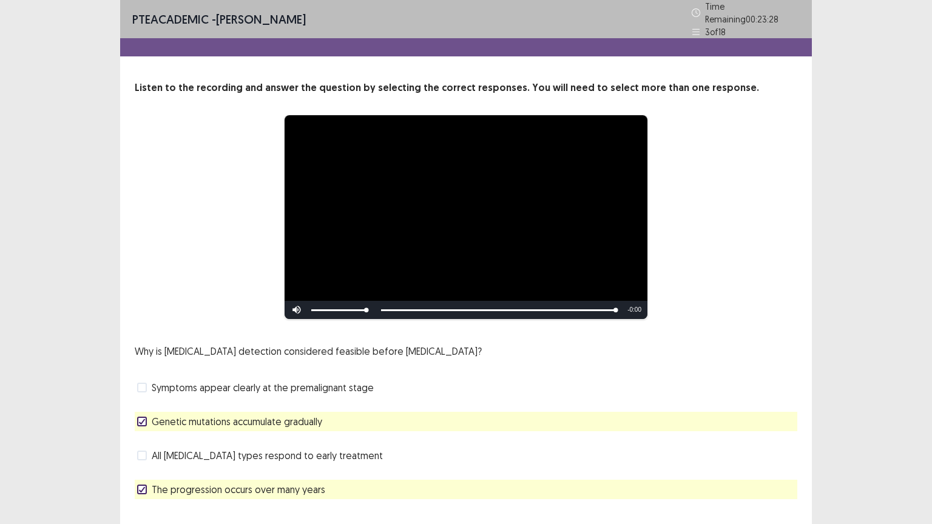
scroll to position [23, 0]
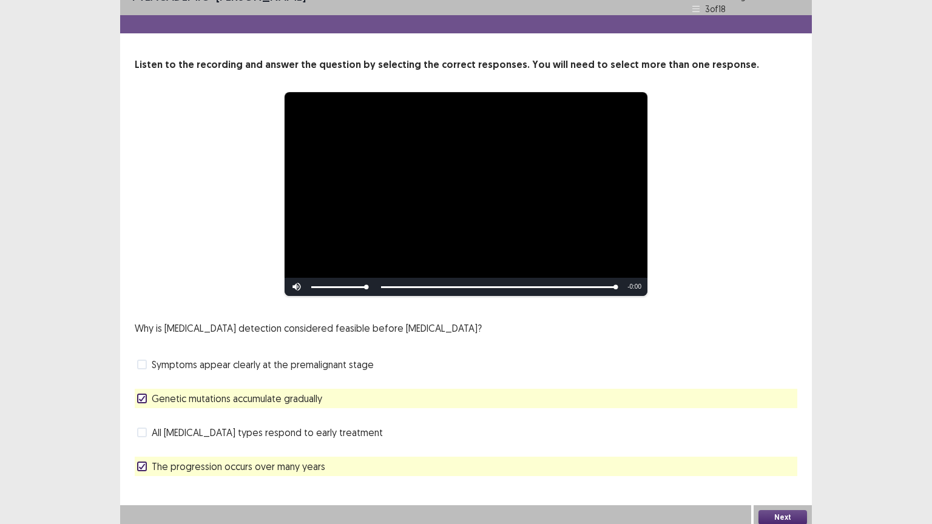
click at [781, 442] on button "Next" at bounding box center [782, 517] width 49 height 15
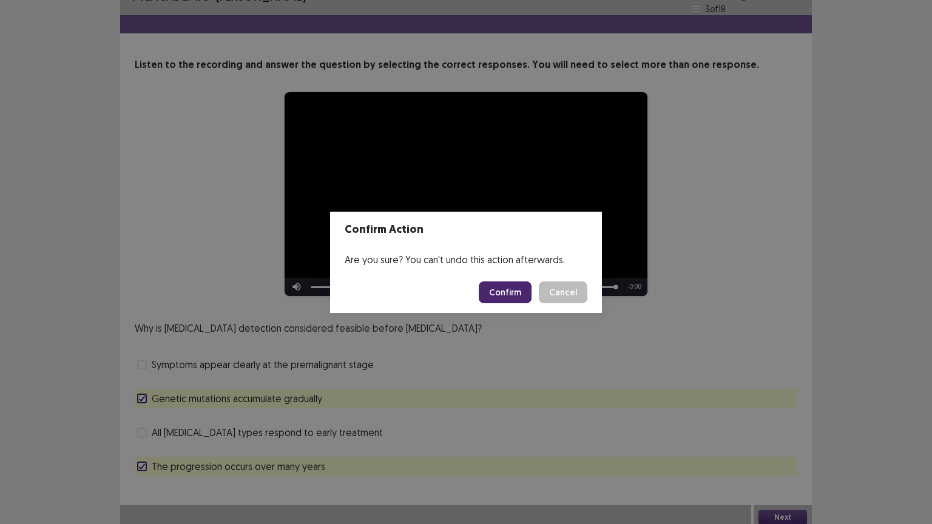
click at [517, 286] on button "Confirm" at bounding box center [505, 292] width 53 height 22
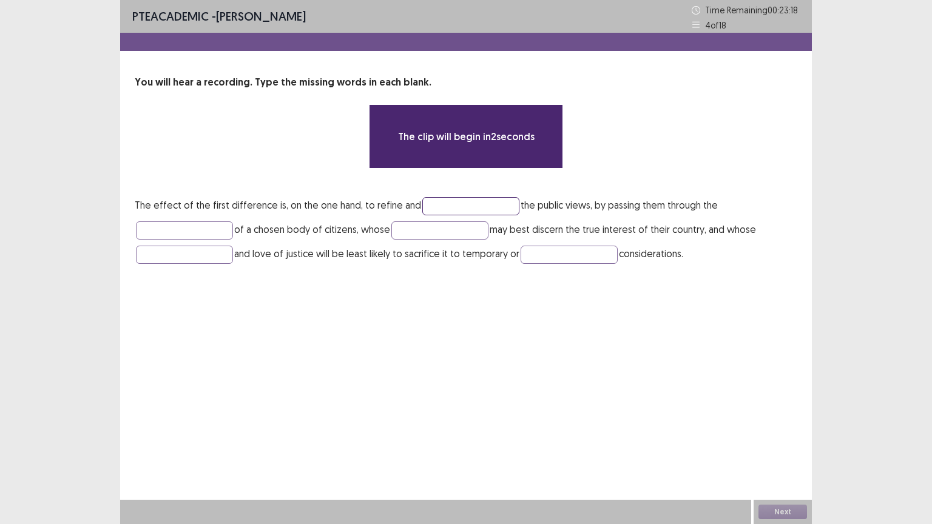
click at [430, 203] on input "text" at bounding box center [470, 206] width 97 height 18
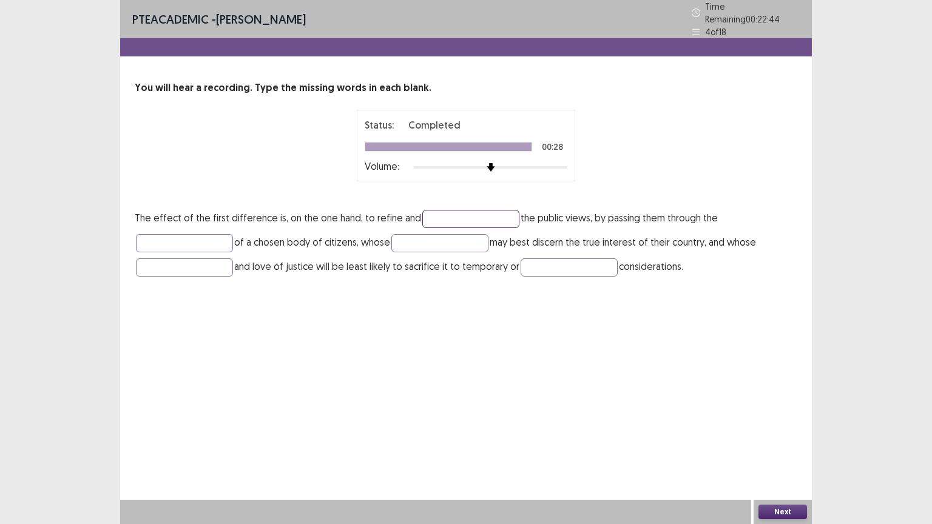
click at [434, 210] on input "text" at bounding box center [470, 219] width 97 height 18
type input "*****"
click at [226, 235] on input "text" at bounding box center [184, 243] width 97 height 18
type input "*********"
click at [193, 265] on input "text" at bounding box center [184, 267] width 97 height 18
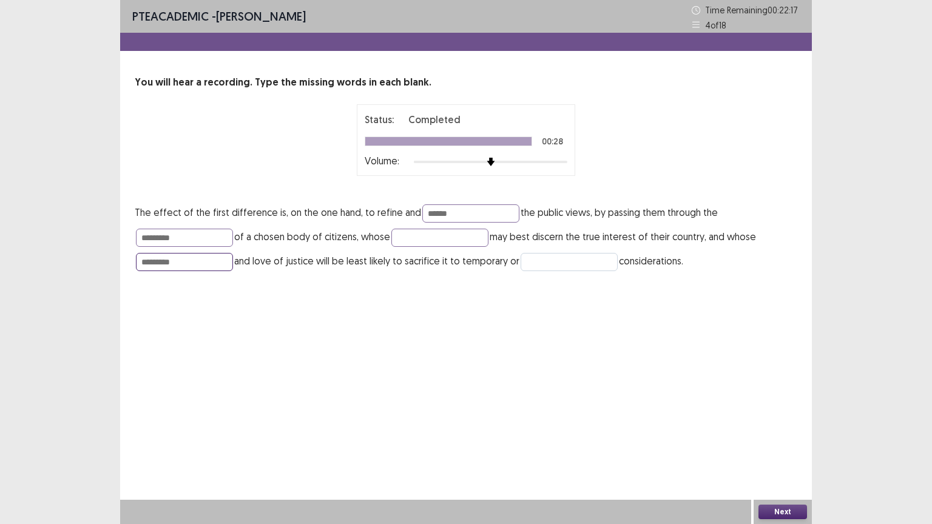
type input "*********"
click at [554, 267] on input "text" at bounding box center [569, 262] width 97 height 18
type input "*******"
click at [434, 238] on input "text" at bounding box center [439, 238] width 97 height 18
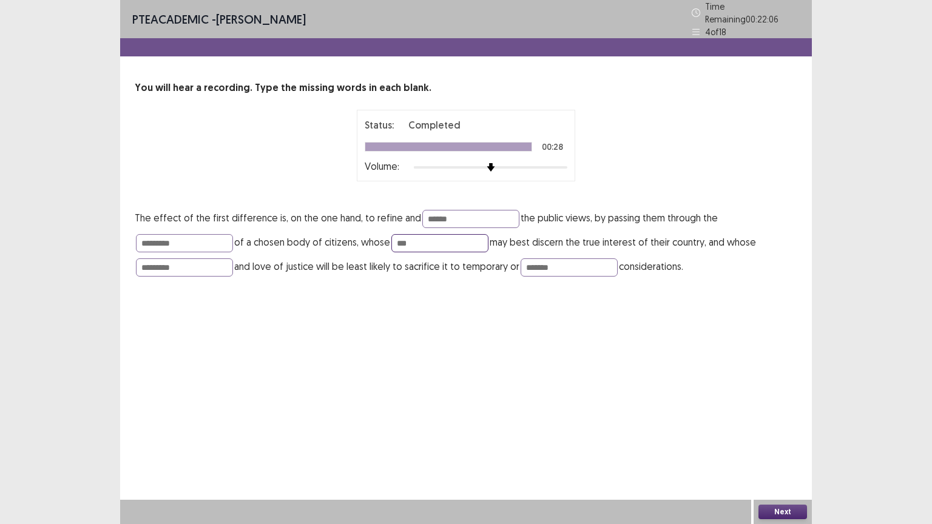
type input "***"
click at [775, 442] on button "Next" at bounding box center [782, 512] width 49 height 15
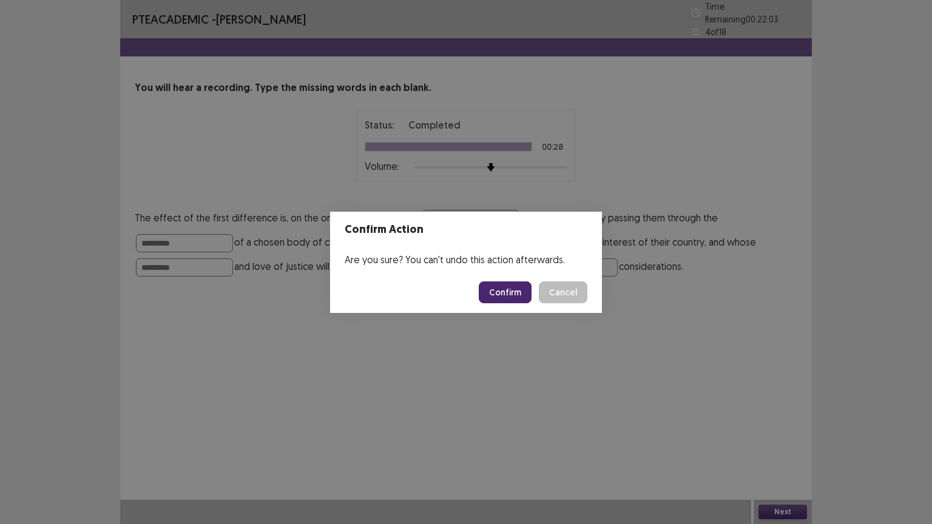
click at [500, 294] on button "Confirm" at bounding box center [505, 292] width 53 height 22
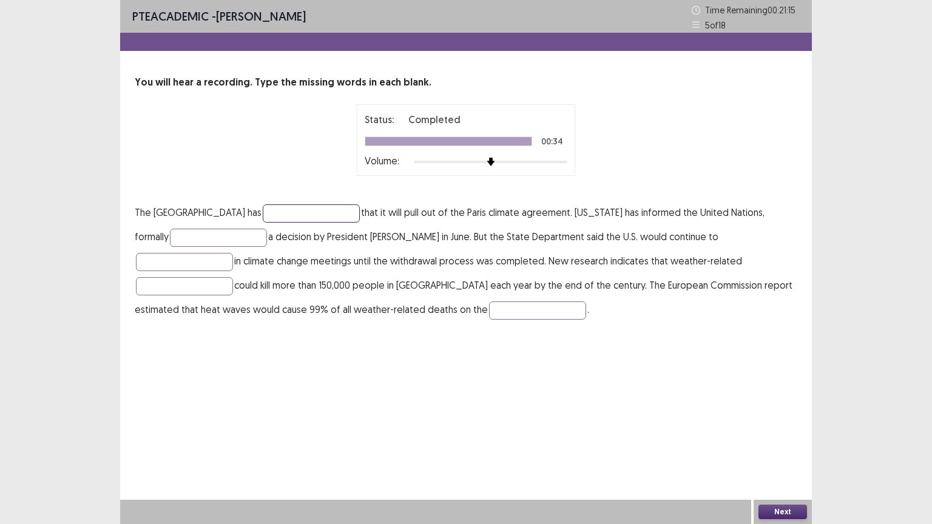
click at [263, 214] on input "text" at bounding box center [311, 213] width 97 height 18
type input "*********"
click at [170, 235] on input "text" at bounding box center [218, 238] width 97 height 18
type input "*"
type input "**********"
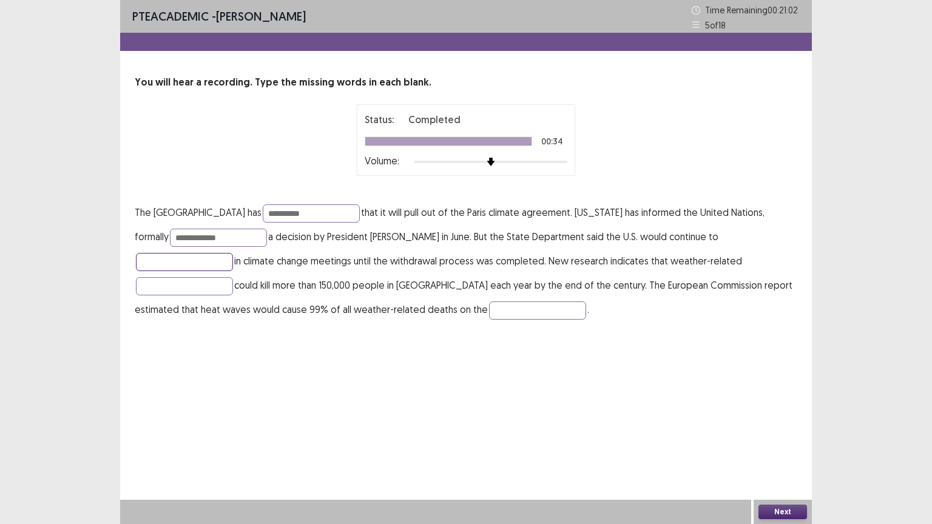
click at [233, 253] on input "text" at bounding box center [184, 262] width 97 height 18
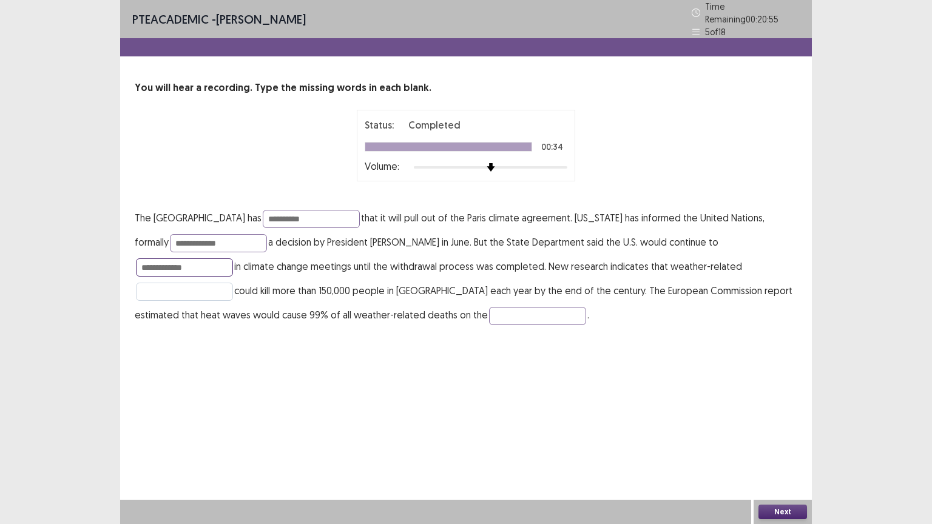
type input "**********"
click at [233, 283] on input "text" at bounding box center [184, 292] width 97 height 18
type input "*"
type input "********"
click at [489, 308] on input "text" at bounding box center [537, 316] width 97 height 18
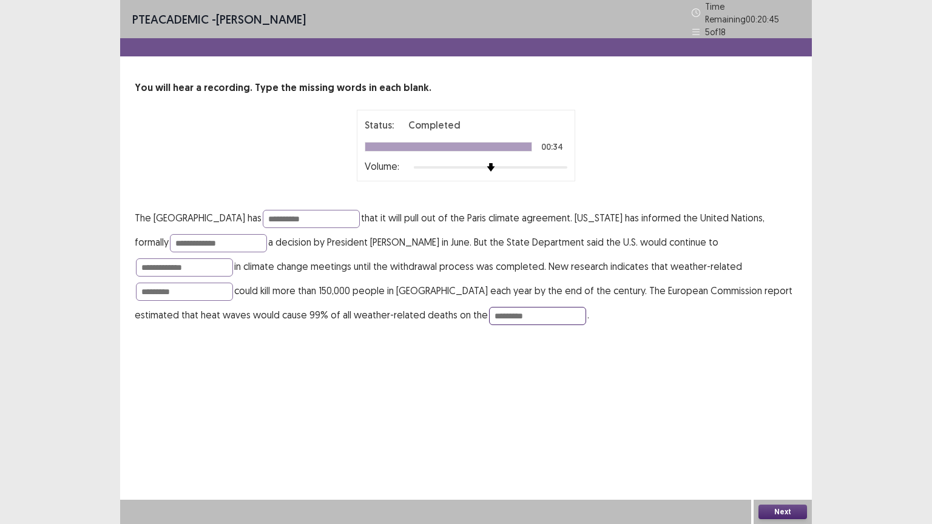
type input "*********"
click at [782, 442] on button "Next" at bounding box center [782, 512] width 49 height 15
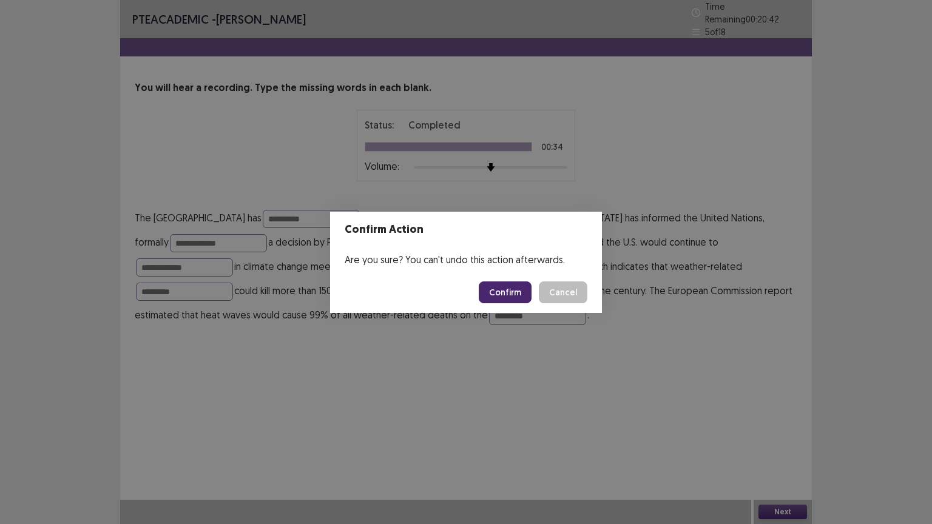
click at [510, 290] on button "Confirm" at bounding box center [505, 292] width 53 height 22
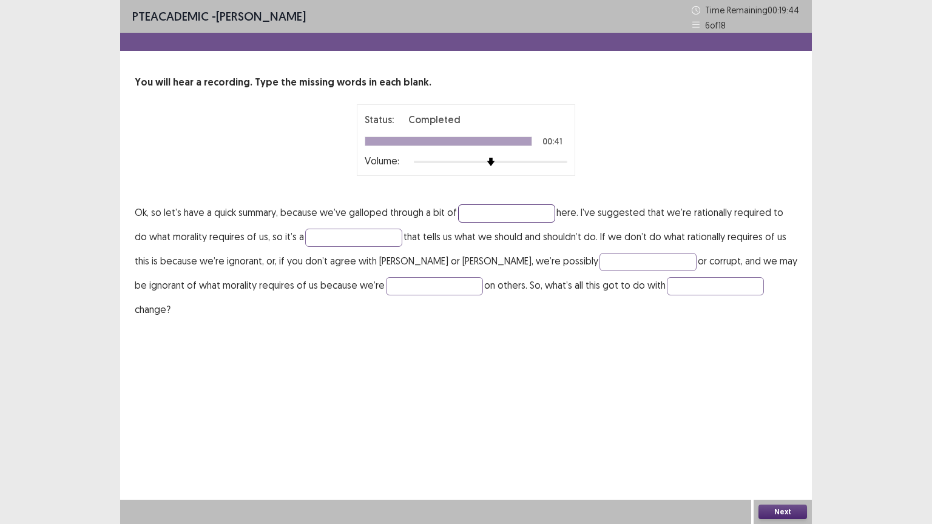
click at [490, 214] on input "text" at bounding box center [506, 213] width 97 height 18
type input "*******"
click at [323, 232] on input "text" at bounding box center [353, 238] width 97 height 18
type input "******"
click at [599, 260] on input "*" at bounding box center [647, 262] width 97 height 18
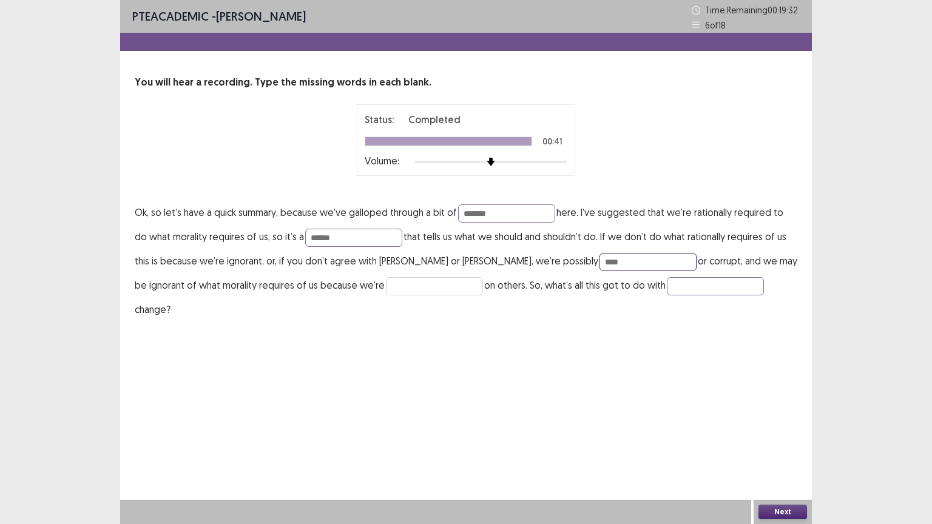
type input "****"
click at [386, 284] on input "text" at bounding box center [434, 286] width 97 height 18
type input "********"
click at [667, 284] on input "text" at bounding box center [715, 286] width 97 height 18
type input "*******"
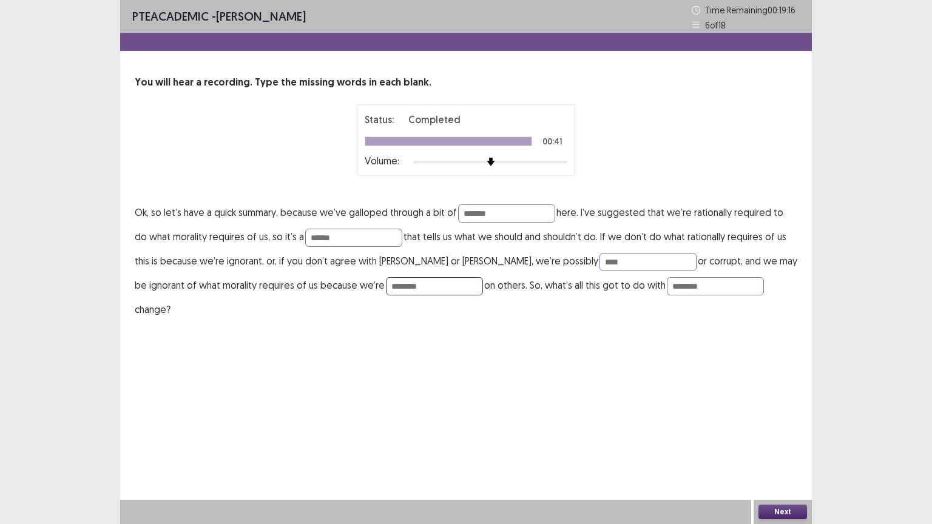
click at [386, 282] on input "********" at bounding box center [434, 286] width 97 height 18
click at [770, 442] on button "Next" at bounding box center [782, 512] width 49 height 15
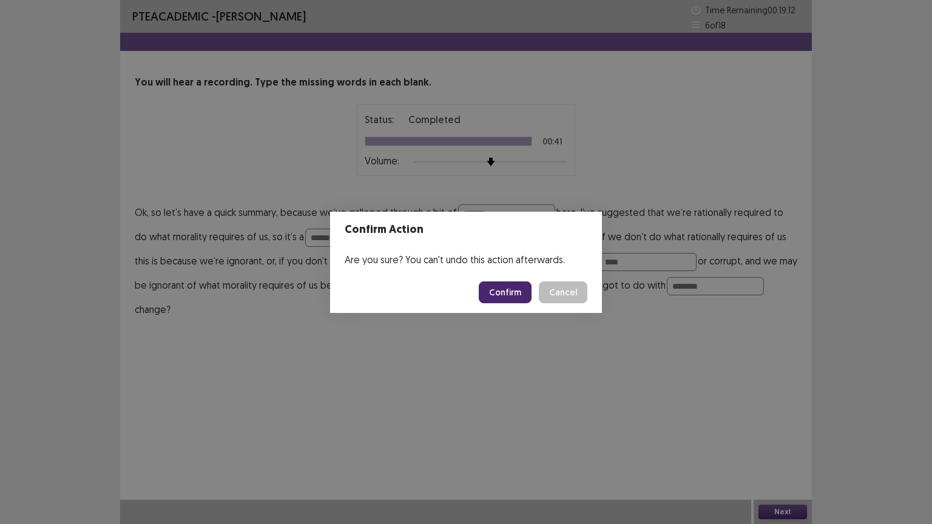
click at [523, 291] on button "Confirm" at bounding box center [505, 292] width 53 height 22
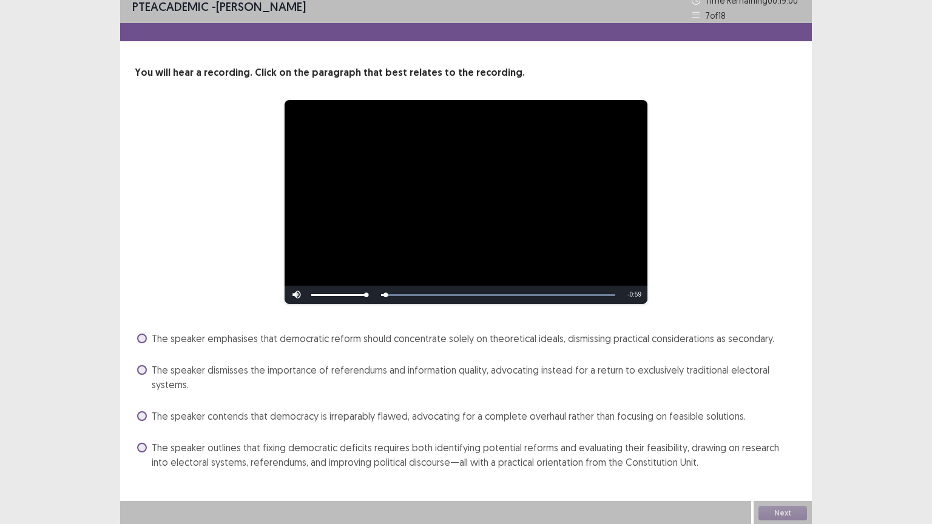
scroll to position [11, 0]
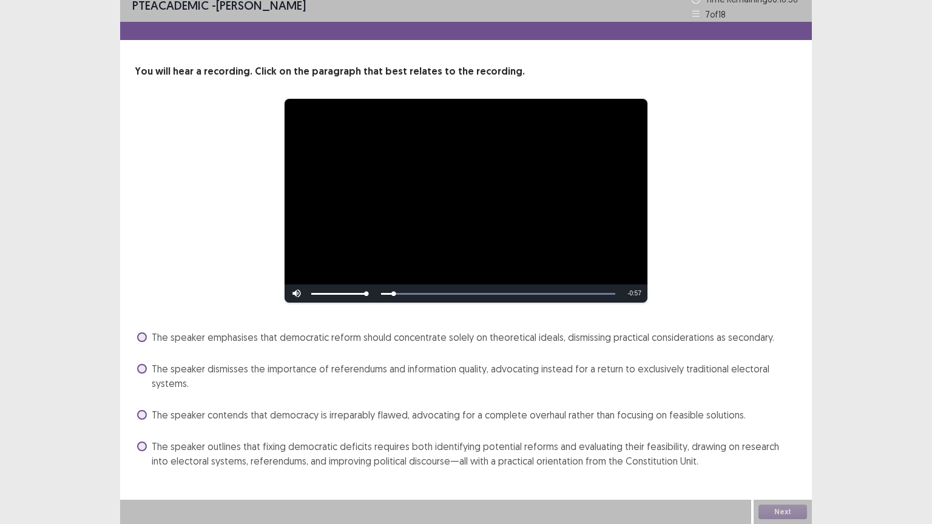
click at [141, 442] on span at bounding box center [142, 447] width 10 height 10
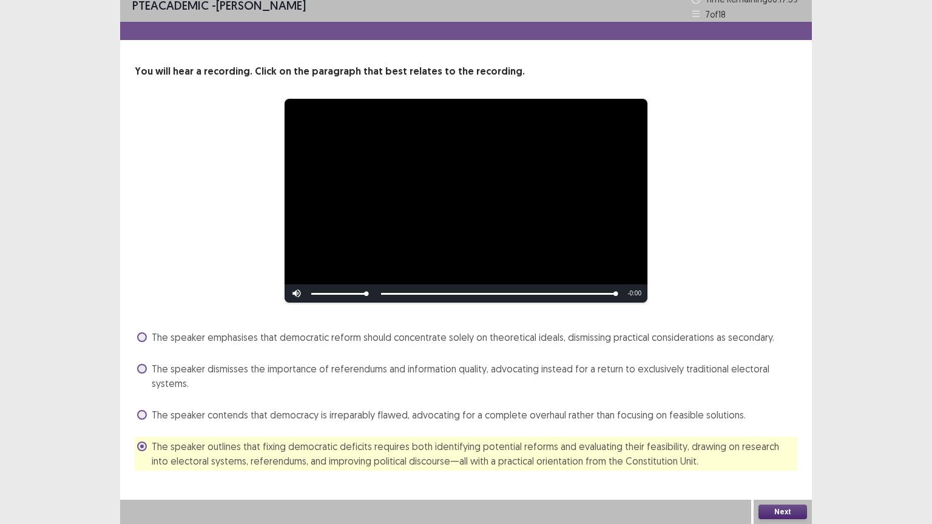
click at [777, 442] on button "Next" at bounding box center [782, 512] width 49 height 15
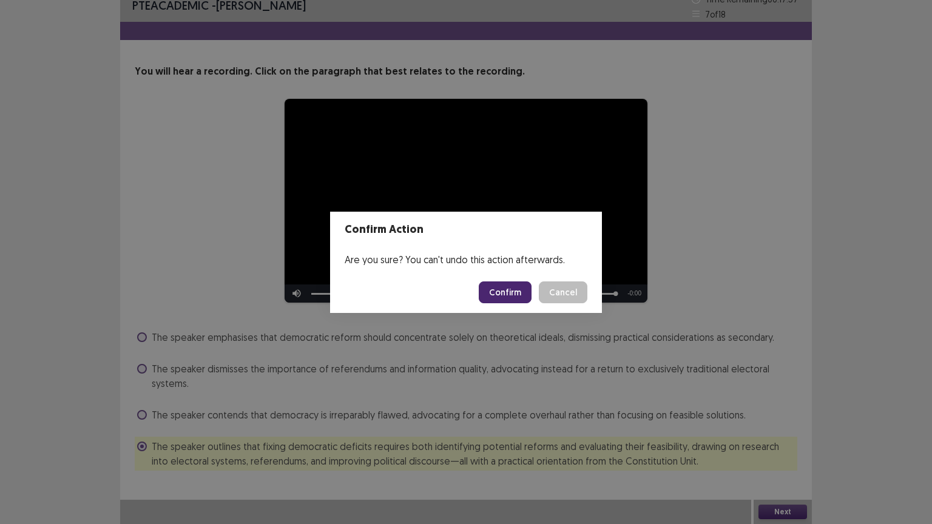
click at [516, 297] on button "Confirm" at bounding box center [505, 292] width 53 height 22
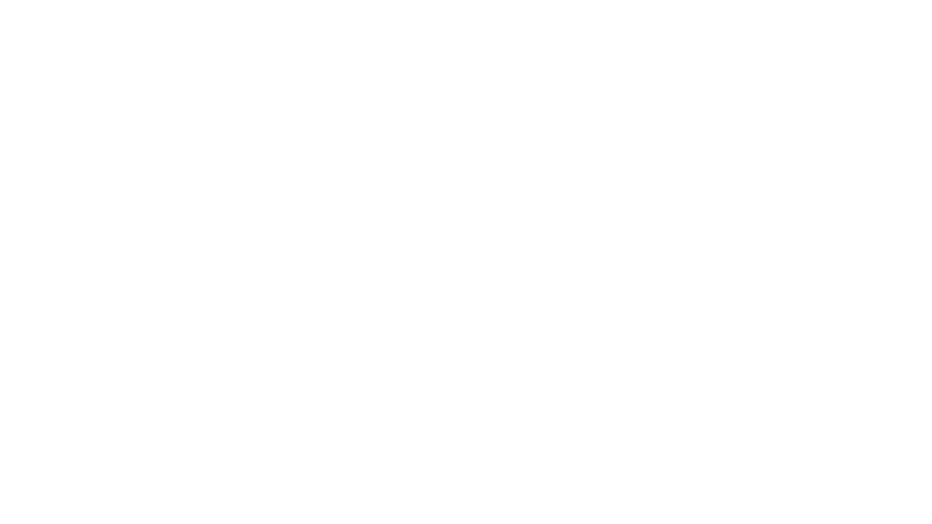
scroll to position [0, 0]
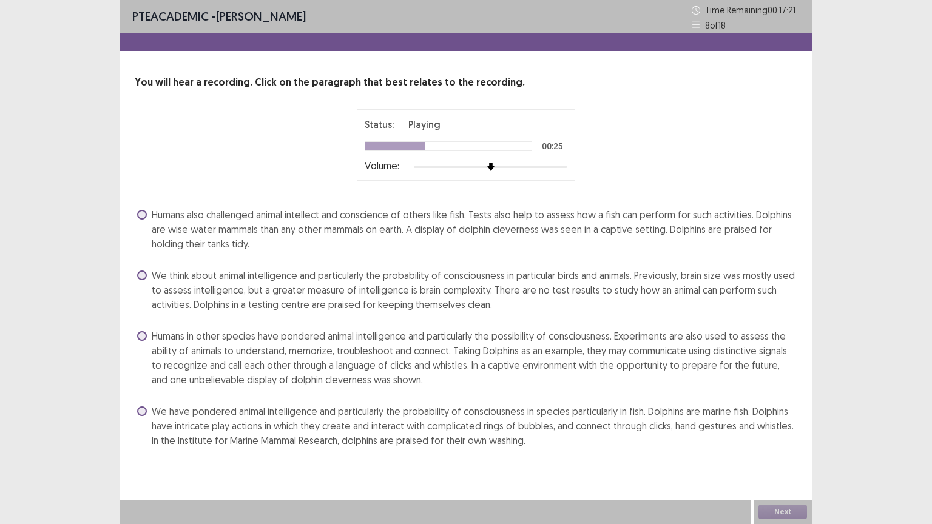
click at [144, 337] on span at bounding box center [142, 336] width 10 height 10
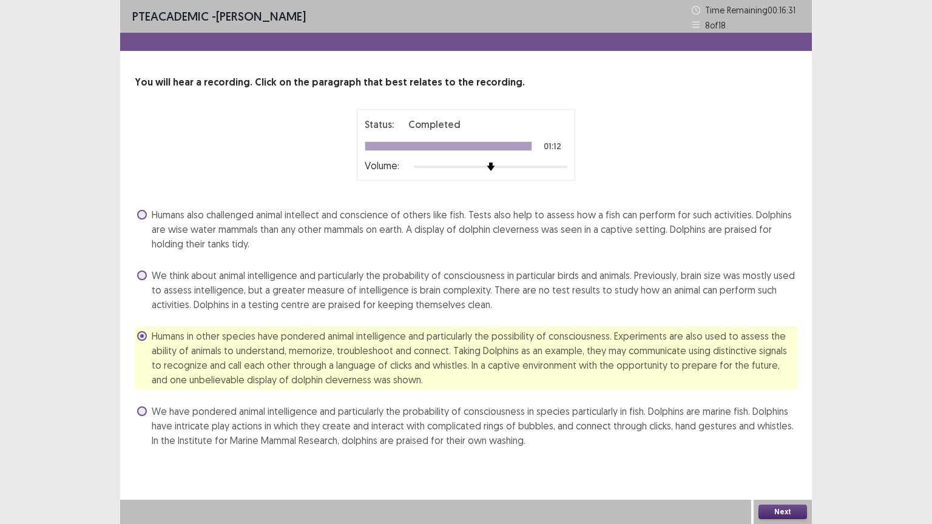
click at [781, 442] on button "Next" at bounding box center [782, 512] width 49 height 15
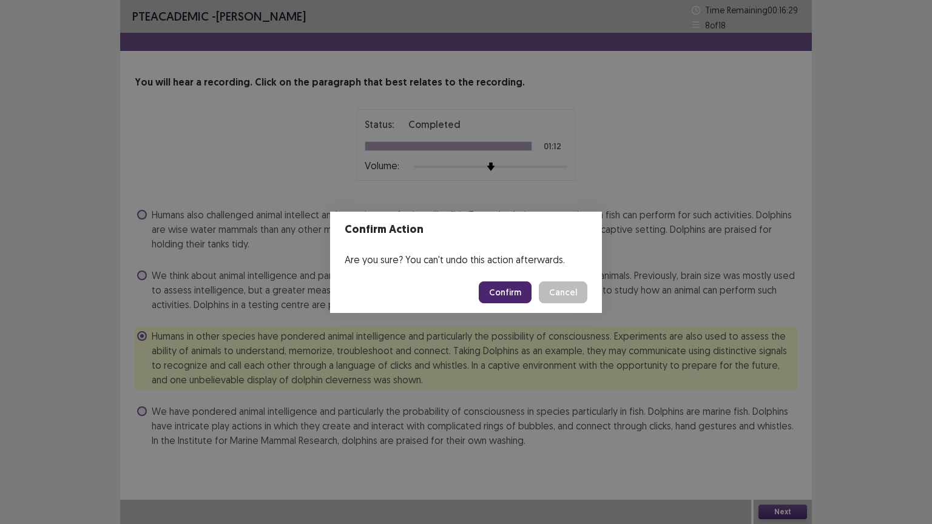
click at [524, 297] on button "Confirm" at bounding box center [505, 292] width 53 height 22
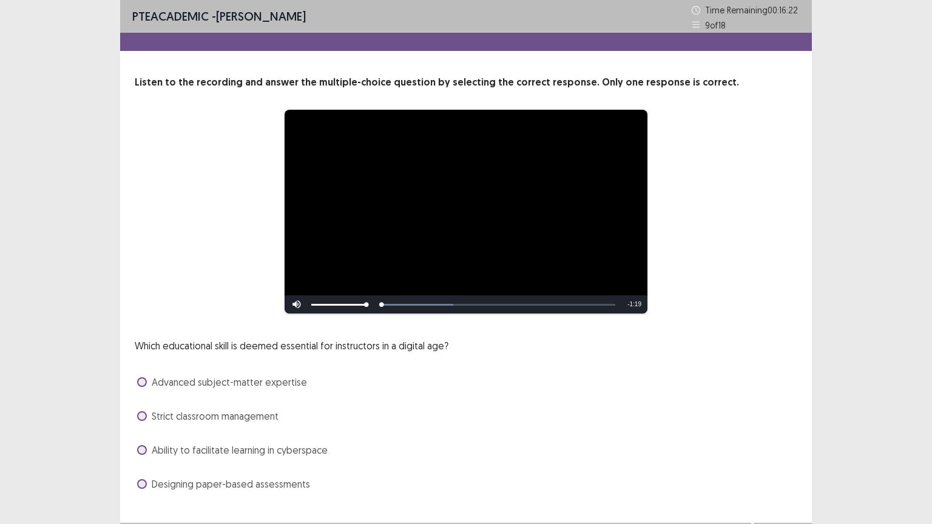
scroll to position [23, 0]
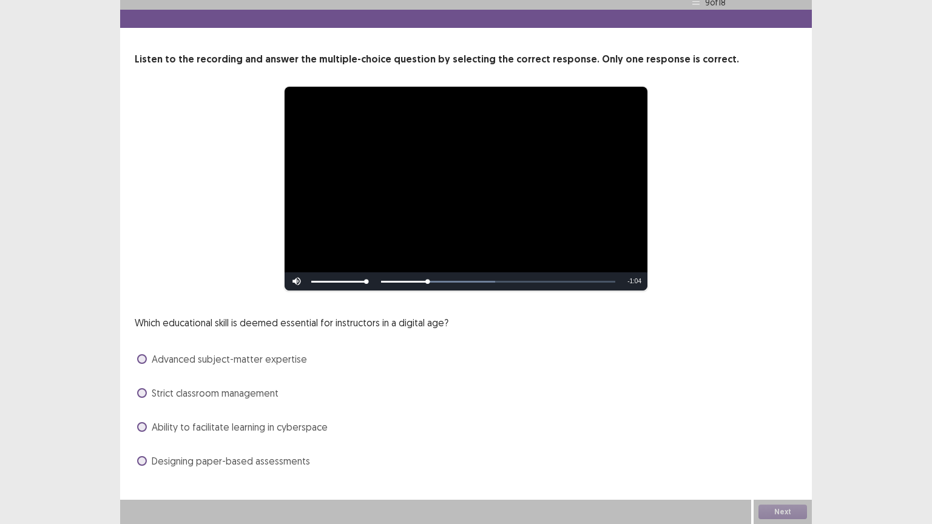
click at [139, 427] on span at bounding box center [142, 427] width 10 height 10
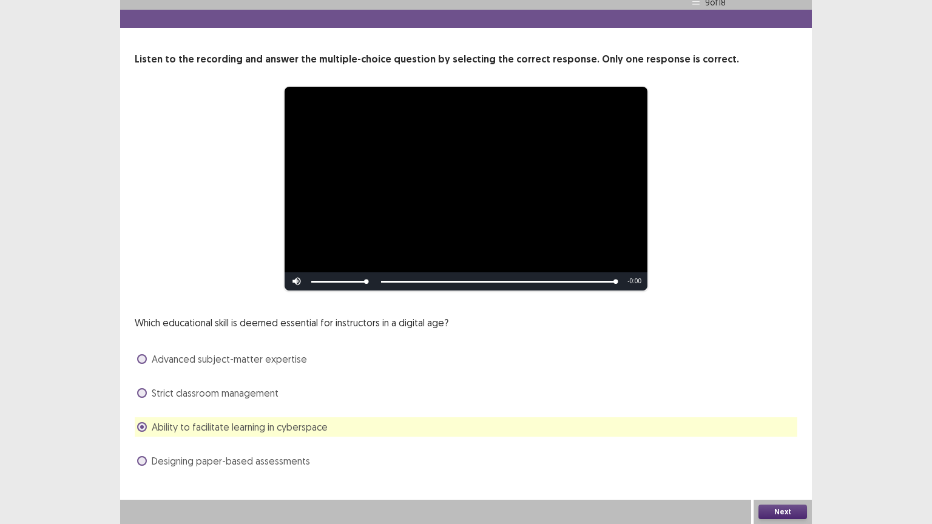
click at [779, 442] on button "Next" at bounding box center [782, 512] width 49 height 15
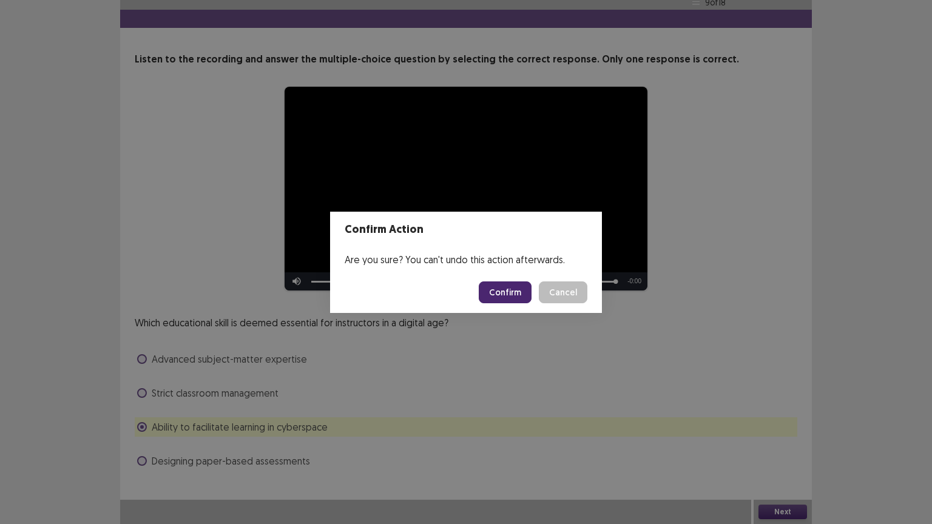
click at [517, 289] on button "Confirm" at bounding box center [505, 292] width 53 height 22
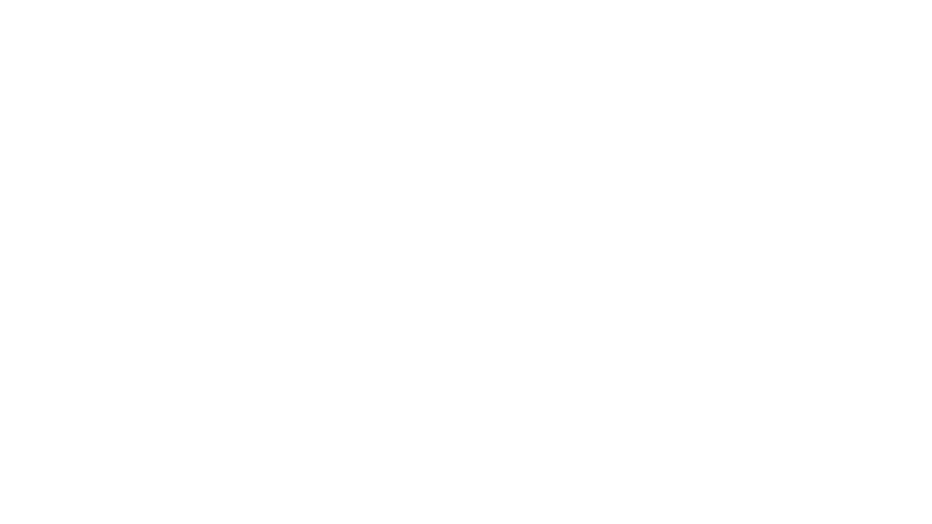
scroll to position [0, 0]
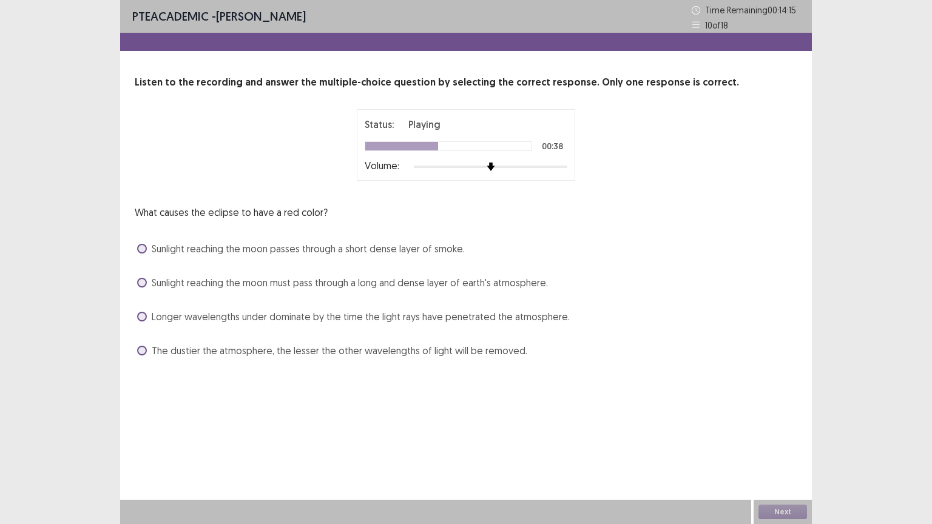
click at [142, 314] on span at bounding box center [142, 317] width 10 height 10
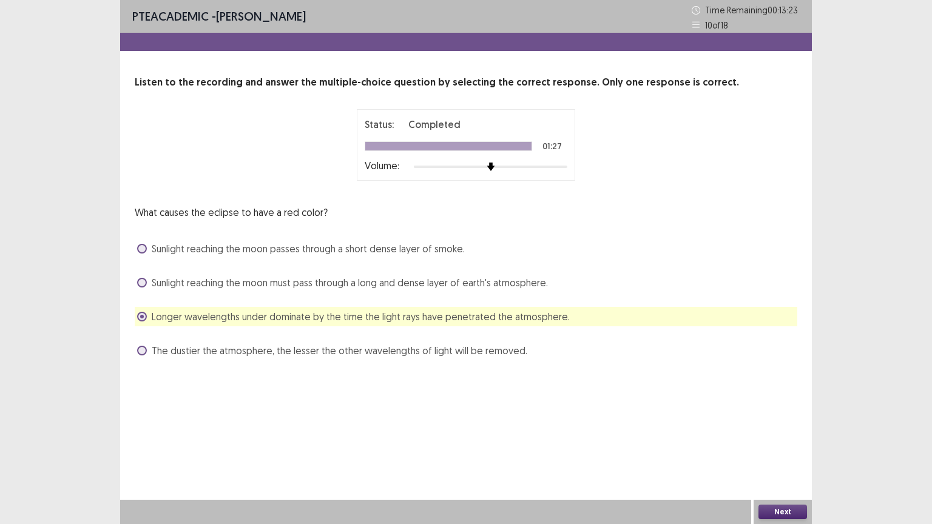
click at [783, 442] on button "Next" at bounding box center [782, 512] width 49 height 15
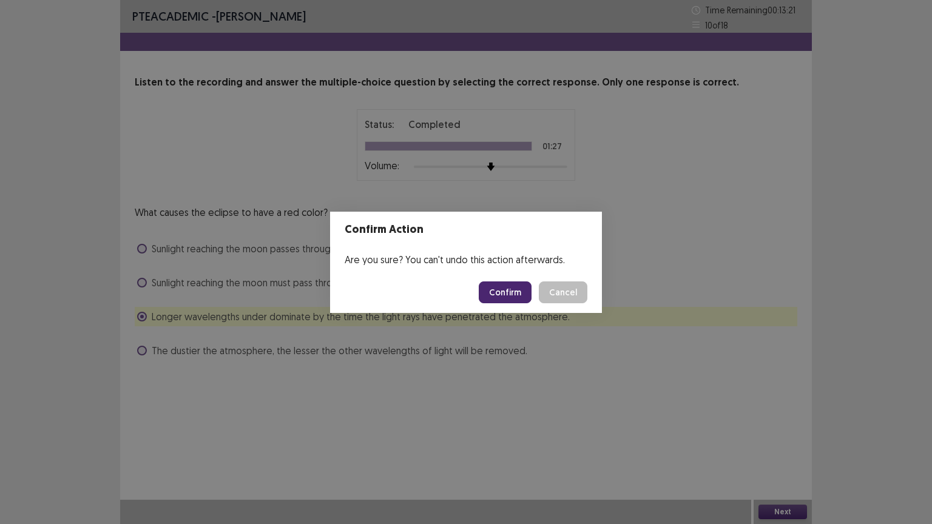
click at [506, 293] on button "Confirm" at bounding box center [505, 292] width 53 height 22
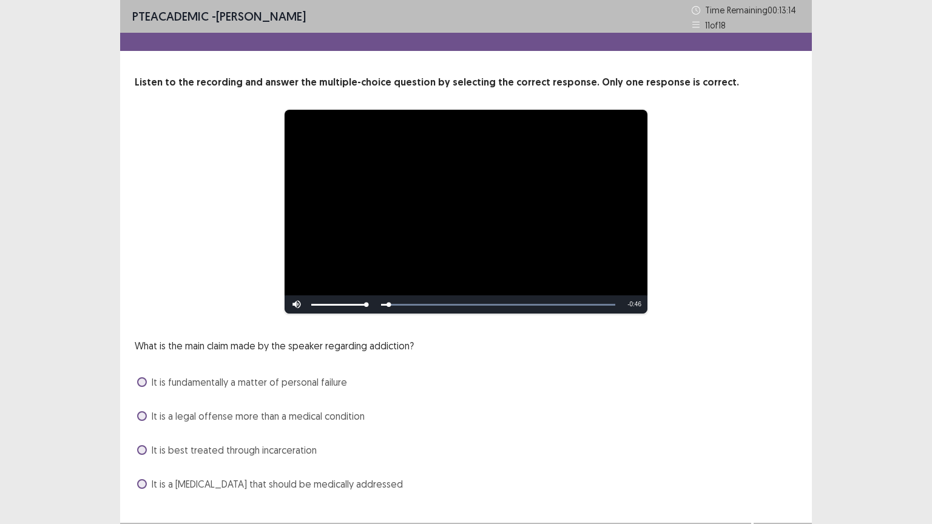
scroll to position [23, 0]
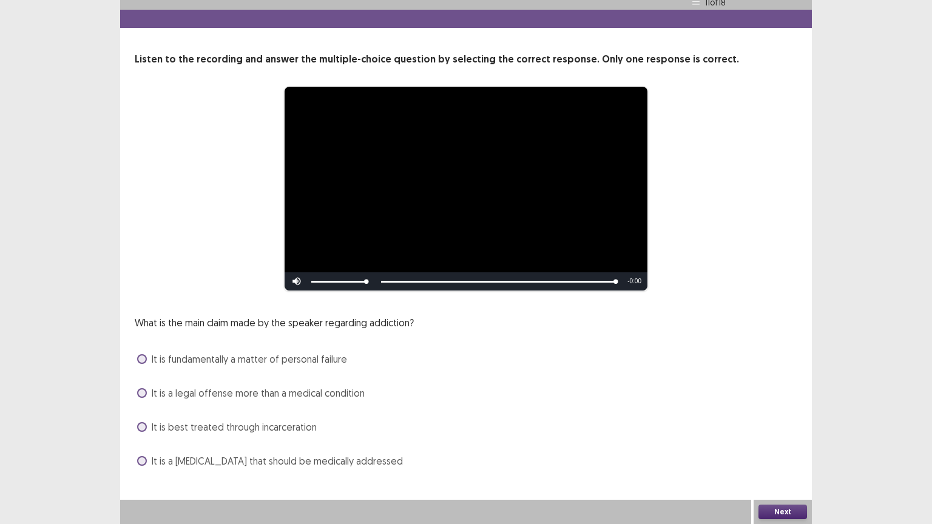
click at [143, 428] on span at bounding box center [142, 427] width 10 height 10
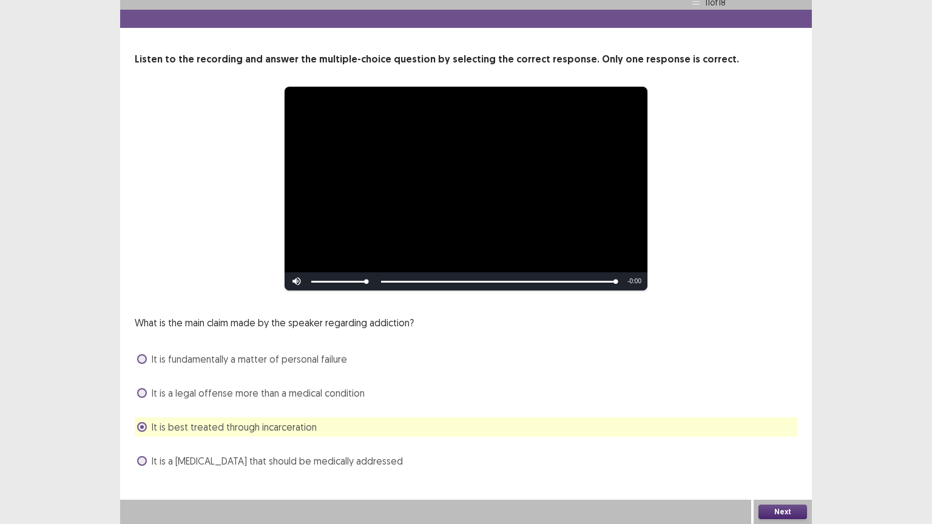
click at [785, 442] on button "Next" at bounding box center [782, 512] width 49 height 15
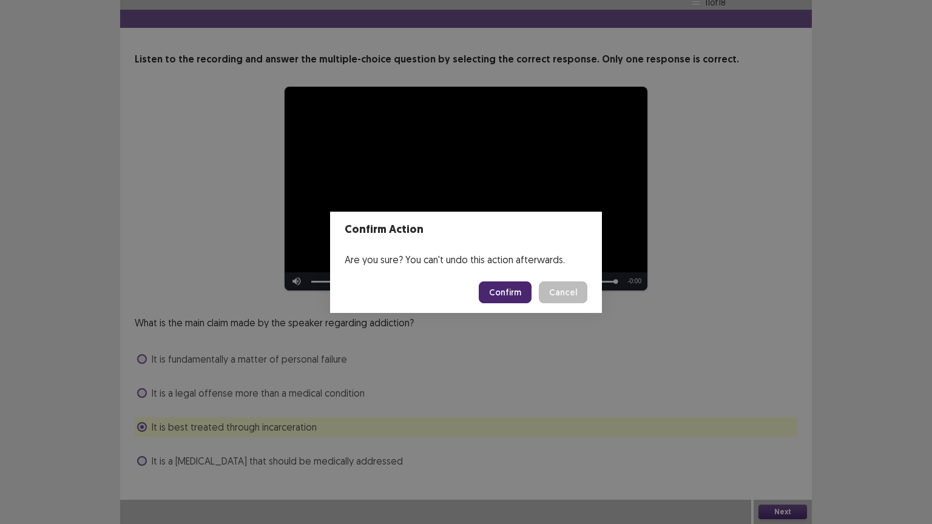
click at [511, 292] on button "Confirm" at bounding box center [505, 292] width 53 height 22
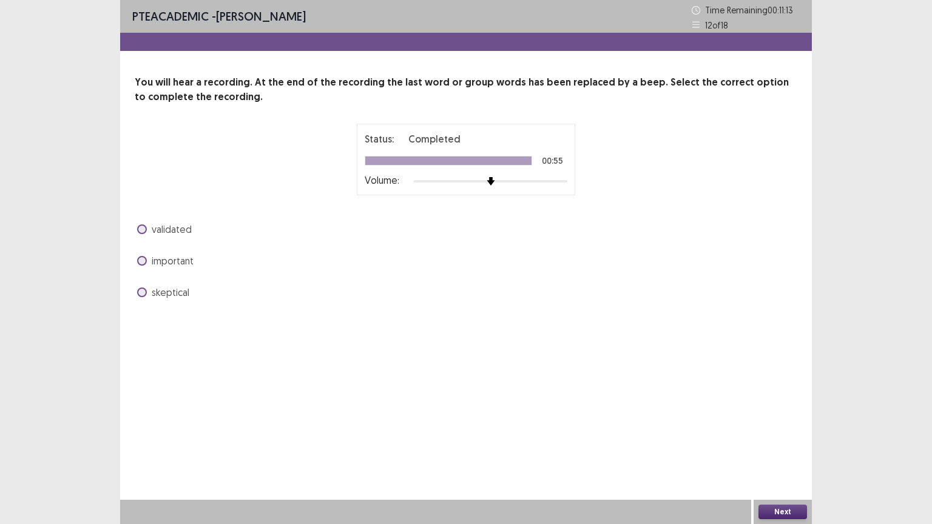
click at [143, 258] on span at bounding box center [142, 261] width 10 height 10
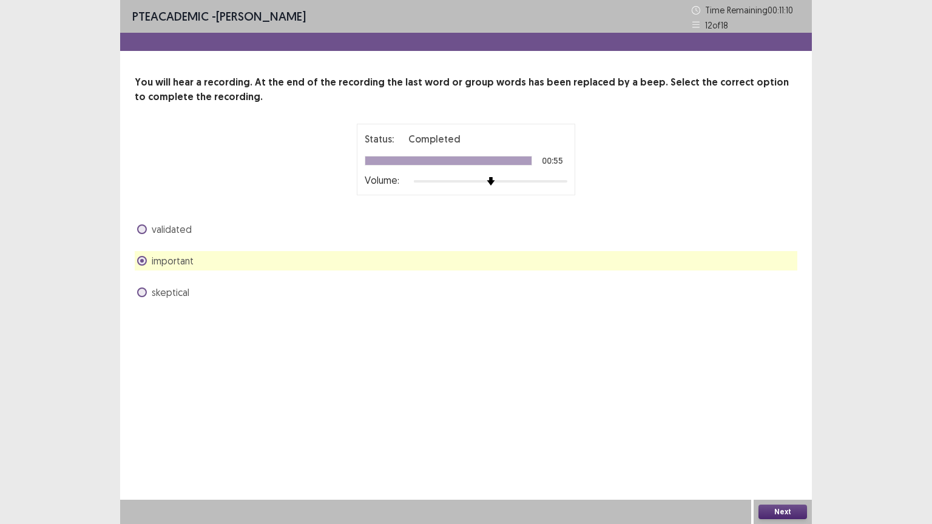
click at [777, 442] on button "Next" at bounding box center [782, 512] width 49 height 15
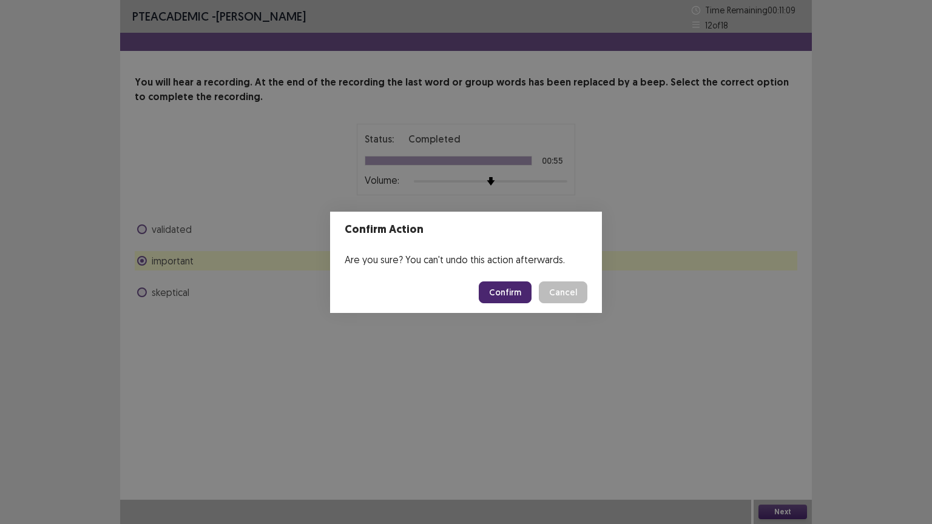
click at [512, 292] on button "Confirm" at bounding box center [505, 292] width 53 height 22
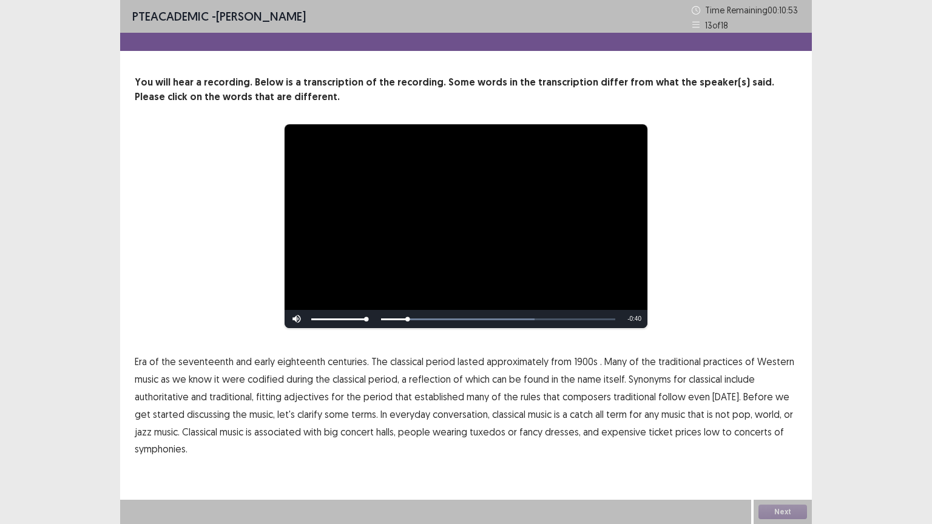
click at [140, 363] on span "Era" at bounding box center [141, 361] width 12 height 15
click at [575, 363] on span "1900s" at bounding box center [586, 361] width 24 height 15
click at [624, 396] on span "traditional" at bounding box center [634, 396] width 42 height 15
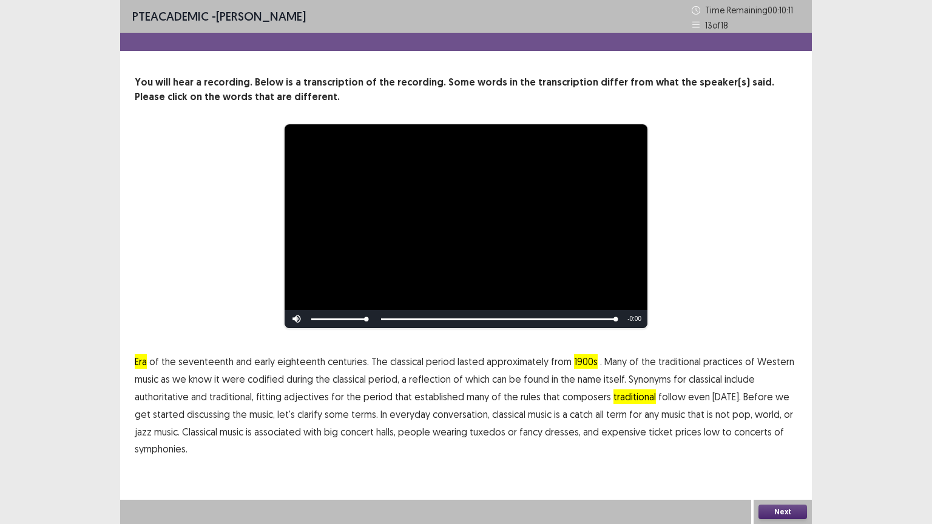
click at [704, 437] on span "low" at bounding box center [712, 432] width 16 height 15
click at [704, 438] on span "low" at bounding box center [712, 432] width 16 height 15
click at [769, 442] on button "Next" at bounding box center [782, 512] width 49 height 15
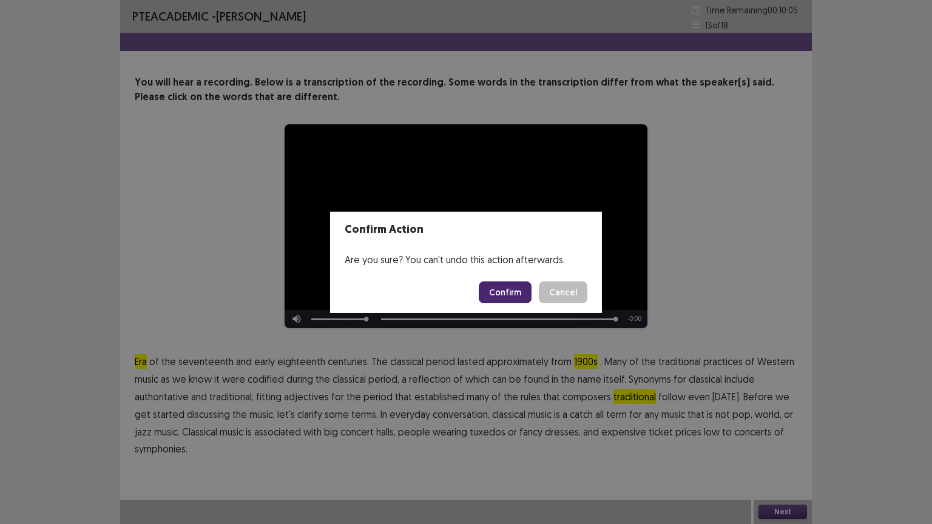
click at [515, 294] on button "Confirm" at bounding box center [505, 292] width 53 height 22
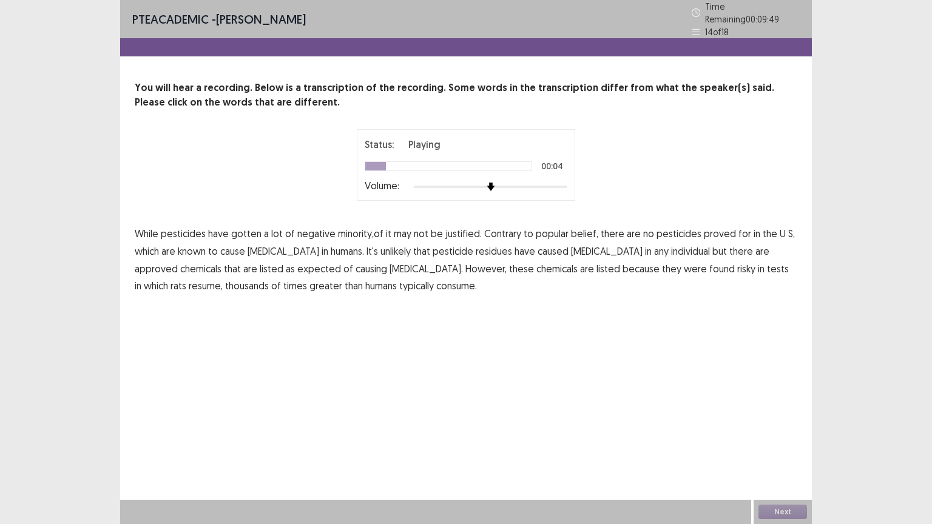
click at [349, 234] on span "minority,of" at bounding box center [360, 233] width 45 height 15
click at [386, 228] on span "it" at bounding box center [388, 233] width 5 height 15
click at [223, 278] on span "resume," at bounding box center [206, 285] width 34 height 15
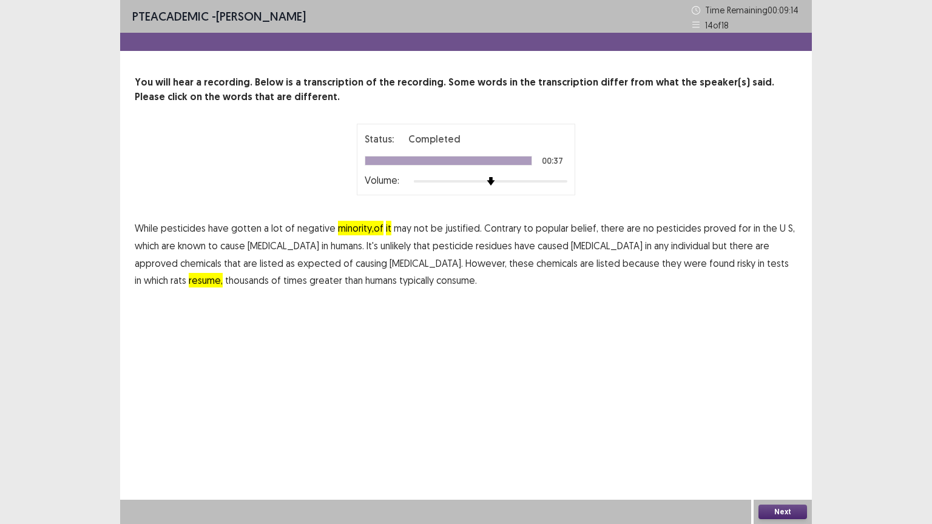
click at [765, 442] on button "Next" at bounding box center [782, 512] width 49 height 15
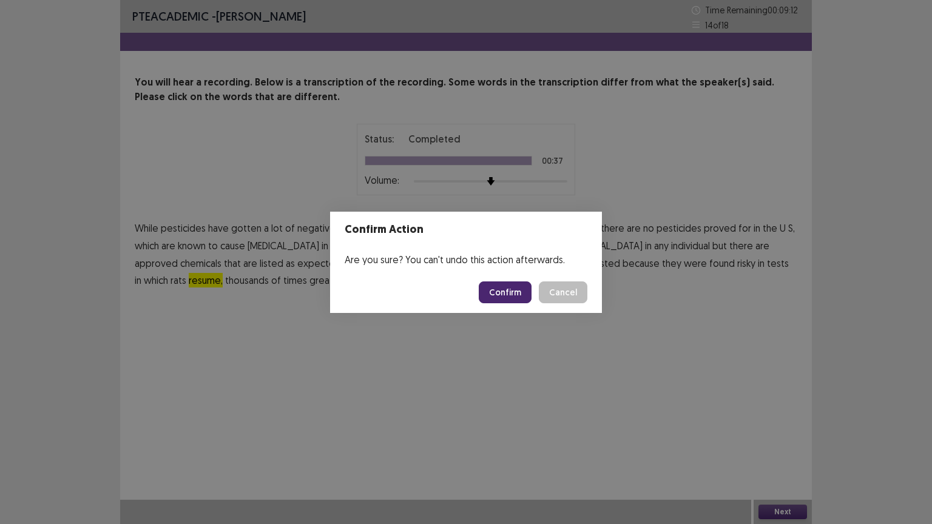
click at [514, 292] on button "Confirm" at bounding box center [505, 292] width 53 height 22
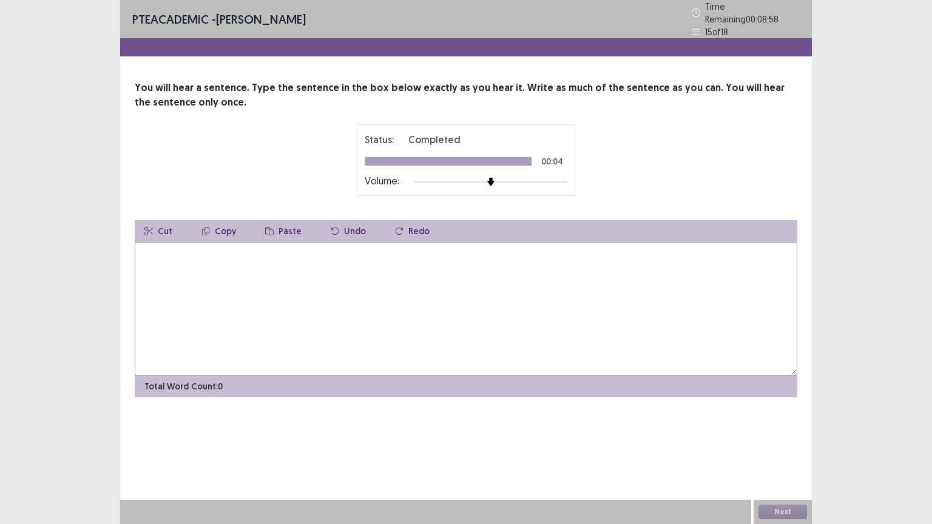
click at [179, 268] on textarea at bounding box center [466, 308] width 662 height 133
click at [782, 442] on button "Next" at bounding box center [782, 512] width 49 height 15
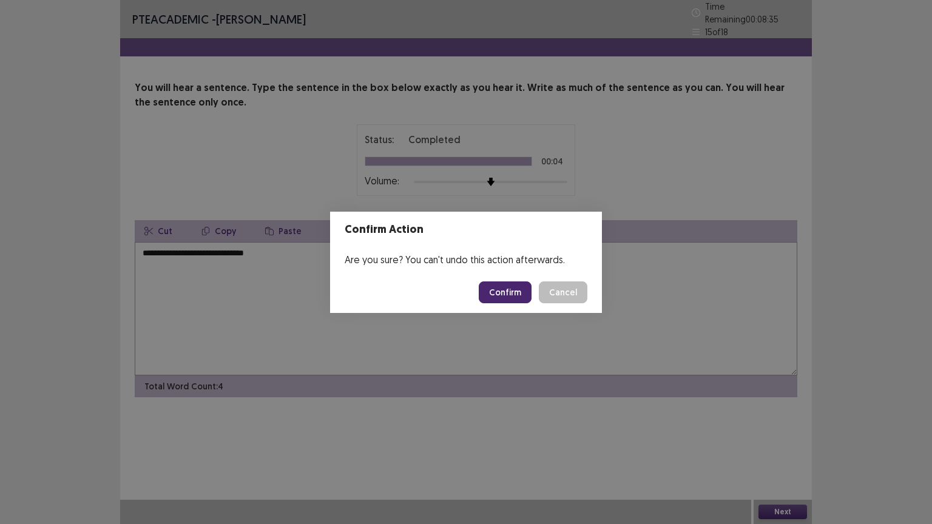
click at [581, 294] on button "Cancel" at bounding box center [563, 292] width 49 height 22
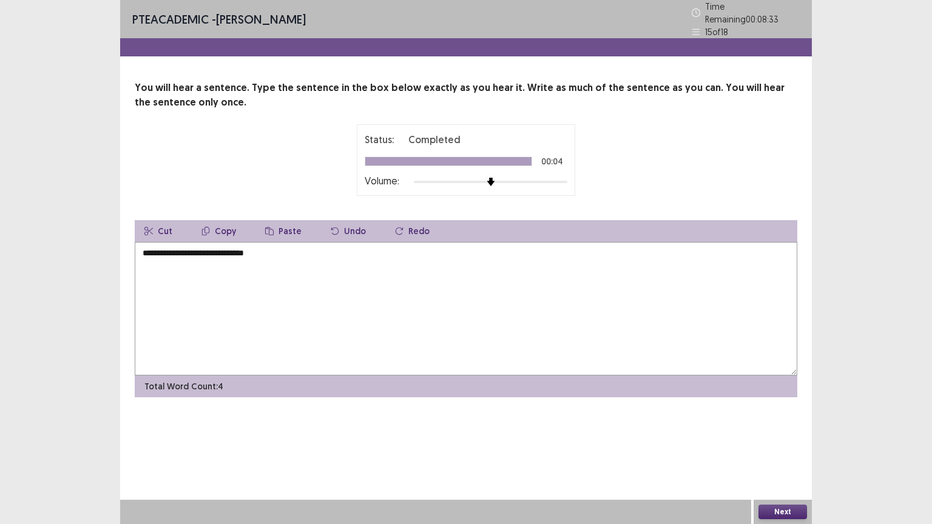
click at [197, 250] on textarea "**********" at bounding box center [466, 308] width 662 height 133
type textarea "**********"
click at [784, 442] on button "Next" at bounding box center [782, 512] width 49 height 15
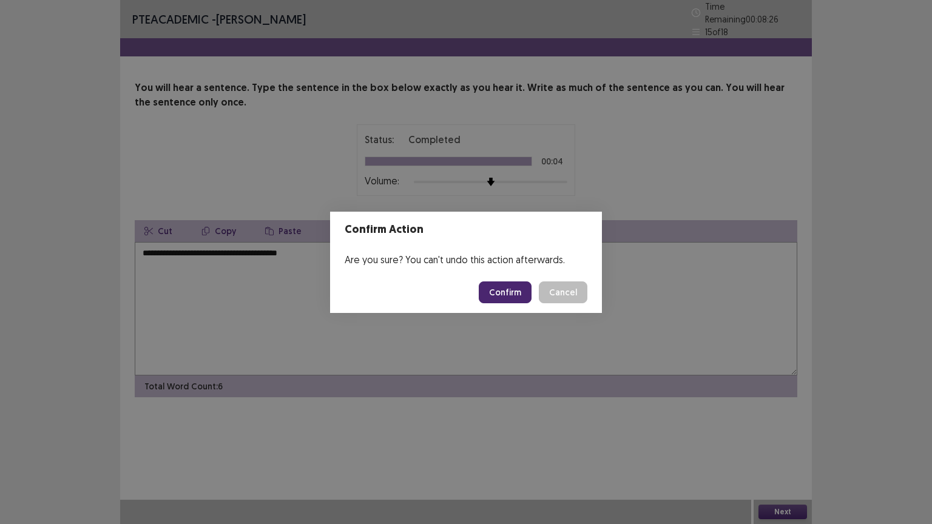
click at [505, 278] on footer "Confirm Cancel" at bounding box center [466, 292] width 272 height 41
click at [505, 291] on button "Confirm" at bounding box center [505, 292] width 53 height 22
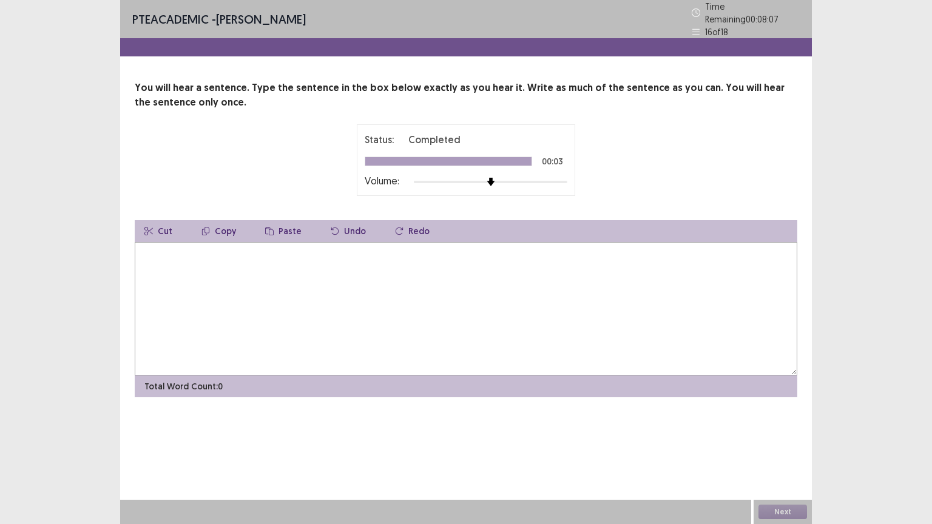
click at [165, 256] on textarea at bounding box center [466, 308] width 662 height 133
type textarea "**********"
click at [786, 442] on button "Next" at bounding box center [782, 512] width 49 height 15
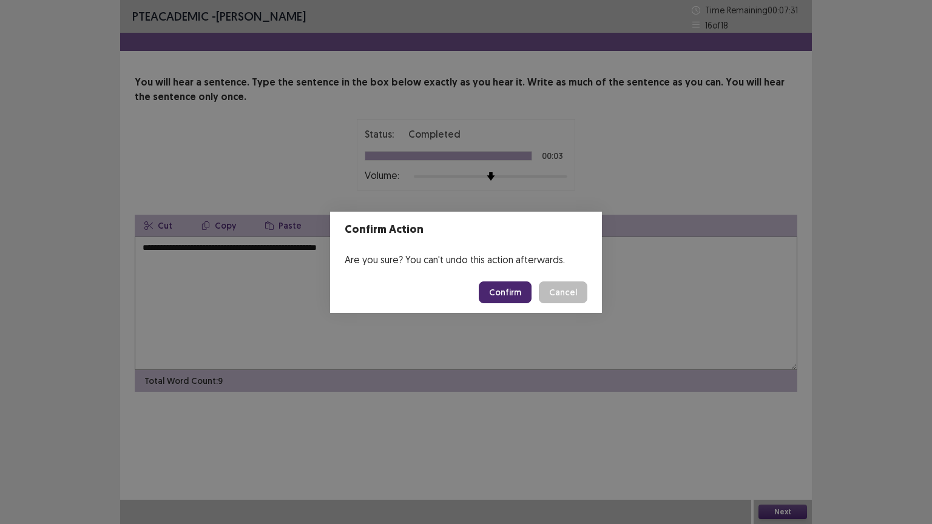
click at [504, 284] on button "Confirm" at bounding box center [505, 292] width 53 height 22
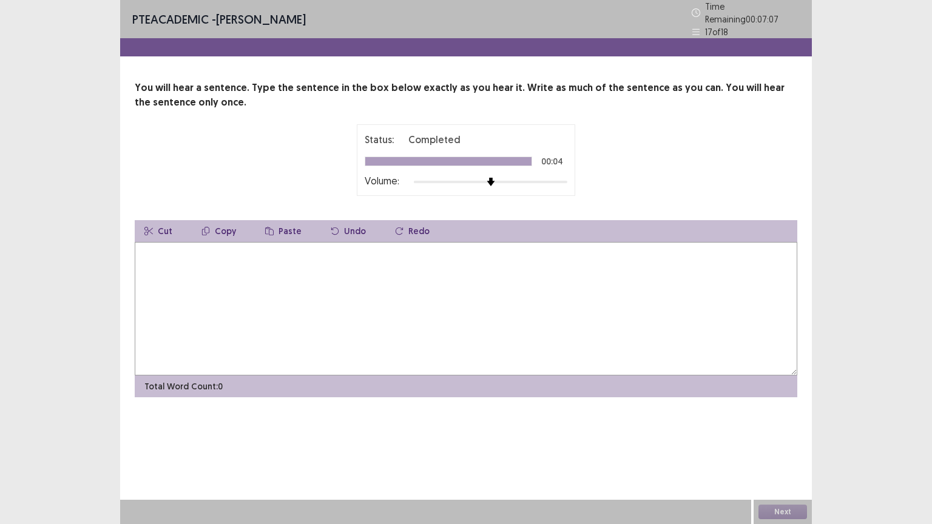
click at [126, 271] on div "You will hear a sentence. Type the sentence in the box below exactly as you hea…" at bounding box center [466, 239] width 692 height 317
click at [169, 266] on textarea at bounding box center [466, 308] width 662 height 133
type textarea "**********"
click at [777, 442] on button "Next" at bounding box center [782, 512] width 49 height 15
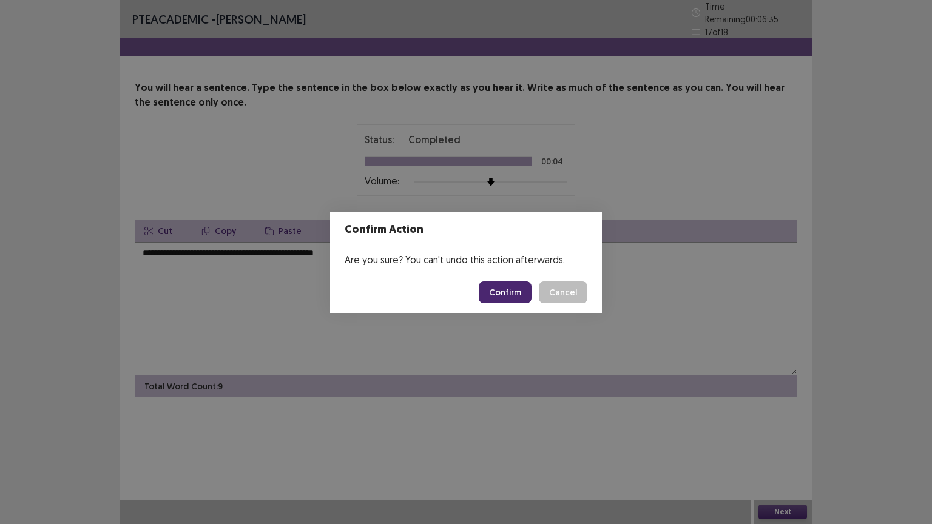
click at [503, 301] on button "Confirm" at bounding box center [505, 292] width 53 height 22
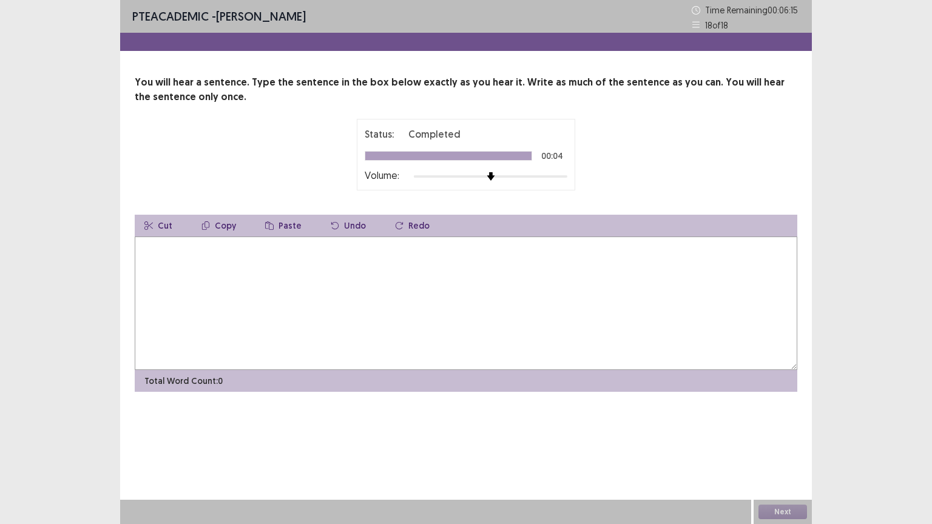
click at [187, 258] on textarea at bounding box center [466, 303] width 662 height 133
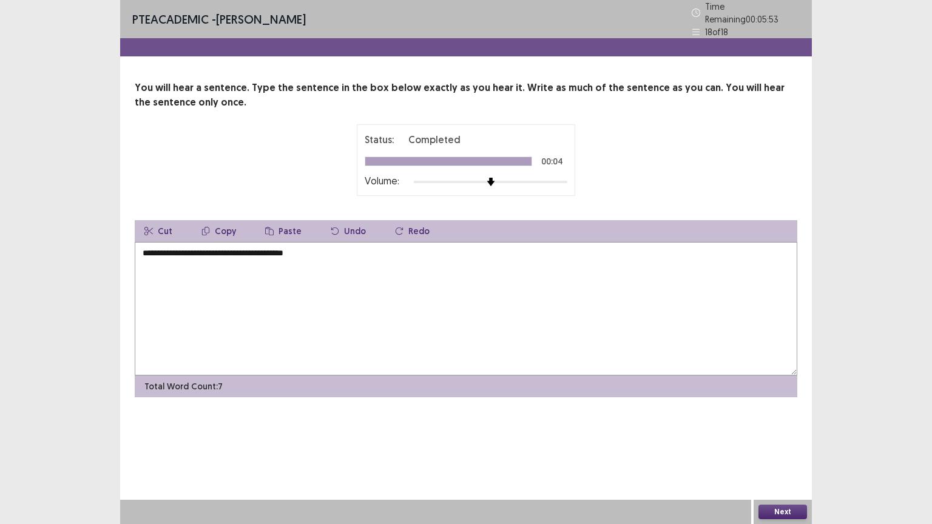
click at [264, 248] on textarea "**********" at bounding box center [466, 308] width 662 height 133
type textarea "**********"
click at [784, 442] on button "Next" at bounding box center [782, 512] width 49 height 15
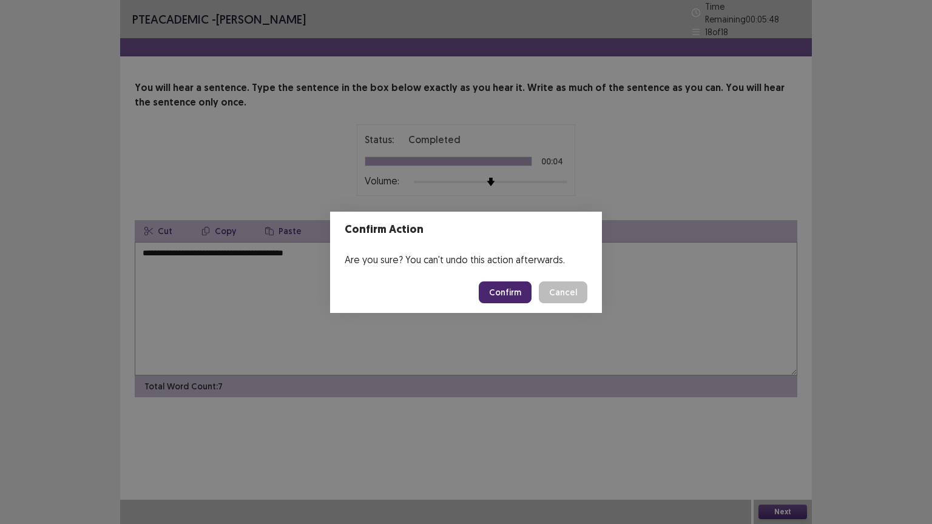
click at [516, 292] on button "Confirm" at bounding box center [505, 292] width 53 height 22
